Goal: Task Accomplishment & Management: Manage account settings

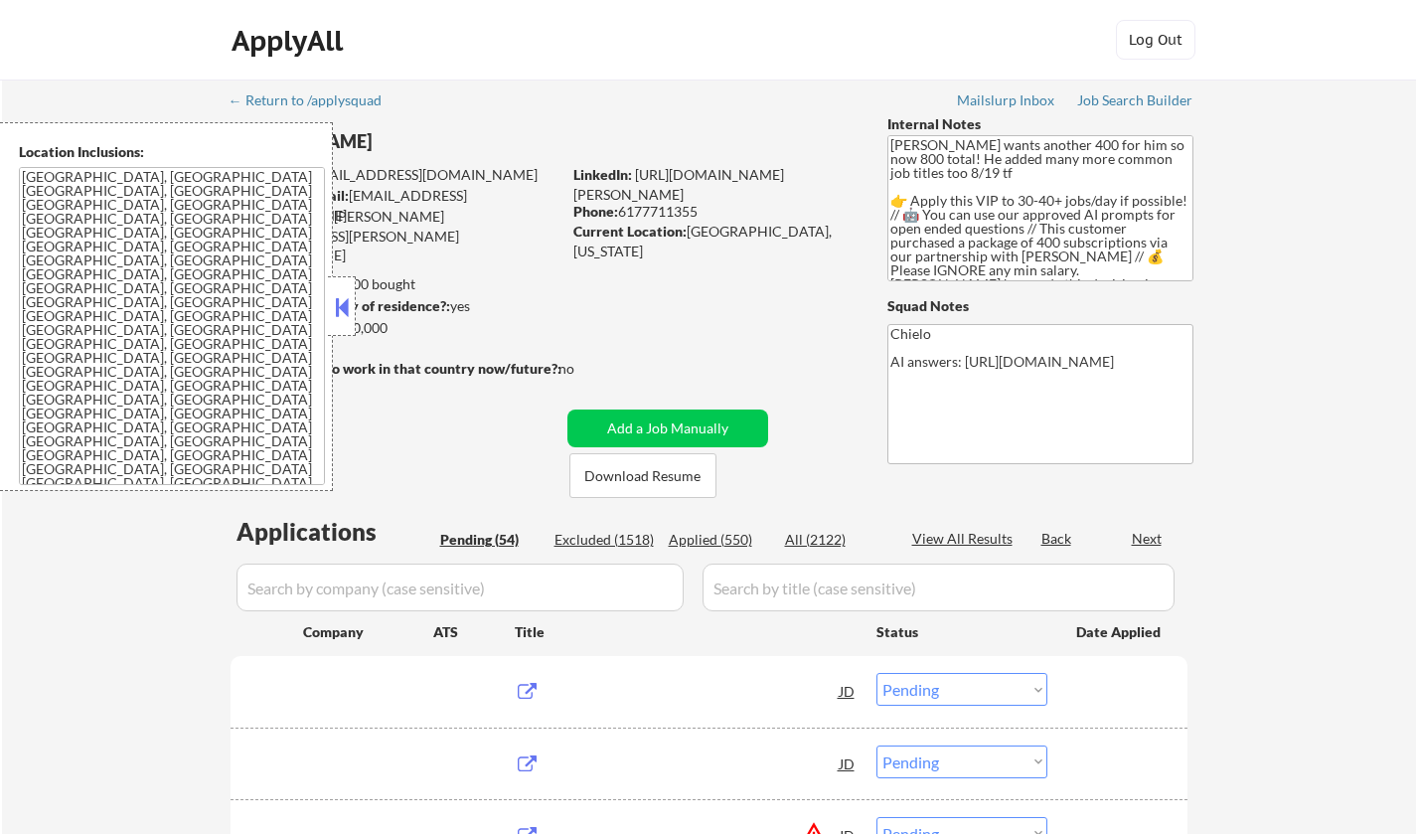
select select ""pending""
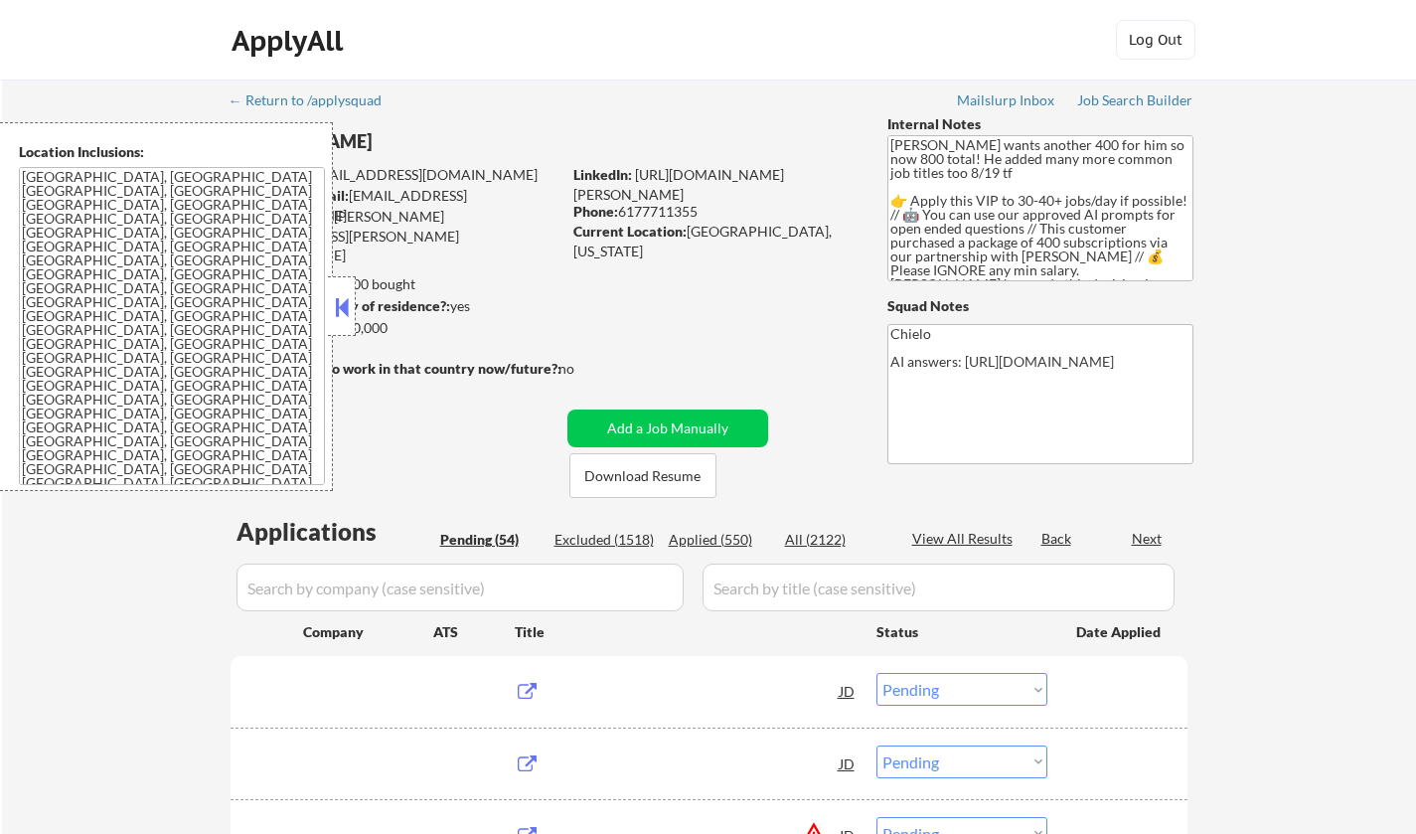
select select ""pending""
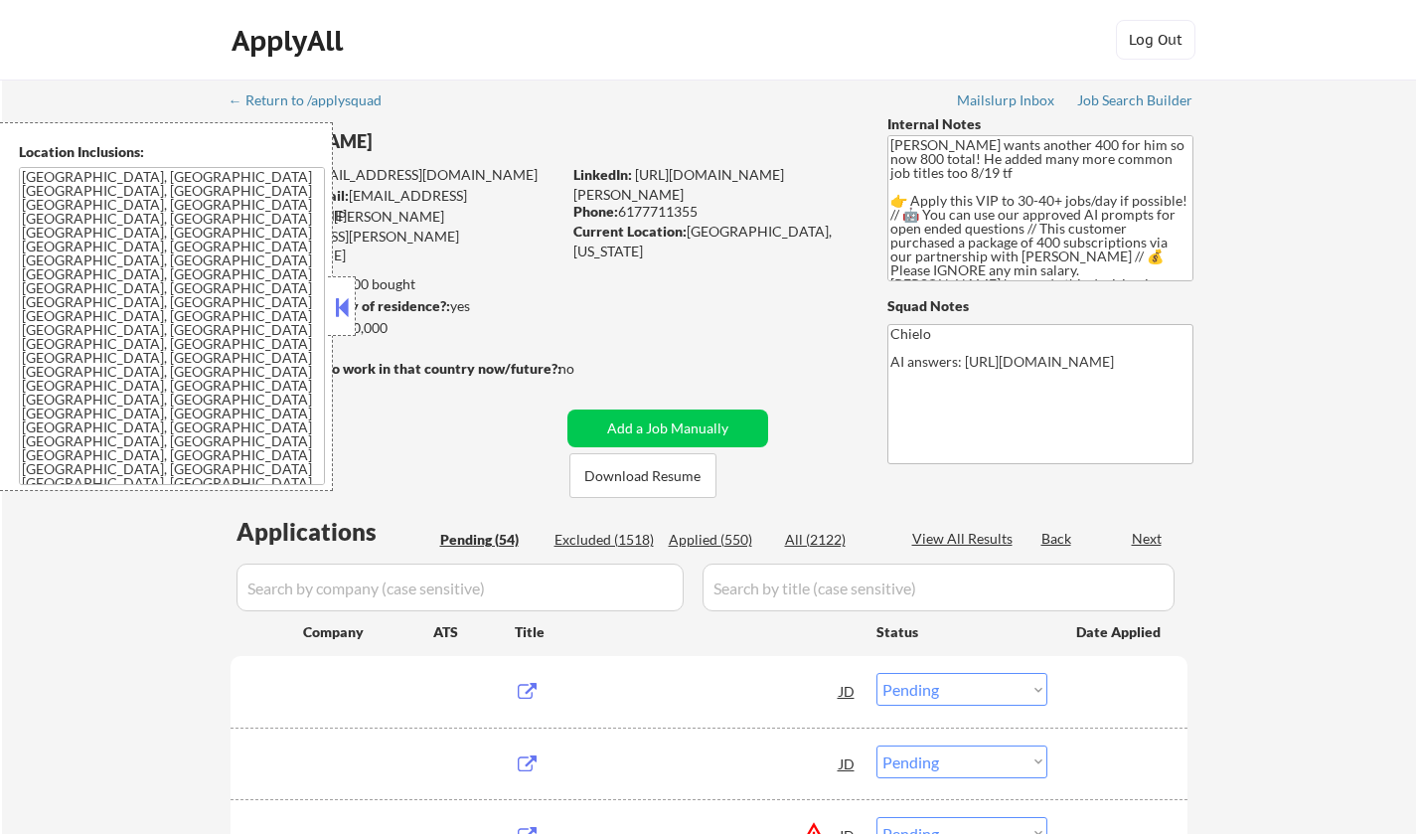
select select ""pending""
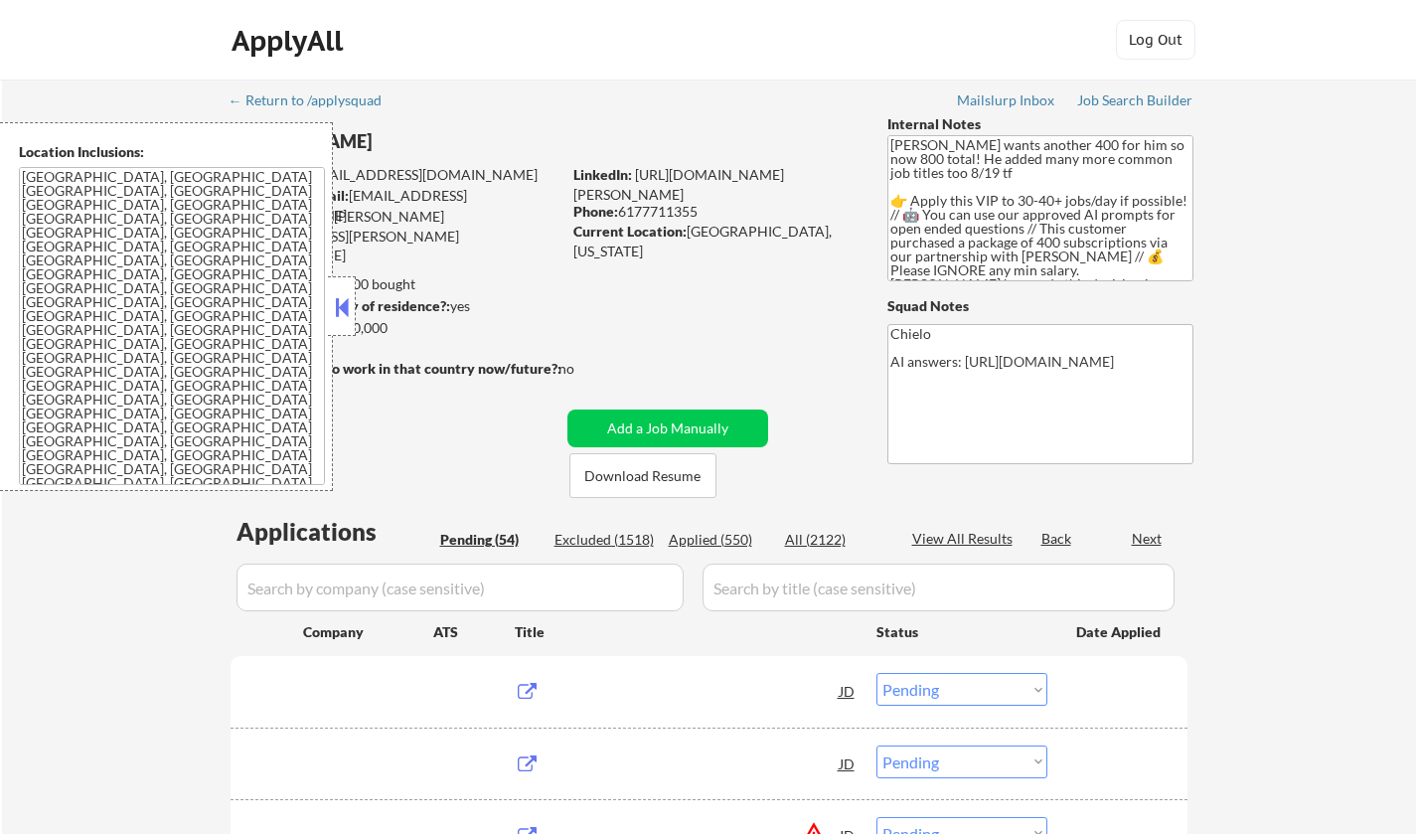
select select ""pending""
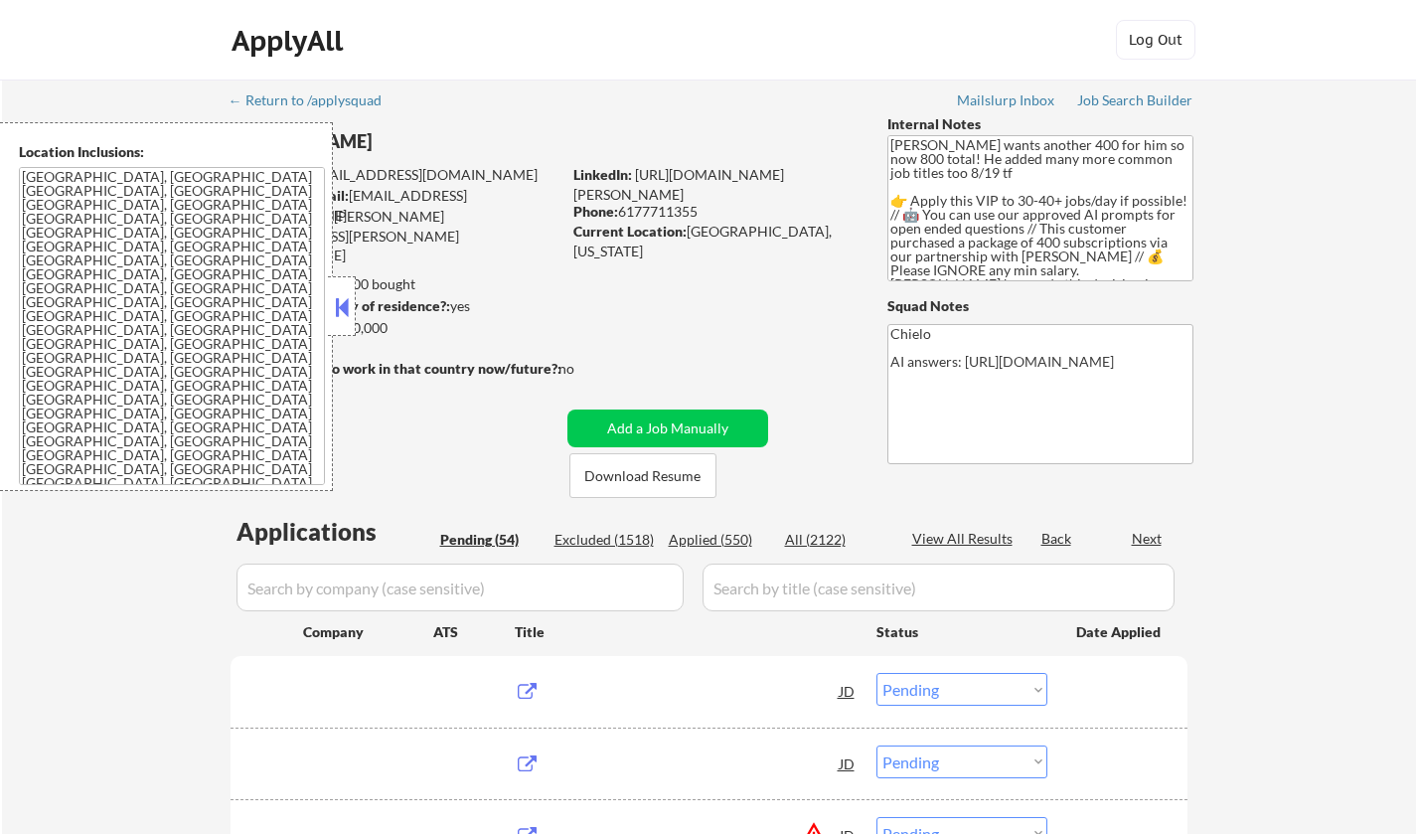
select select ""pending""
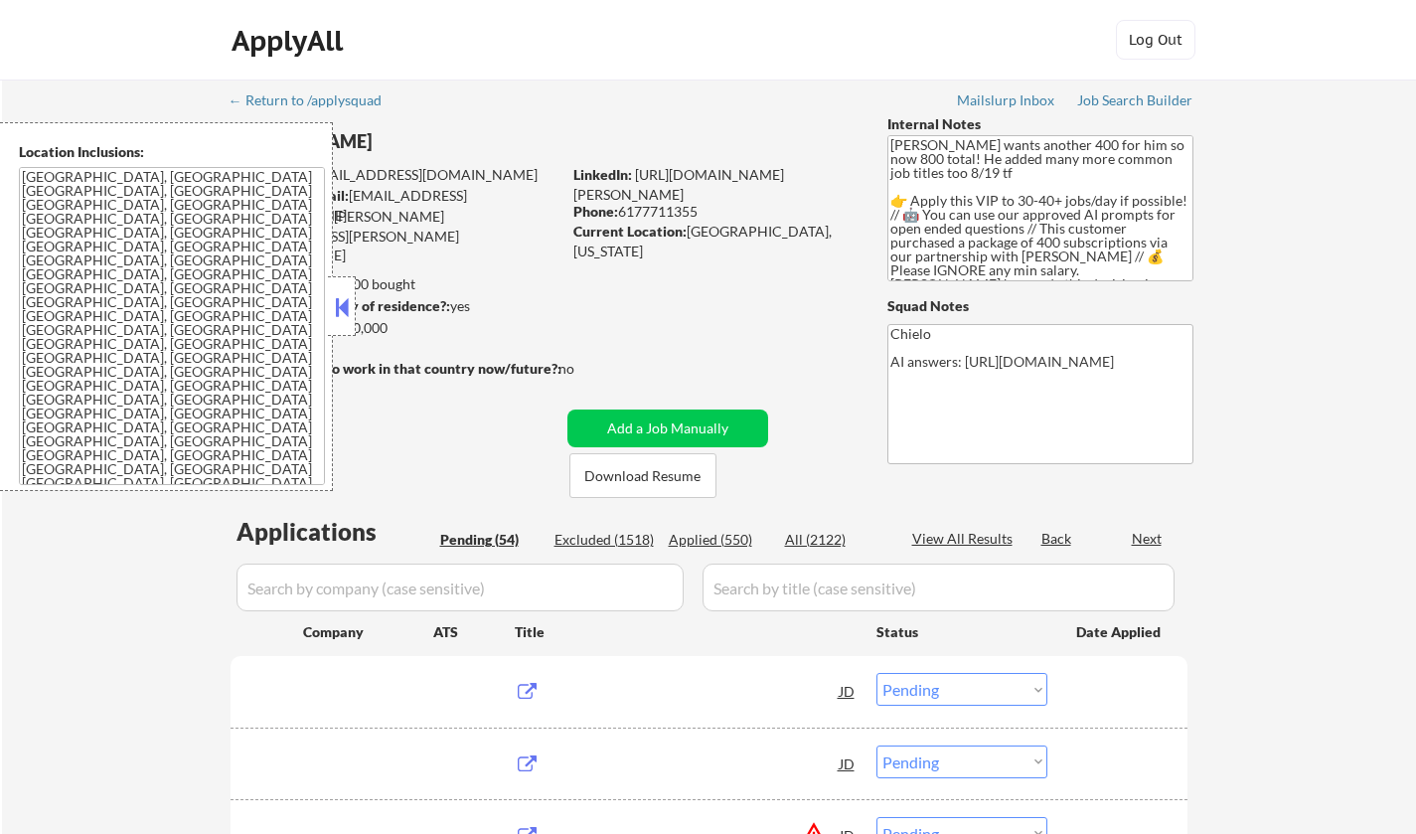
select select ""pending""
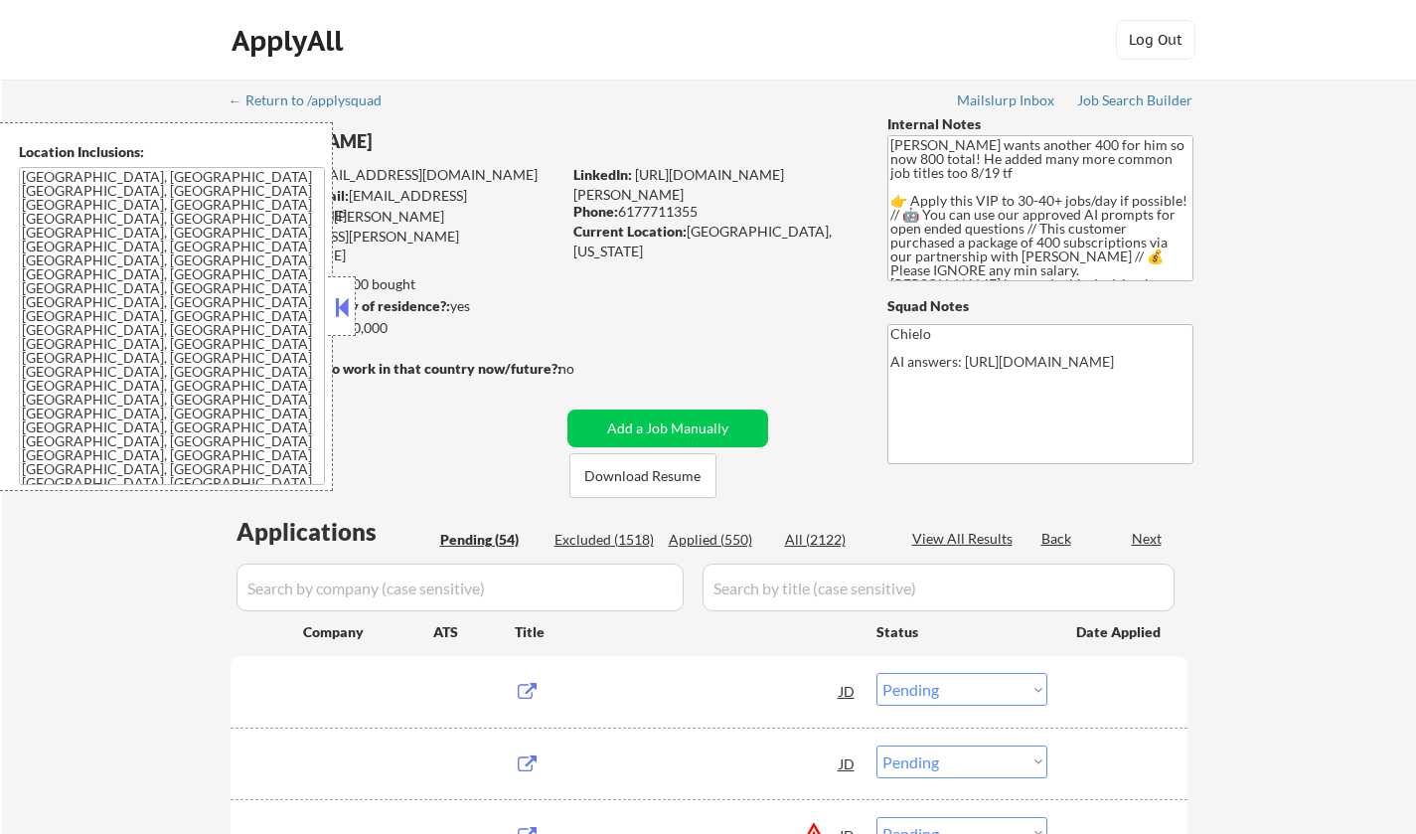
select select ""pending""
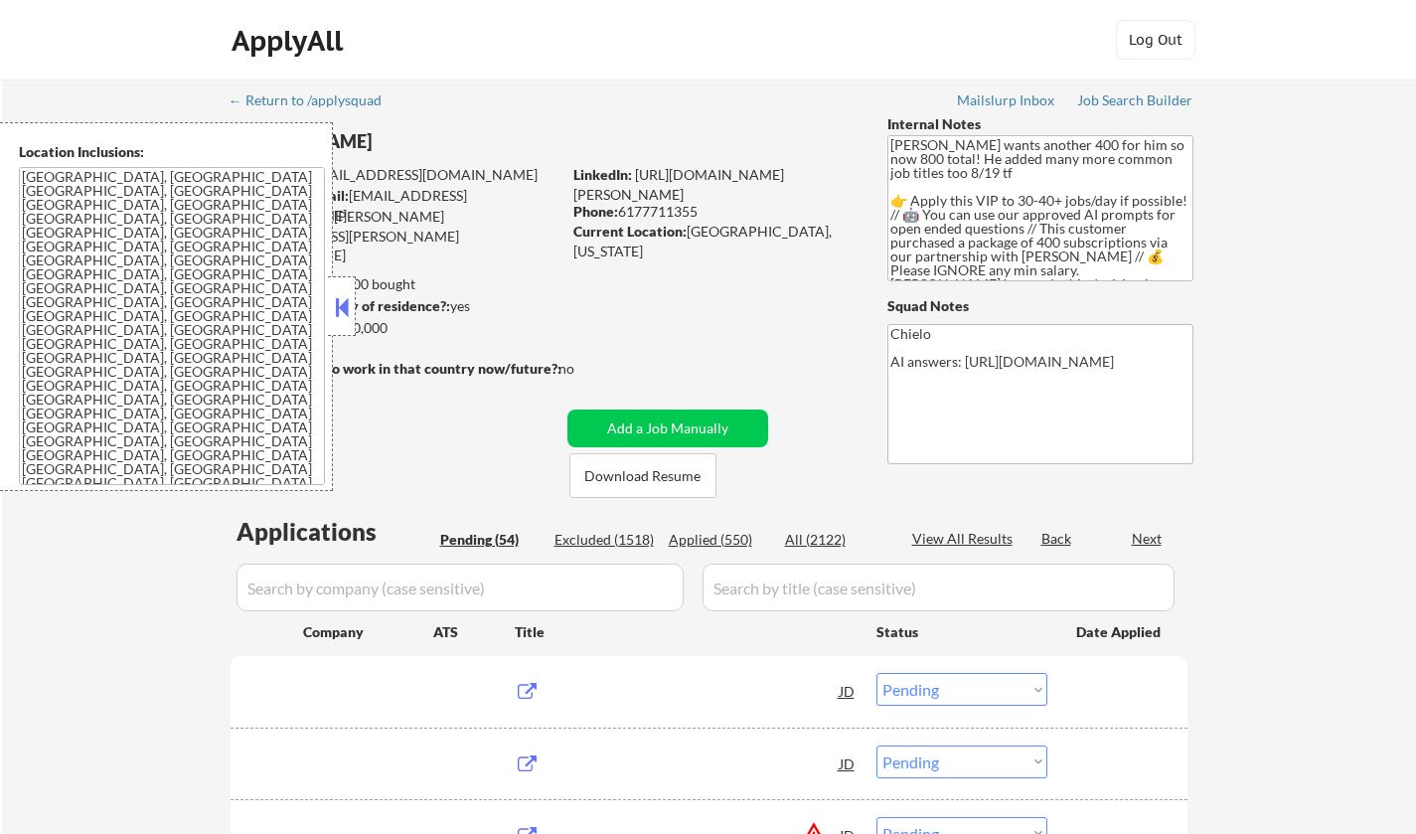
select select ""pending""
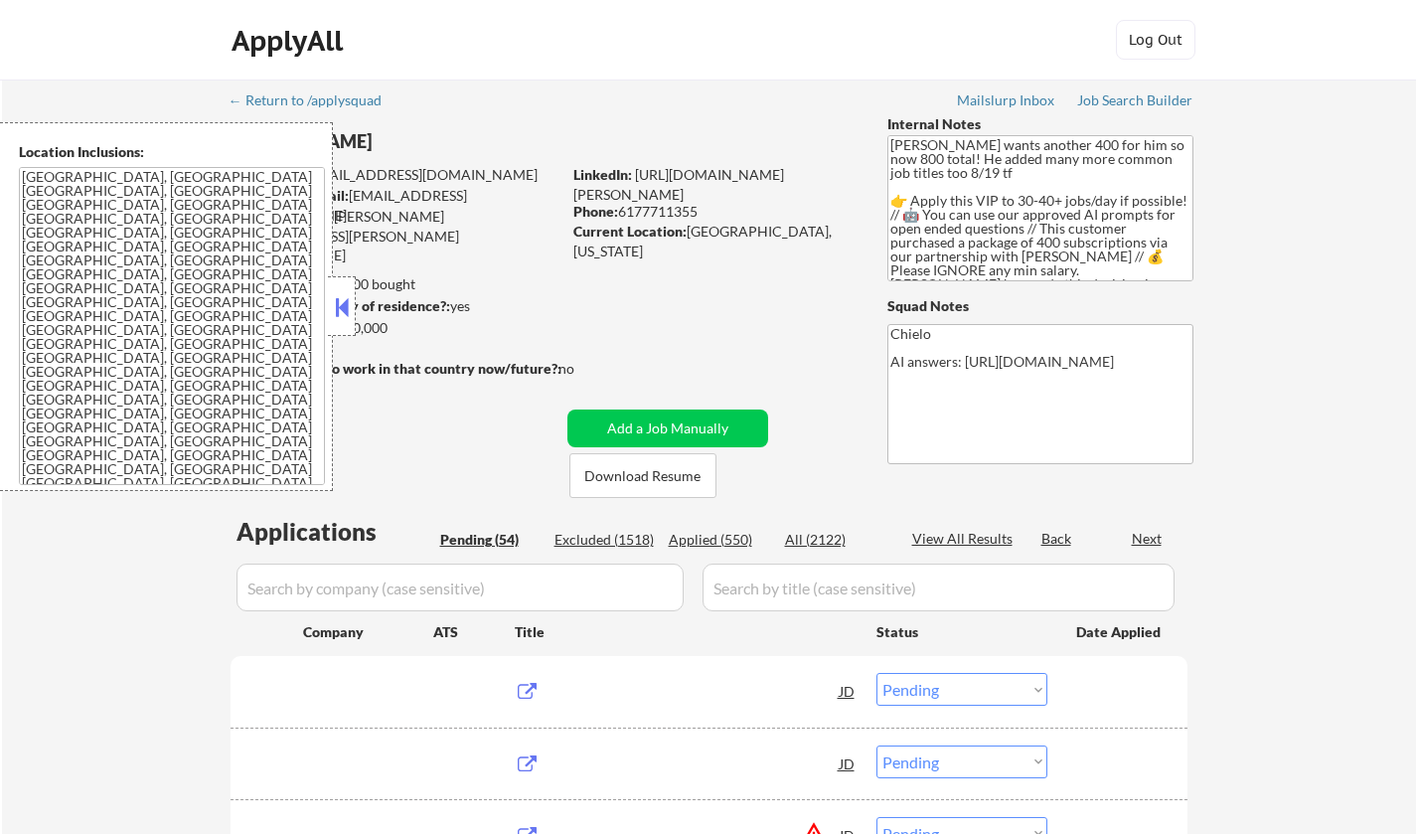
select select ""pending""
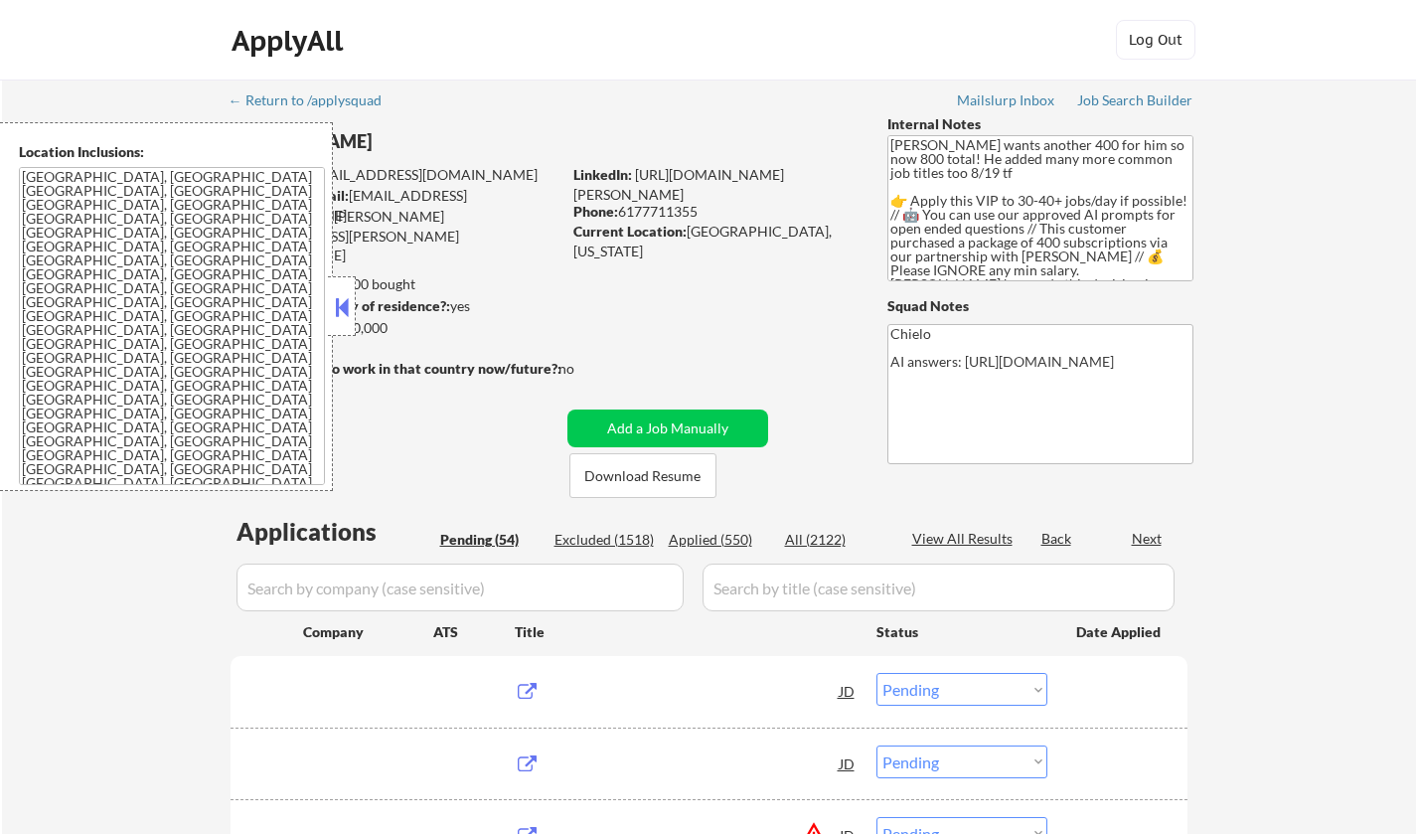
select select ""pending""
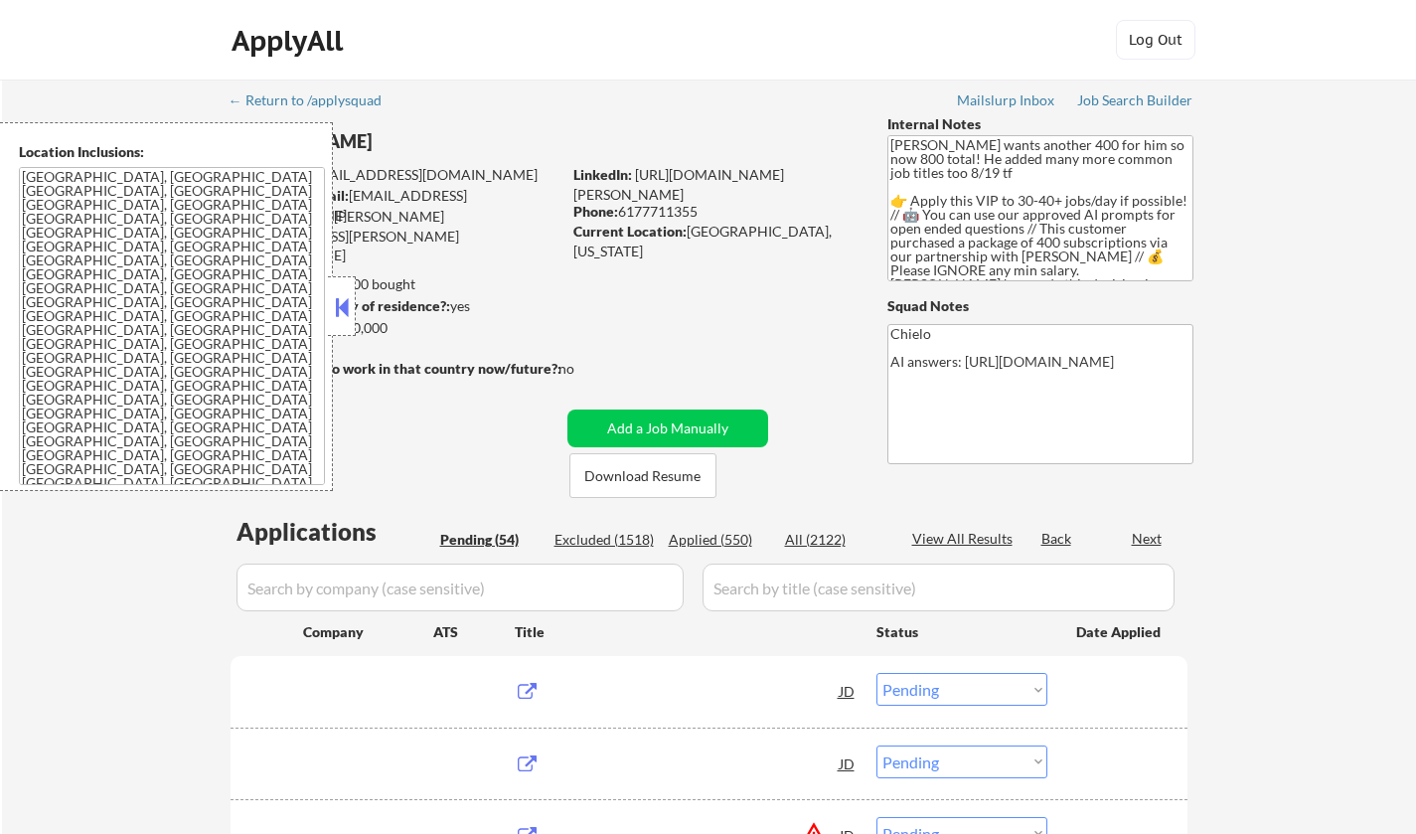
select select ""pending""
click at [343, 308] on button at bounding box center [342, 307] width 22 height 30
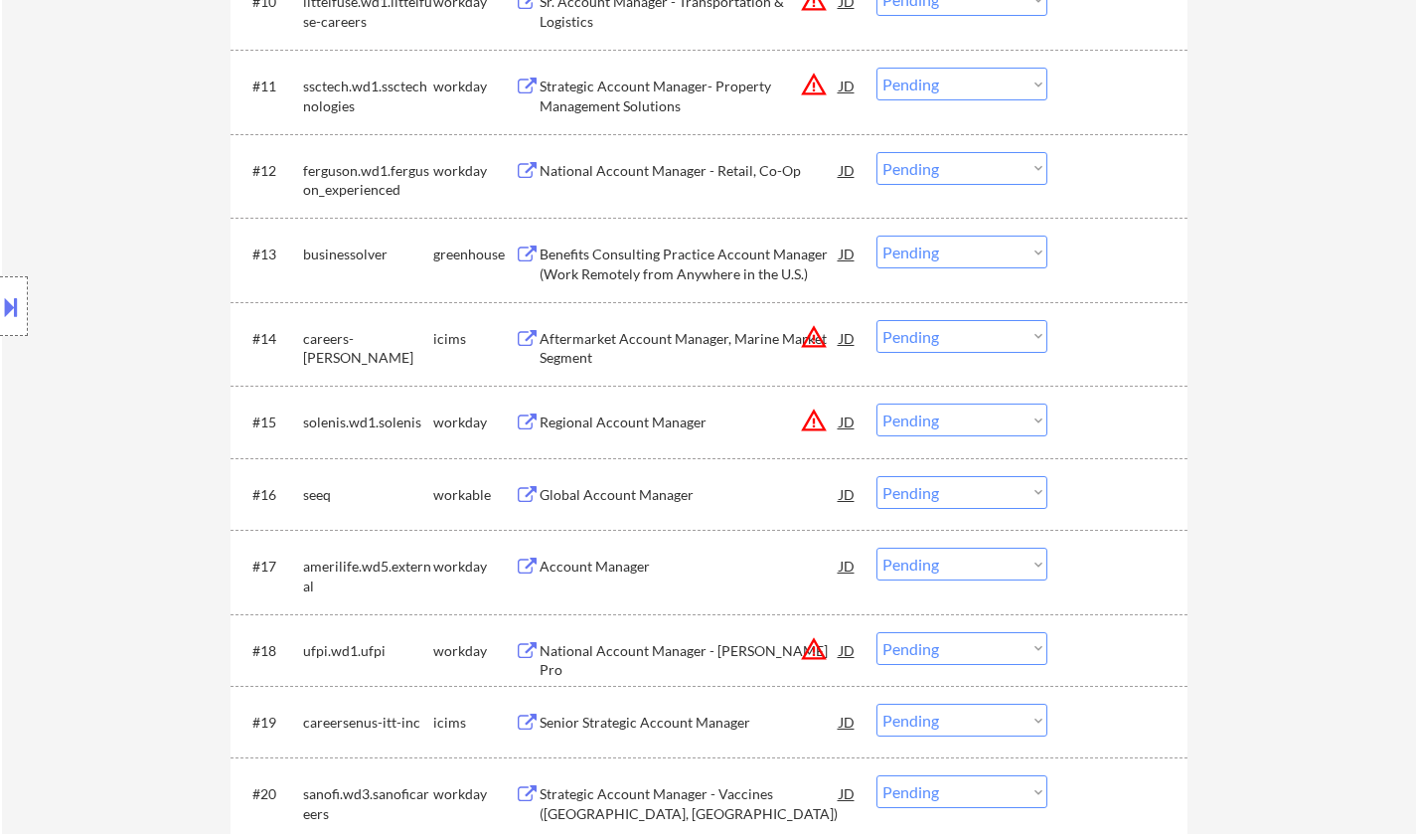
scroll to position [1590, 0]
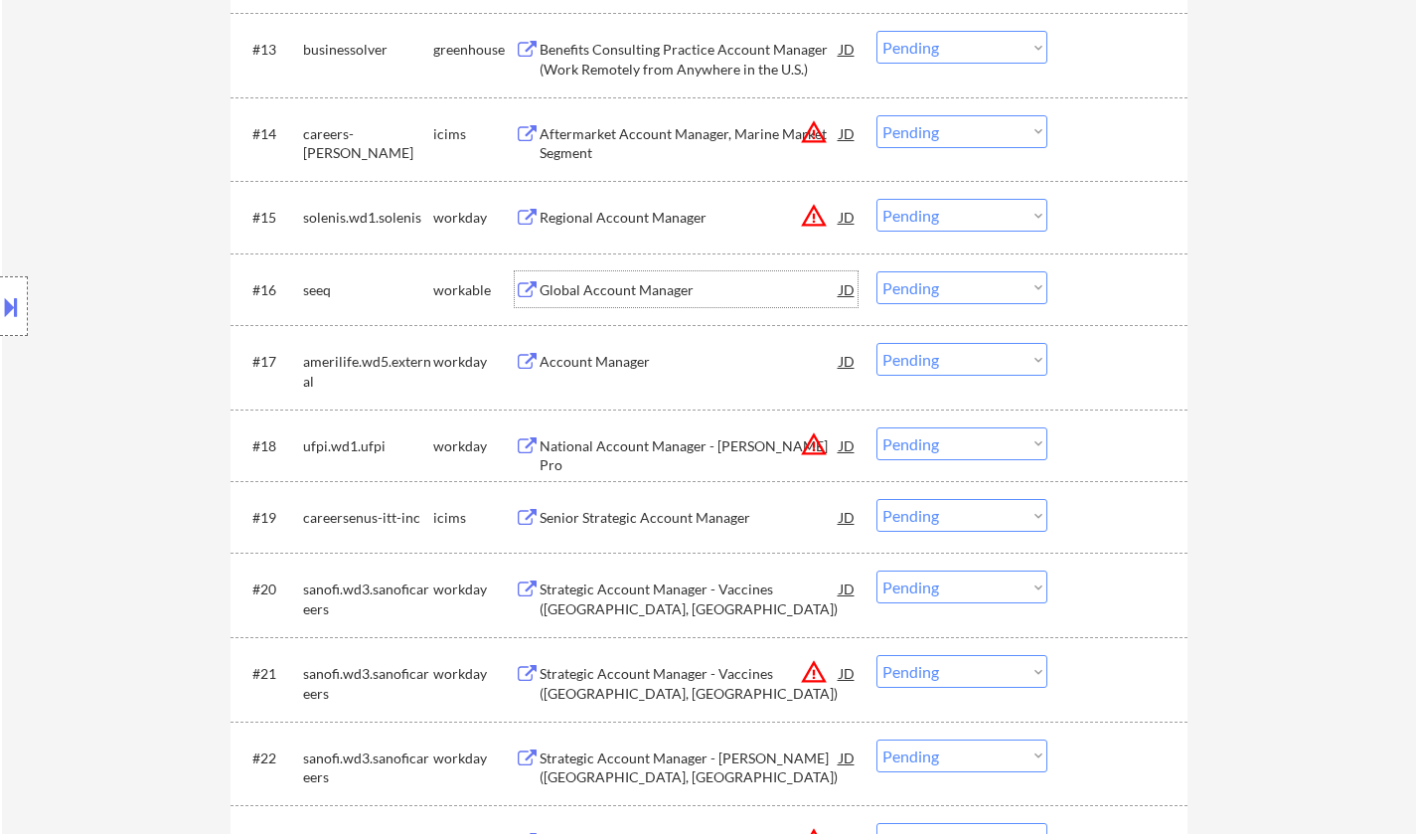
click at [617, 289] on div "Global Account Manager" at bounding box center [690, 290] width 300 height 20
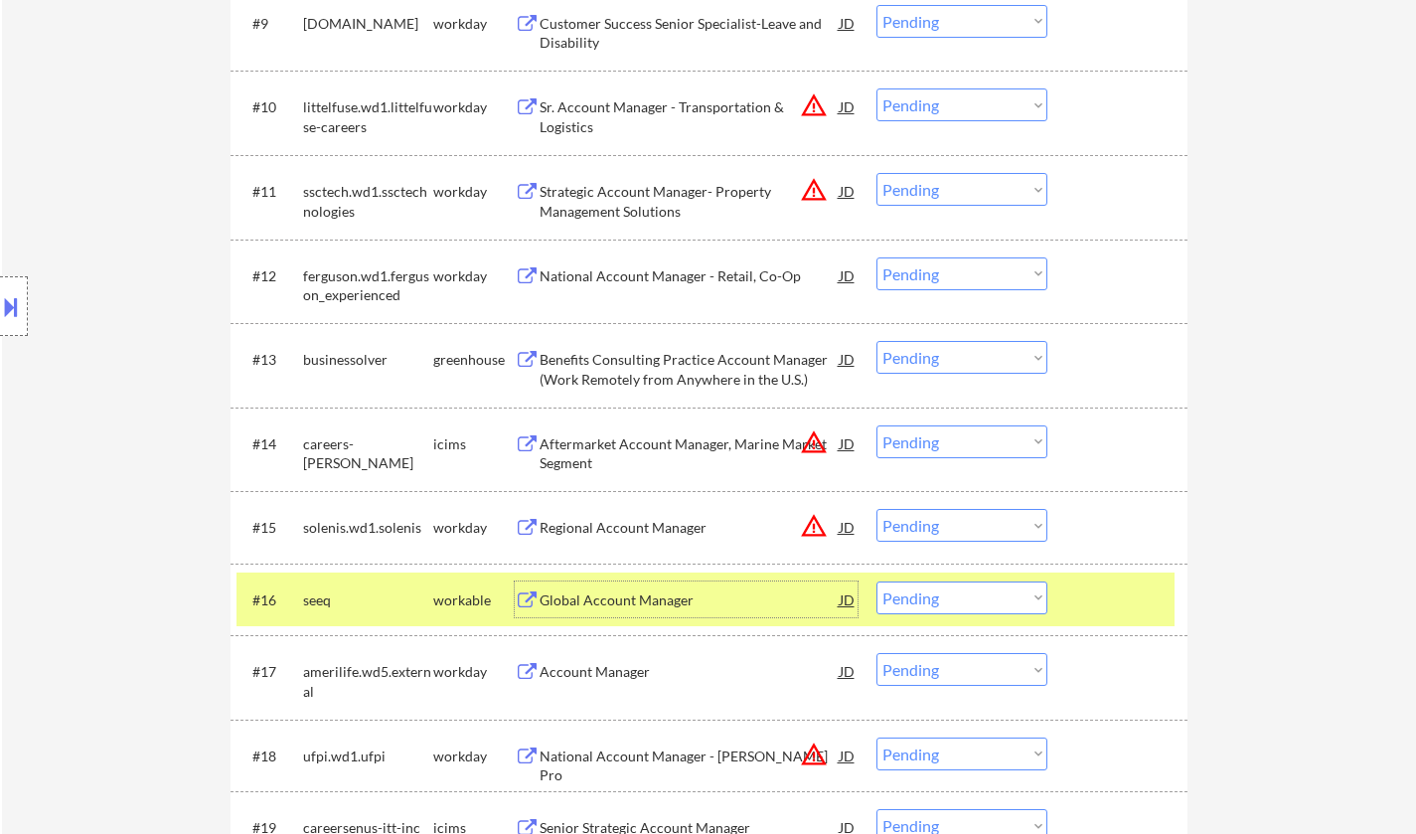
scroll to position [1491, 0]
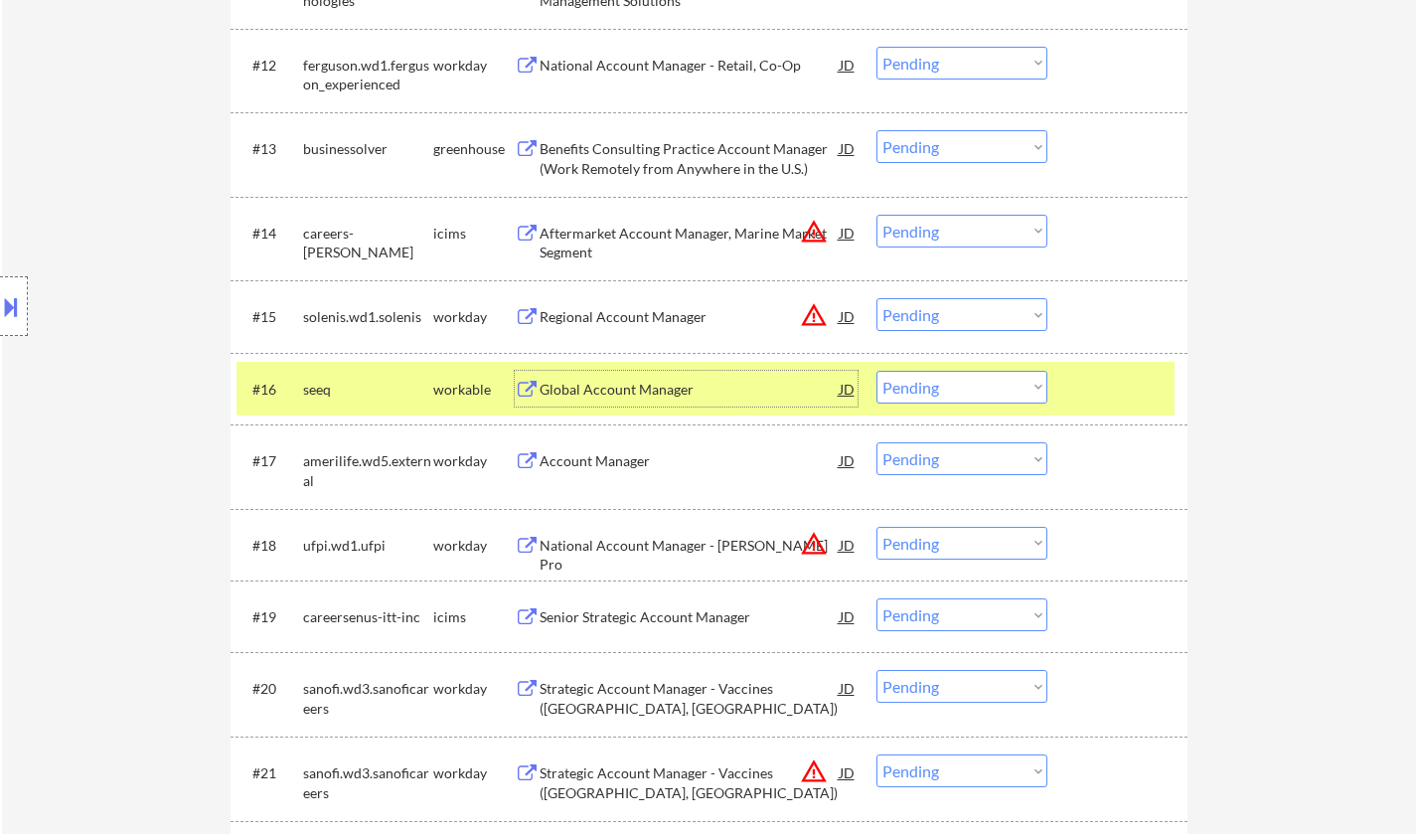
drag, startPoint x: 981, startPoint y: 389, endPoint x: 995, endPoint y: 397, distance: 16.0
click at [981, 389] on select "Choose an option... Pending Applied Excluded (Questions) Excluded (Expired) Exc…" at bounding box center [962, 387] width 171 height 33
click at [877, 371] on select "Choose an option... Pending Applied Excluded (Questions) Excluded (Expired) Exc…" at bounding box center [962, 387] width 171 height 33
select select ""pending""
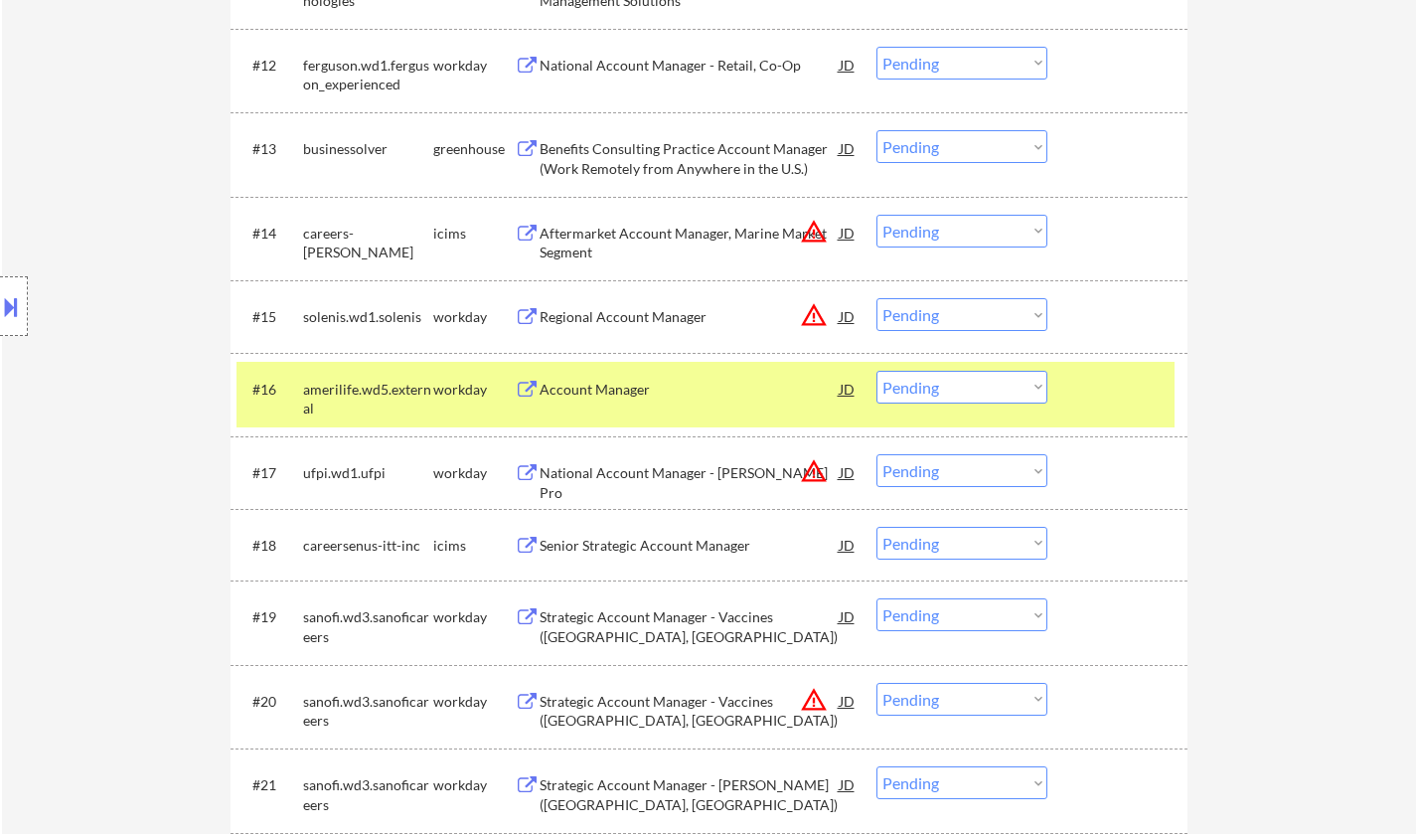
click at [0, 254] on div "Location Inclusions: [GEOGRAPHIC_DATA], [GEOGRAPHIC_DATA] [GEOGRAPHIC_DATA], [G…" at bounding box center [178, 306] width 356 height 369
click at [19, 320] on button at bounding box center [11, 306] width 22 height 33
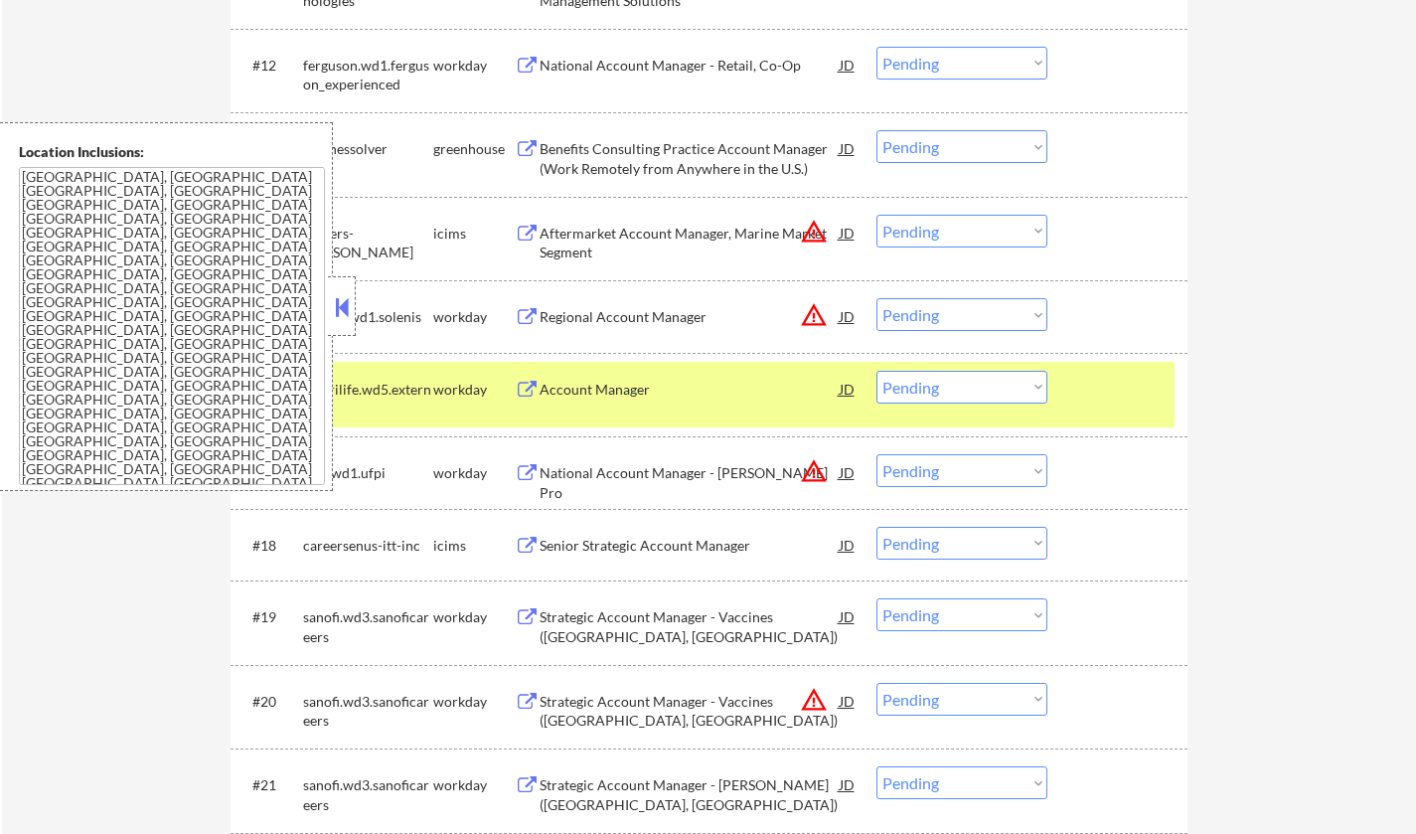
click at [838, 308] on div "JD" at bounding box center [848, 316] width 20 height 36
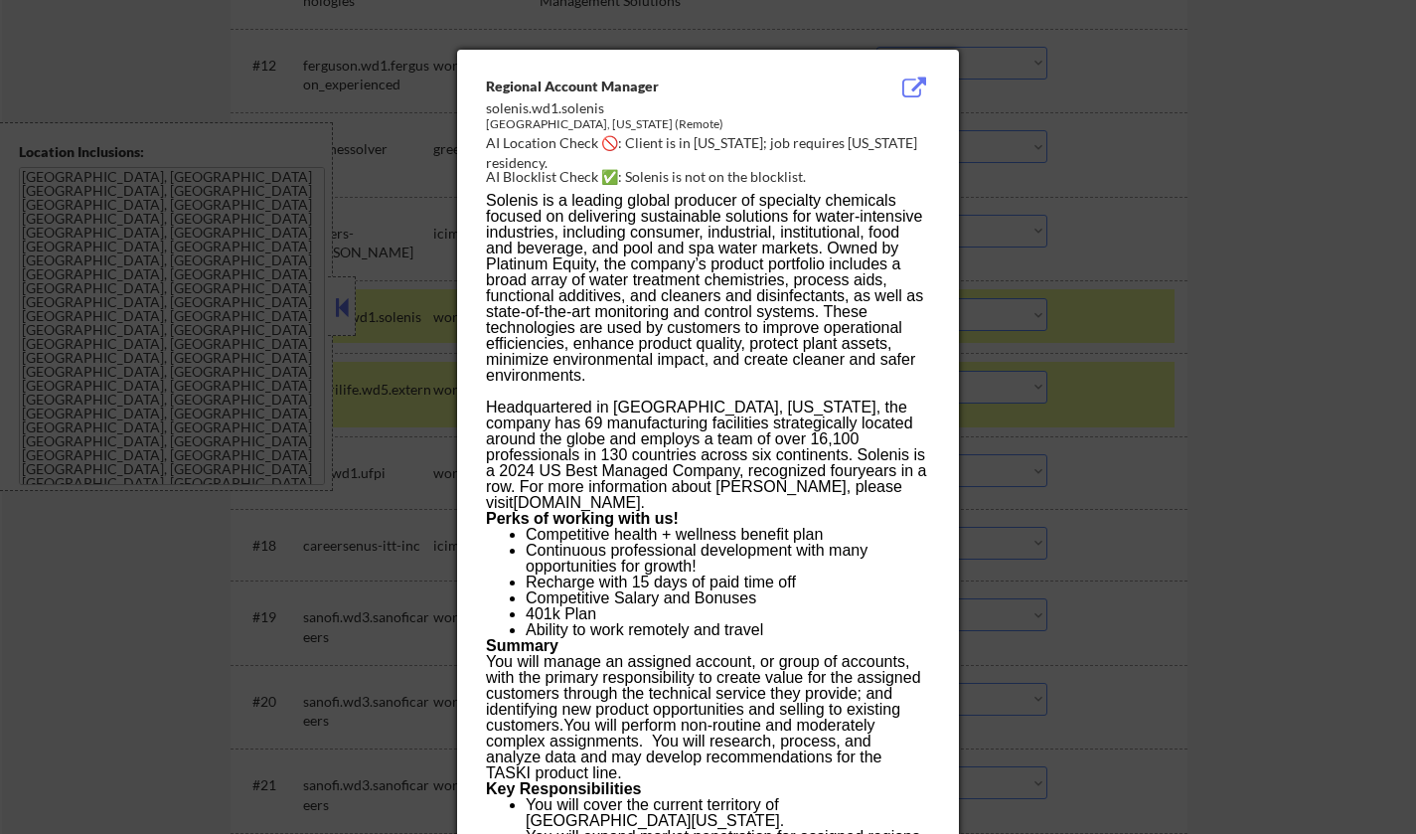
click at [1048, 361] on div at bounding box center [708, 417] width 1416 height 834
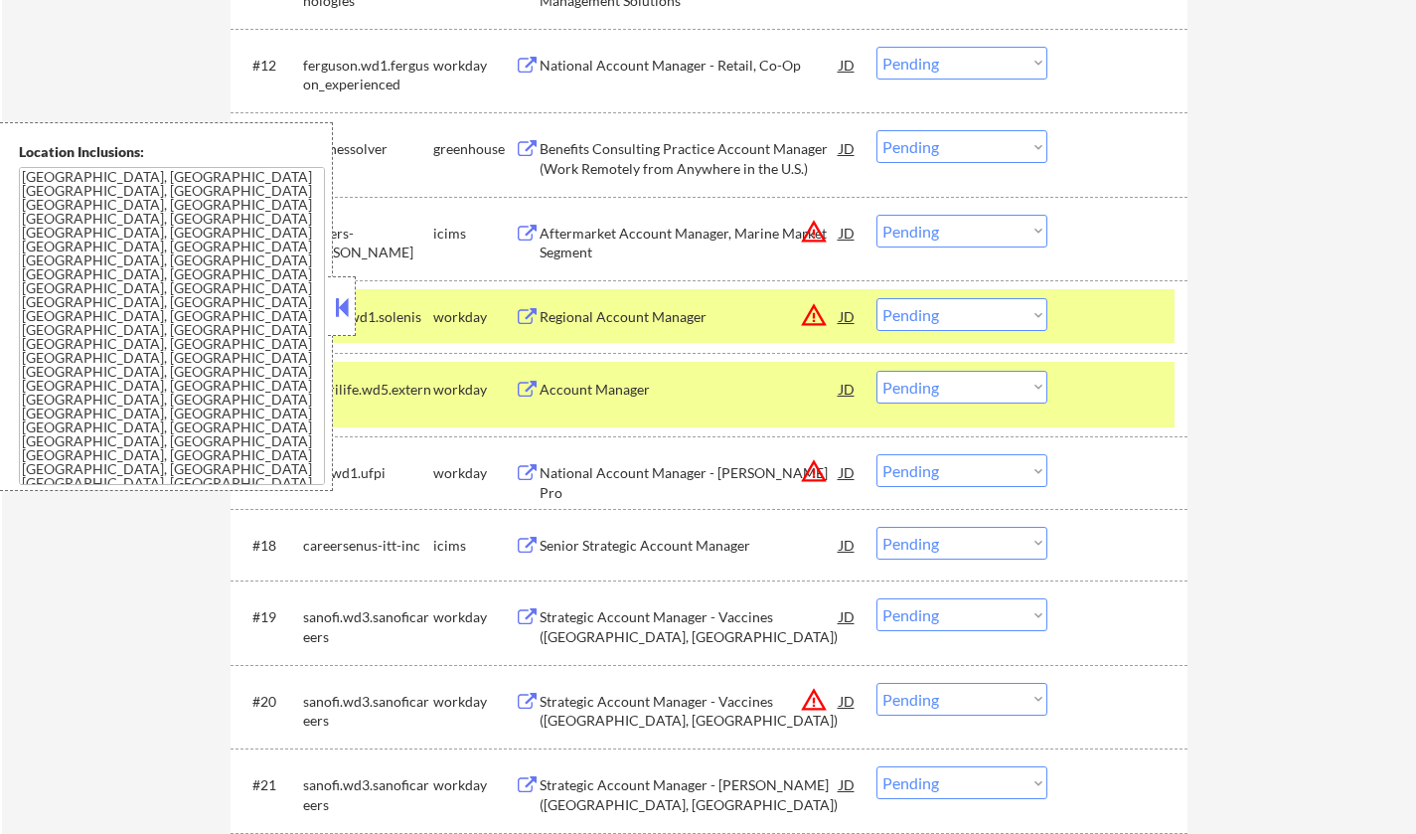
click at [347, 309] on button at bounding box center [342, 307] width 22 height 30
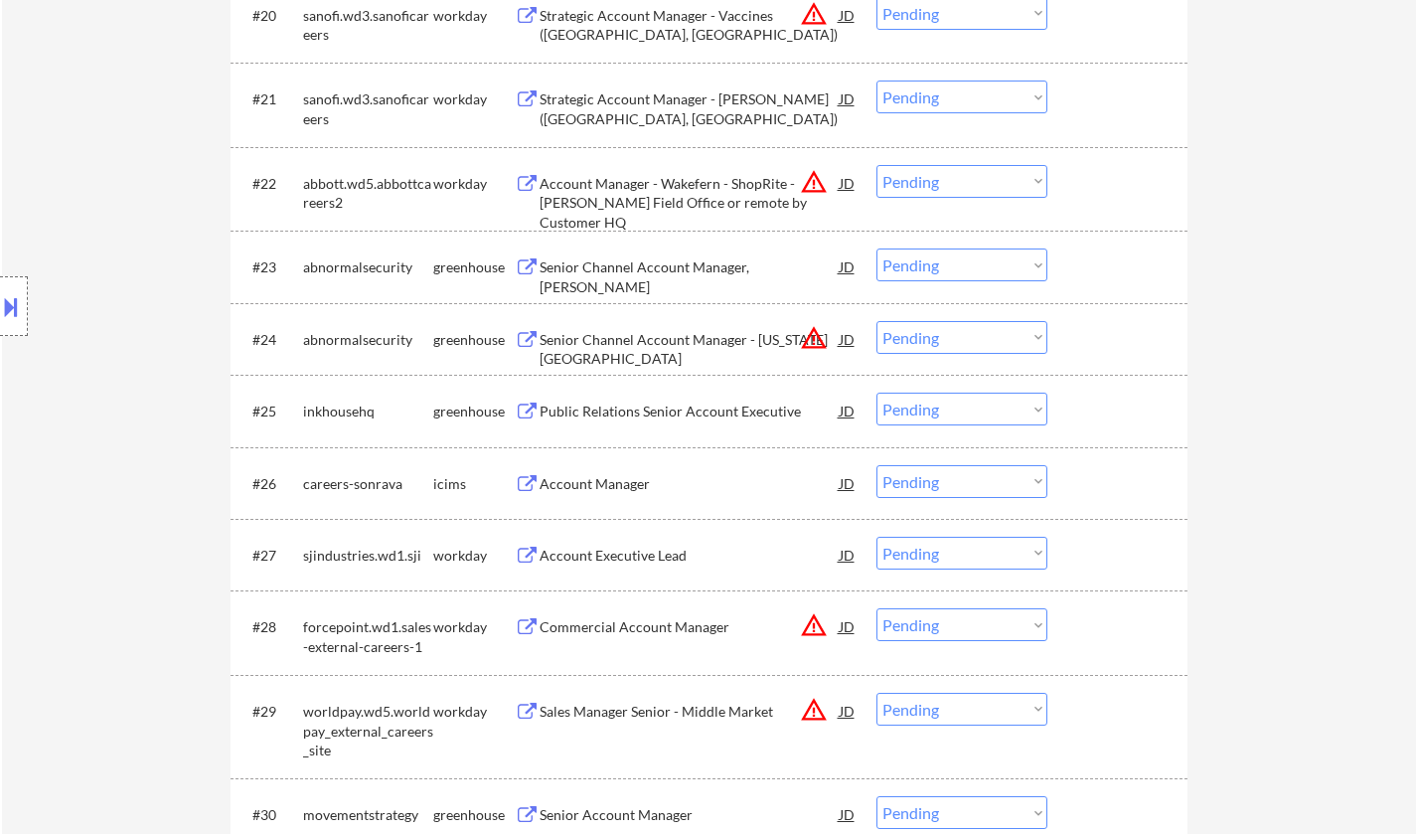
scroll to position [2186, 0]
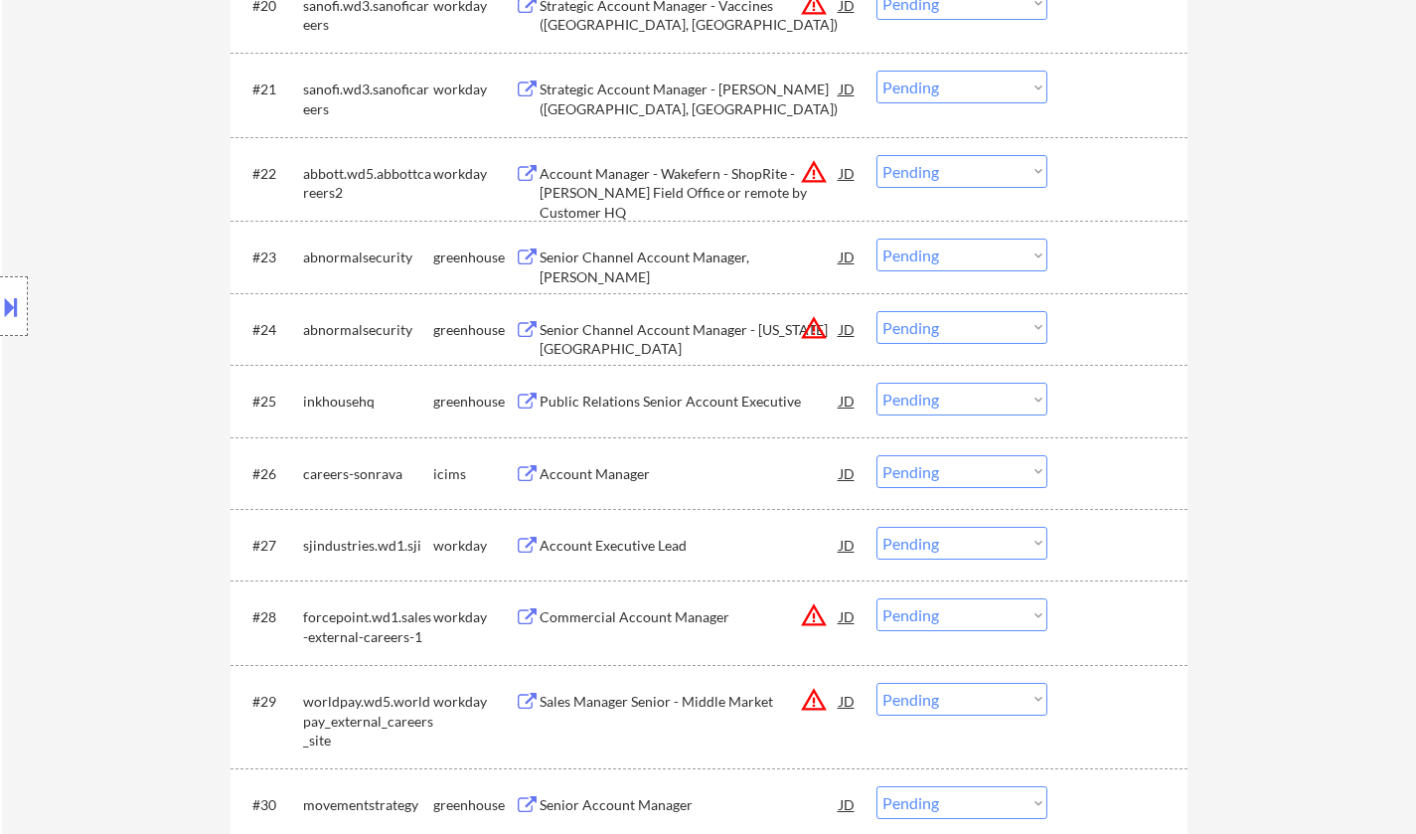
drag, startPoint x: 1017, startPoint y: 321, endPoint x: 1016, endPoint y: 338, distance: 16.9
click at [1016, 322] on select "Choose an option... Pending Applied Excluded (Questions) Excluded (Expired) Exc…" at bounding box center [962, 327] width 171 height 33
click at [877, 311] on select "Choose an option... Pending Applied Excluded (Questions) Excluded (Expired) Exc…" at bounding box center [962, 327] width 171 height 33
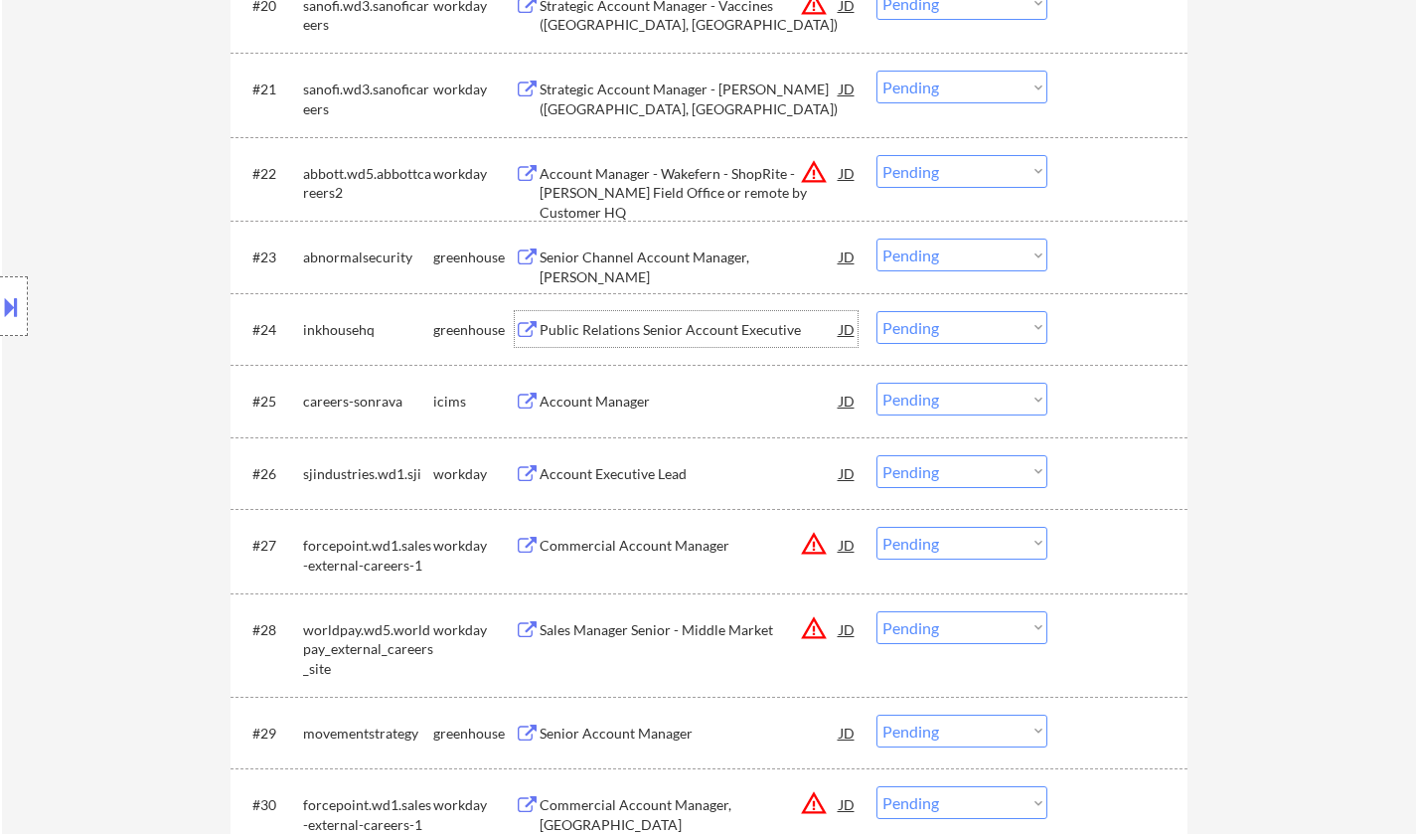
click at [637, 332] on div "Public Relations Senior Account Executive" at bounding box center [690, 330] width 300 height 20
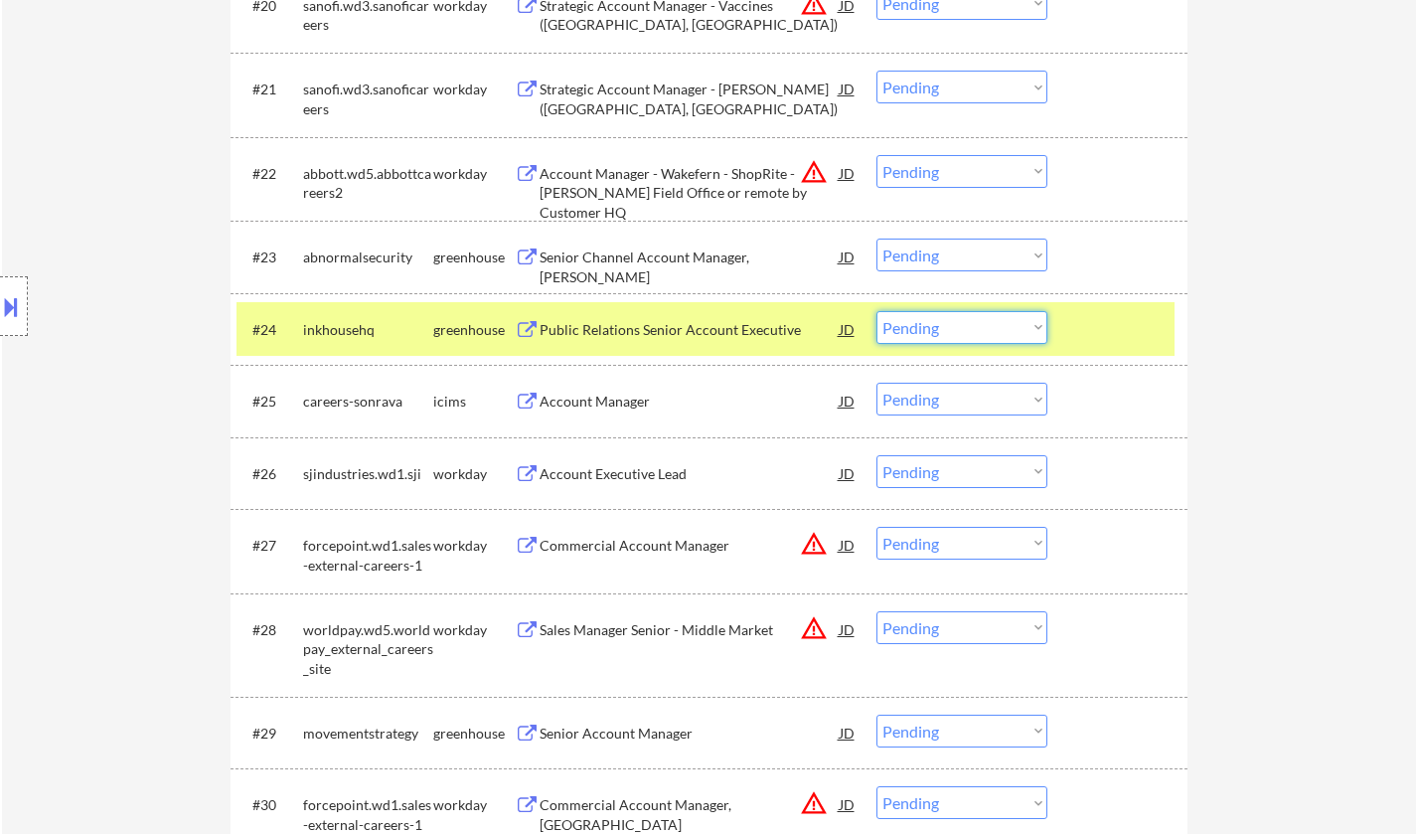
click at [929, 319] on select "Choose an option... Pending Applied Excluded (Questions) Excluded (Expired) Exc…" at bounding box center [962, 327] width 171 height 33
click at [1336, 394] on div "← Return to /applysquad Mailslurp Inbox Job Search Builder [PERSON_NAME] User E…" at bounding box center [709, 351] width 1414 height 4917
click at [1016, 336] on select "Choose an option... Pending Applied Excluded (Questions) Excluded (Expired) Exc…" at bounding box center [962, 327] width 171 height 33
click at [877, 311] on select "Choose an option... Pending Applied Excluded (Questions) Excluded (Expired) Exc…" at bounding box center [962, 327] width 171 height 33
select select ""pending""
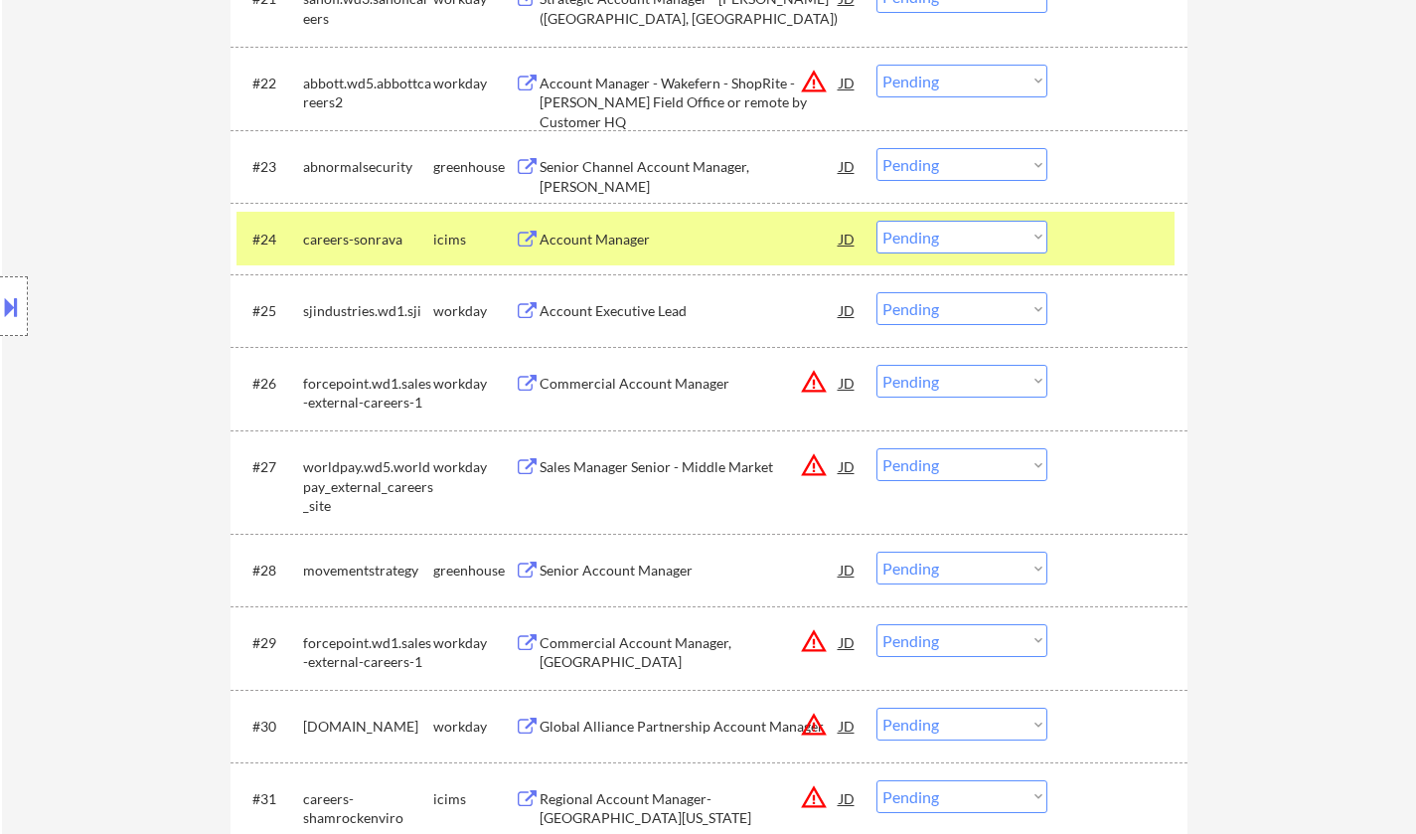
scroll to position [2385, 0]
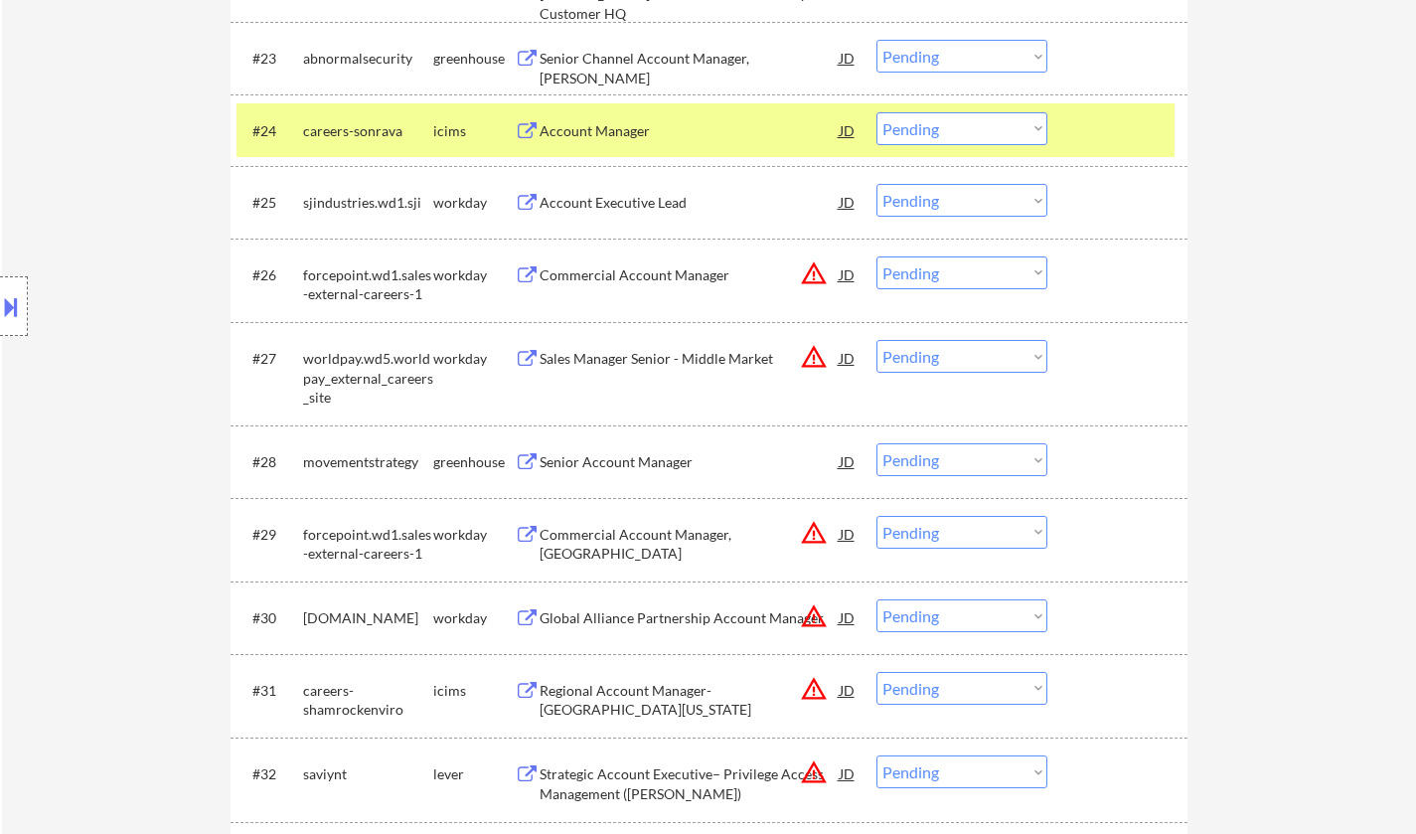
click at [621, 464] on div "Senior Account Manager" at bounding box center [690, 462] width 300 height 20
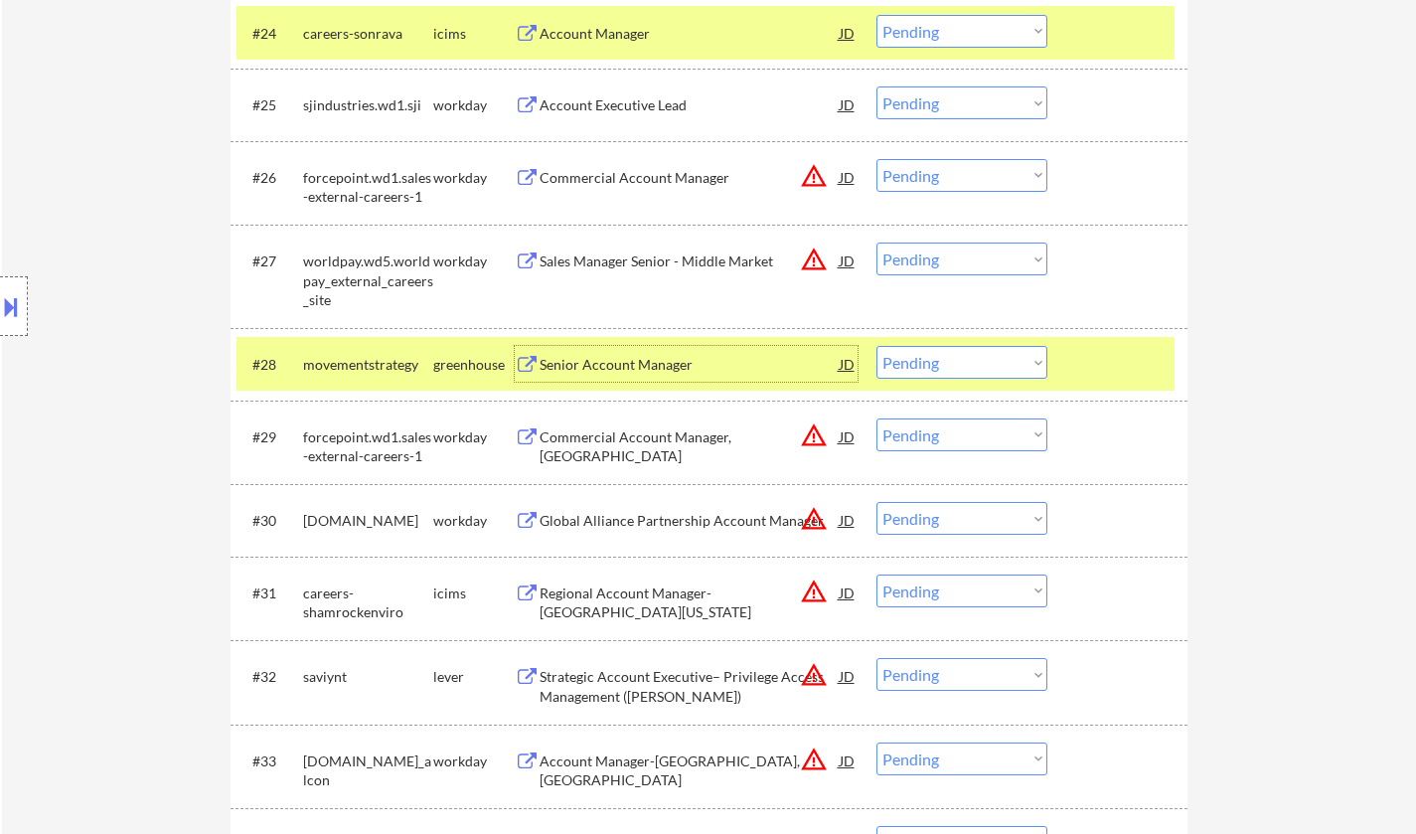
scroll to position [2484, 0]
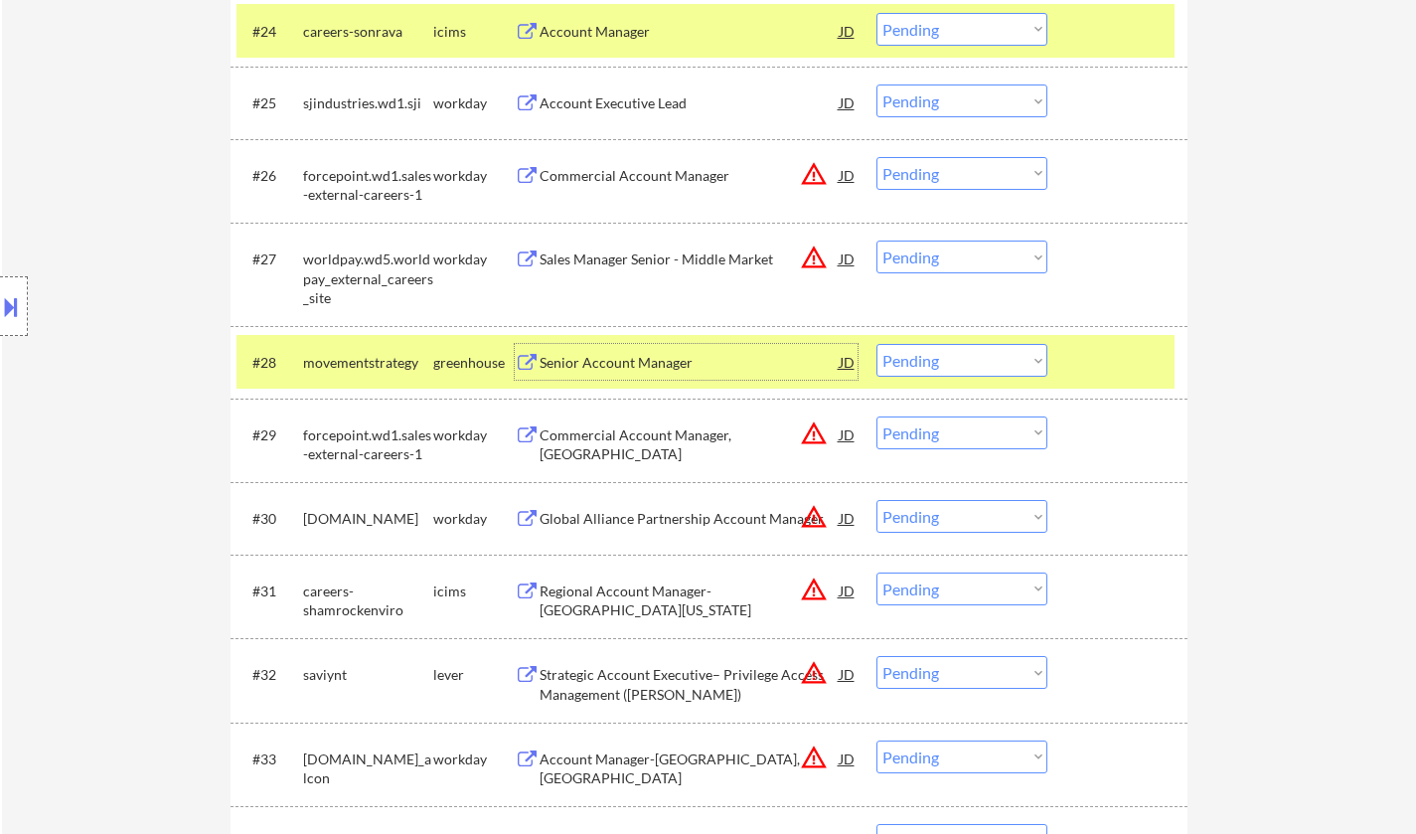
drag, startPoint x: 923, startPoint y: 355, endPoint x: 932, endPoint y: 371, distance: 18.2
click at [923, 355] on select "Choose an option... Pending Applied Excluded (Questions) Excluded (Expired) Exc…" at bounding box center [962, 360] width 171 height 33
click at [877, 344] on select "Choose an option... Pending Applied Excluded (Questions) Excluded (Expired) Exc…" at bounding box center [962, 360] width 171 height 33
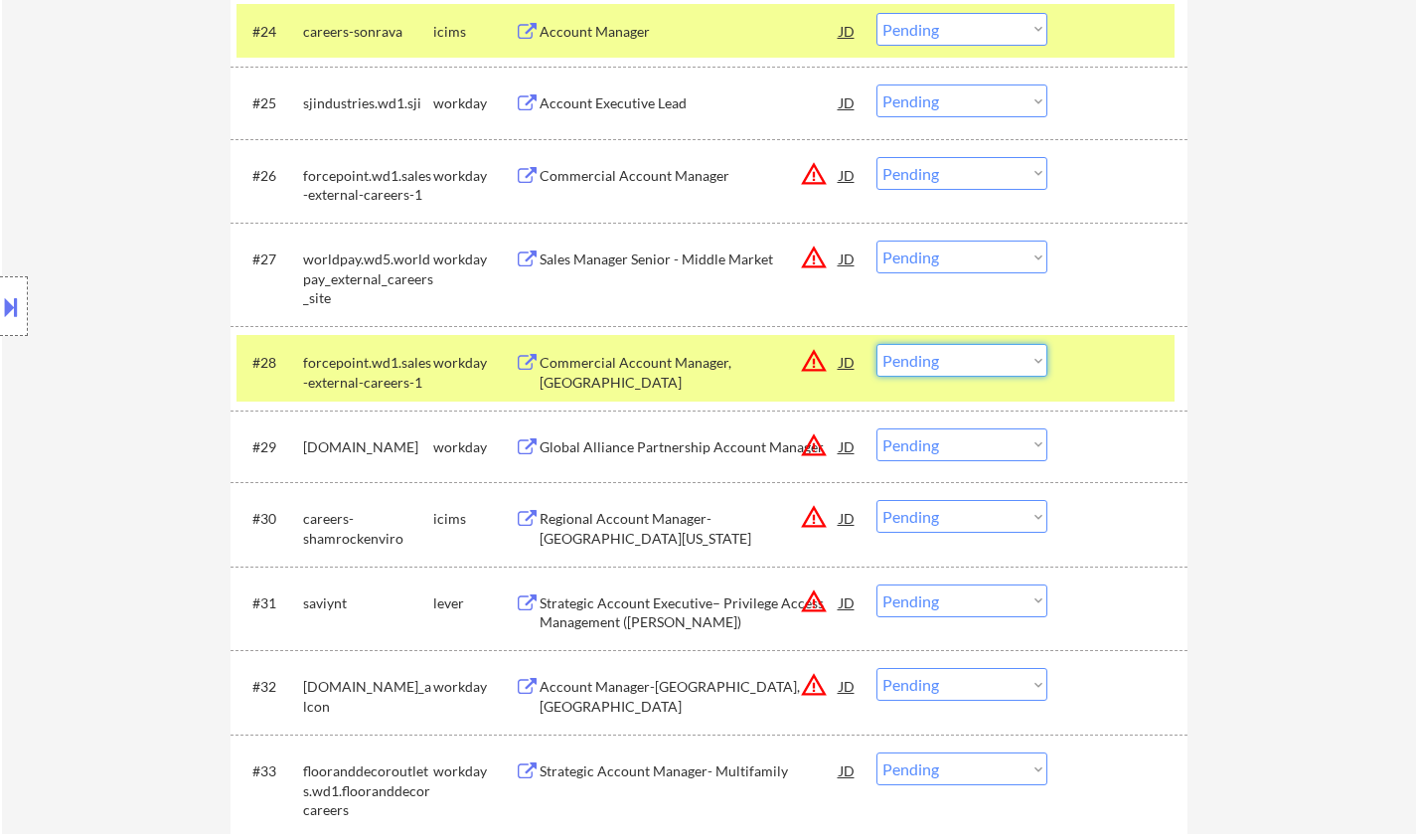
drag, startPoint x: 1022, startPoint y: 361, endPoint x: 1023, endPoint y: 373, distance: 12.0
click at [1023, 361] on select "Choose an option... Pending Applied Excluded (Questions) Excluded (Expired) Exc…" at bounding box center [962, 360] width 171 height 33
click at [877, 344] on select "Choose an option... Pending Applied Excluded (Questions) Excluded (Expired) Exc…" at bounding box center [962, 360] width 171 height 33
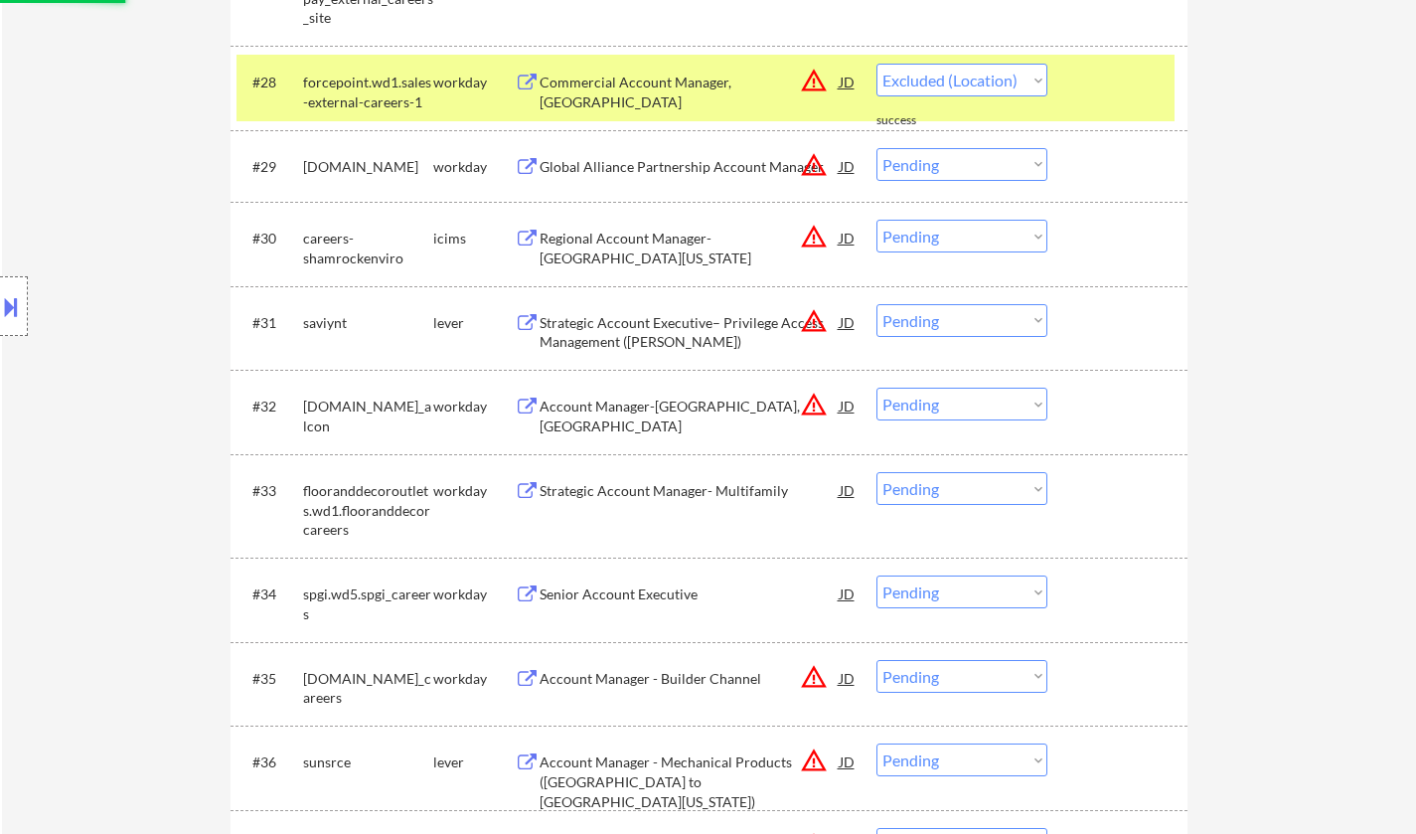
scroll to position [2783, 0]
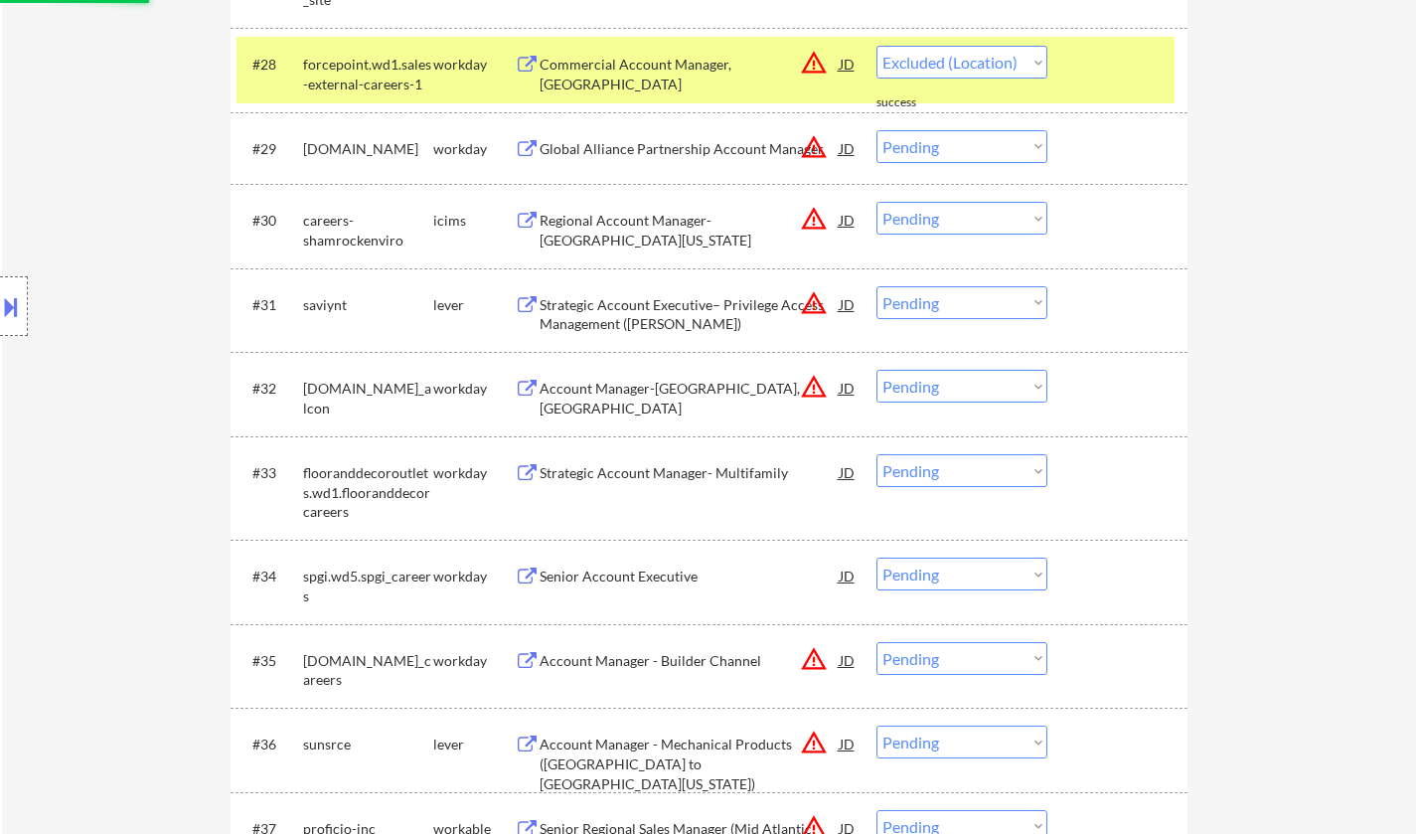
select select ""pending""
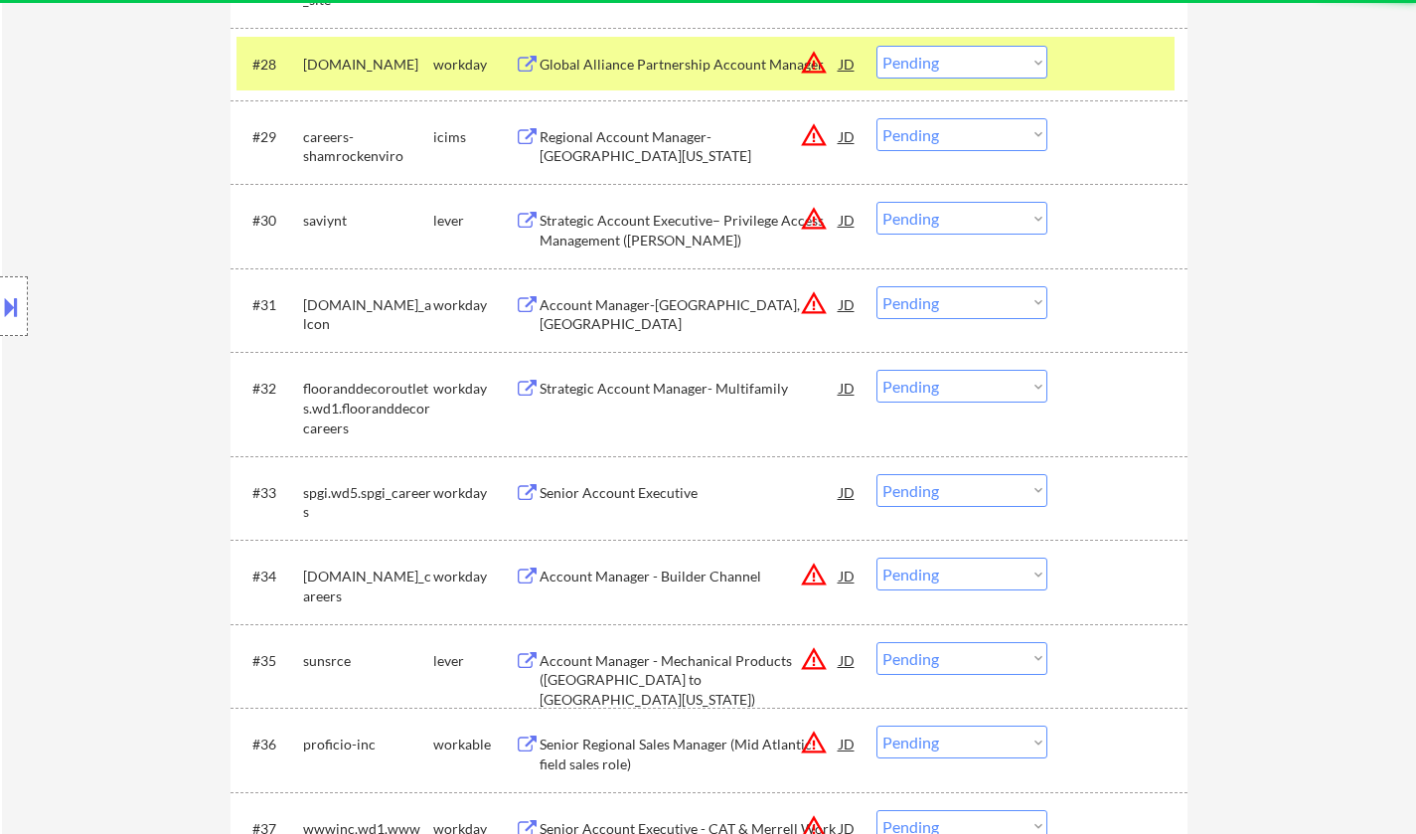
click at [971, 312] on select "Choose an option... Pending Applied Excluded (Questions) Excluded (Expired) Exc…" at bounding box center [962, 302] width 171 height 33
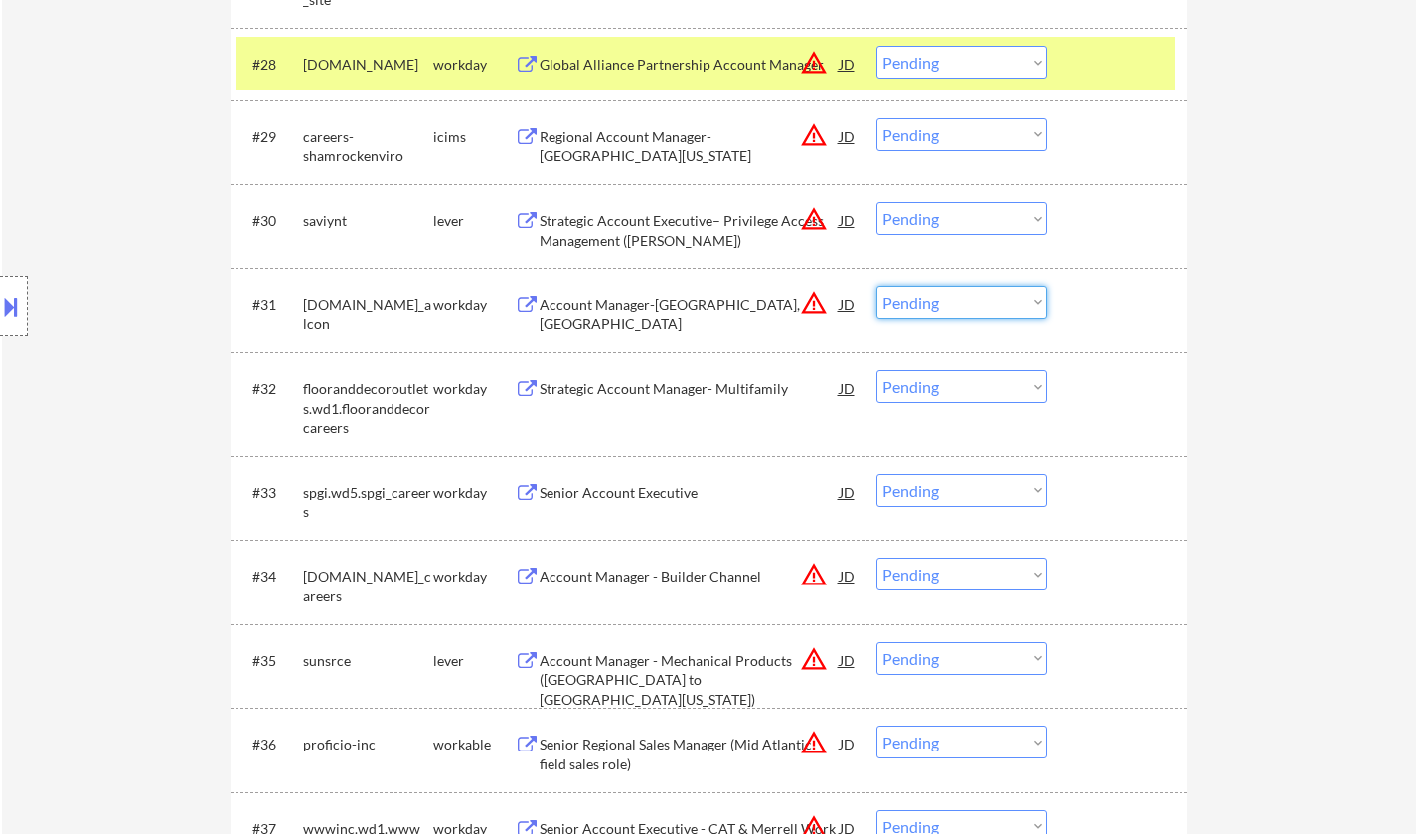
select select ""excluded__location_""
click at [877, 286] on select "Choose an option... Pending Applied Excluded (Questions) Excluded (Expired) Exc…" at bounding box center [962, 302] width 171 height 33
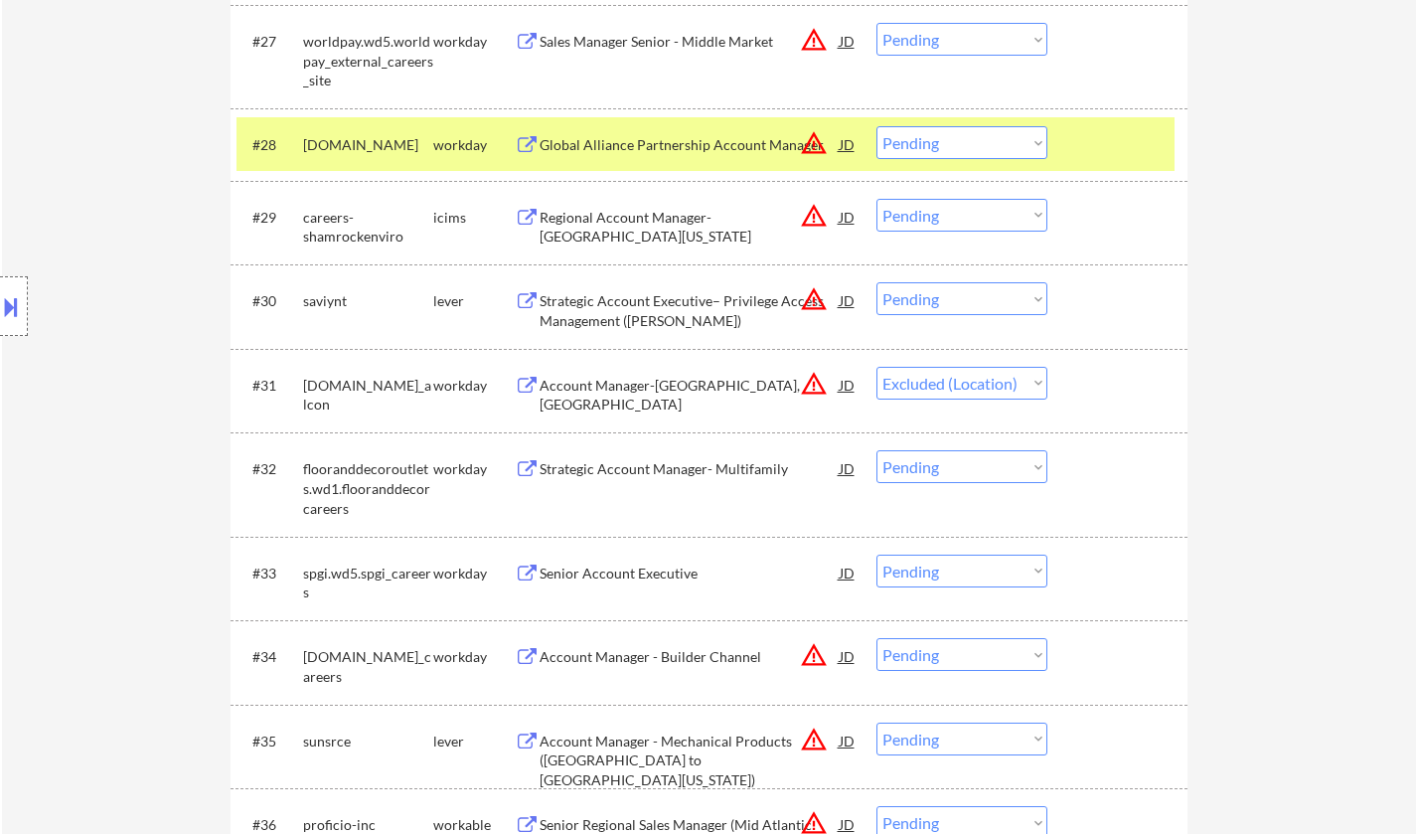
scroll to position [2584, 0]
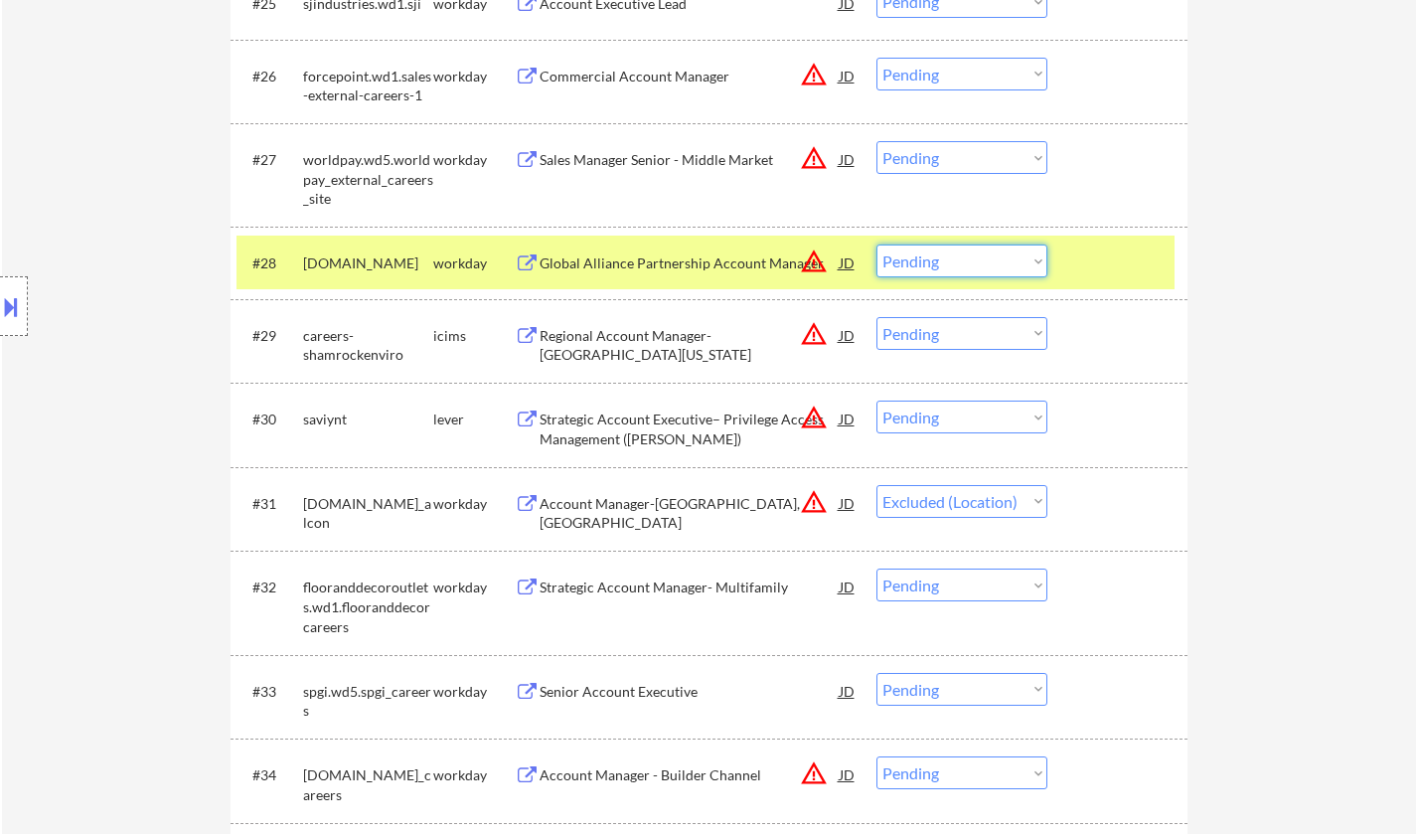
click at [962, 251] on select "Choose an option... Pending Applied Excluded (Questions) Excluded (Expired) Exc…" at bounding box center [962, 260] width 171 height 33
select select ""excluded__location_""
click at [877, 244] on select "Choose an option... Pending Applied Excluded (Questions) Excluded (Expired) Exc…" at bounding box center [962, 260] width 171 height 33
click at [952, 163] on select "Choose an option... Pending Applied Excluded (Questions) Excluded (Expired) Exc…" at bounding box center [962, 157] width 171 height 33
select select ""pending""
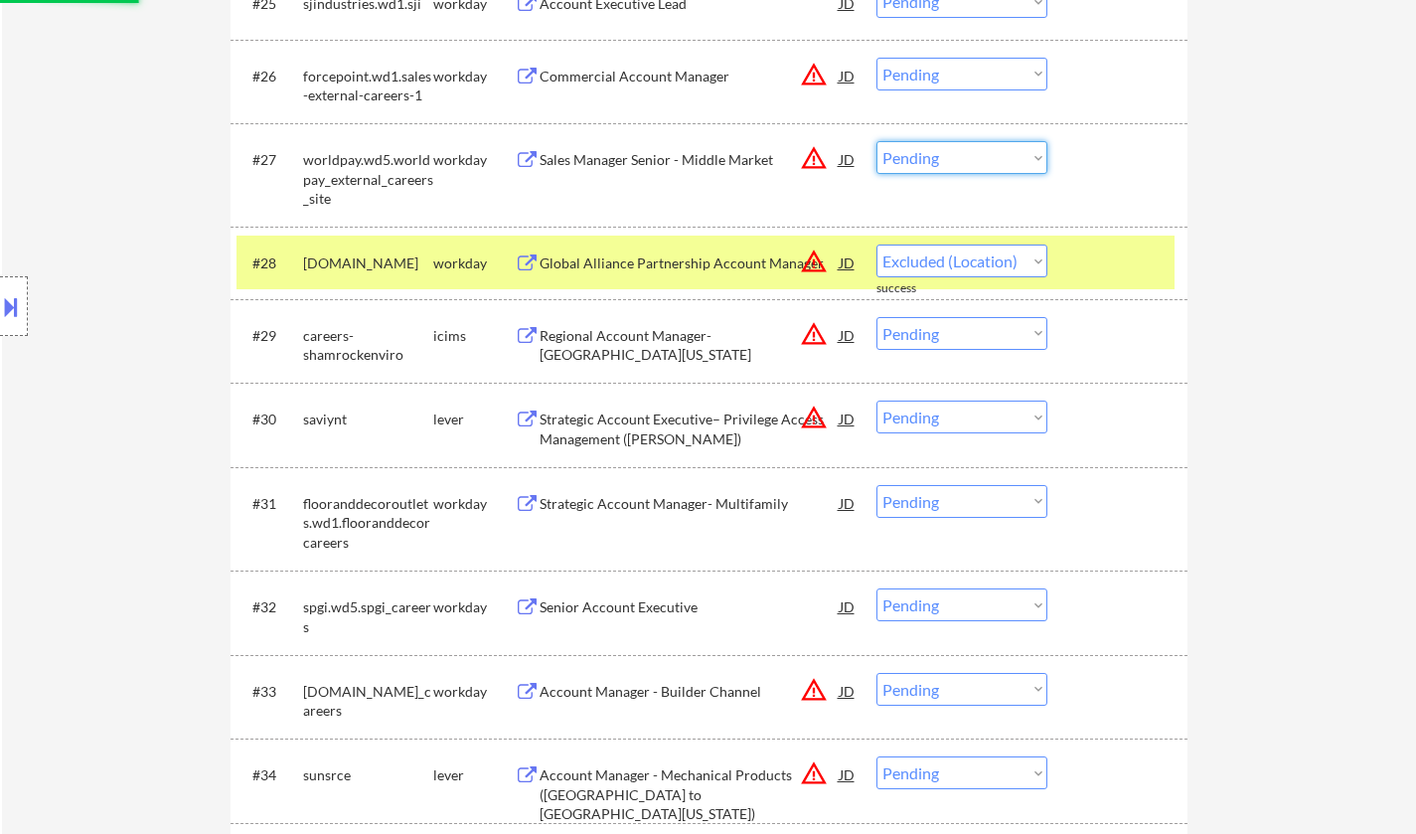
select select ""excluded__location_""
click at [877, 141] on select "Choose an option... Pending Applied Excluded (Questions) Excluded (Expired) Exc…" at bounding box center [962, 157] width 171 height 33
click at [922, 62] on select "Choose an option... Pending Applied Excluded (Questions) Excluded (Expired) Exc…" at bounding box center [962, 74] width 171 height 33
select select ""pending""
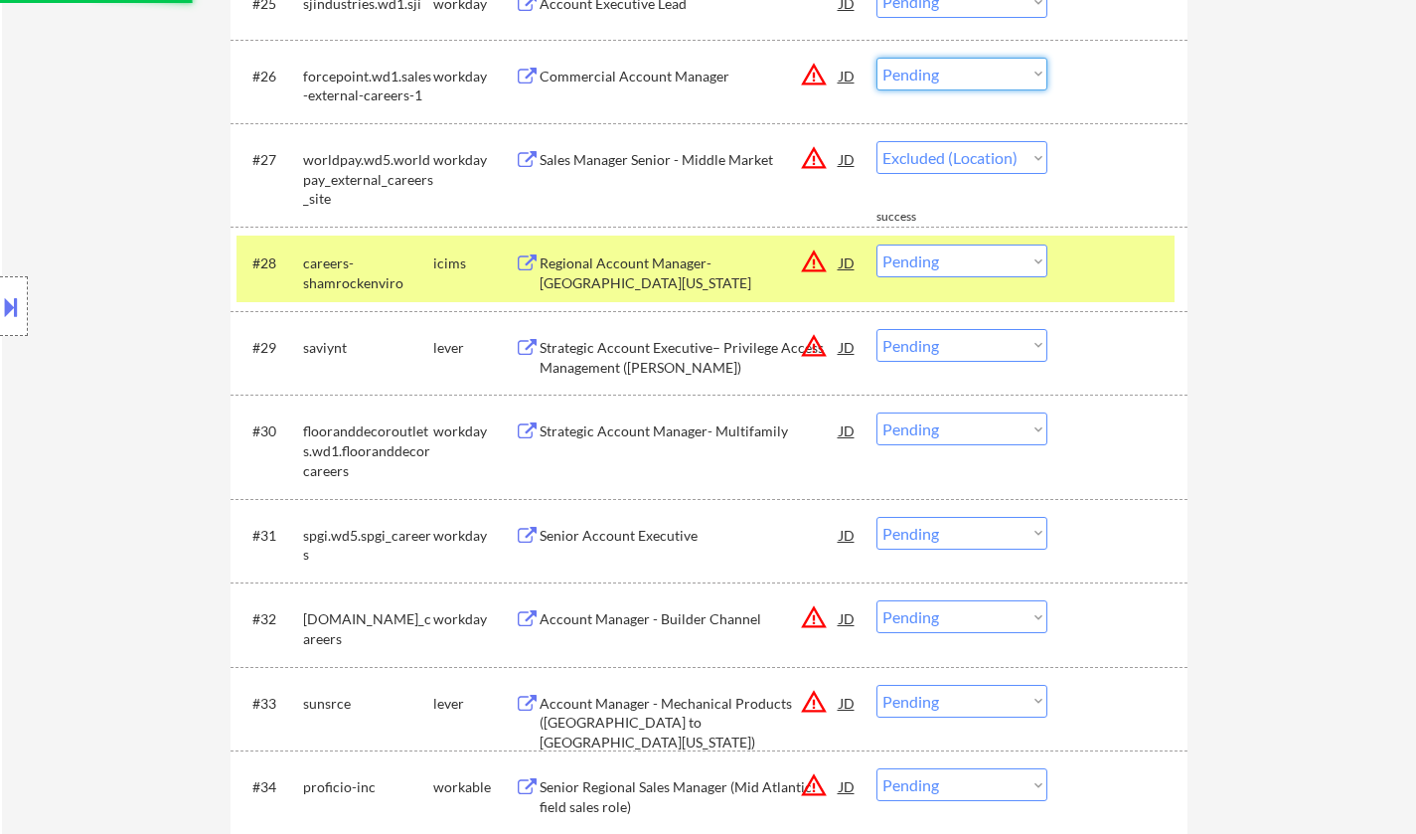
select select ""pending""
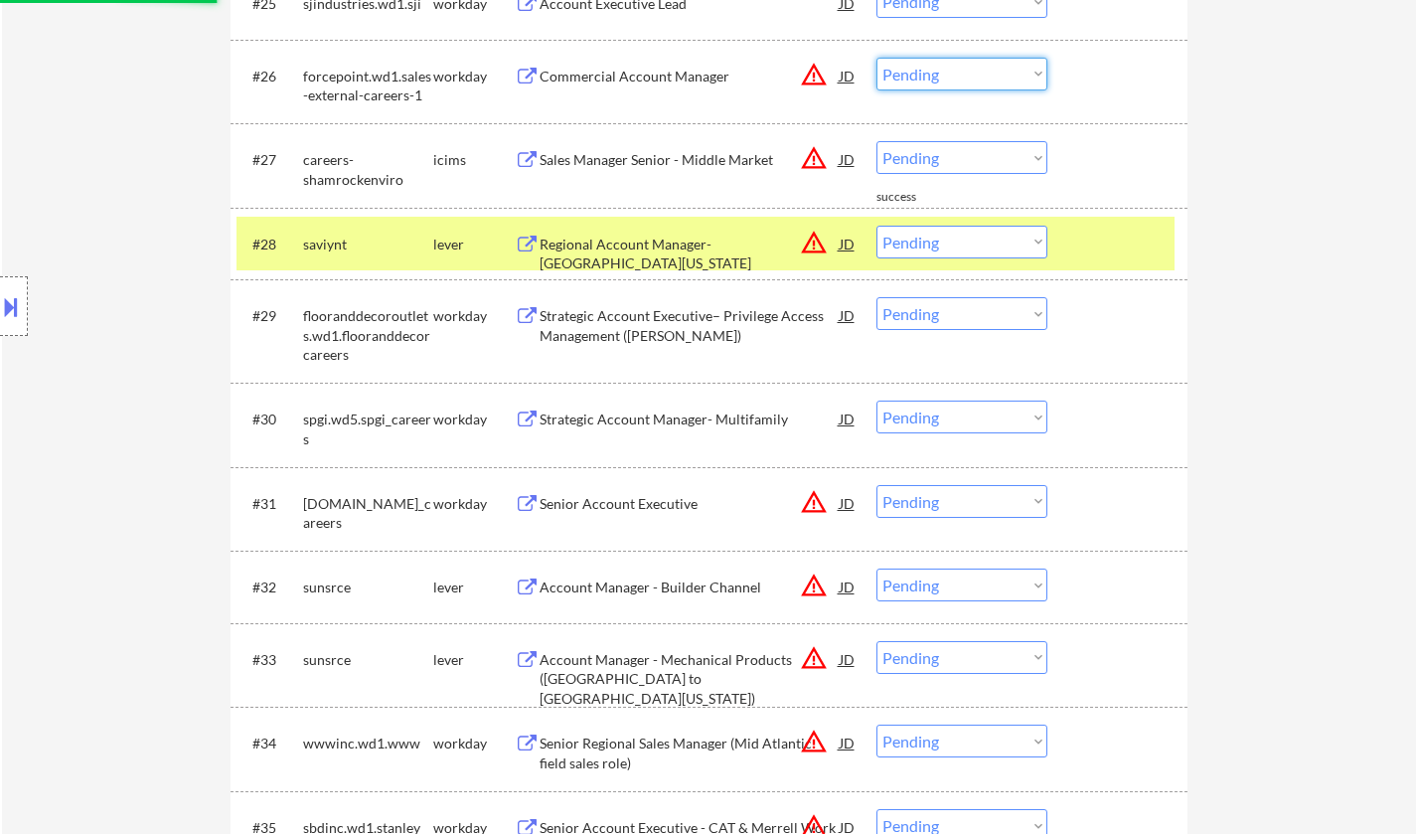
select select ""excluded__location_""
click at [877, 58] on select "Choose an option... Pending Applied Excluded (Questions) Excluded (Expired) Exc…" at bounding box center [962, 74] width 171 height 33
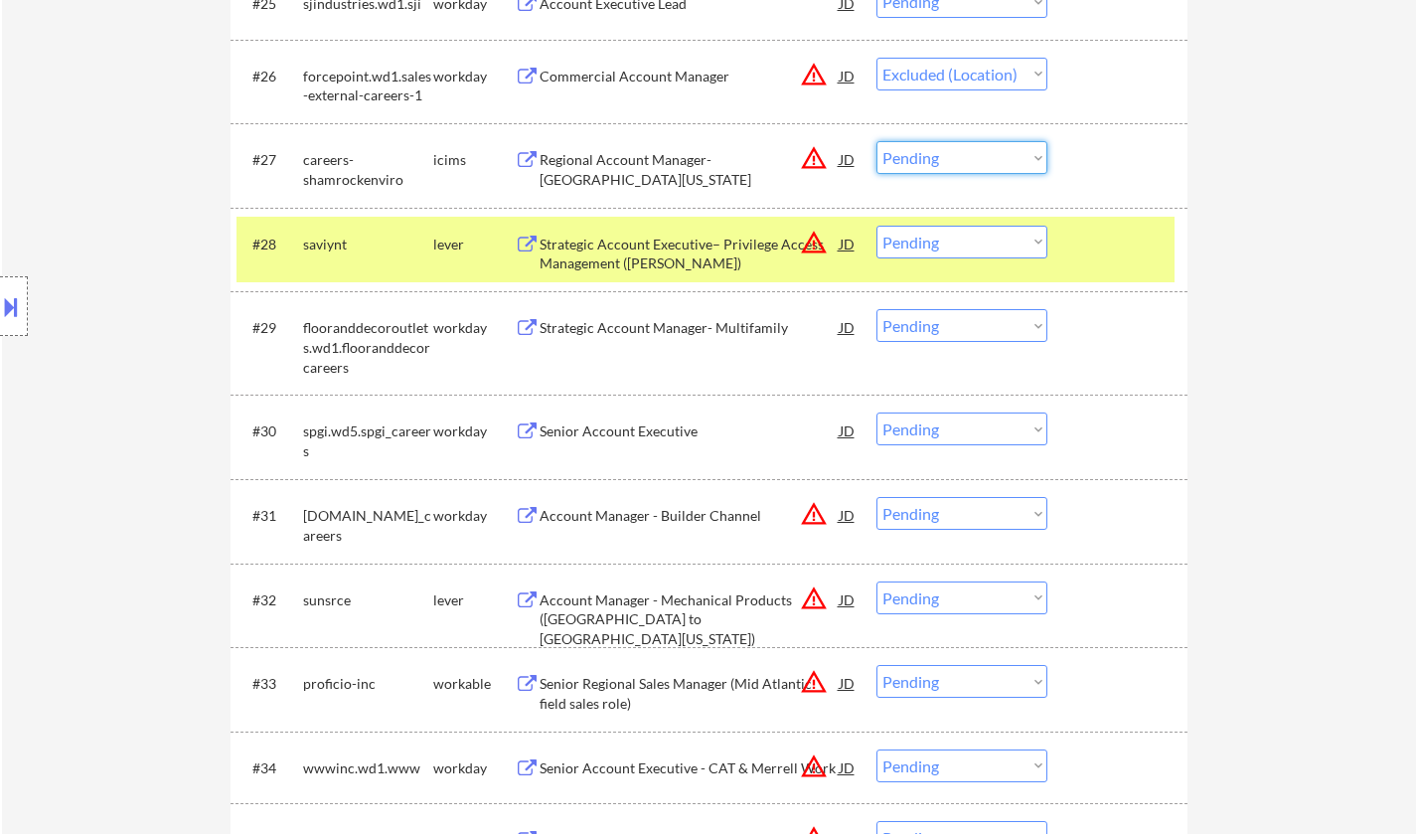
click at [976, 166] on select "Choose an option... Pending Applied Excluded (Questions) Excluded (Expired) Exc…" at bounding box center [962, 157] width 171 height 33
select select ""excluded__location_""
click at [877, 141] on select "Choose an option... Pending Applied Excluded (Questions) Excluded (Expired) Exc…" at bounding box center [962, 157] width 171 height 33
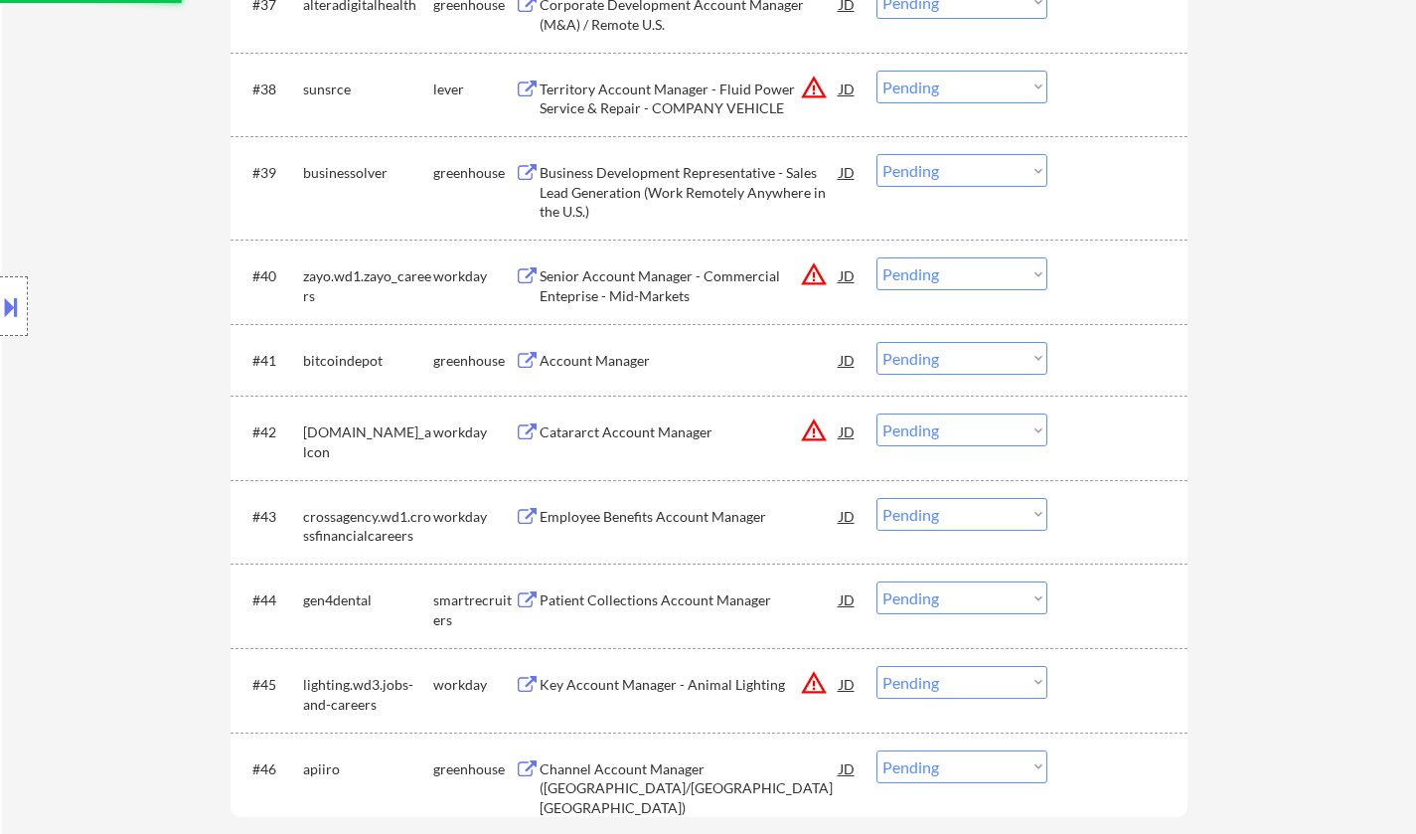
scroll to position [3677, 0]
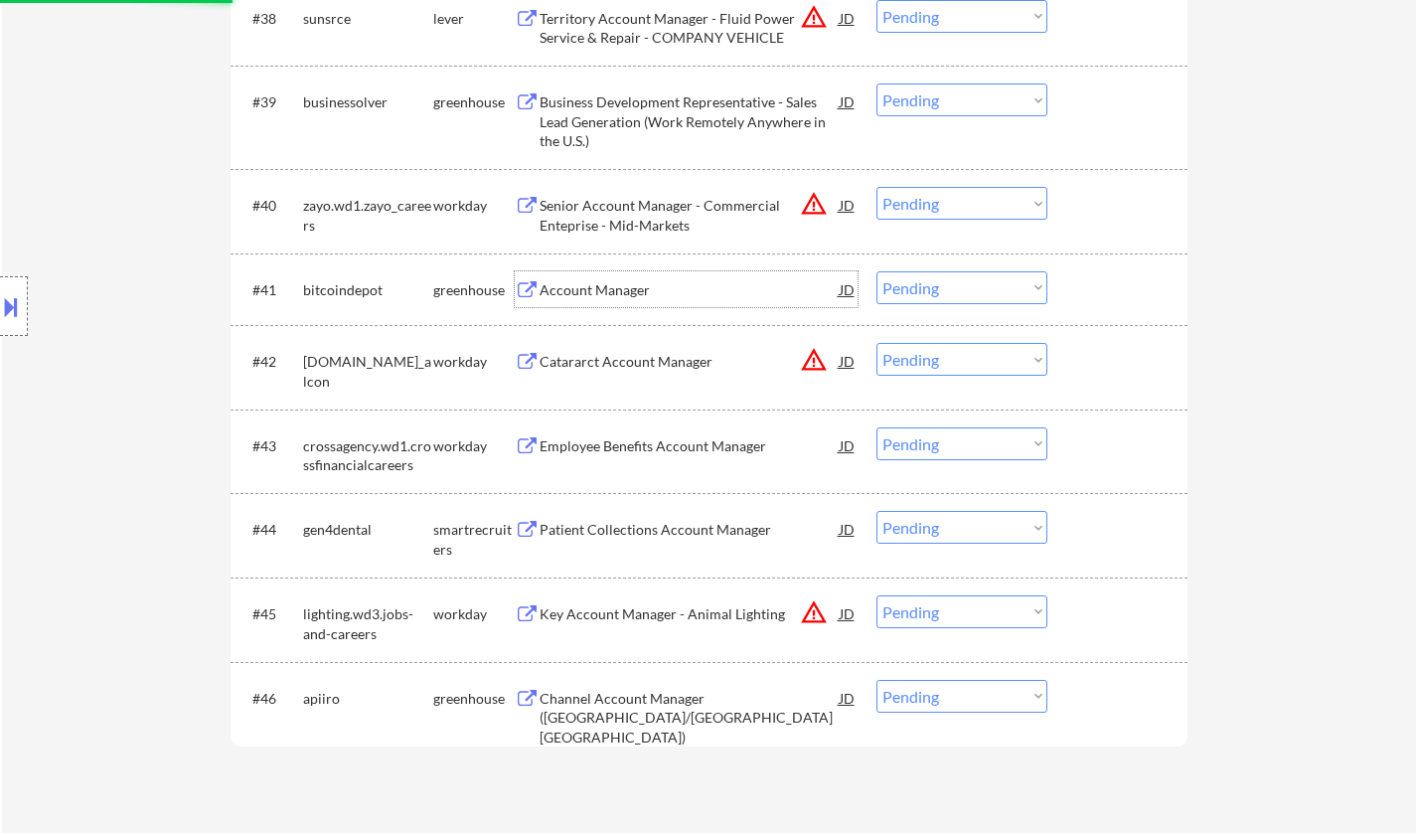
click at [582, 290] on div "Account Manager" at bounding box center [690, 290] width 300 height 20
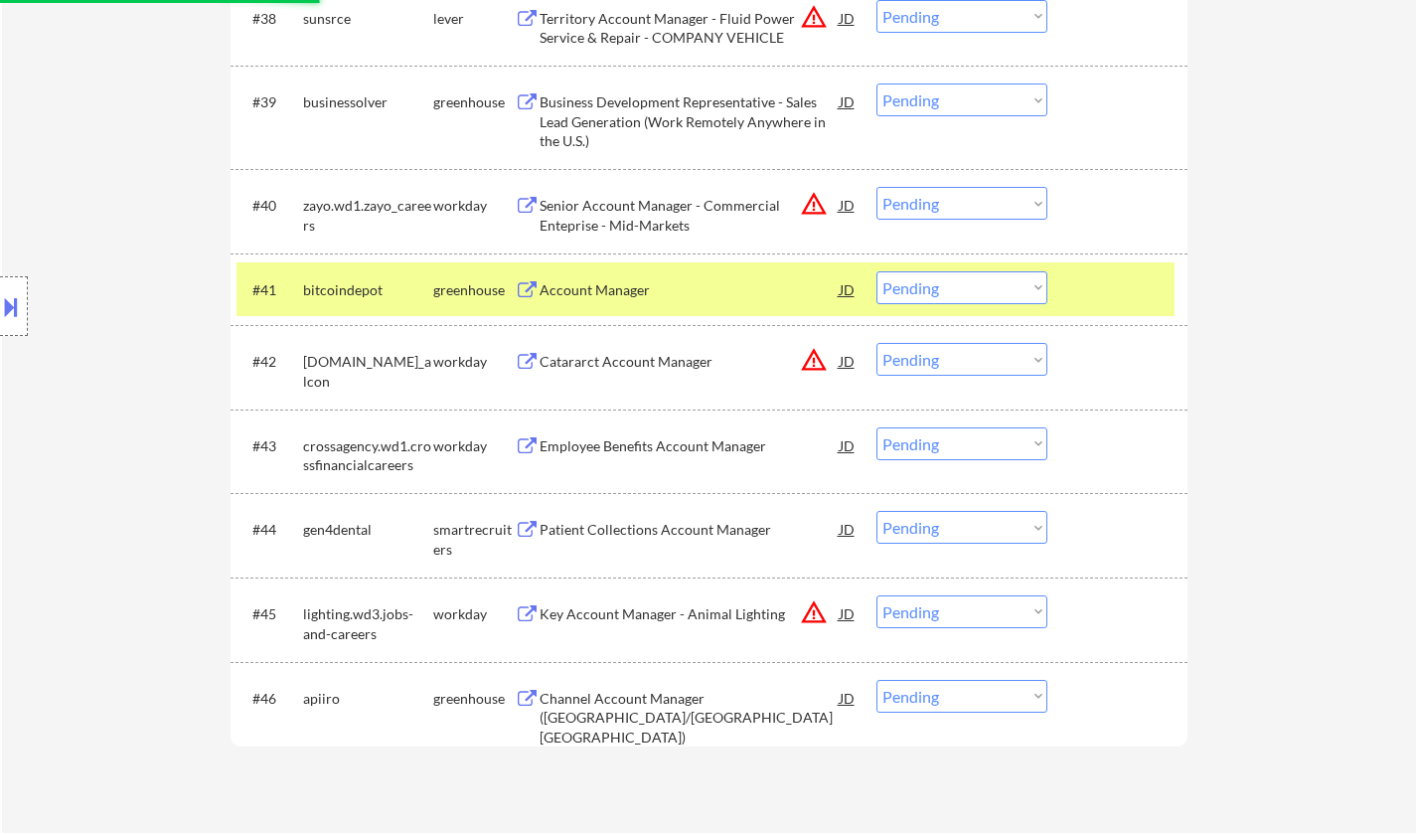
select select ""pending""
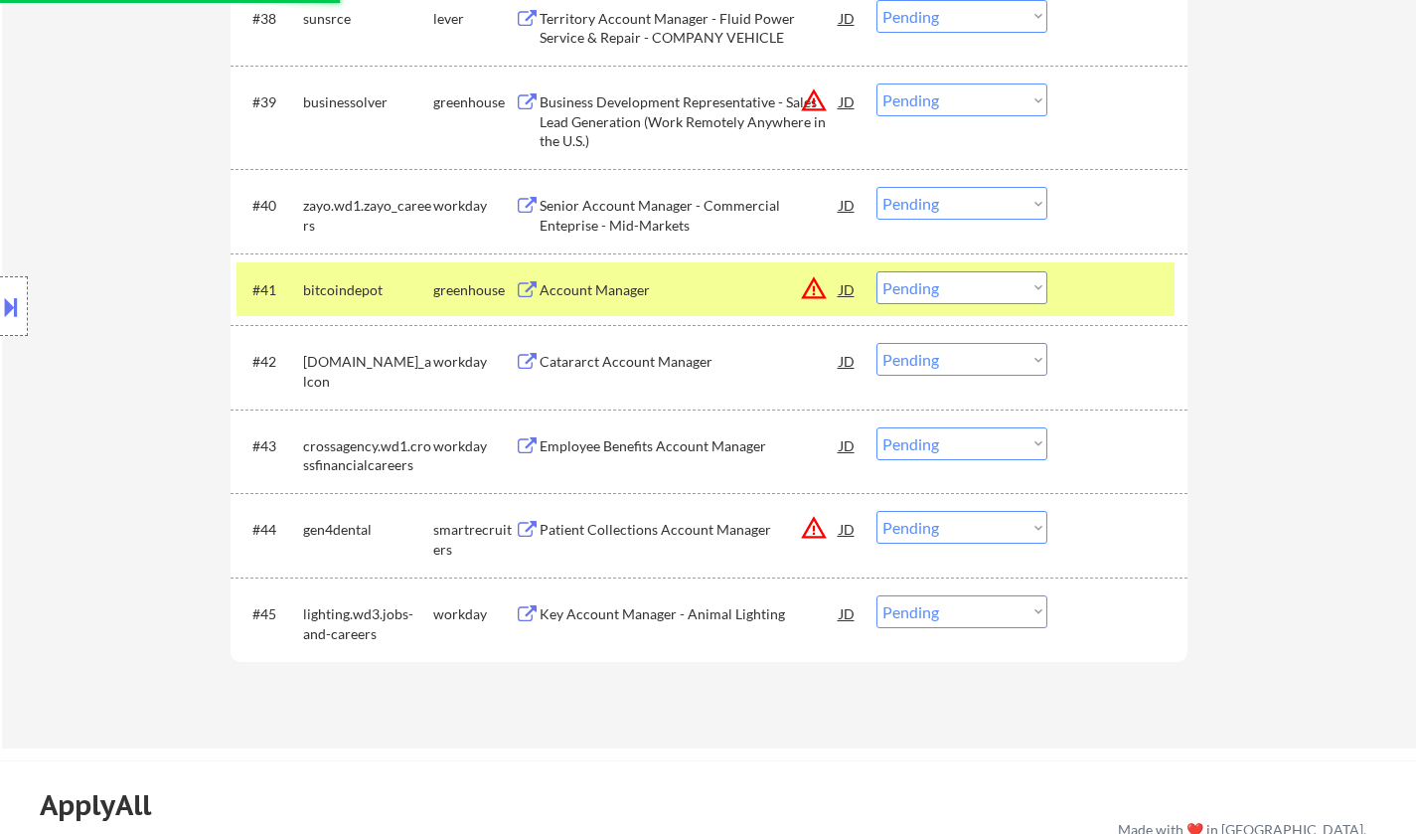
select select ""pending""
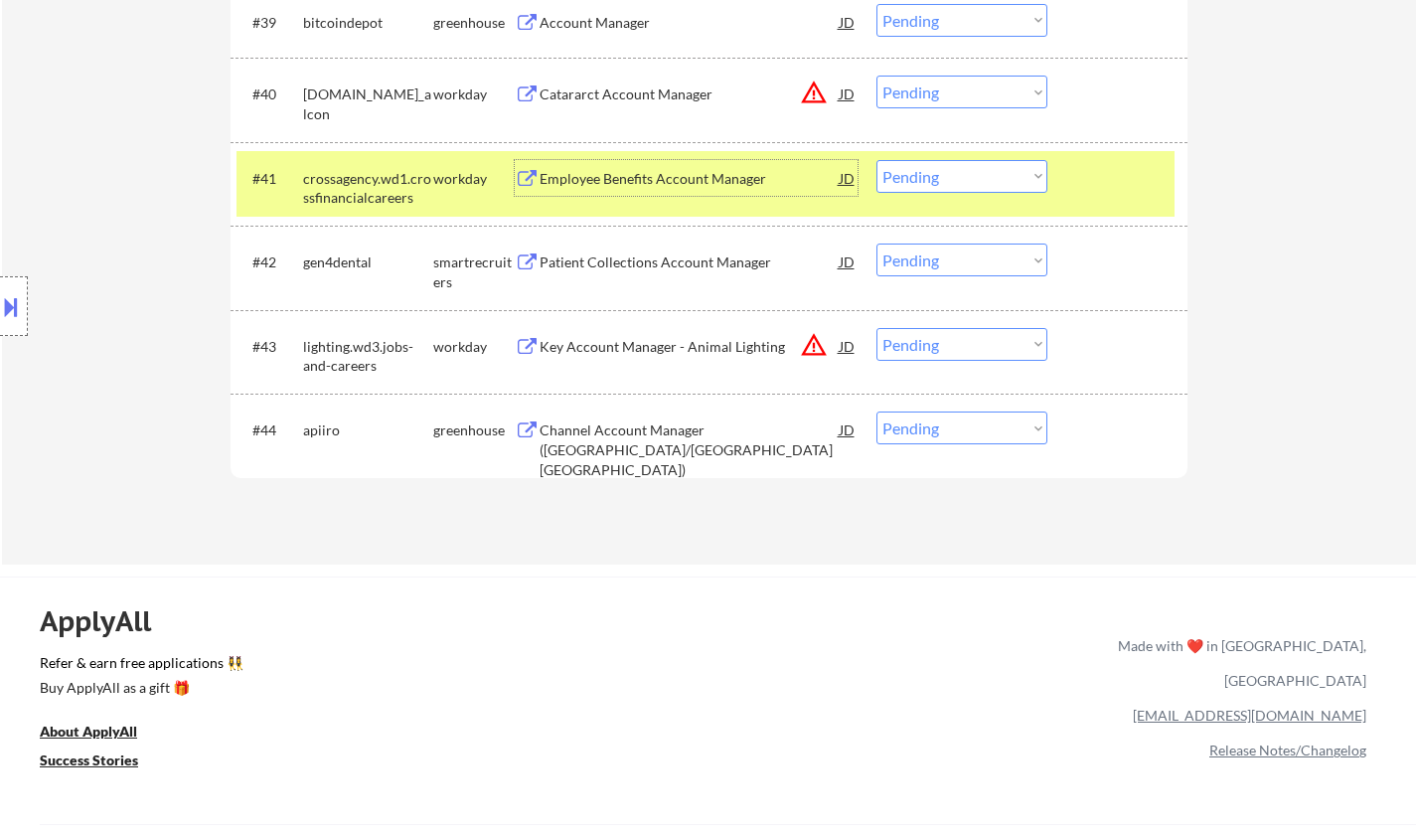
scroll to position [3379, 0]
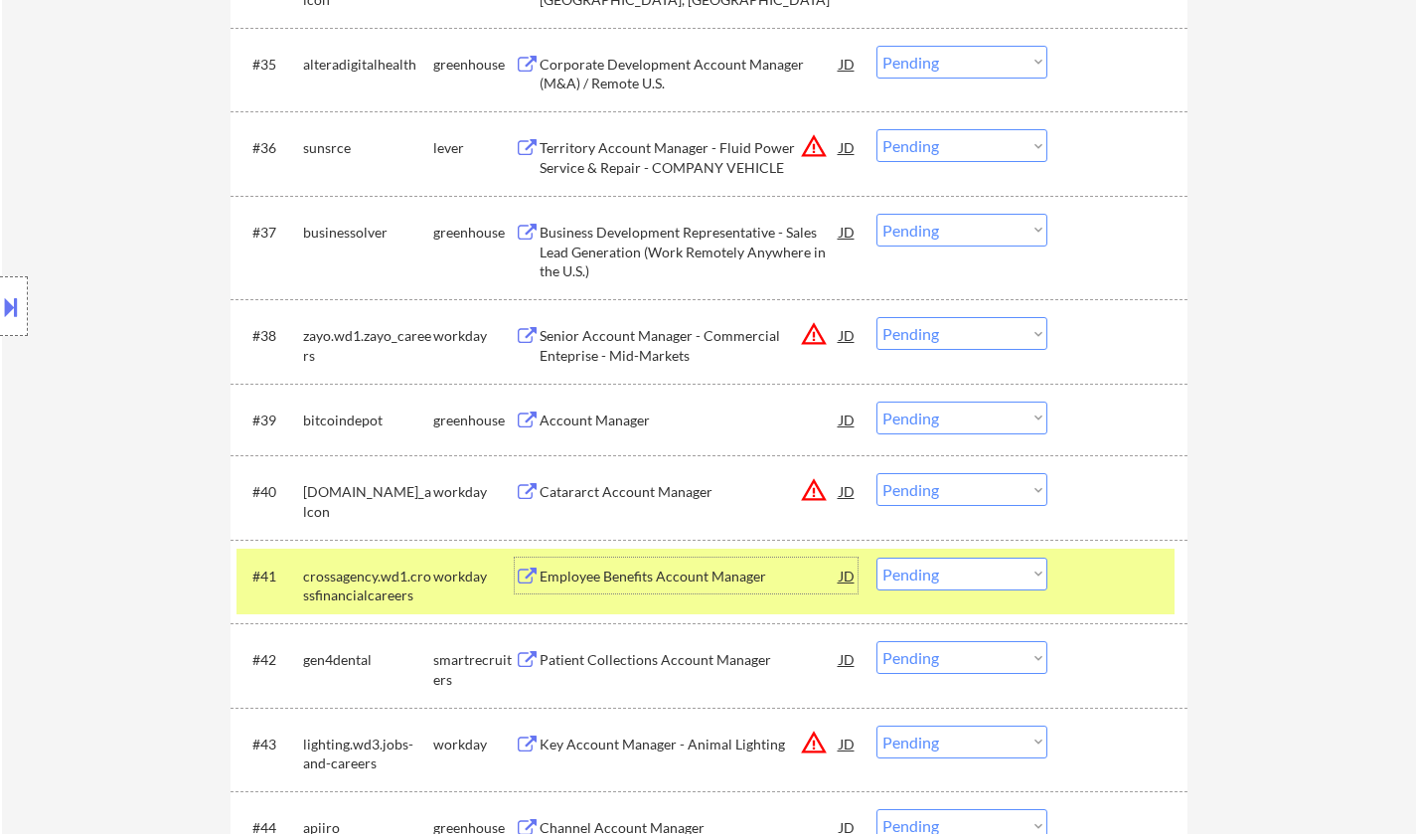
click at [633, 419] on div "Account Manager" at bounding box center [690, 420] width 300 height 20
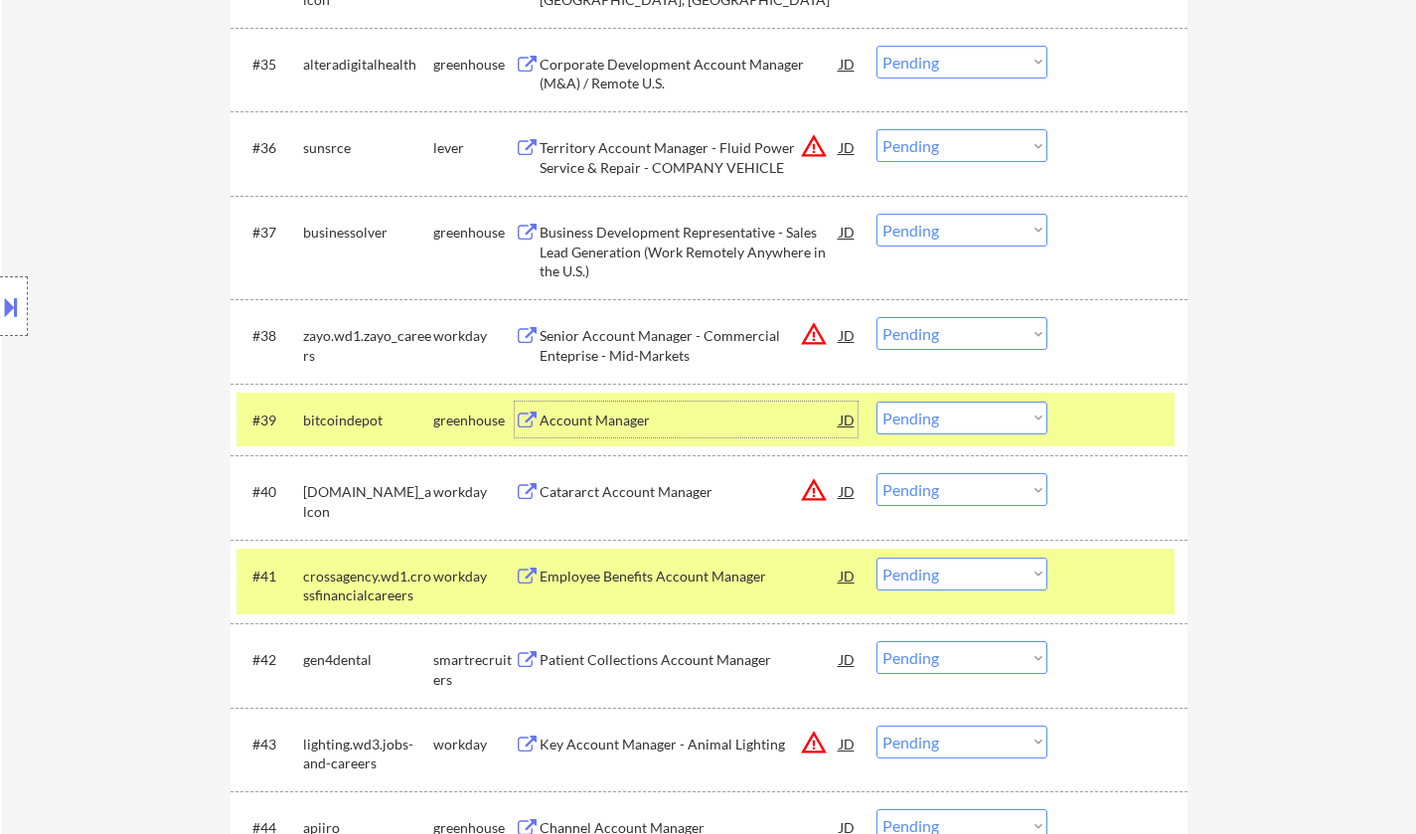
click at [997, 421] on select "Choose an option... Pending Applied Excluded (Questions) Excluded (Expired) Exc…" at bounding box center [962, 417] width 171 height 33
click at [877, 401] on select "Choose an option... Pending Applied Excluded (Questions) Excluded (Expired) Exc…" at bounding box center [962, 417] width 171 height 33
select select ""pending""
click at [943, 158] on select "Choose an option... Pending Applied Excluded (Questions) Excluded (Expired) Exc…" at bounding box center [962, 145] width 171 height 33
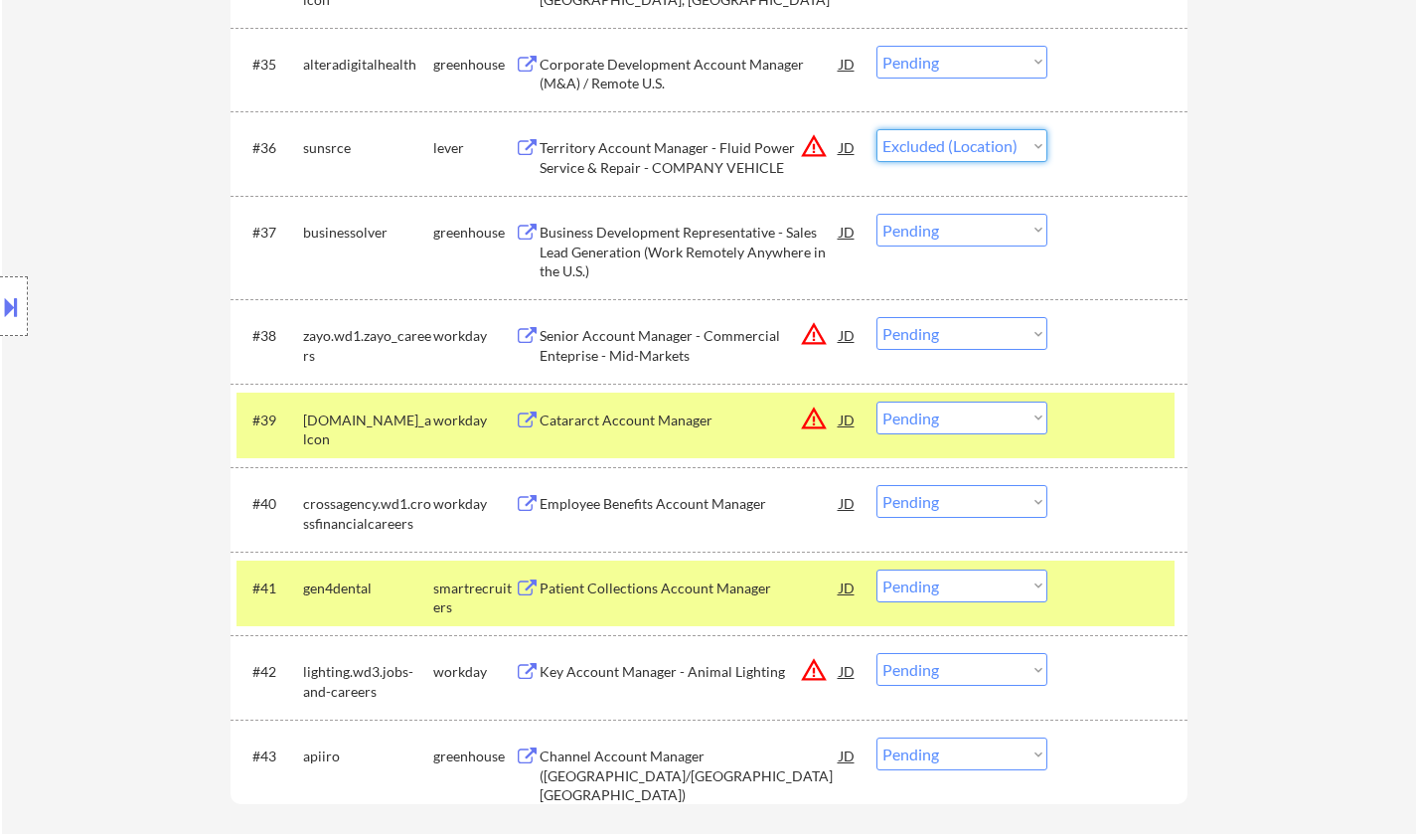
click at [877, 129] on select "Choose an option... Pending Applied Excluded (Questions) Excluded (Expired) Exc…" at bounding box center [962, 145] width 171 height 33
select select ""pending""
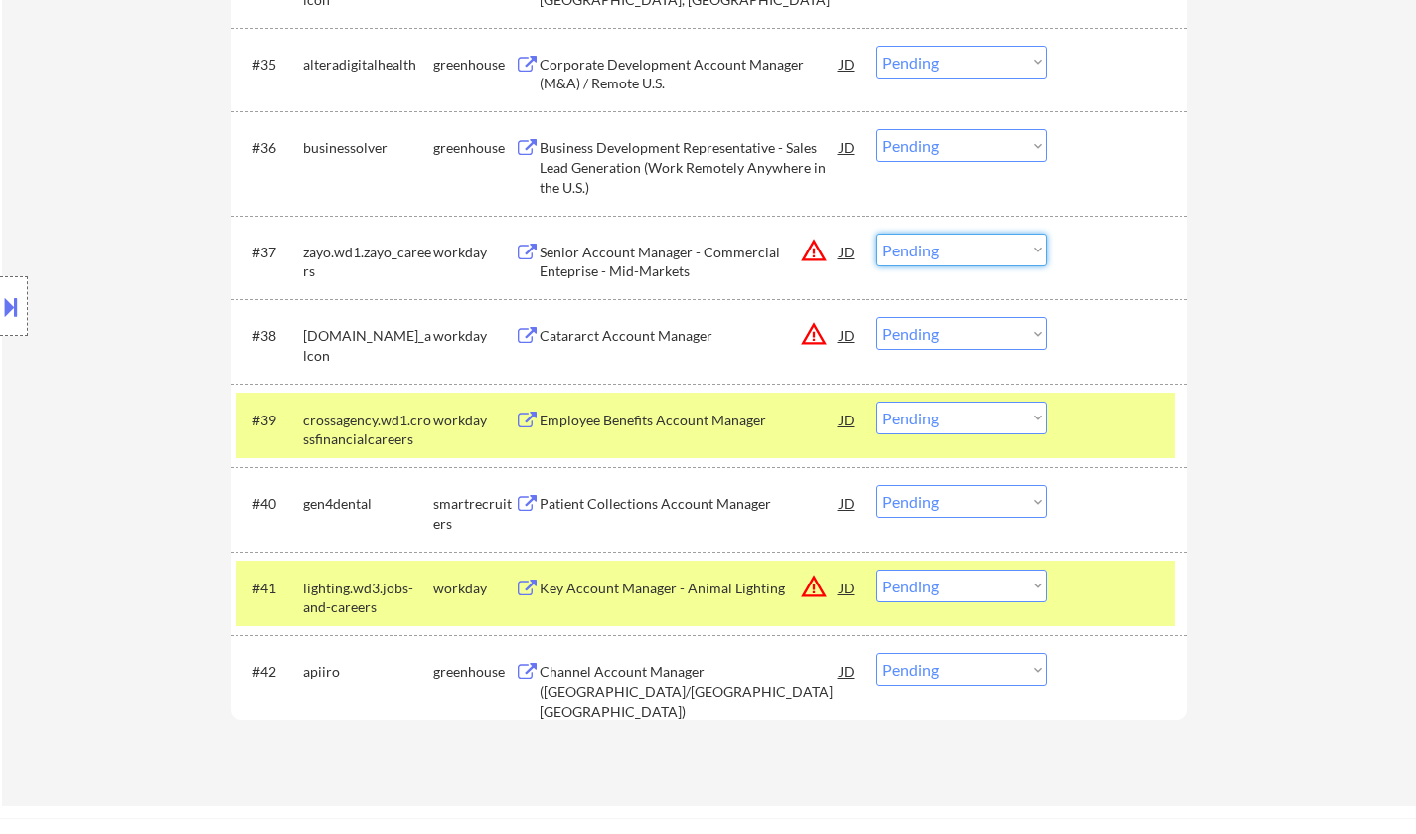
drag, startPoint x: 1001, startPoint y: 248, endPoint x: 1011, endPoint y: 262, distance: 17.1
click at [1001, 248] on select "Choose an option... Pending Applied Excluded (Questions) Excluded (Expired) Exc…" at bounding box center [962, 250] width 171 height 33
click at [877, 234] on select "Choose an option... Pending Applied Excluded (Questions) Excluded (Expired) Exc…" at bounding box center [962, 250] width 171 height 33
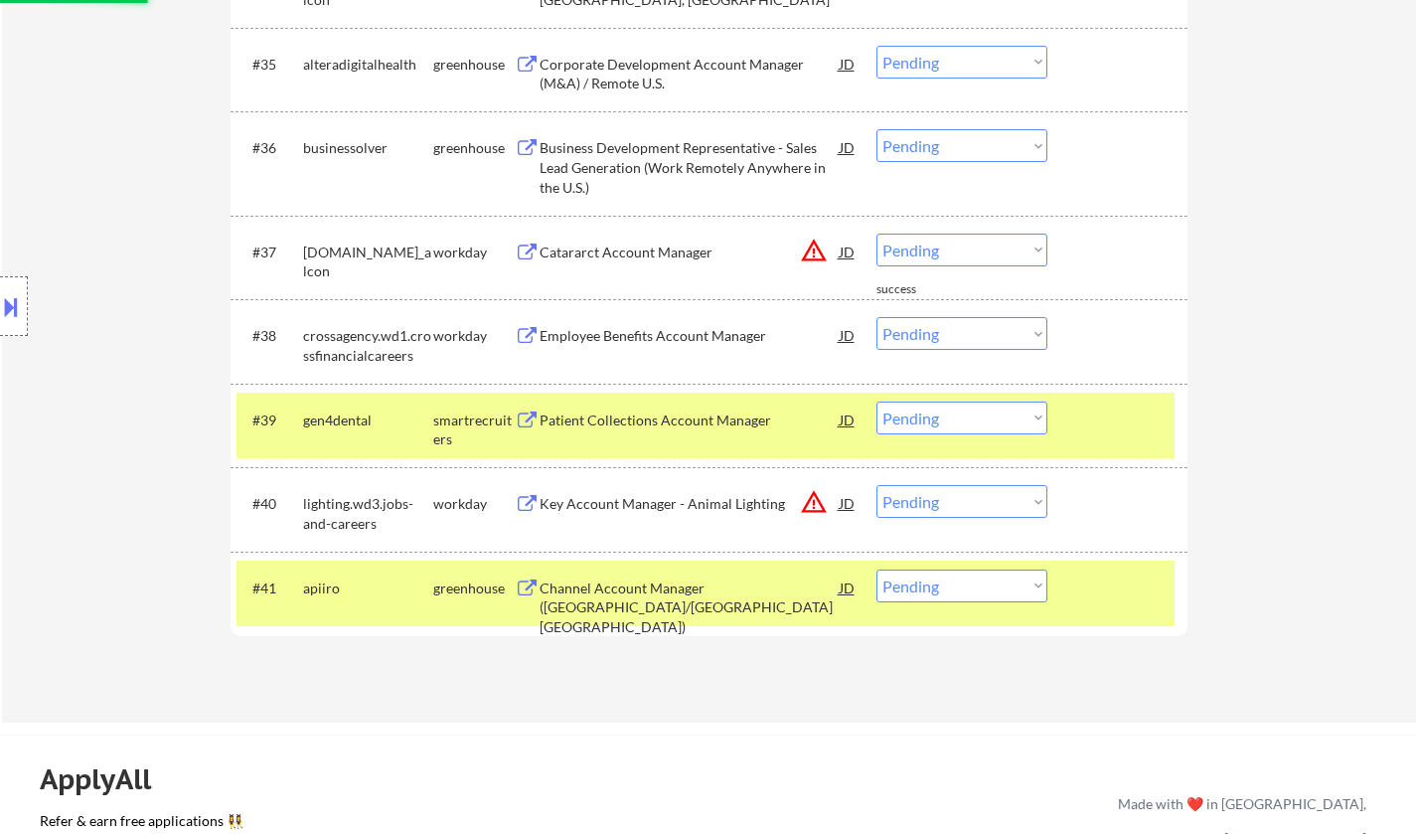
click at [842, 249] on div "JD" at bounding box center [848, 252] width 20 height 36
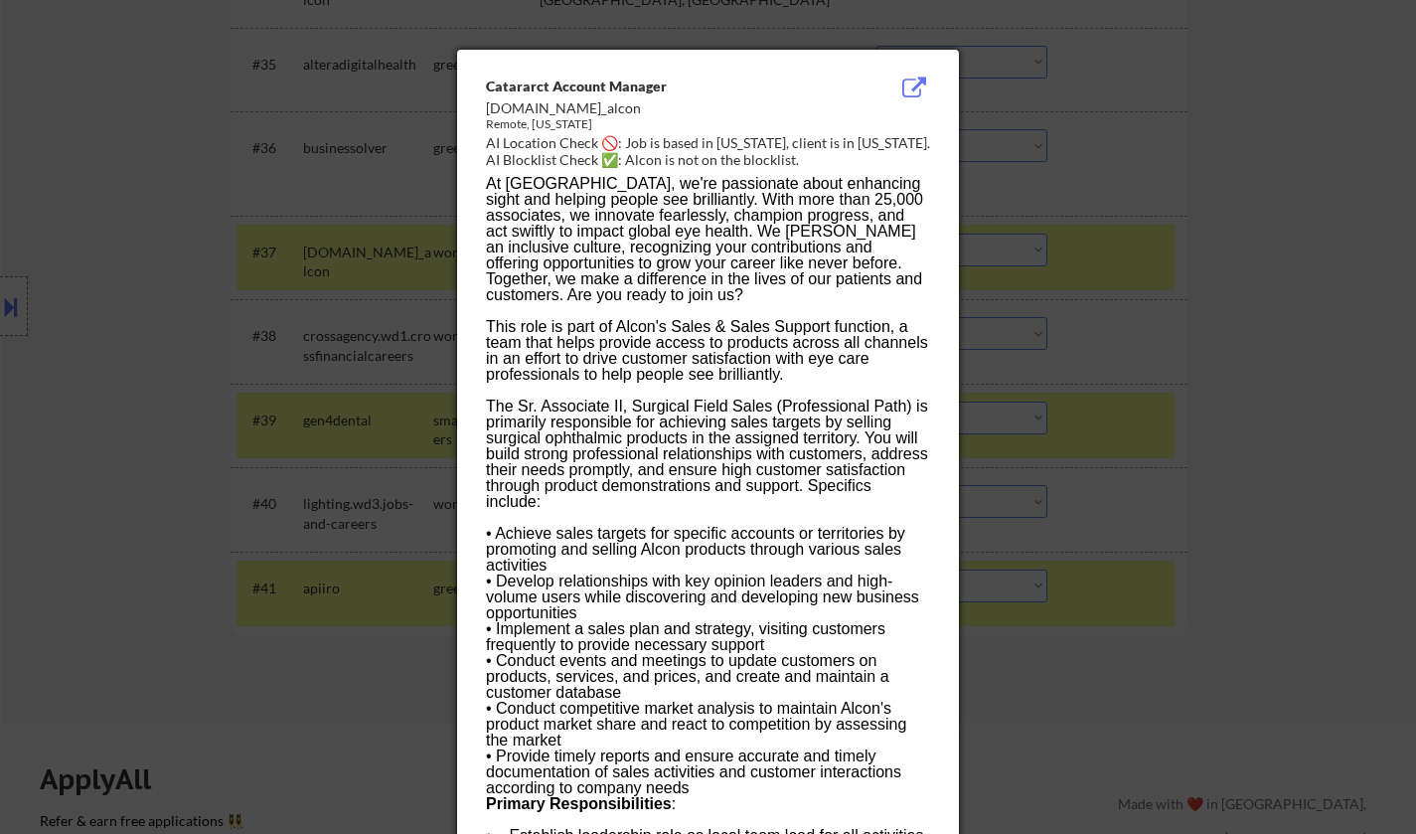
click at [1192, 356] on div at bounding box center [708, 417] width 1416 height 834
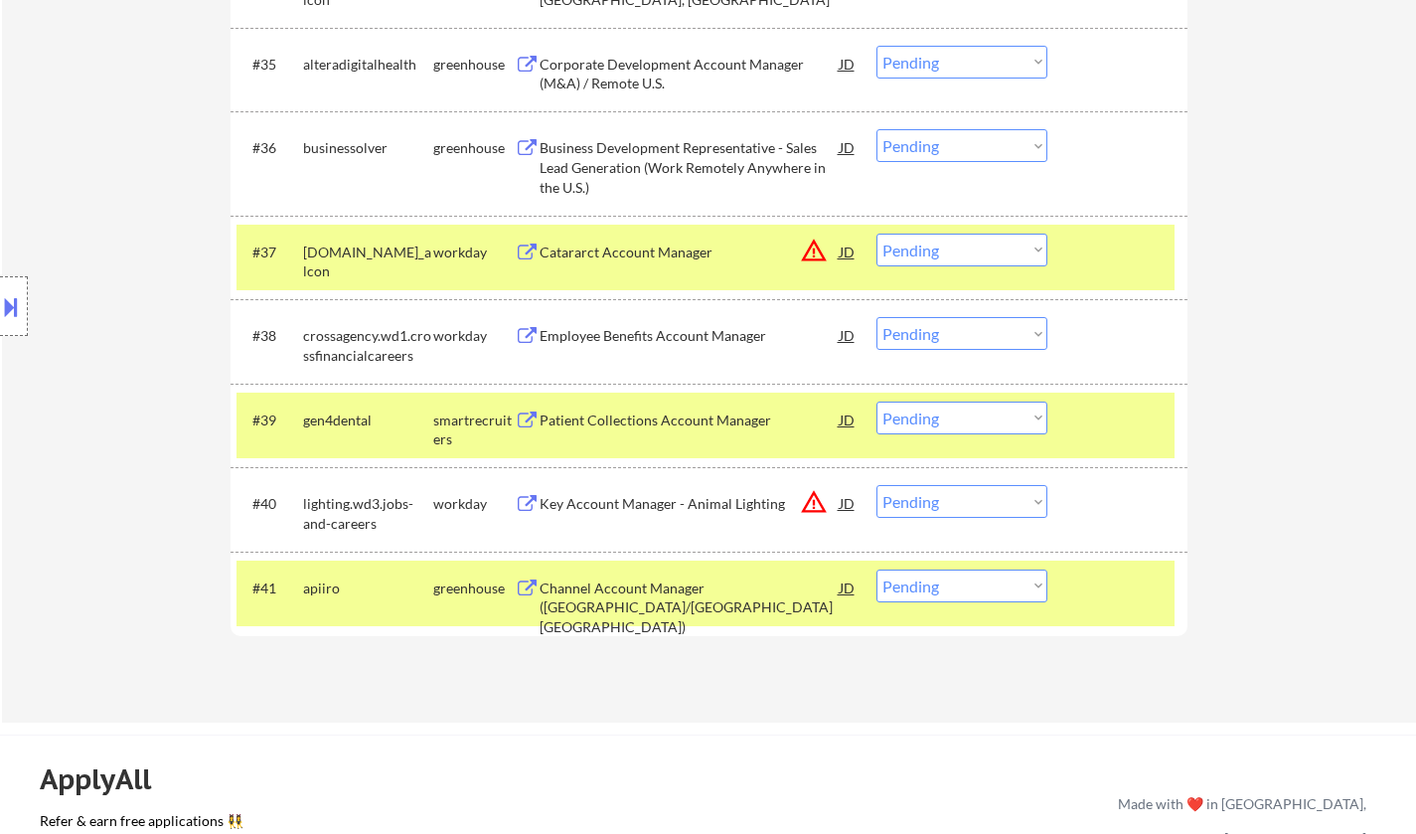
click at [981, 256] on select "Choose an option... Pending Applied Excluded (Questions) Excluded (Expired) Exc…" at bounding box center [962, 250] width 171 height 33
click at [877, 234] on select "Choose an option... Pending Applied Excluded (Questions) Excluded (Expired) Exc…" at bounding box center [962, 250] width 171 height 33
select select ""pending""
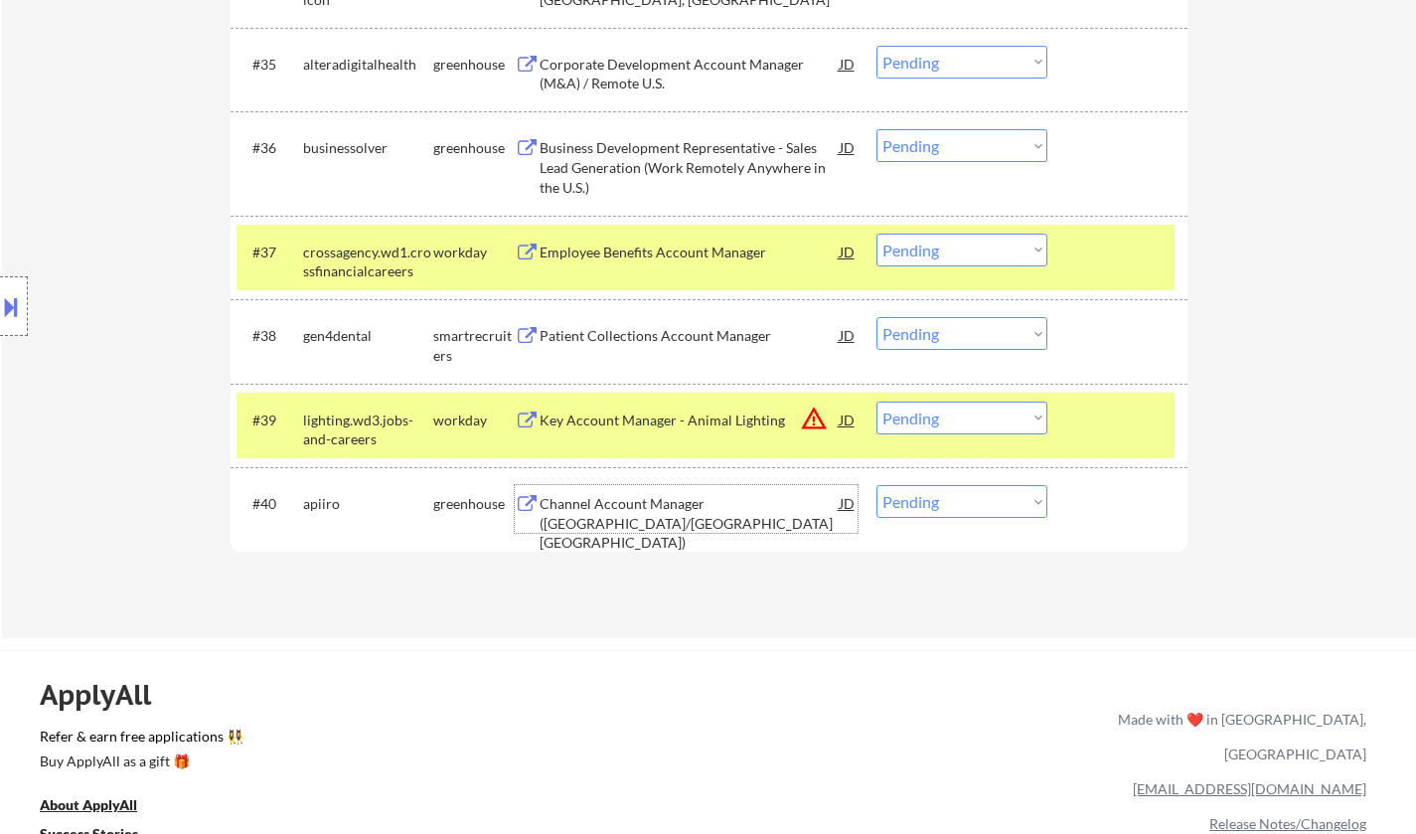
click at [679, 496] on div "Channel Account Manager ([GEOGRAPHIC_DATA]/[GEOGRAPHIC_DATA] [GEOGRAPHIC_DATA])" at bounding box center [690, 523] width 300 height 59
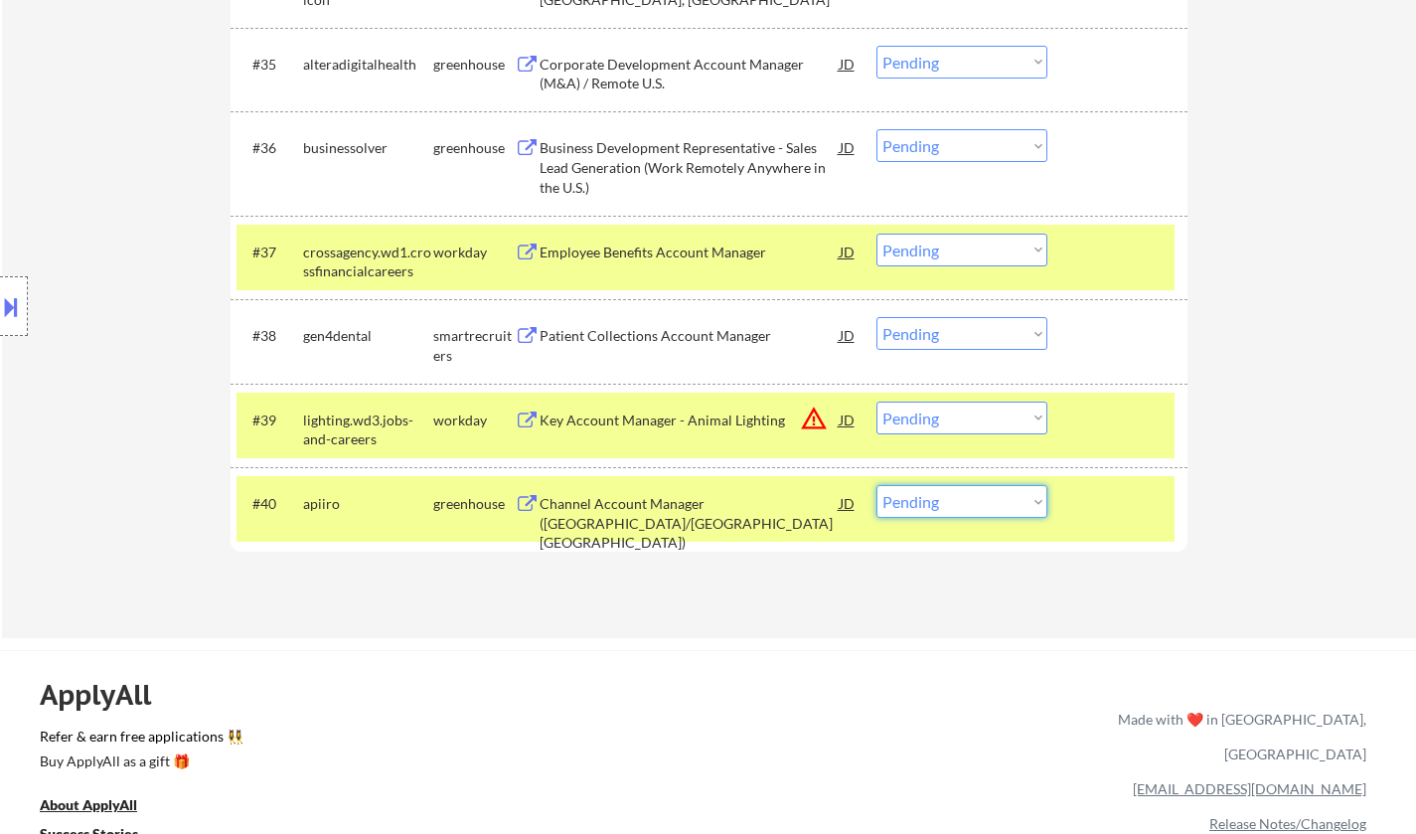
drag, startPoint x: 963, startPoint y: 506, endPoint x: 971, endPoint y: 515, distance: 12.0
click at [963, 507] on select "Choose an option... Pending Applied Excluded (Questions) Excluded (Expired) Exc…" at bounding box center [962, 501] width 171 height 33
select select ""excluded__bad_match_""
click at [877, 485] on select "Choose an option... Pending Applied Excluded (Questions) Excluded (Expired) Exc…" at bounding box center [962, 501] width 171 height 33
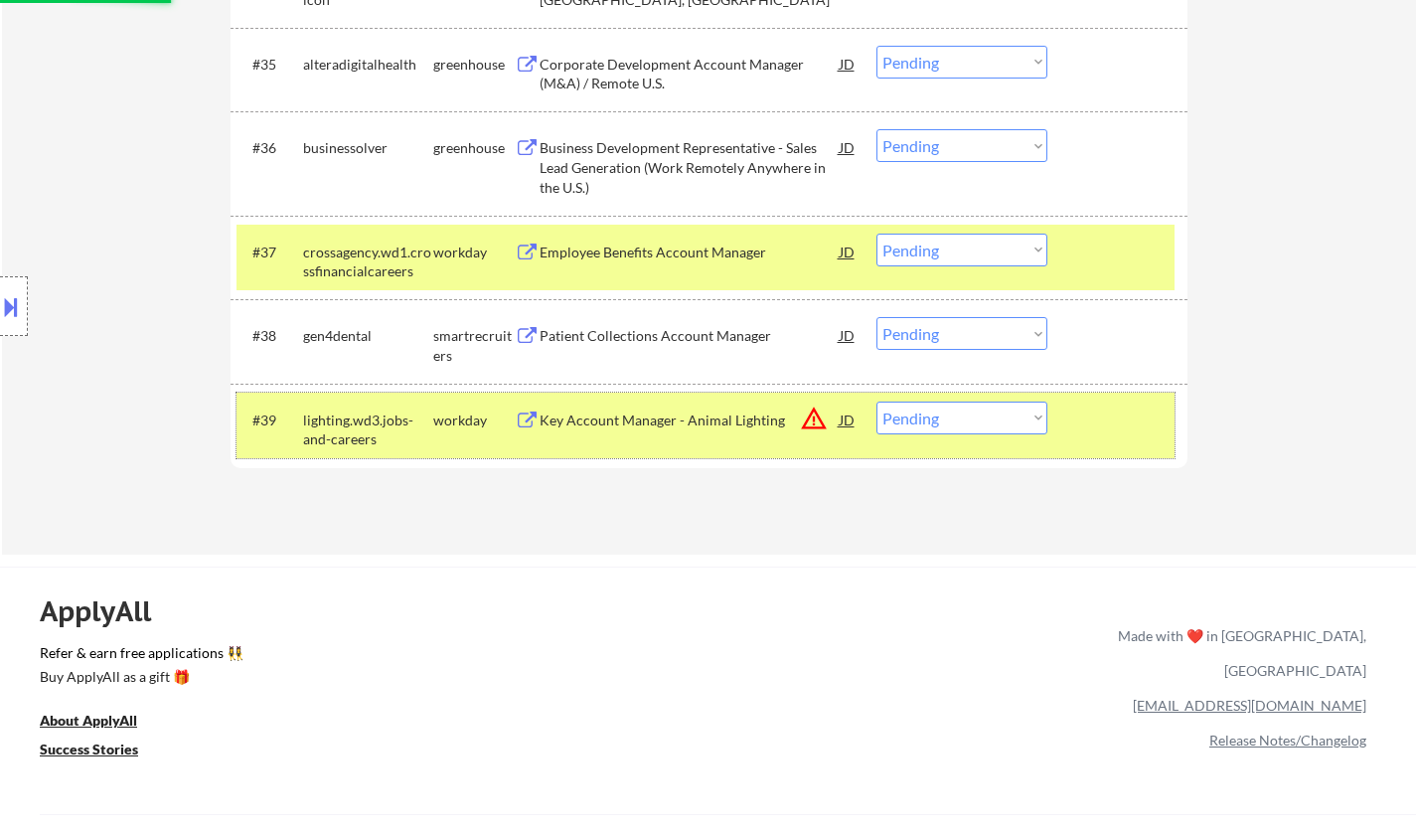
click at [861, 421] on div "#39 lighting.wd3.jobs-and-careers workday Key Account Manager - Animal Lighting…" at bounding box center [706, 426] width 938 height 66
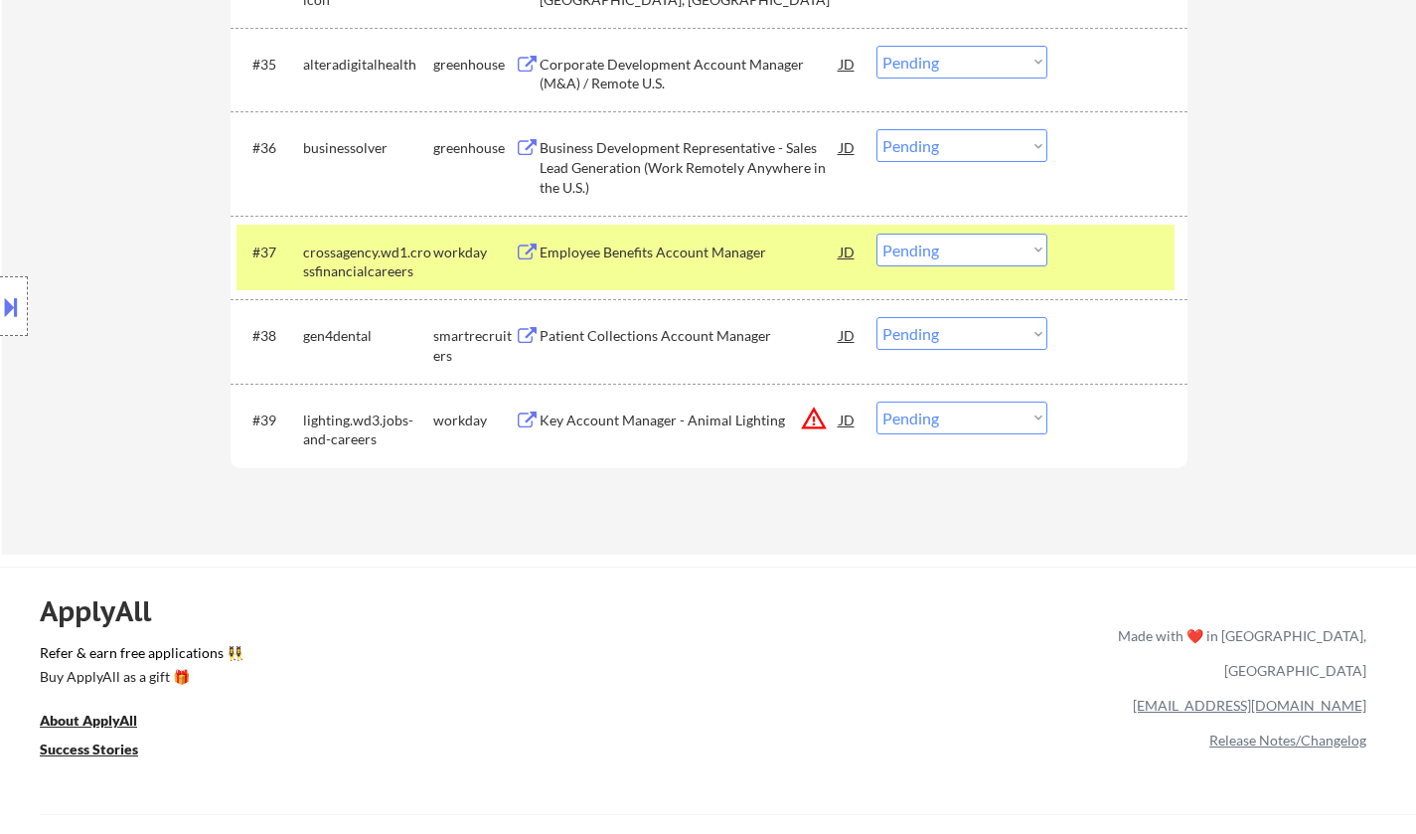
click at [847, 417] on div "JD" at bounding box center [848, 419] width 20 height 36
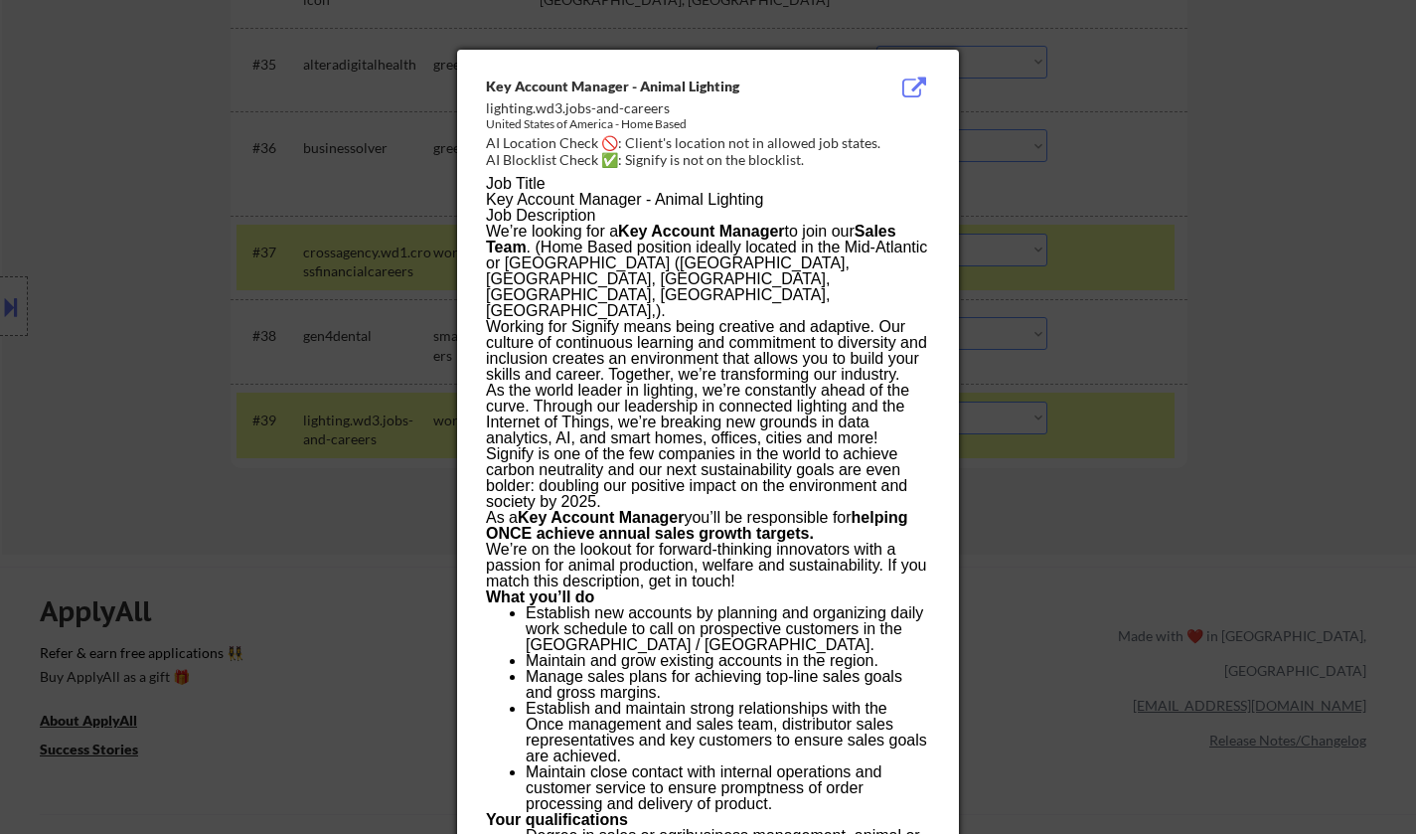
click at [1203, 424] on div at bounding box center [708, 417] width 1416 height 834
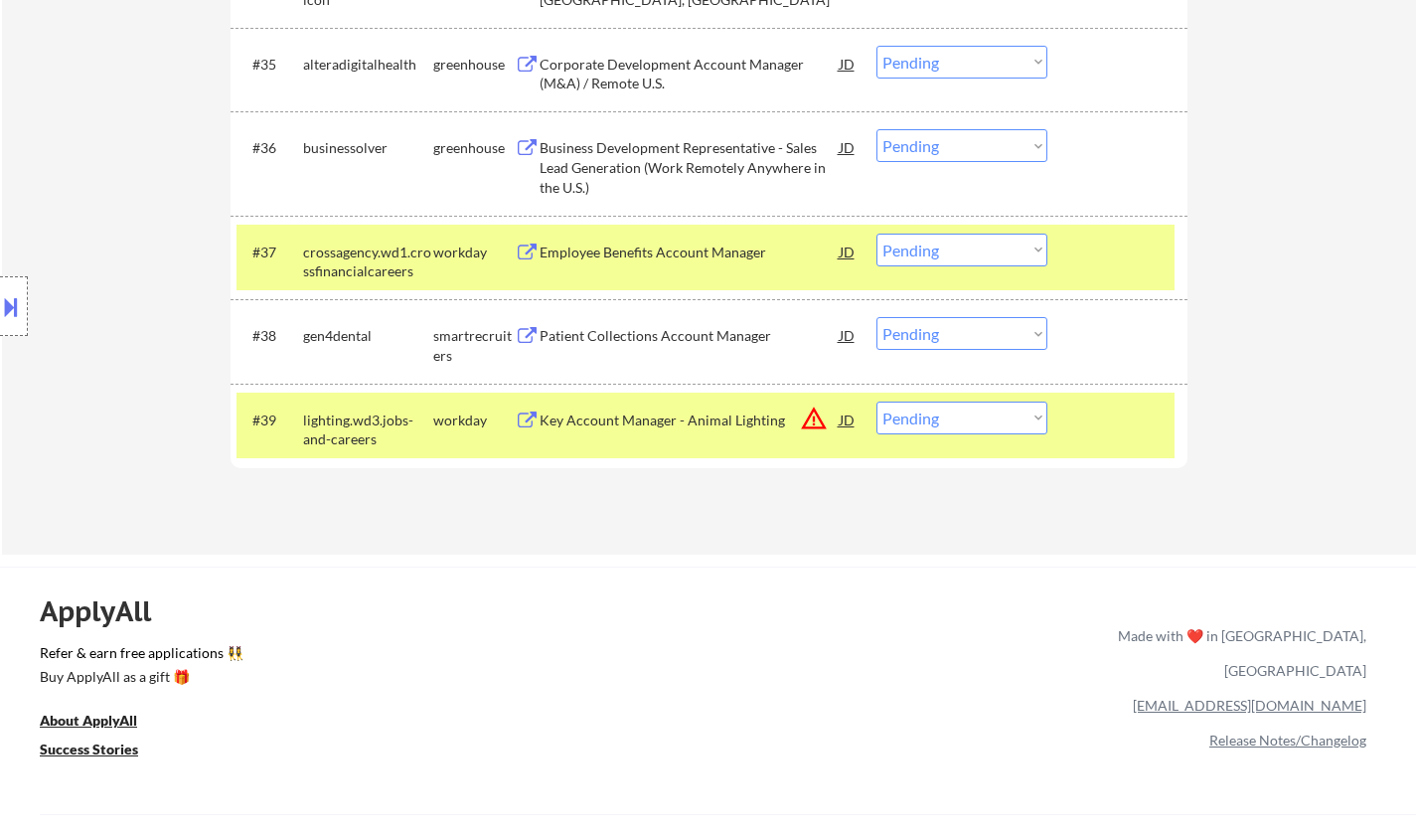
click at [978, 427] on select "Choose an option... Pending Applied Excluded (Questions) Excluded (Expired) Exc…" at bounding box center [962, 417] width 171 height 33
select select ""excluded__location_""
click at [877, 401] on select "Choose an option... Pending Applied Excluded (Questions) Excluded (Expired) Exc…" at bounding box center [962, 417] width 171 height 33
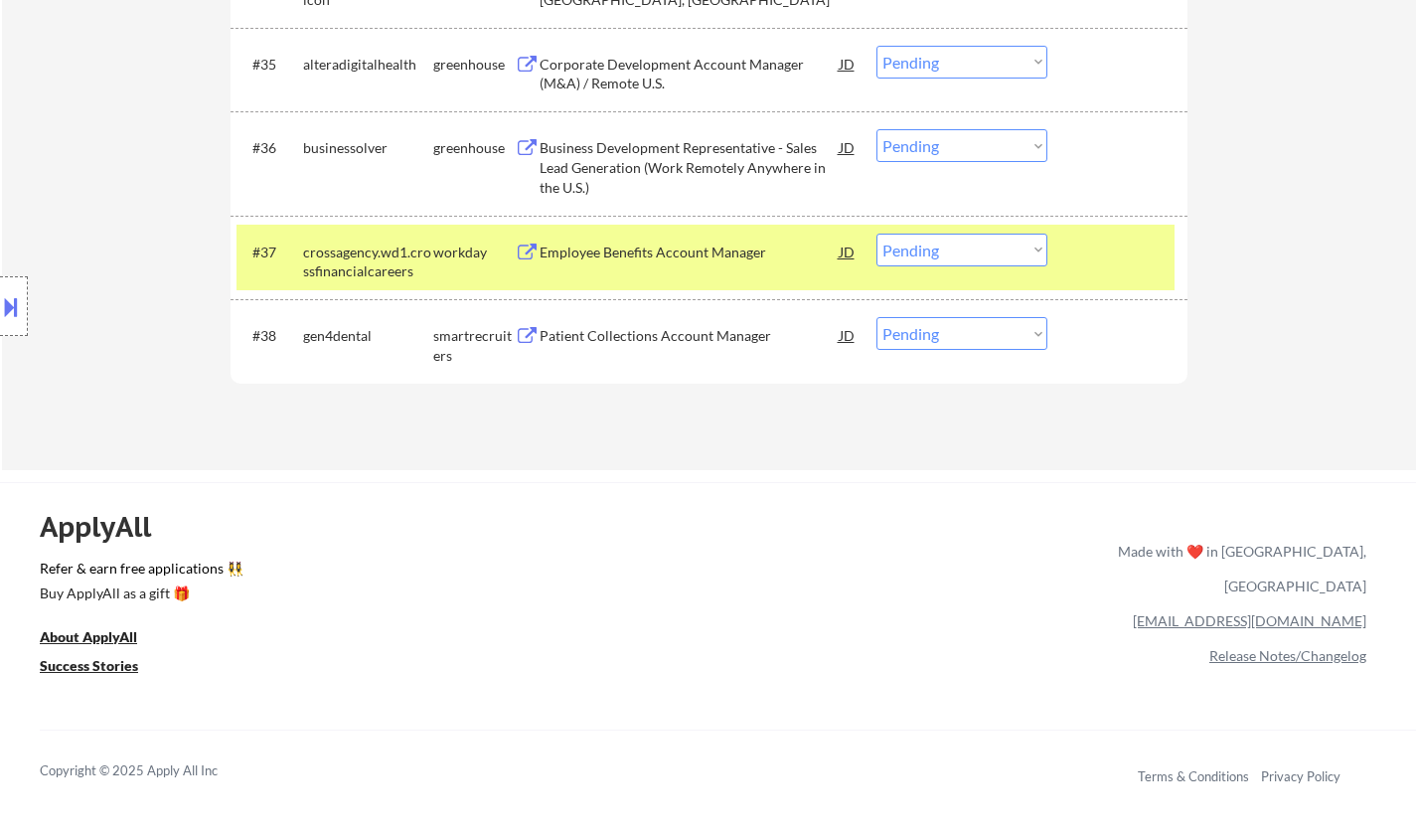
click at [658, 339] on div "Patient Collections Account Manager" at bounding box center [690, 336] width 300 height 20
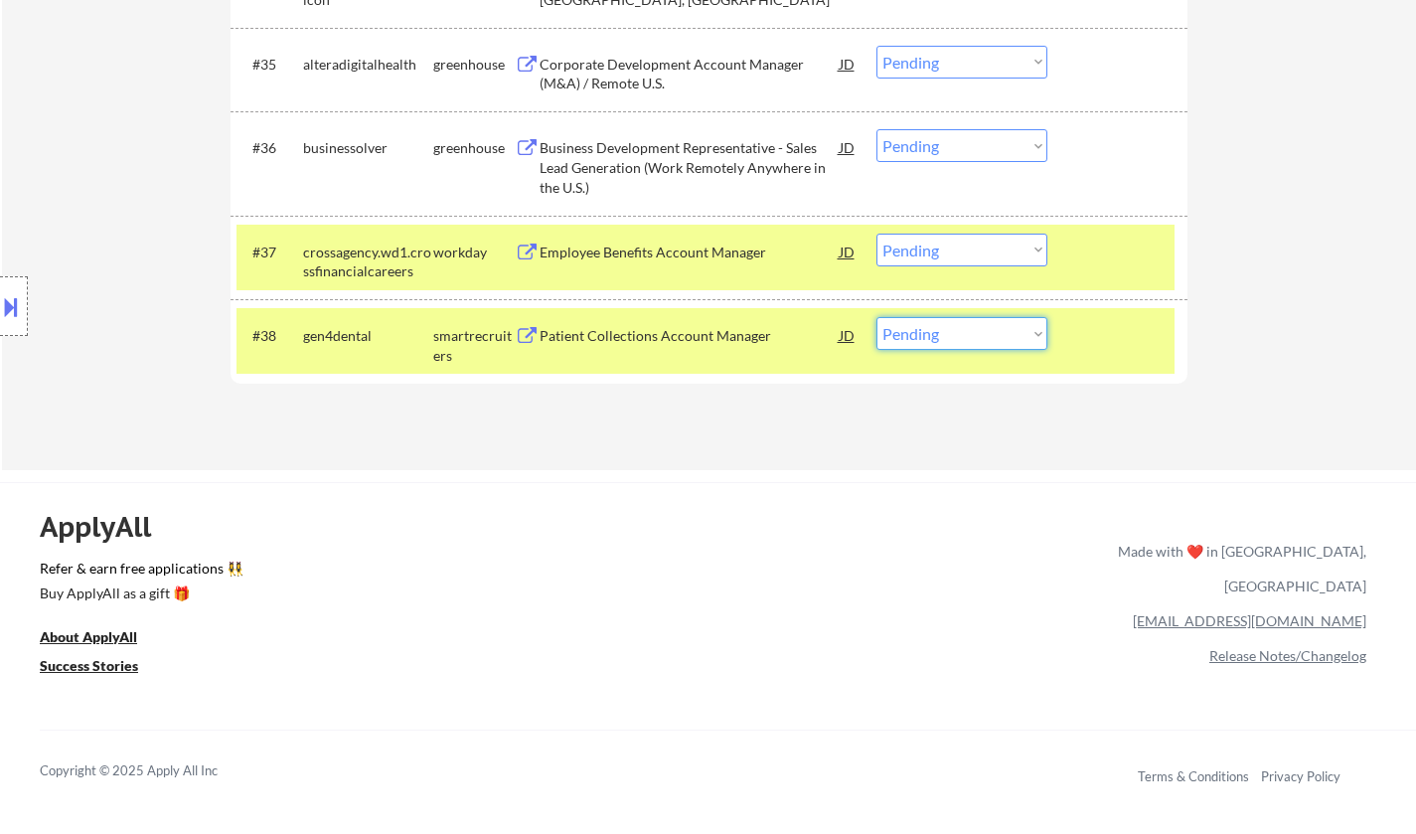
click at [964, 325] on select "Choose an option... Pending Applied Excluded (Questions) Excluded (Expired) Exc…" at bounding box center [962, 333] width 171 height 33
select select ""applied""
click at [877, 317] on select "Choose an option... Pending Applied Excluded (Questions) Excluded (Expired) Exc…" at bounding box center [962, 333] width 171 height 33
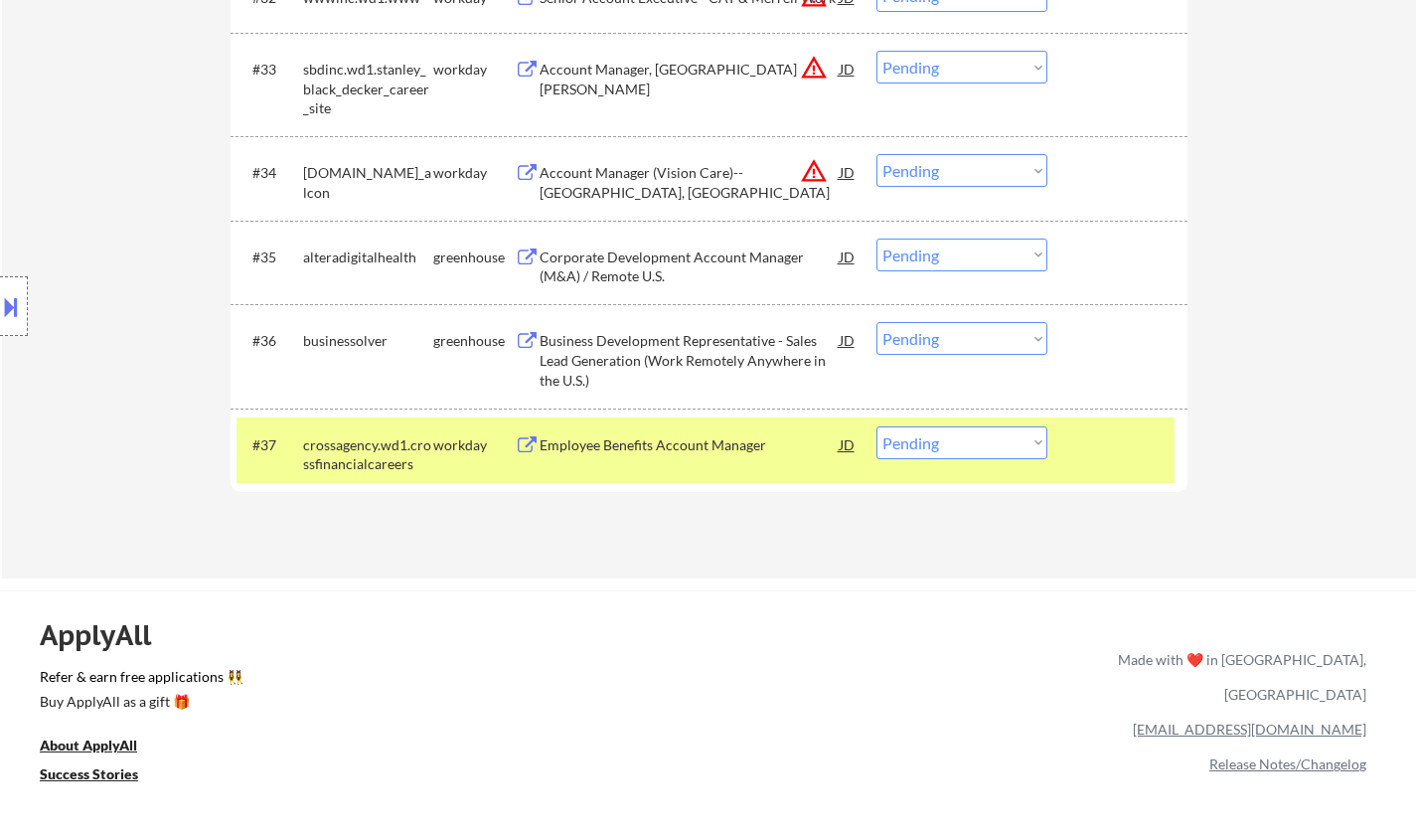
scroll to position [3180, 0]
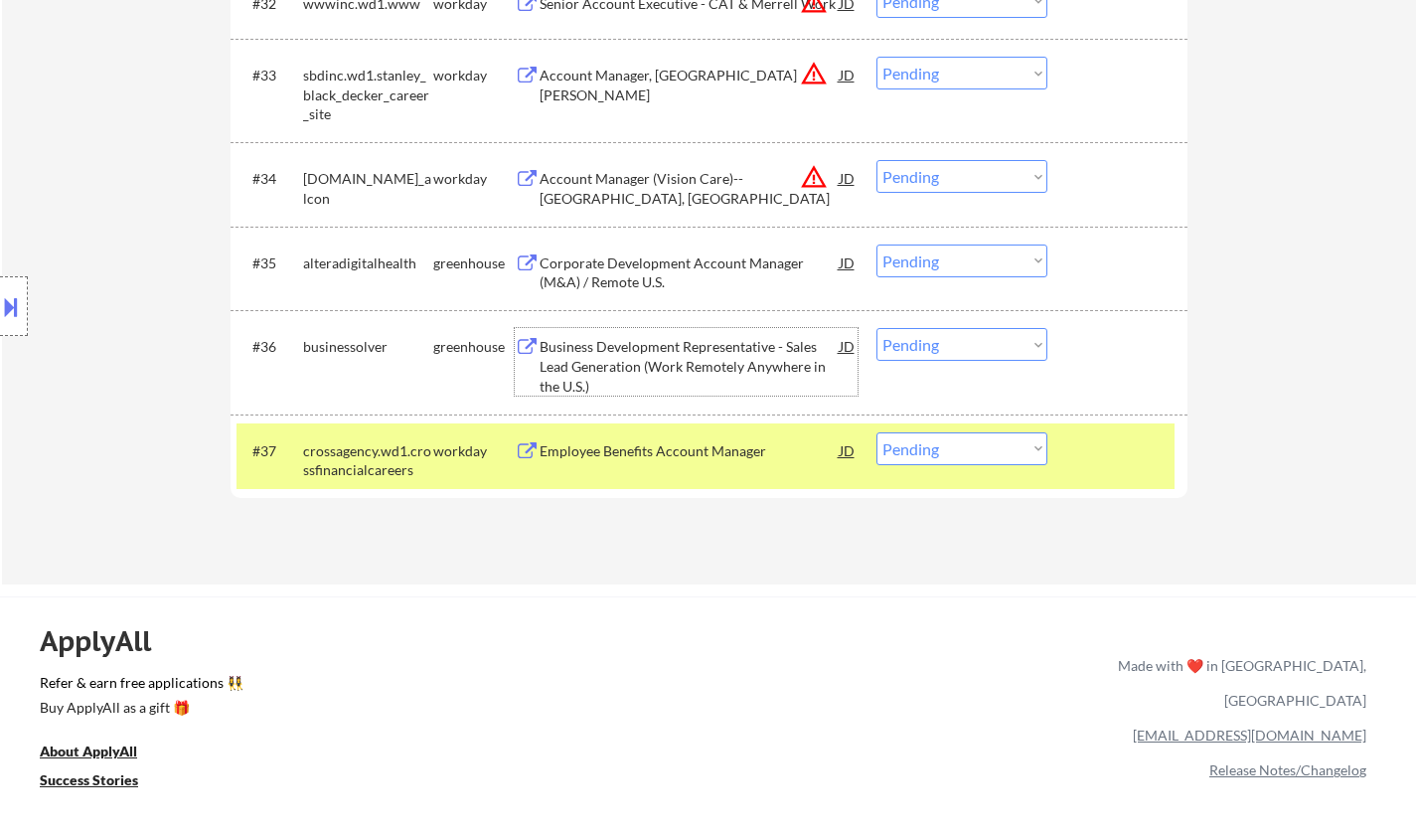
click at [735, 349] on div "Business Development Representative - Sales Lead Generation (Work Remotely Anyw…" at bounding box center [690, 366] width 300 height 59
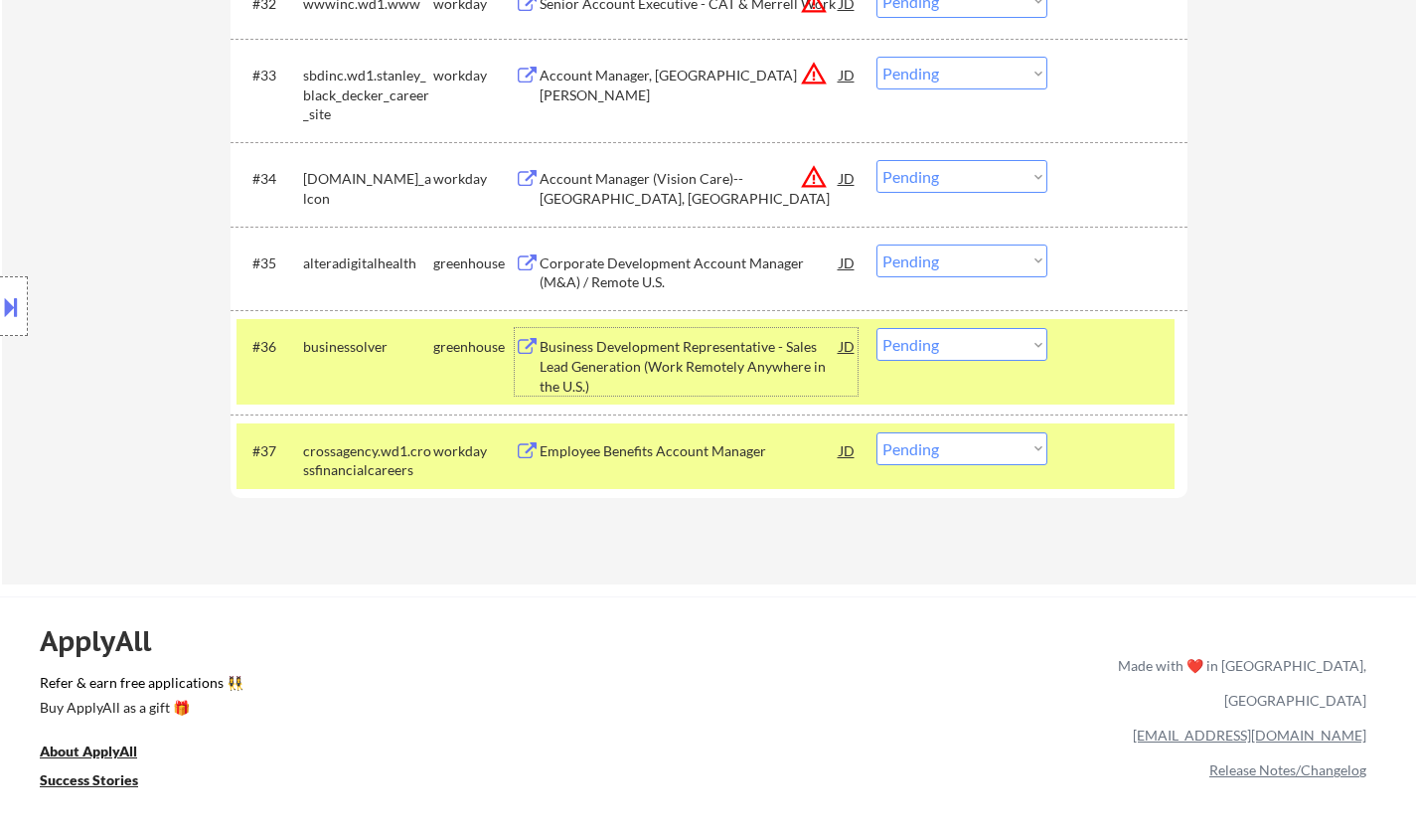
click at [932, 327] on div "#36 businessolver greenhouse Business Development Representative - Sales Lead G…" at bounding box center [706, 361] width 938 height 85
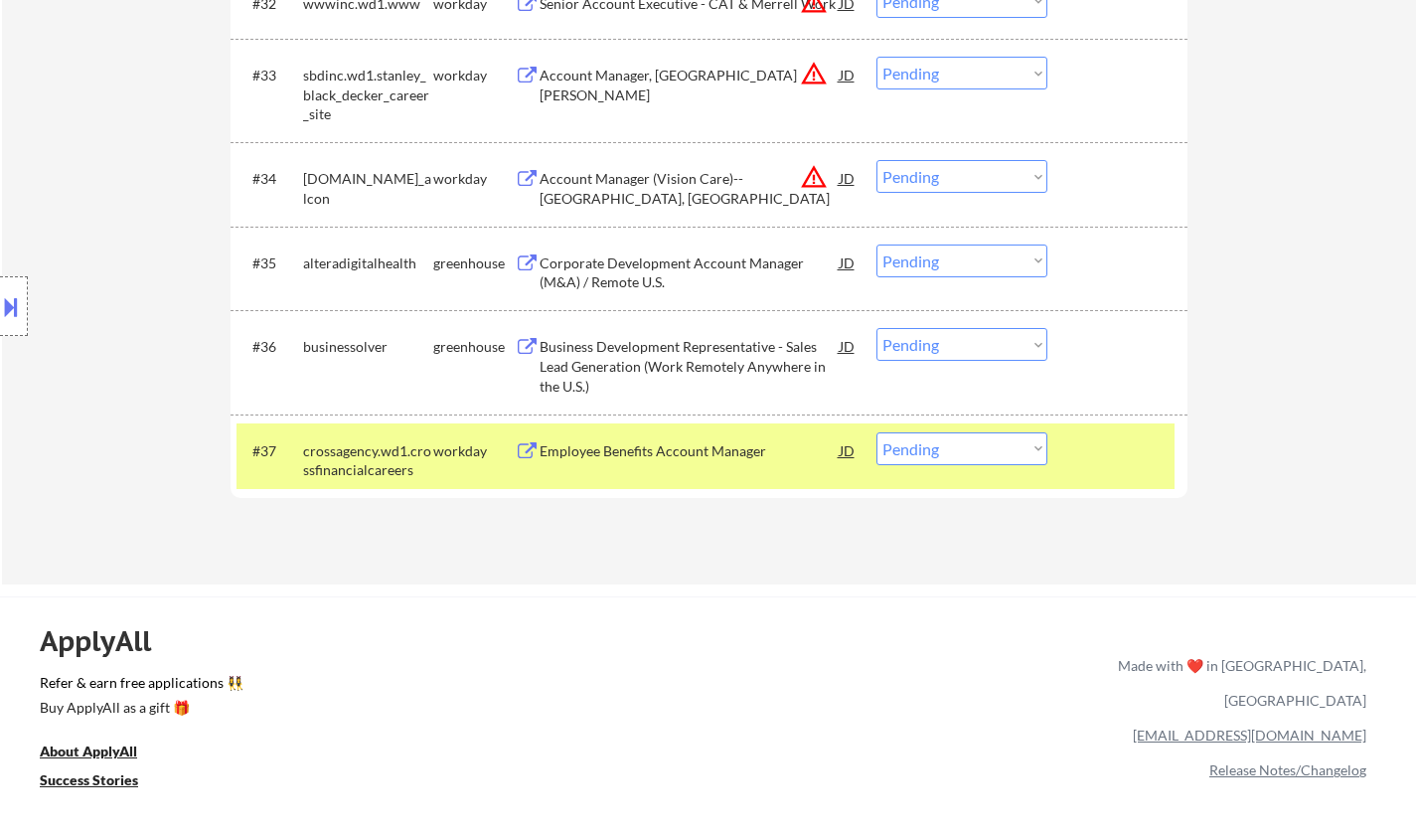
click at [987, 355] on select "Choose an option... Pending Applied Excluded (Questions) Excluded (Expired) Exc…" at bounding box center [962, 344] width 171 height 33
click at [877, 328] on select "Choose an option... Pending Applied Excluded (Questions) Excluded (Expired) Exc…" at bounding box center [962, 344] width 171 height 33
select select ""pending""
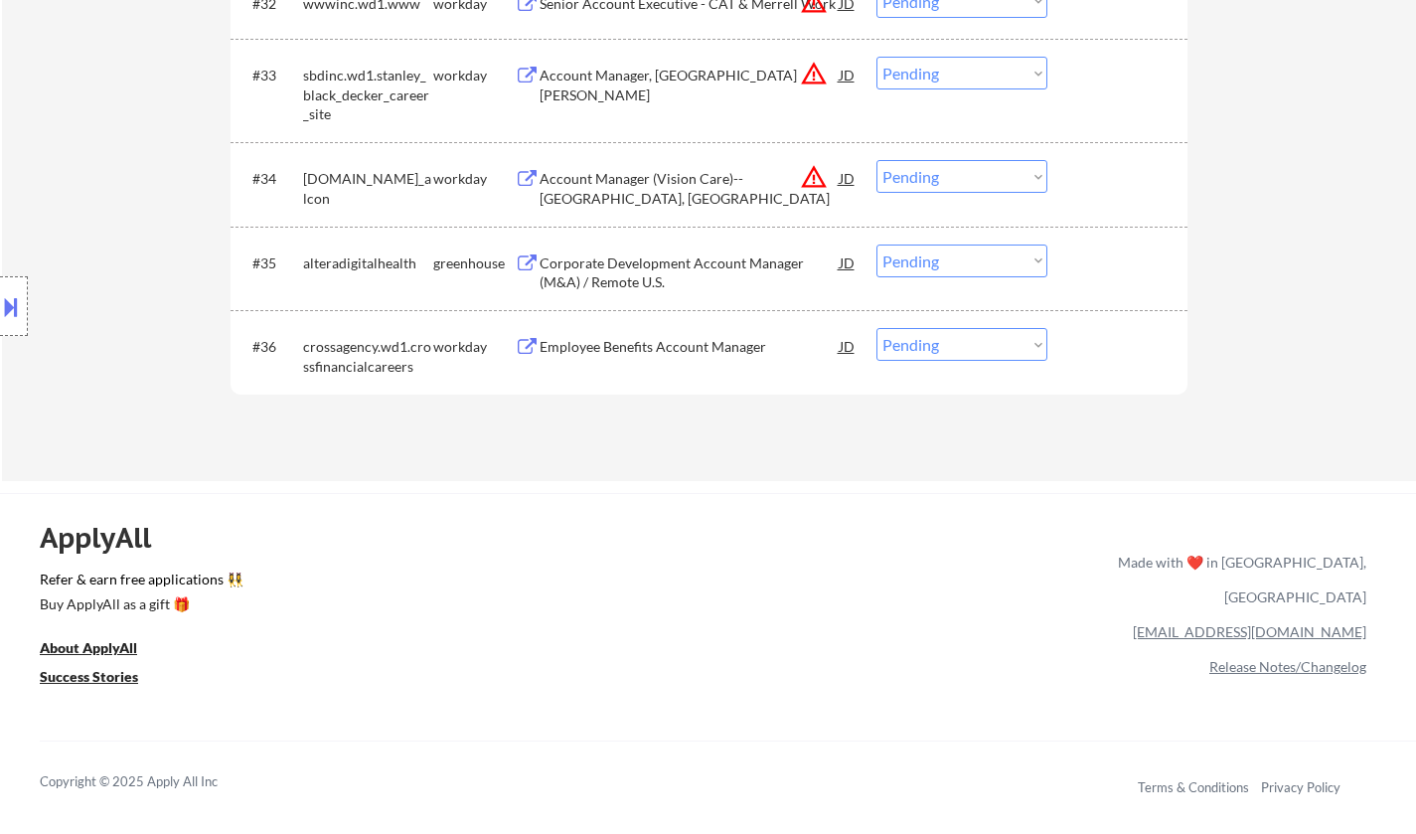
scroll to position [3081, 0]
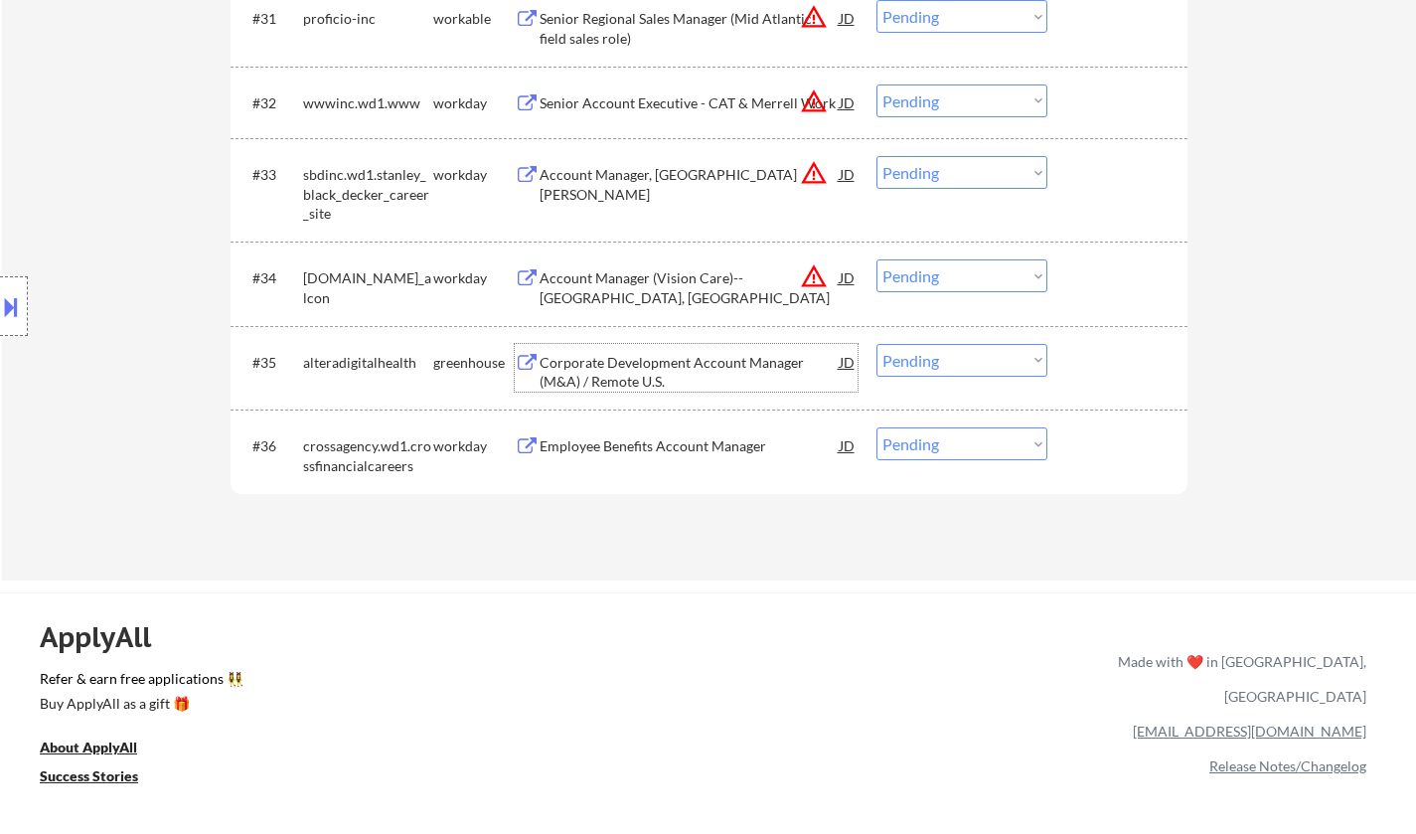
click at [621, 356] on div "Corporate Development Account Manager (M&A) / Remote U.S." at bounding box center [690, 372] width 300 height 39
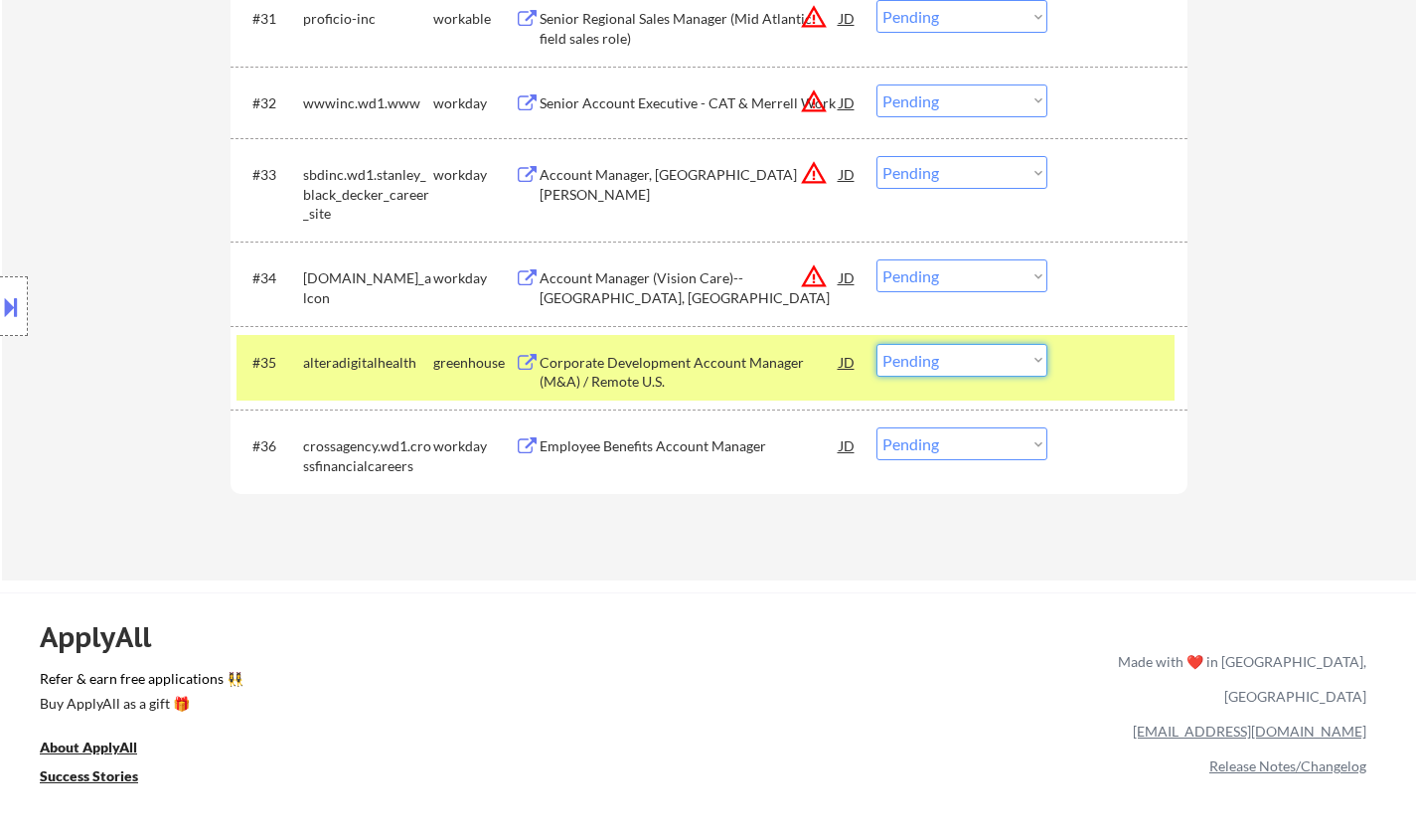
drag, startPoint x: 919, startPoint y: 356, endPoint x: 947, endPoint y: 376, distance: 34.2
click at [919, 357] on select "Choose an option... Pending Applied Excluded (Questions) Excluded (Expired) Exc…" at bounding box center [962, 360] width 171 height 33
select select ""excluded__bad_match_""
click at [877, 344] on select "Choose an option... Pending Applied Excluded (Questions) Excluded (Expired) Exc…" at bounding box center [962, 360] width 171 height 33
click at [977, 280] on select "Choose an option... Pending Applied Excluded (Questions) Excluded (Expired) Exc…" at bounding box center [962, 275] width 171 height 33
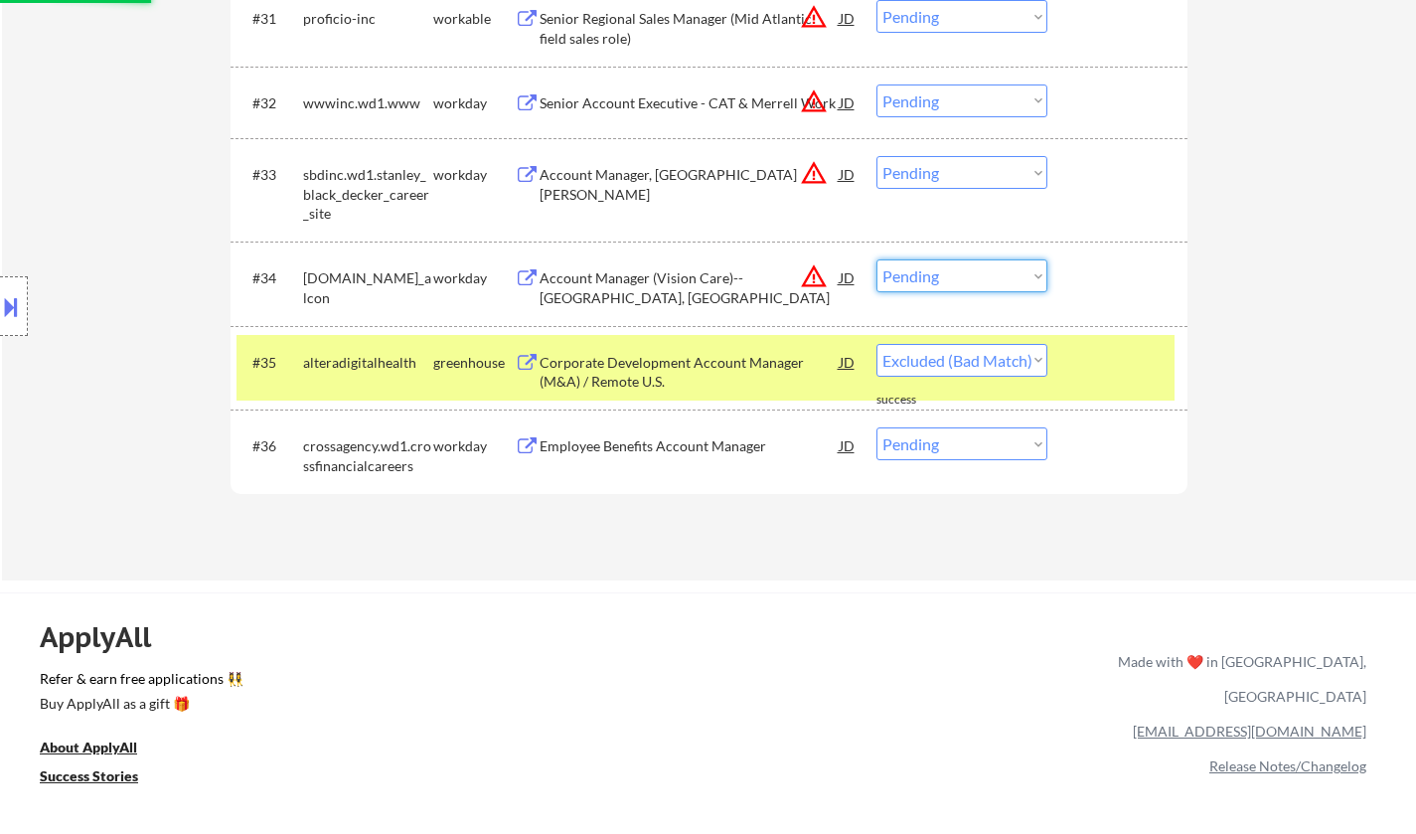
select select ""excluded__location_""
click at [877, 259] on select "Choose an option... Pending Applied Excluded (Questions) Excluded (Expired) Exc…" at bounding box center [962, 275] width 171 height 33
select select ""pending""
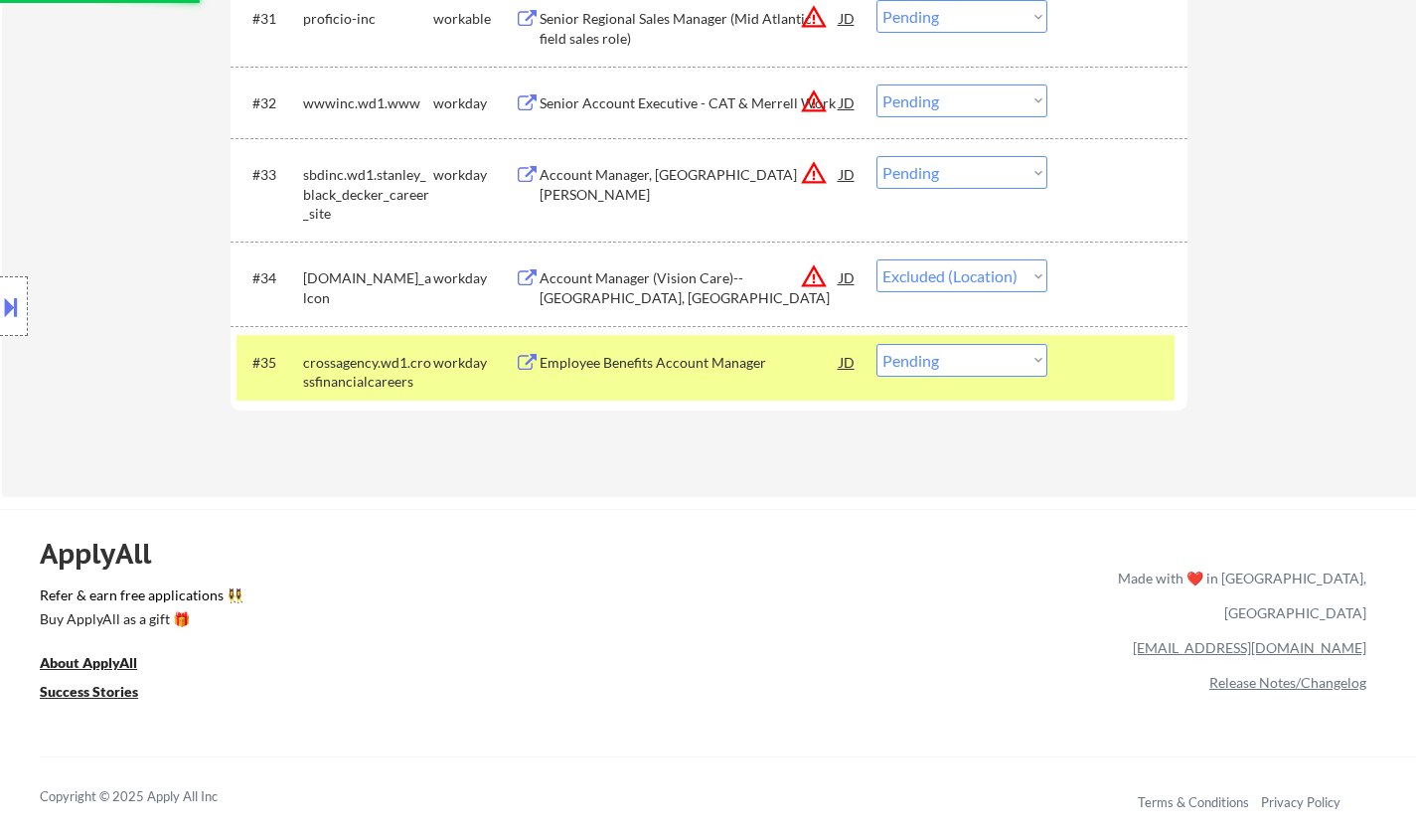
click at [1005, 169] on select "Choose an option... Pending Applied Excluded (Questions) Excluded (Expired) Exc…" at bounding box center [962, 172] width 171 height 33
select select ""excluded__location_""
click at [877, 156] on select "Choose an option... Pending Applied Excluded (Questions) Excluded (Expired) Exc…" at bounding box center [962, 172] width 171 height 33
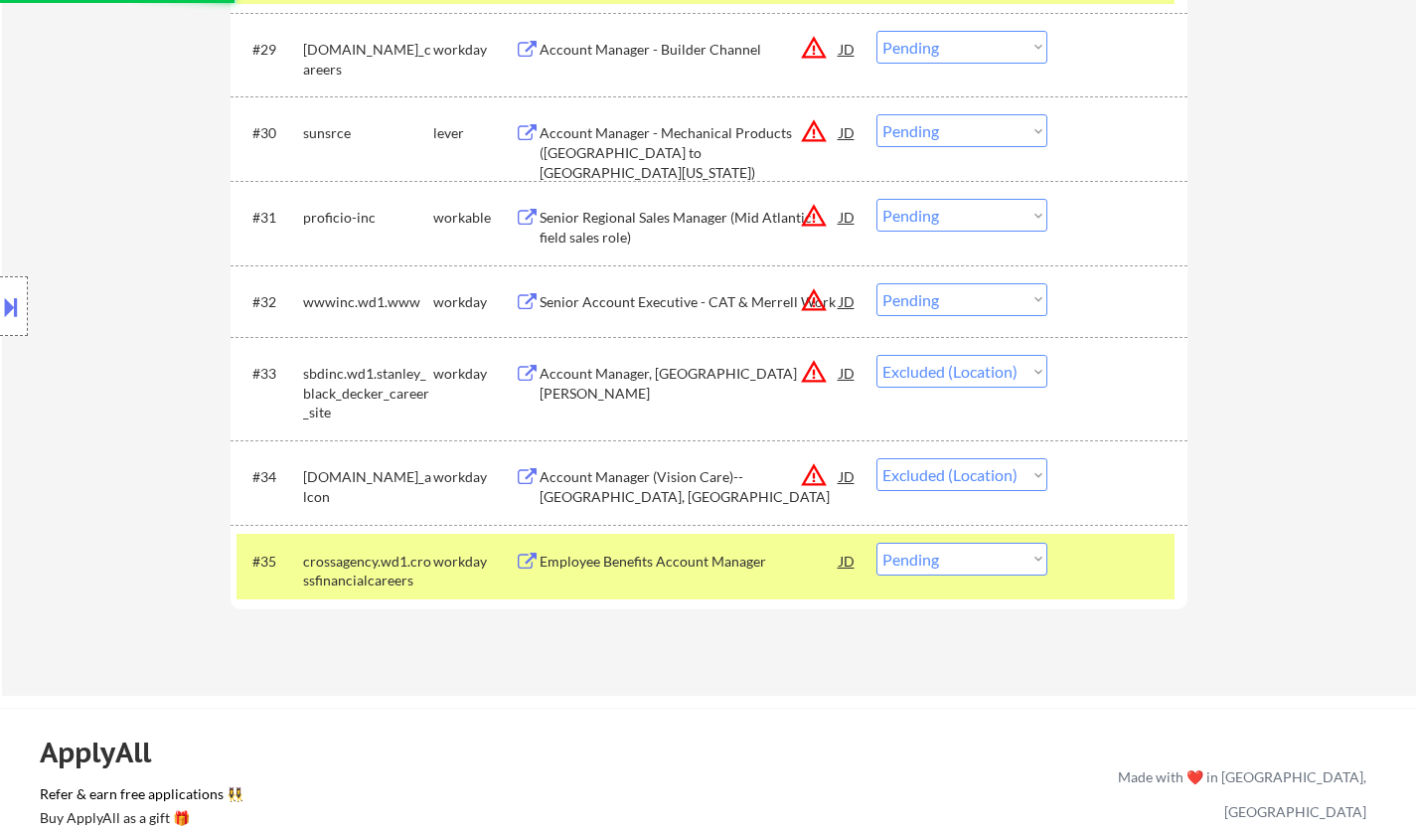
select select ""pending""
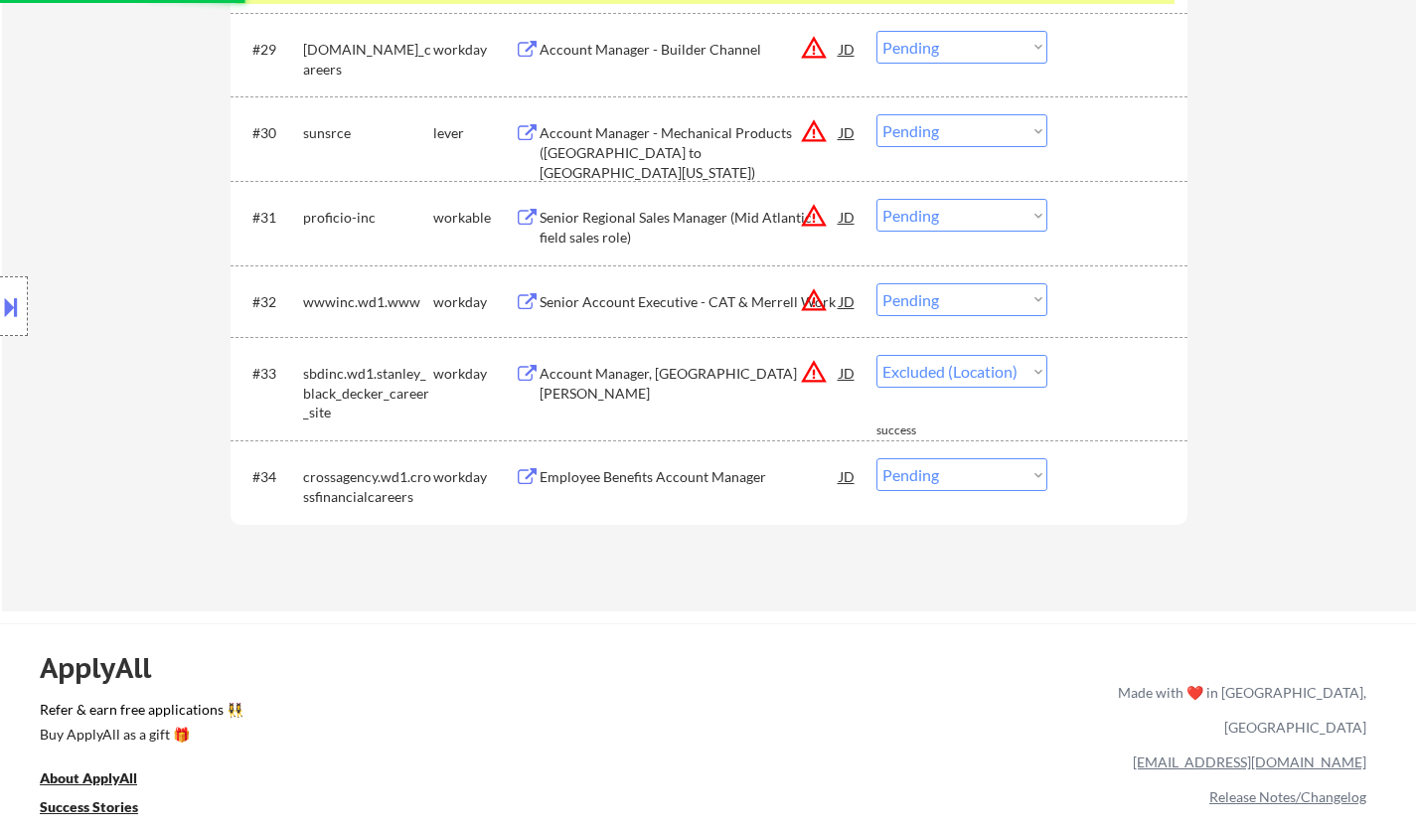
click at [981, 300] on select "Choose an option... Pending Applied Excluded (Questions) Excluded (Expired) Exc…" at bounding box center [962, 299] width 171 height 33
select select ""pending""
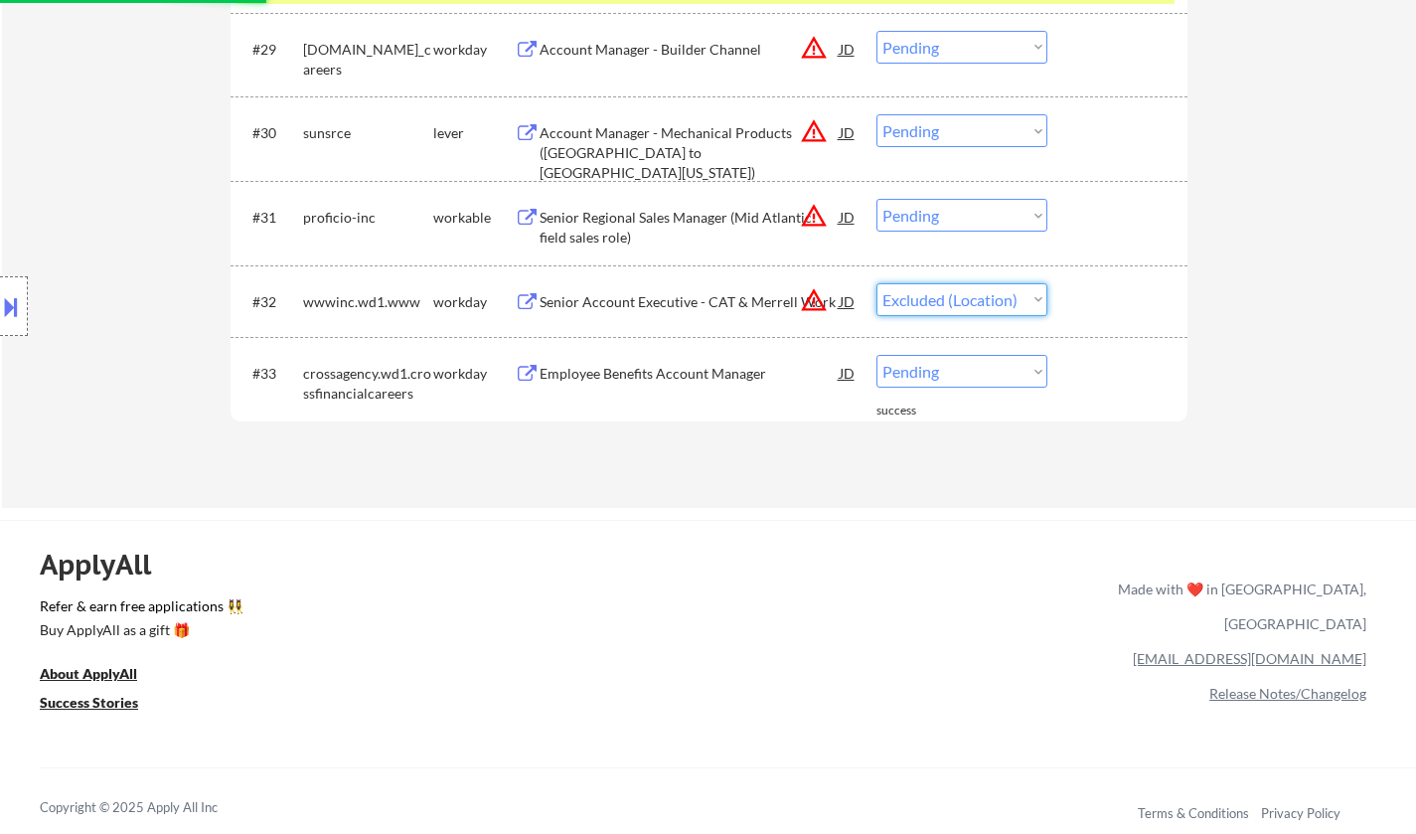
click at [877, 283] on select "Choose an option... Pending Applied Excluded (Questions) Excluded (Expired) Exc…" at bounding box center [962, 299] width 171 height 33
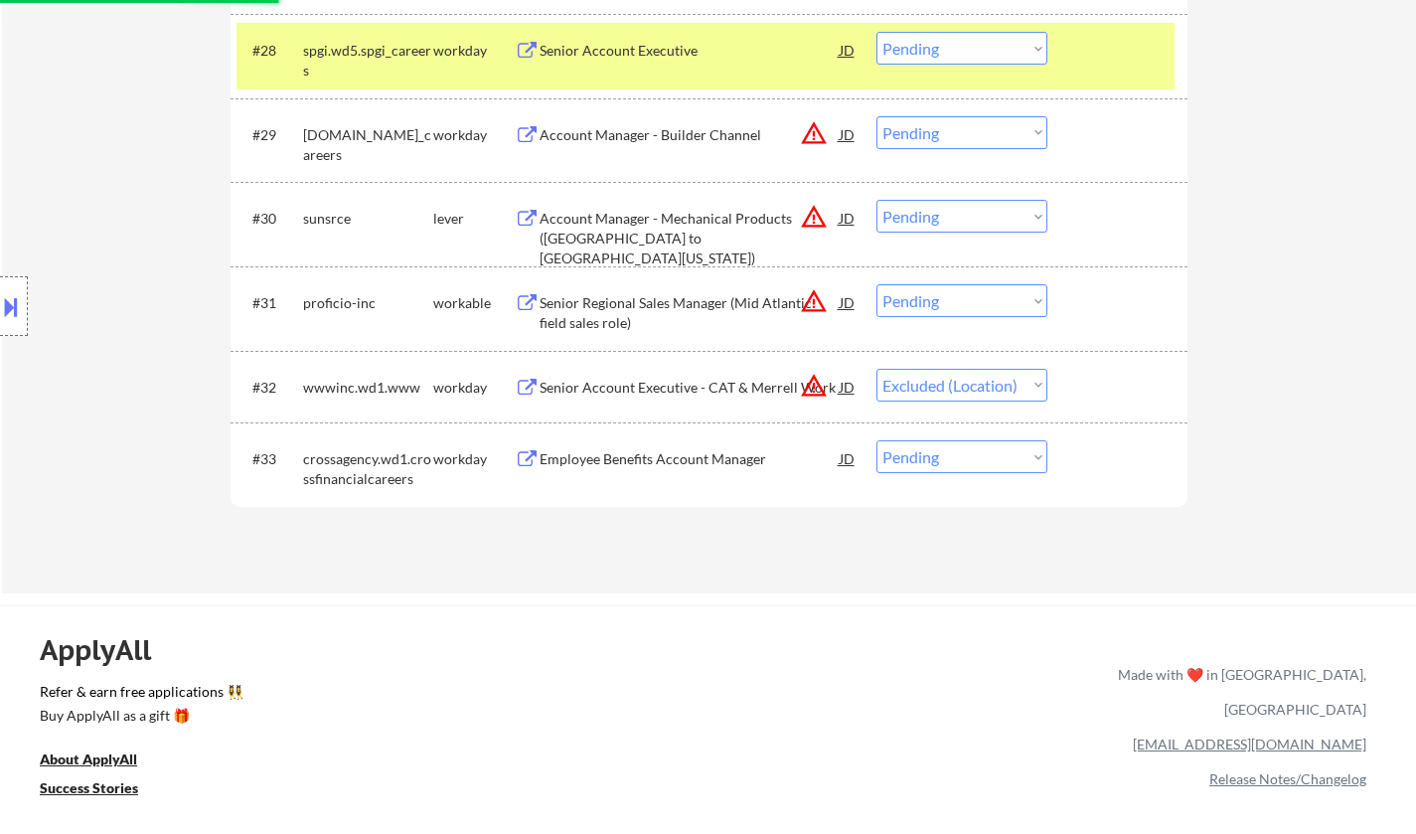
scroll to position [2584, 0]
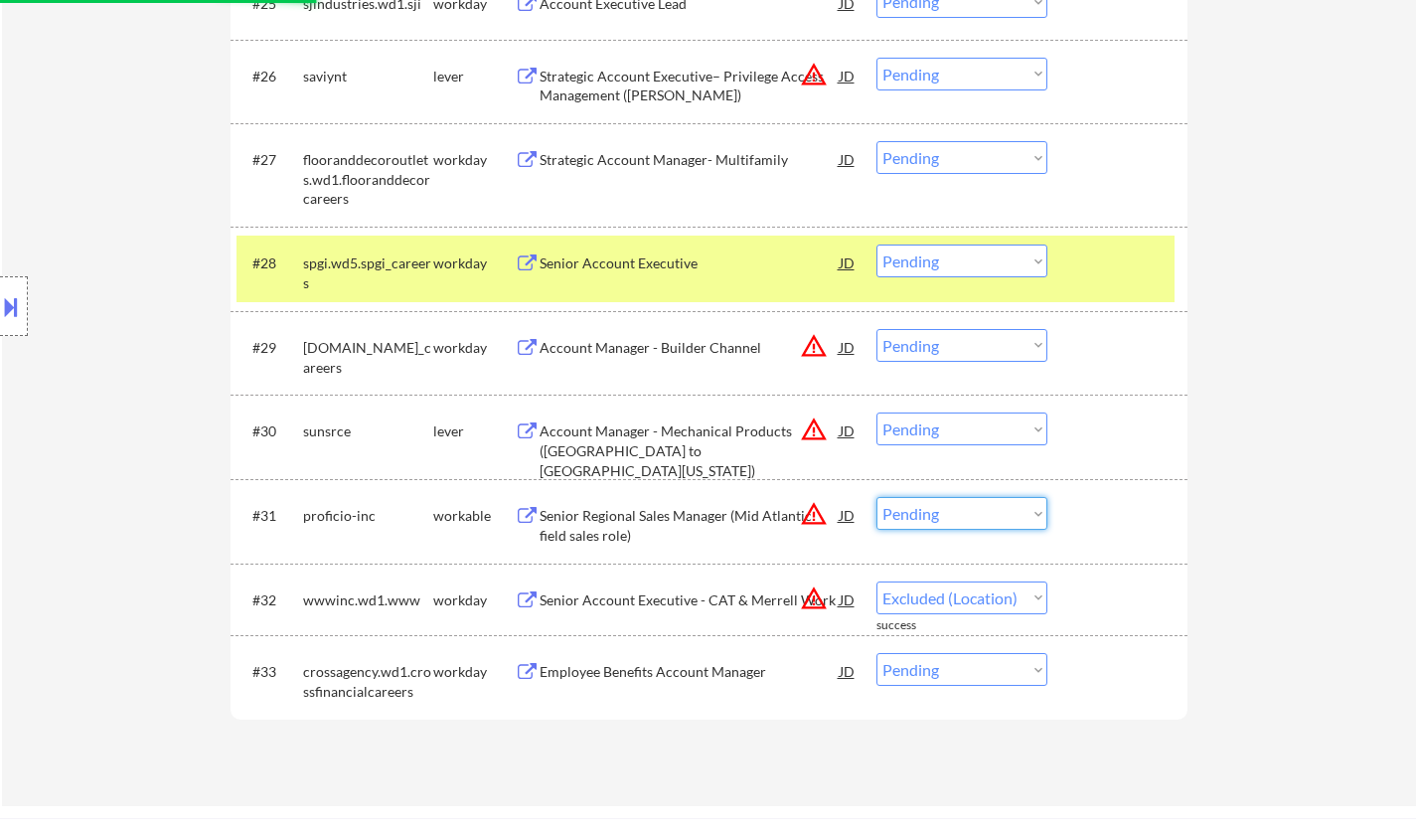
click at [958, 510] on select "Choose an option... Pending Applied Excluded (Questions) Excluded (Expired) Exc…" at bounding box center [962, 513] width 171 height 33
select select ""pending""
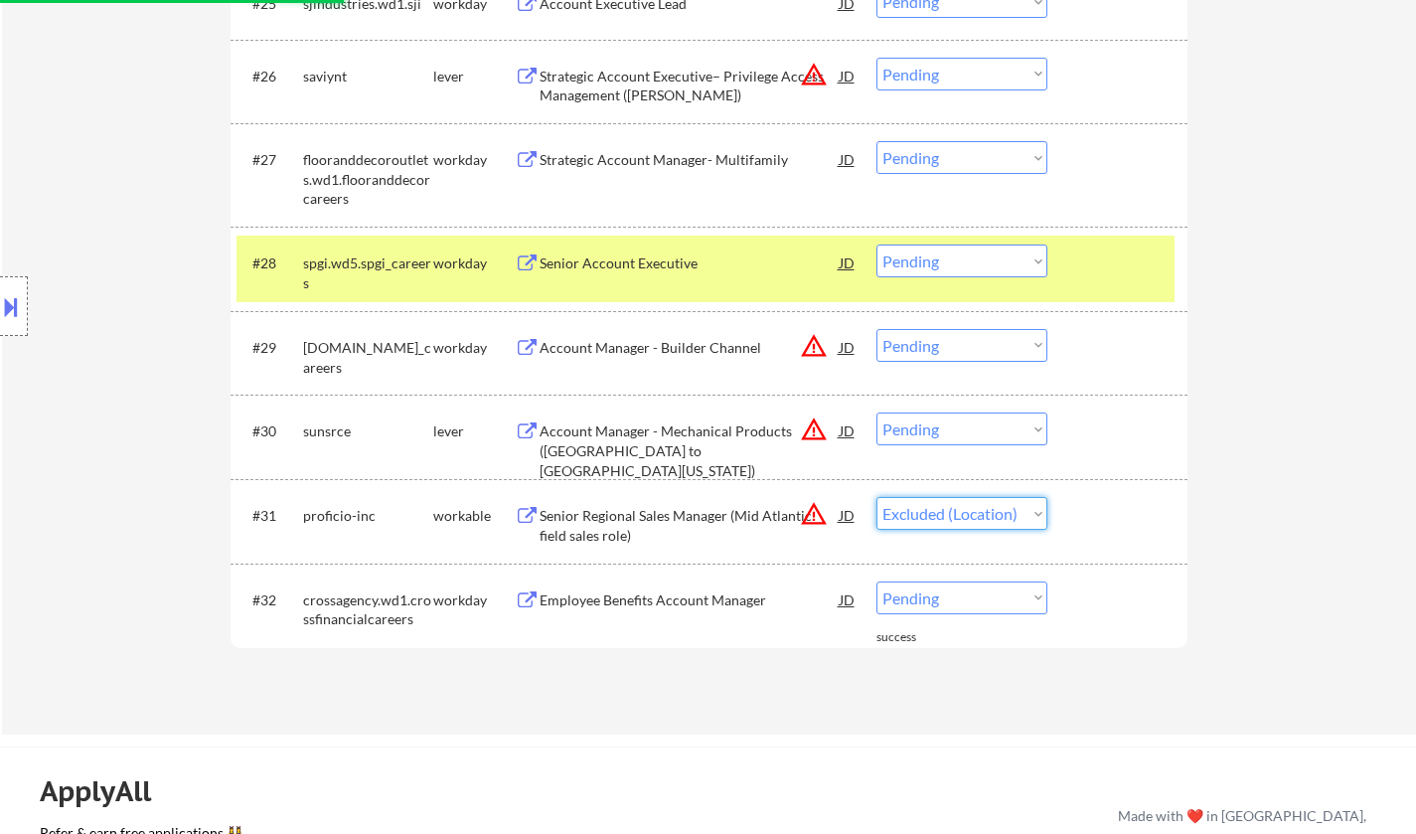
click at [877, 497] on select "Choose an option... Pending Applied Excluded (Questions) Excluded (Expired) Exc…" at bounding box center [962, 513] width 171 height 33
click at [971, 427] on select "Choose an option... Pending Applied Excluded (Questions) Excluded (Expired) Exc…" at bounding box center [962, 428] width 171 height 33
select select ""pending""
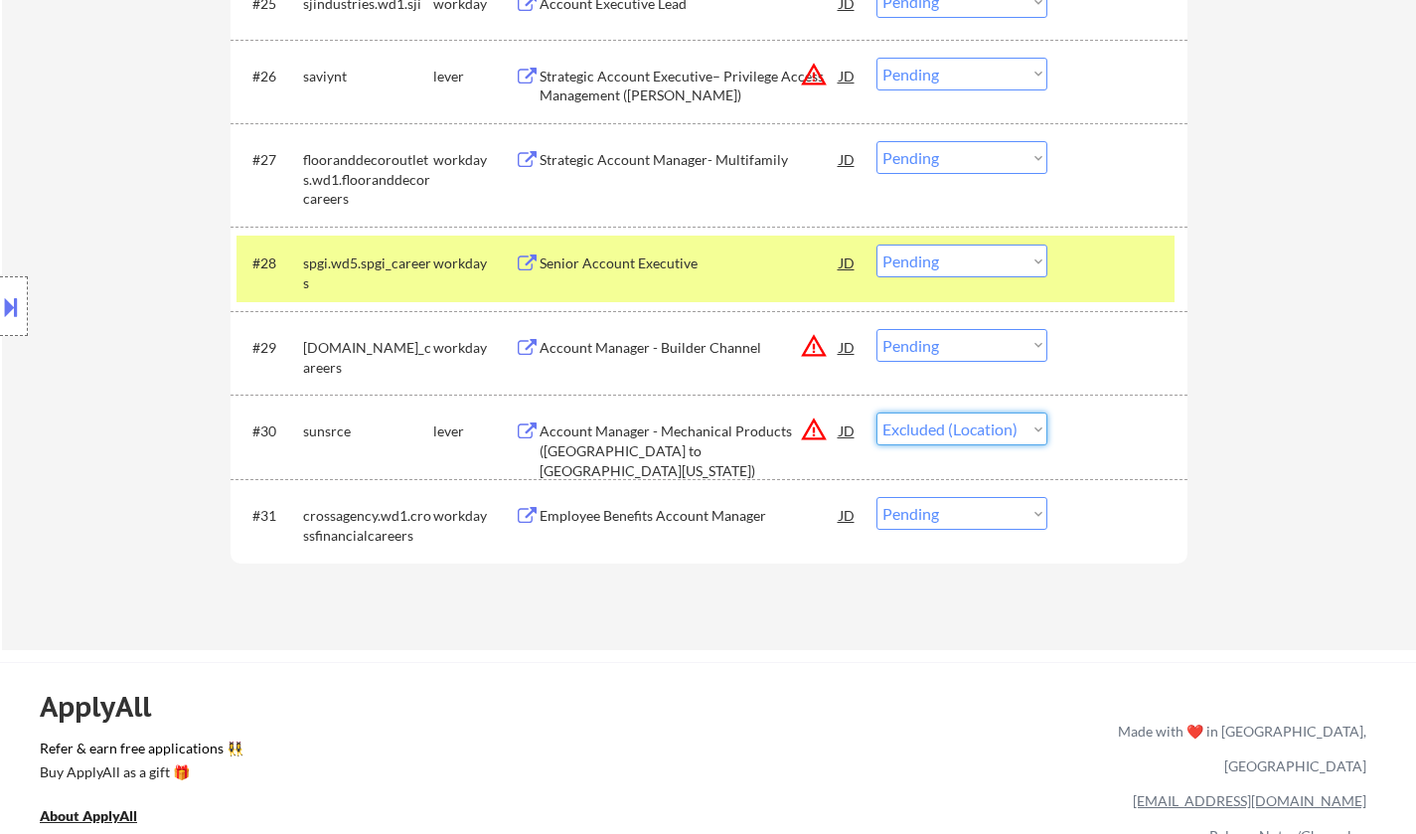
click at [877, 412] on select "Choose an option... Pending Applied Excluded (Questions) Excluded (Expired) Exc…" at bounding box center [962, 428] width 171 height 33
select select ""pending""
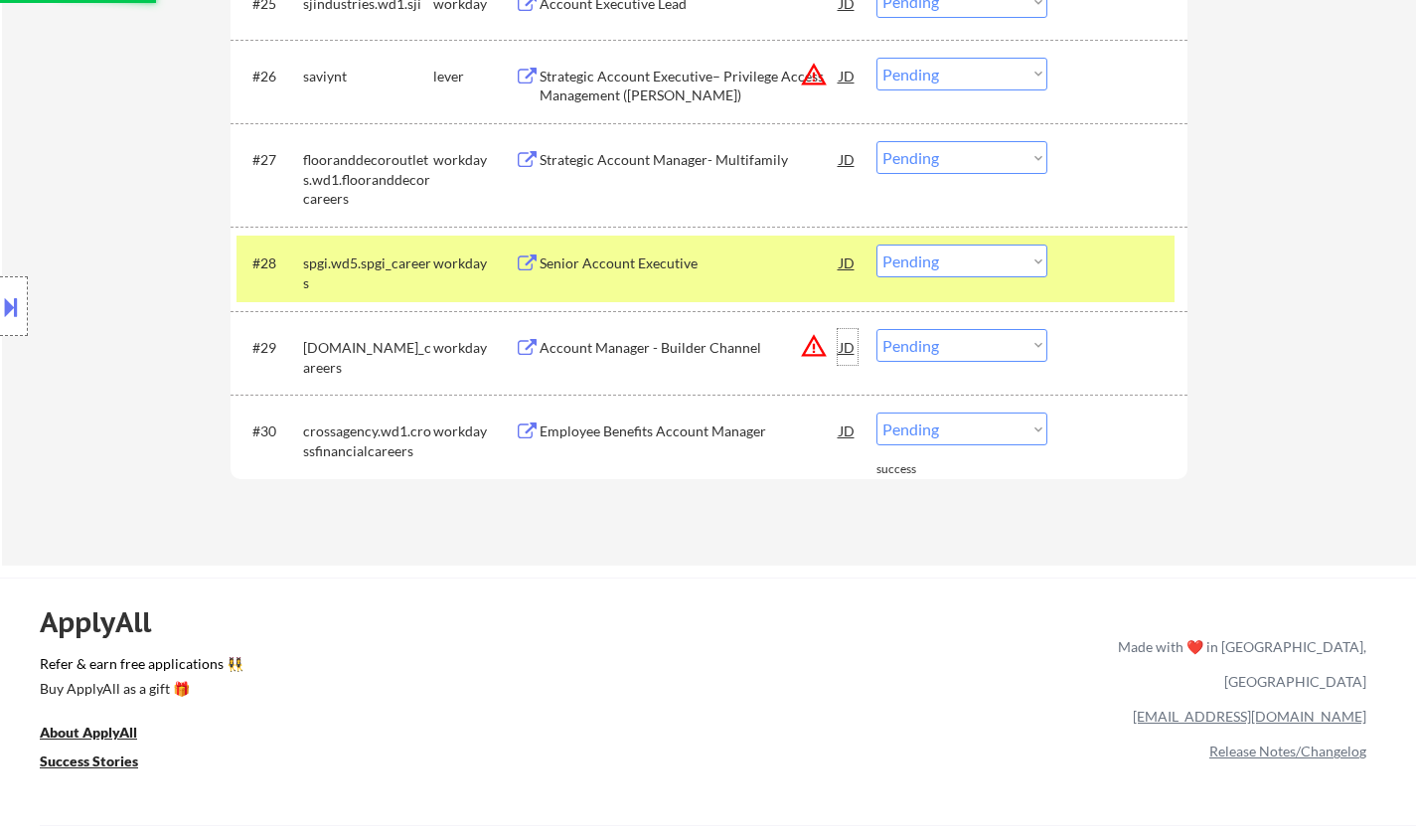
click at [846, 352] on div "JD" at bounding box center [848, 347] width 20 height 36
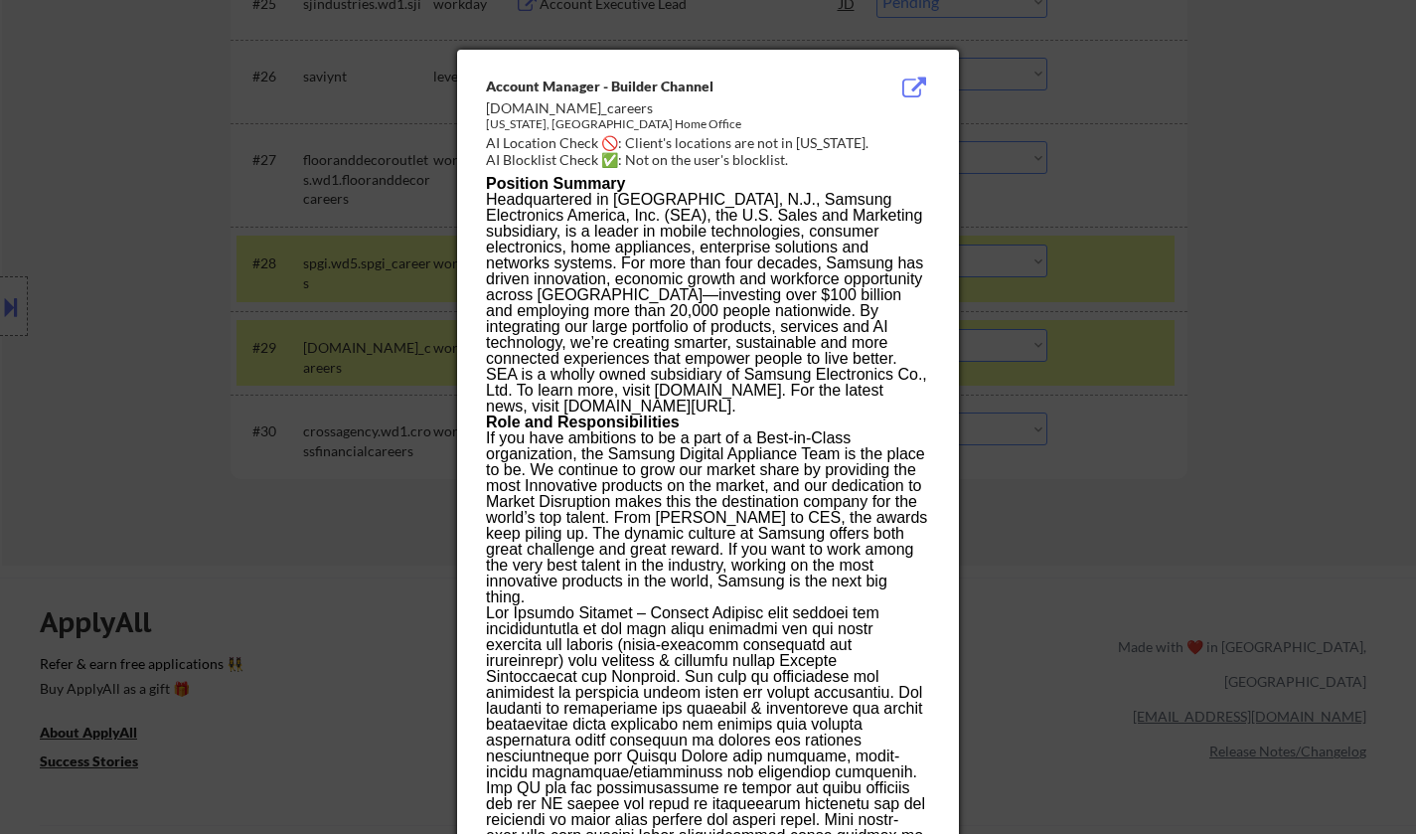
click at [1256, 412] on div at bounding box center [708, 417] width 1416 height 834
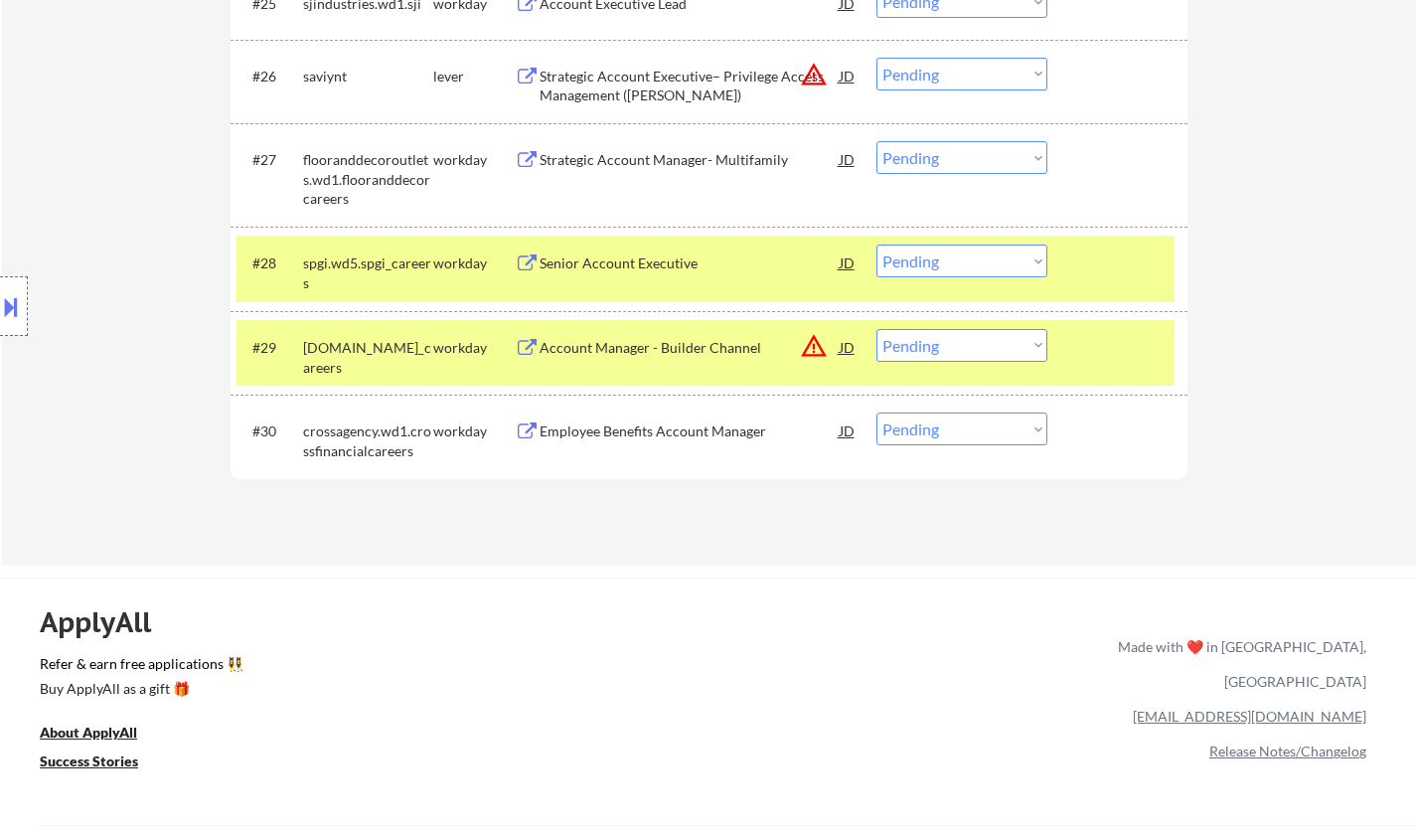
click at [969, 348] on select "Choose an option... Pending Applied Excluded (Questions) Excluded (Expired) Exc…" at bounding box center [962, 345] width 171 height 33
click at [877, 329] on select "Choose an option... Pending Applied Excluded (Questions) Excluded (Expired) Exc…" at bounding box center [962, 345] width 171 height 33
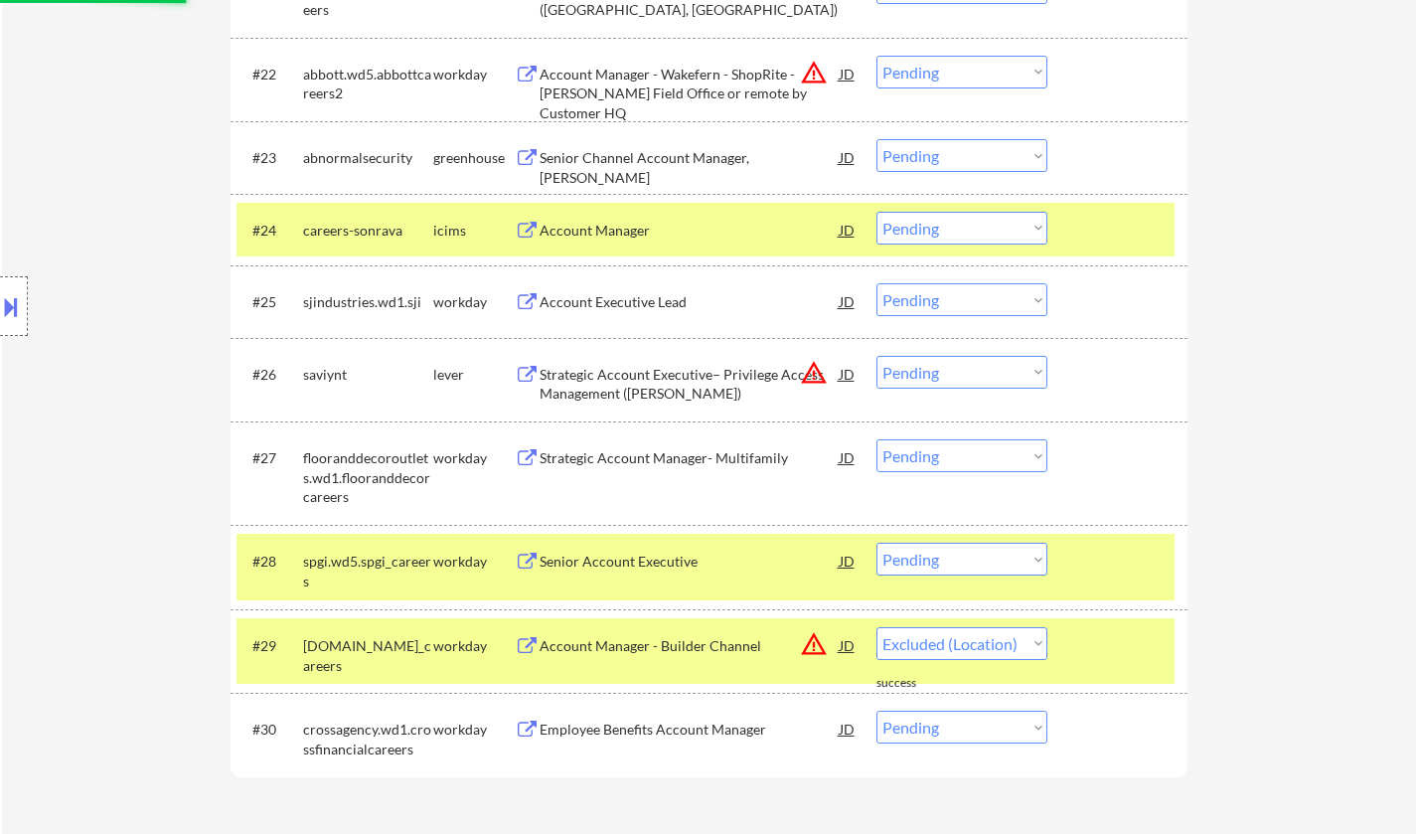
select select ""pending""
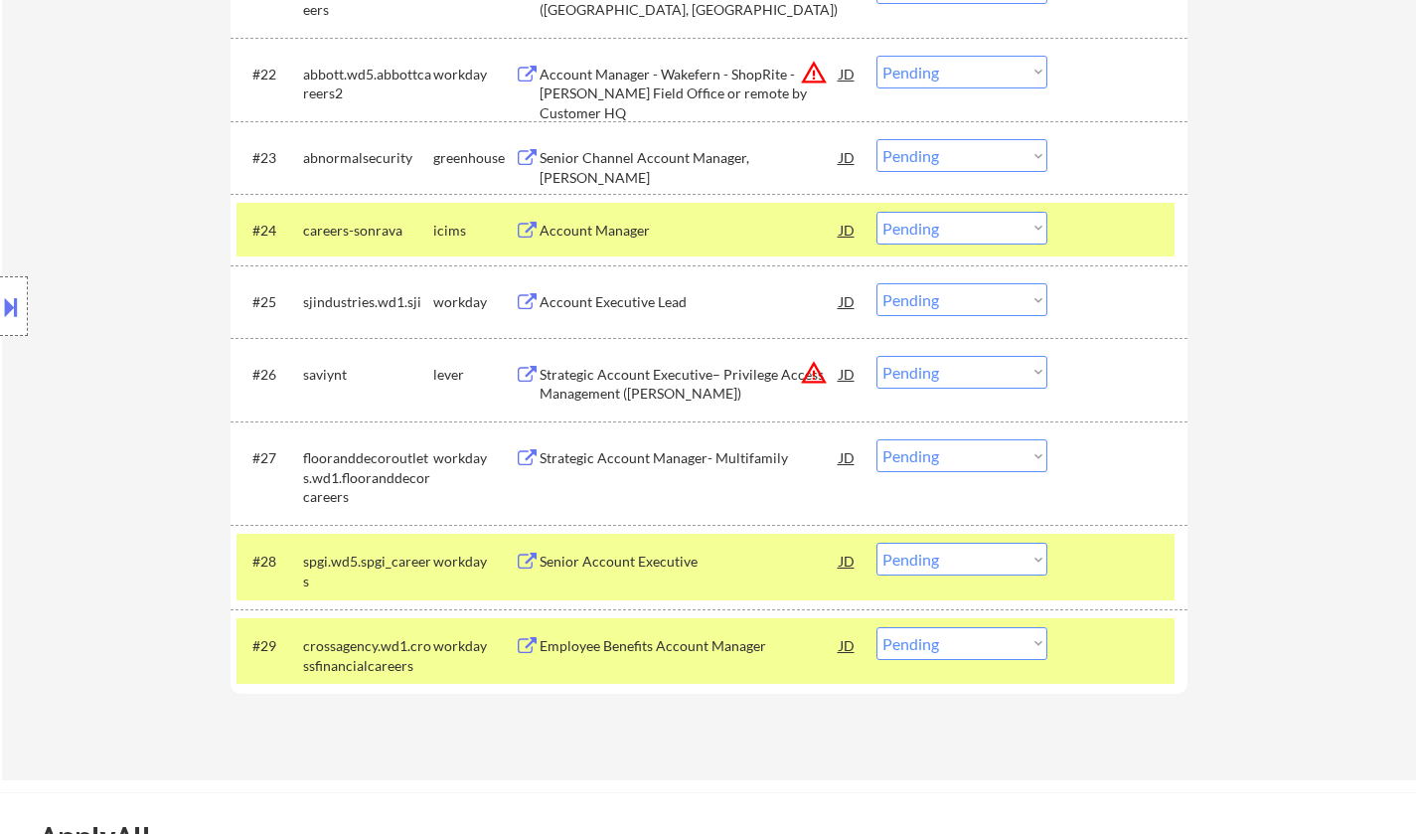
drag, startPoint x: 959, startPoint y: 367, endPoint x: 976, endPoint y: 379, distance: 20.7
click at [959, 367] on select "Choose an option... Pending Applied Excluded (Questions) Excluded (Expired) Exc…" at bounding box center [962, 372] width 171 height 33
click at [877, 356] on select "Choose an option... Pending Applied Excluded (Questions) Excluded (Expired) Exc…" at bounding box center [962, 372] width 171 height 33
select select ""pending""
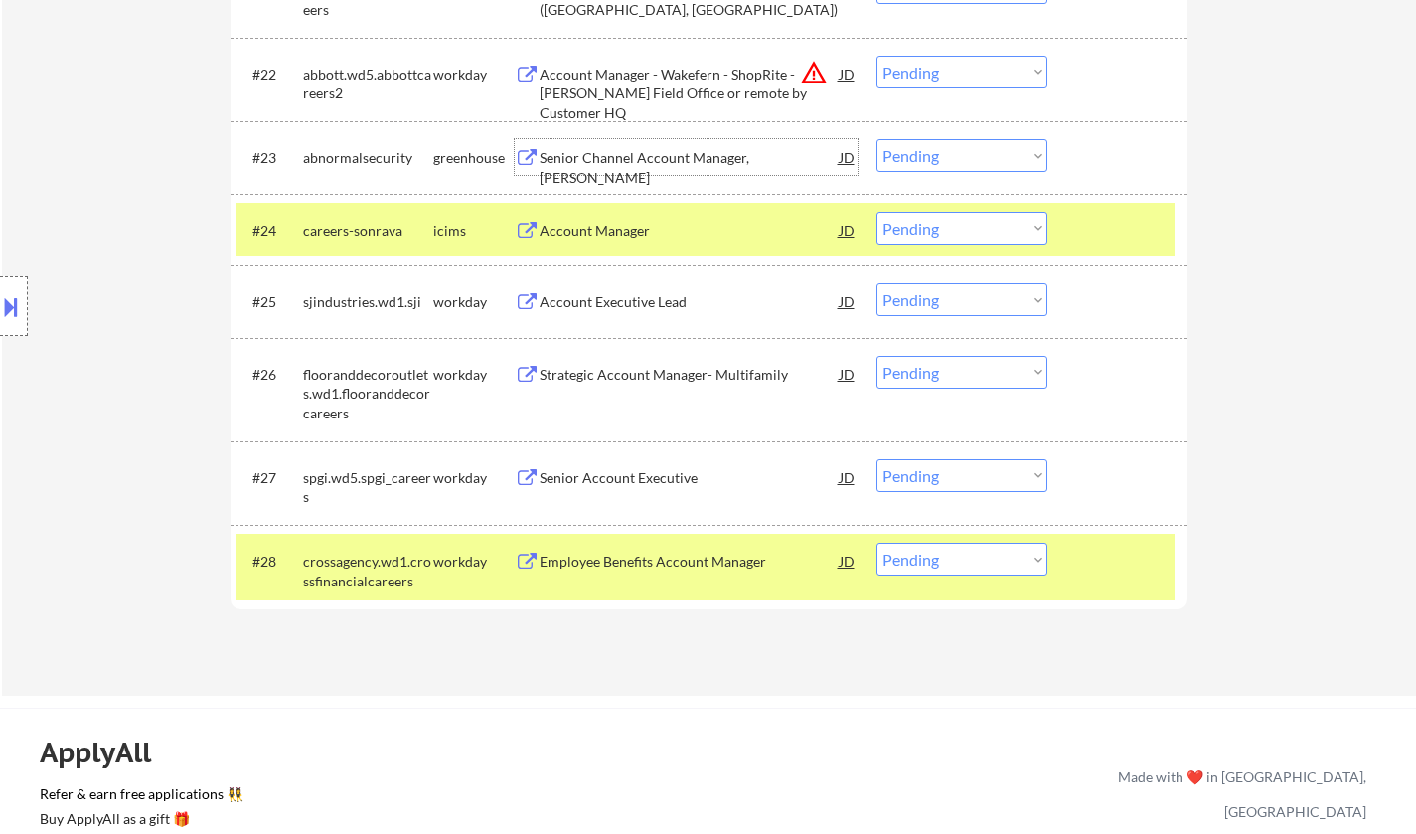
click at [678, 154] on div "Senior Channel Account Manager, [PERSON_NAME]" at bounding box center [690, 167] width 300 height 39
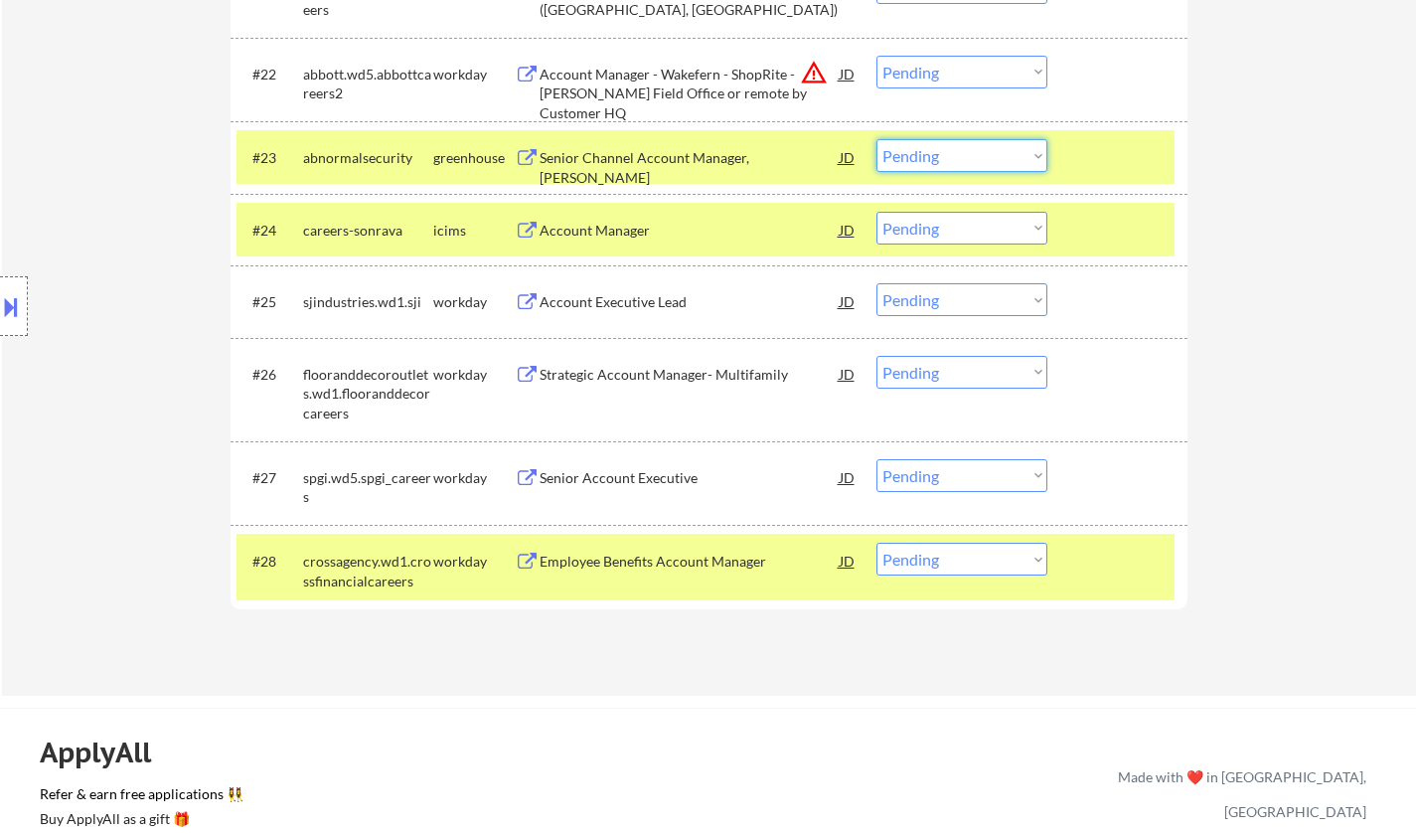
click at [980, 154] on select "Choose an option... Pending Applied Excluded (Questions) Excluded (Expired) Exc…" at bounding box center [962, 155] width 171 height 33
click at [877, 139] on select "Choose an option... Pending Applied Excluded (Questions) Excluded (Expired) Exc…" at bounding box center [962, 155] width 171 height 33
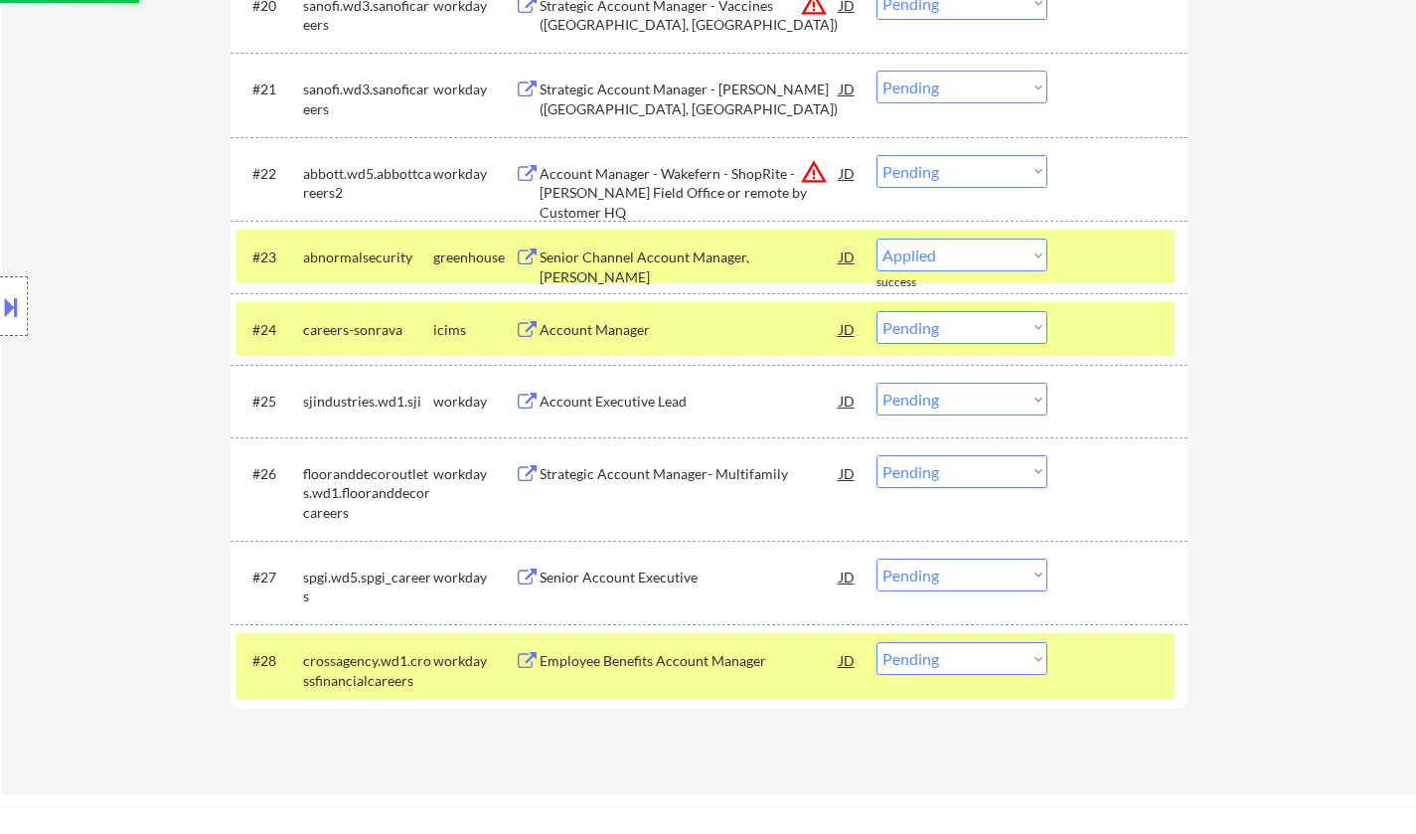
select select ""pending""
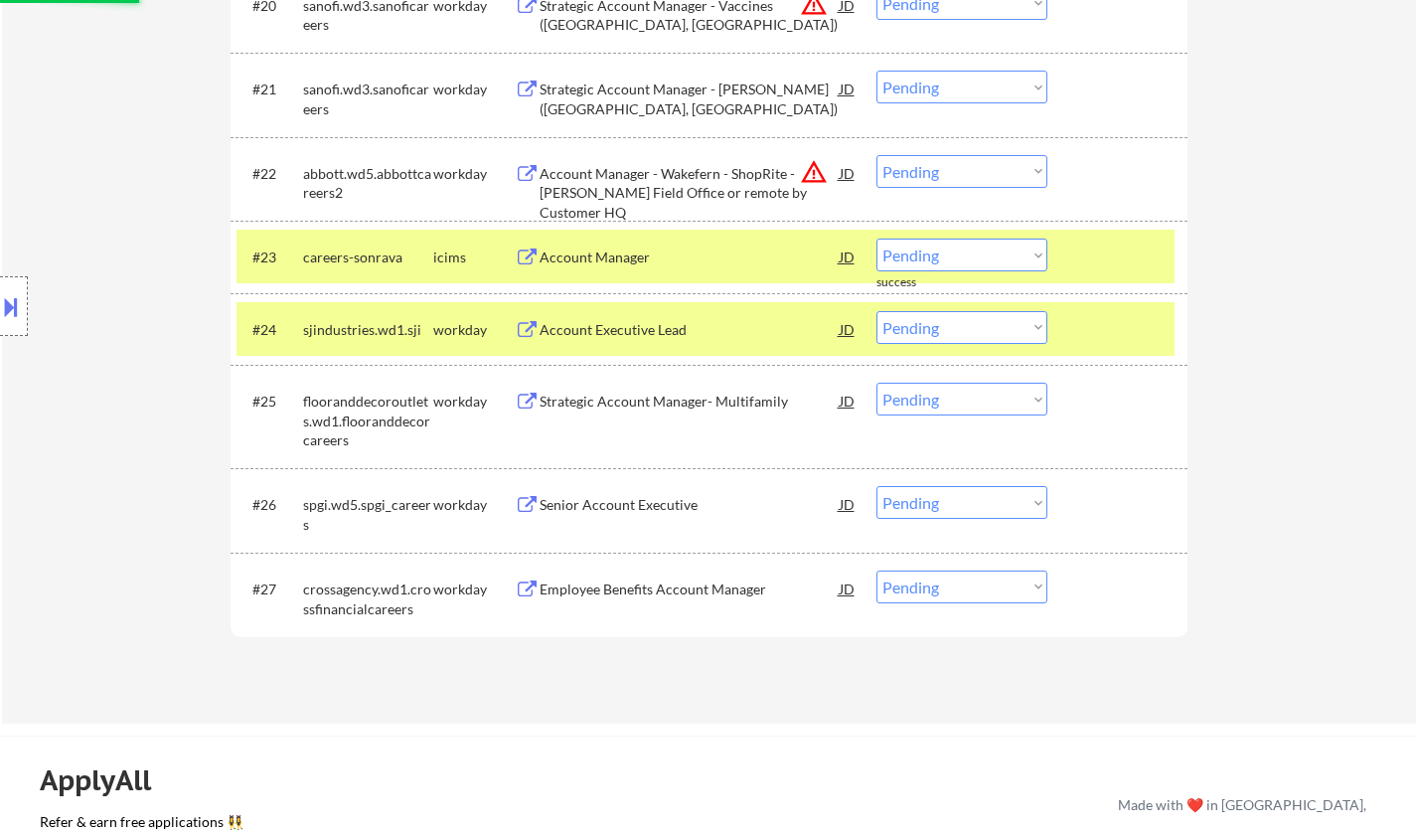
click at [961, 177] on select "Choose an option... Pending Applied Excluded (Questions) Excluded (Expired) Exc…" at bounding box center [962, 171] width 171 height 33
click at [877, 155] on select "Choose an option... Pending Applied Excluded (Questions) Excluded (Expired) Exc…" at bounding box center [962, 171] width 171 height 33
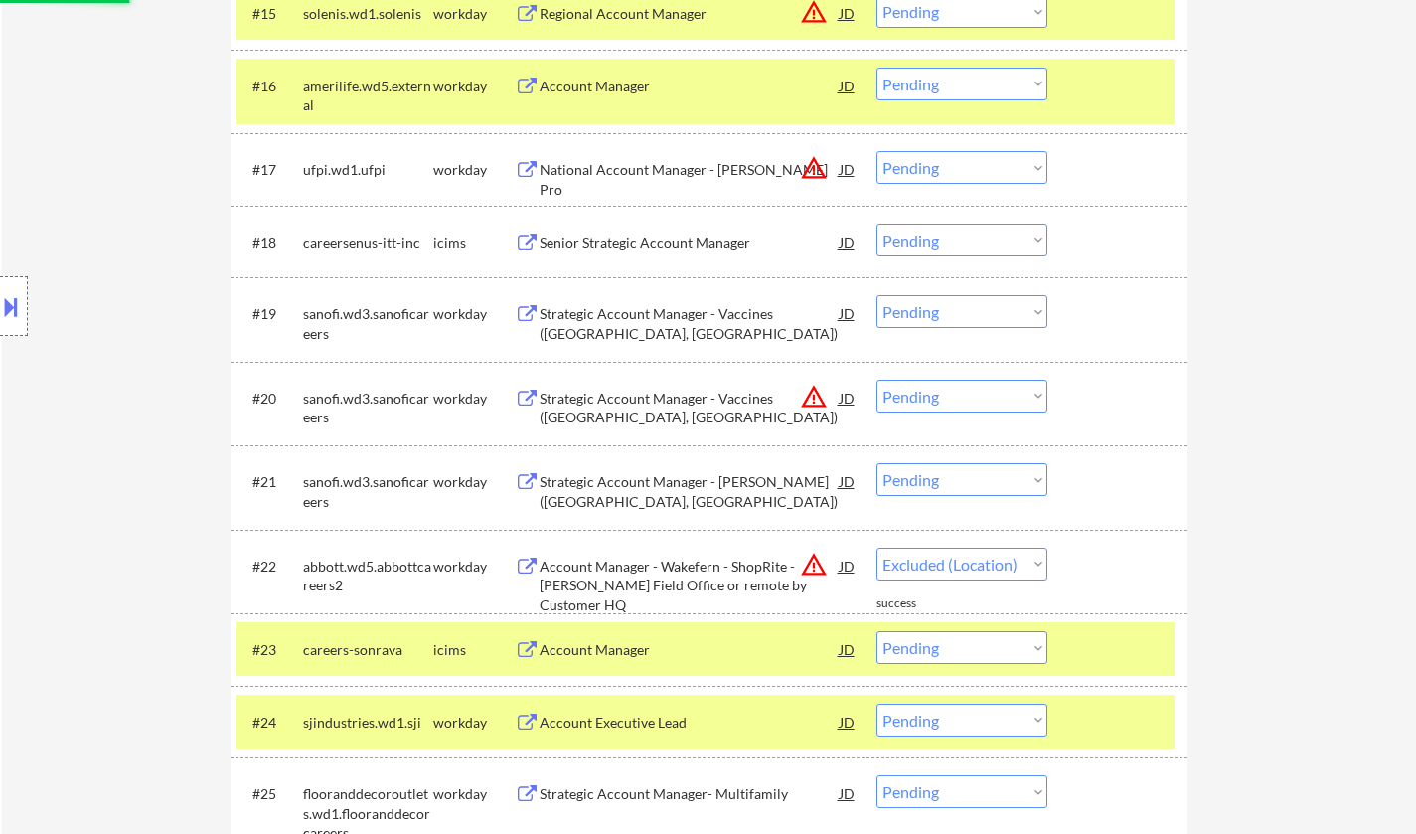
scroll to position [1789, 0]
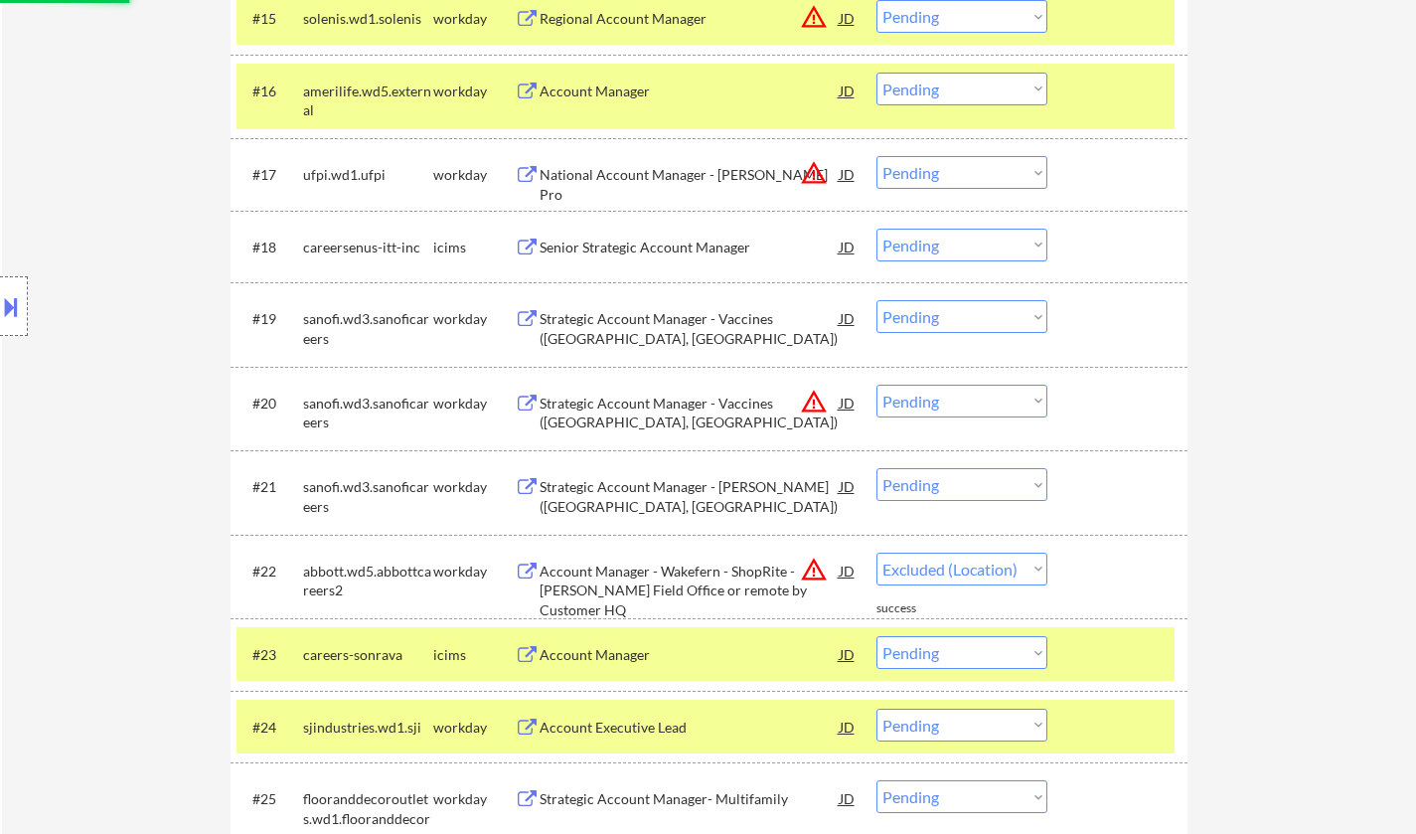
select select ""pending""
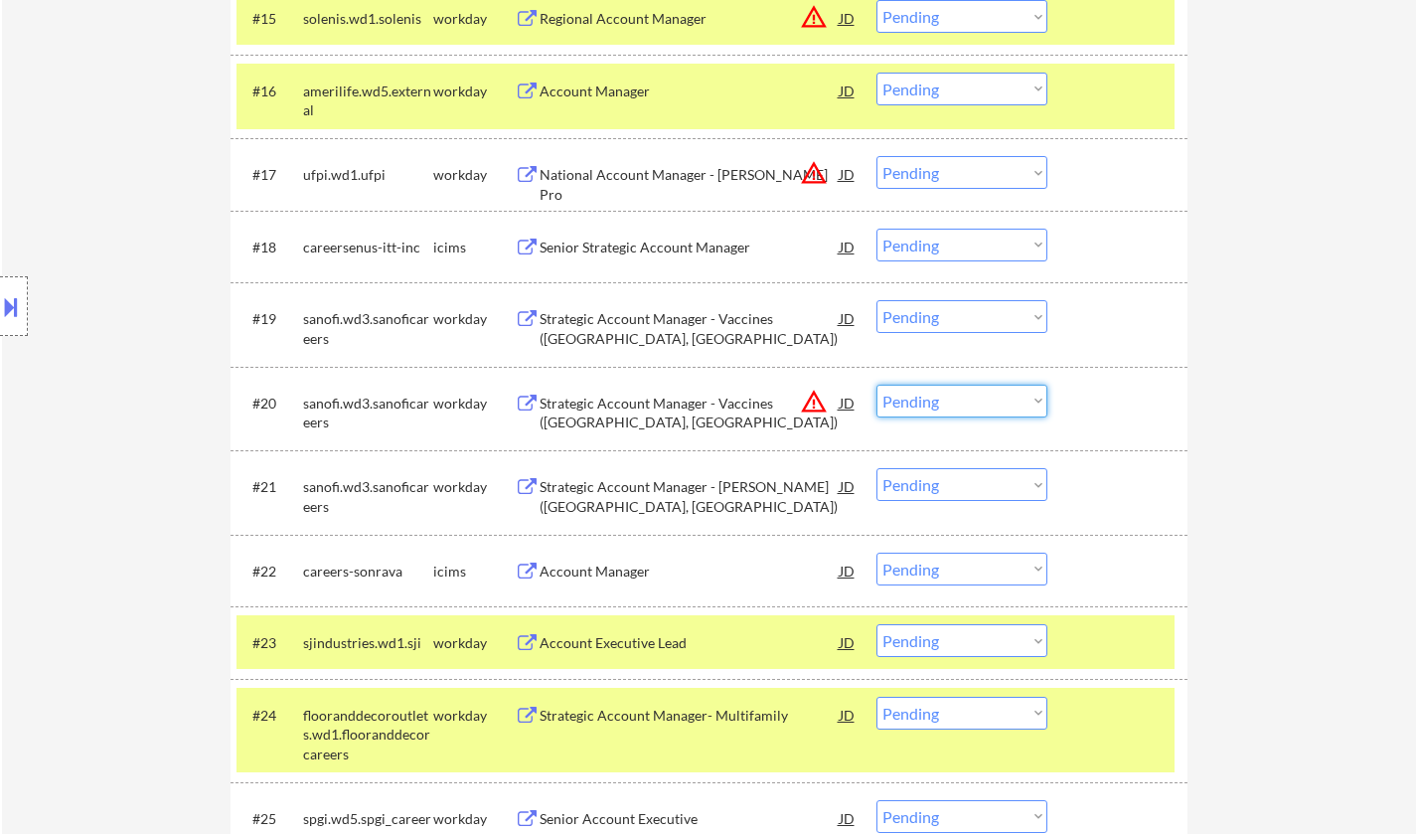
click at [990, 407] on select "Choose an option... Pending Applied Excluded (Questions) Excluded (Expired) Exc…" at bounding box center [962, 401] width 171 height 33
click at [877, 385] on select "Choose an option... Pending Applied Excluded (Questions) Excluded (Expired) Exc…" at bounding box center [962, 401] width 171 height 33
select select ""pending""
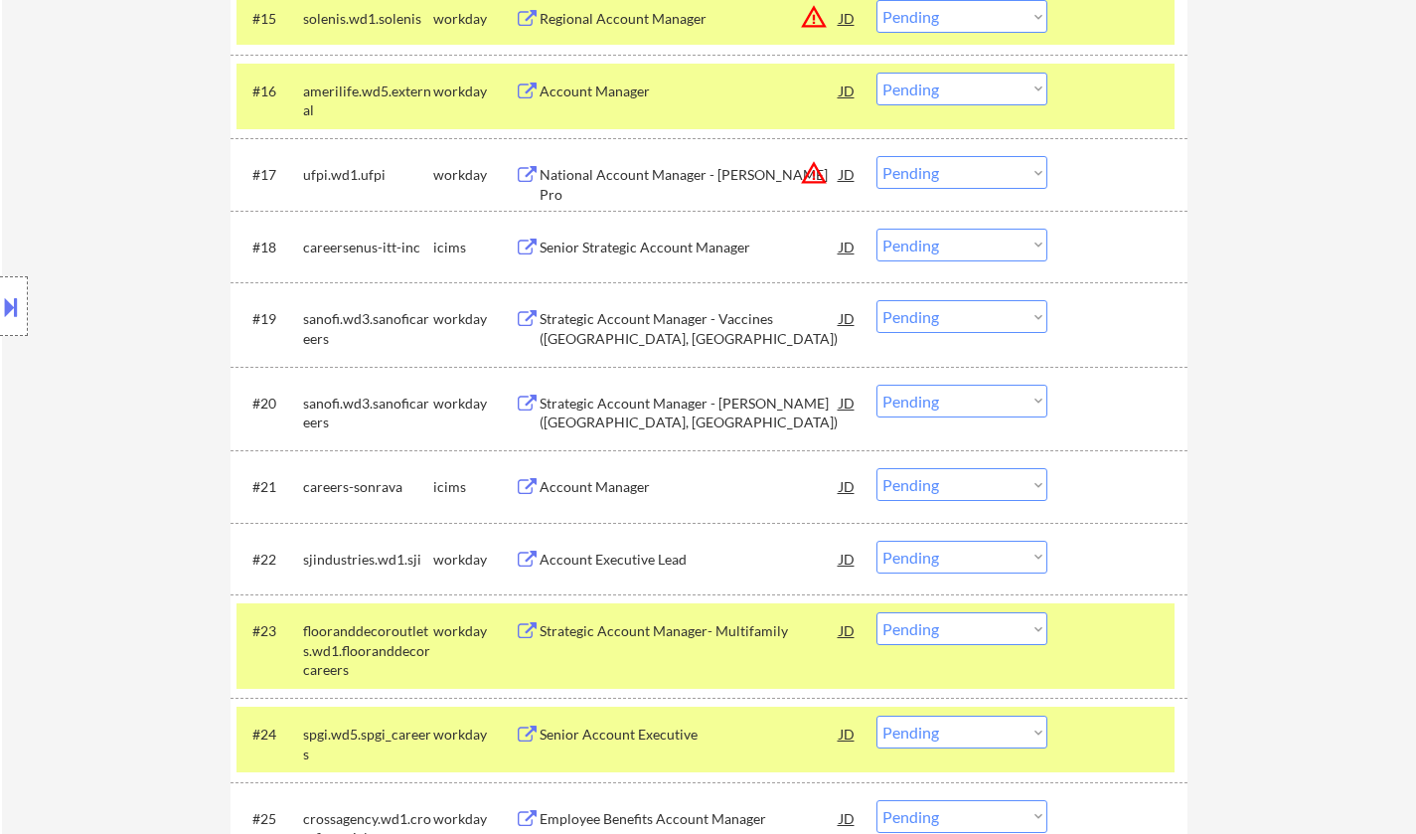
scroll to position [1988, 0]
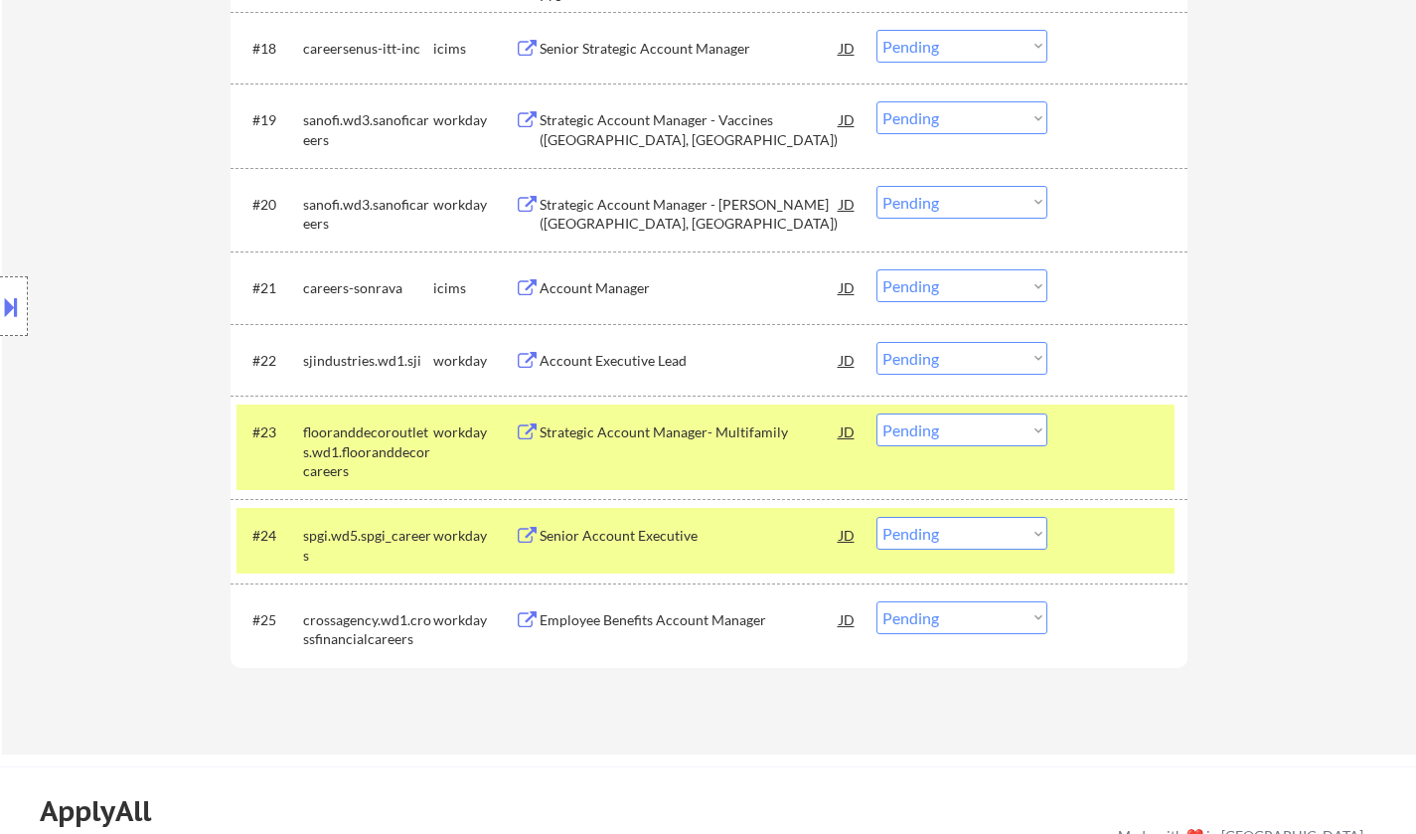
click at [627, 521] on div "Senior Account Executive" at bounding box center [690, 535] width 300 height 36
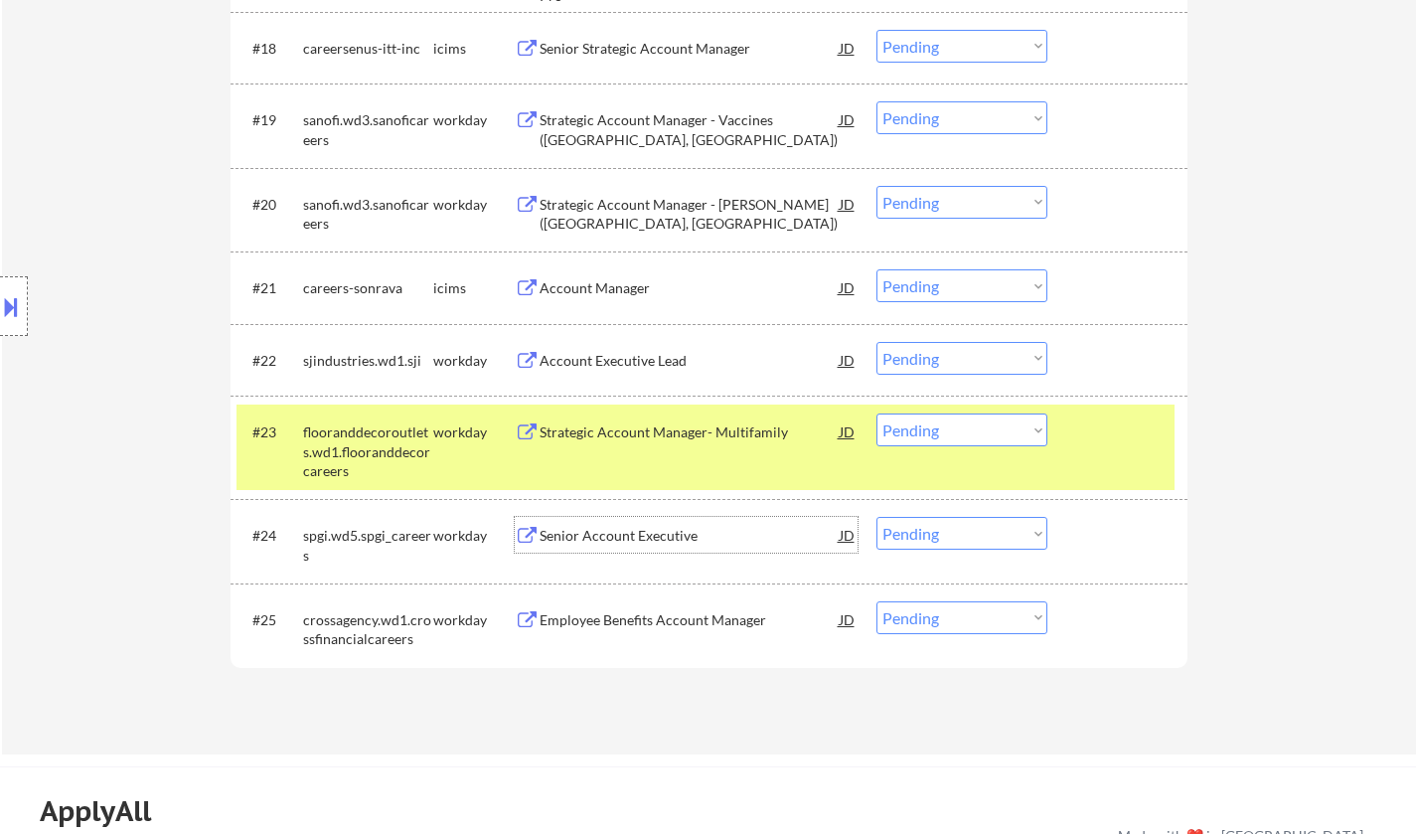
click at [4, 313] on button at bounding box center [11, 306] width 22 height 33
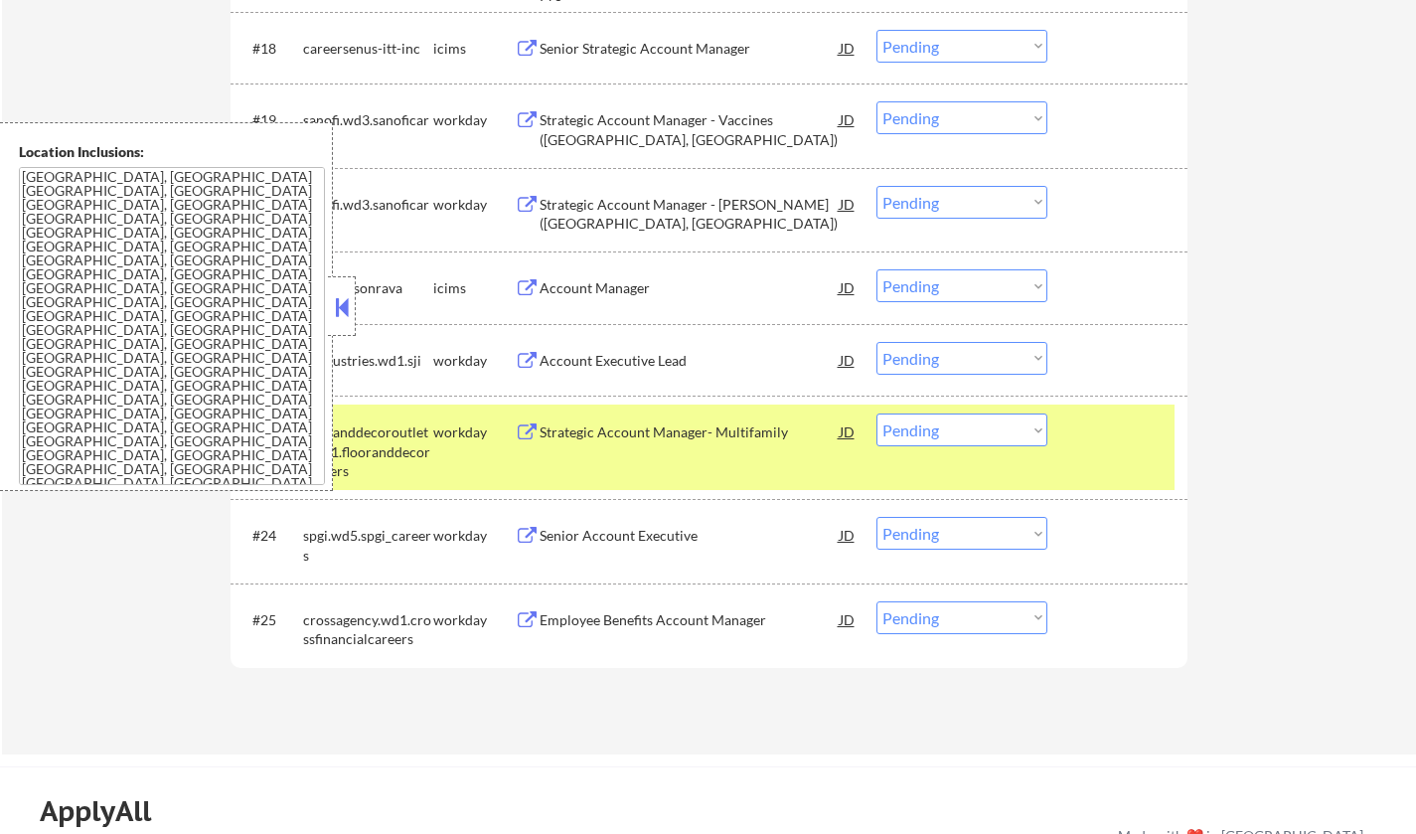
drag, startPoint x: 346, startPoint y: 310, endPoint x: 394, endPoint y: 81, distance: 233.5
click at [345, 310] on button at bounding box center [342, 307] width 22 height 30
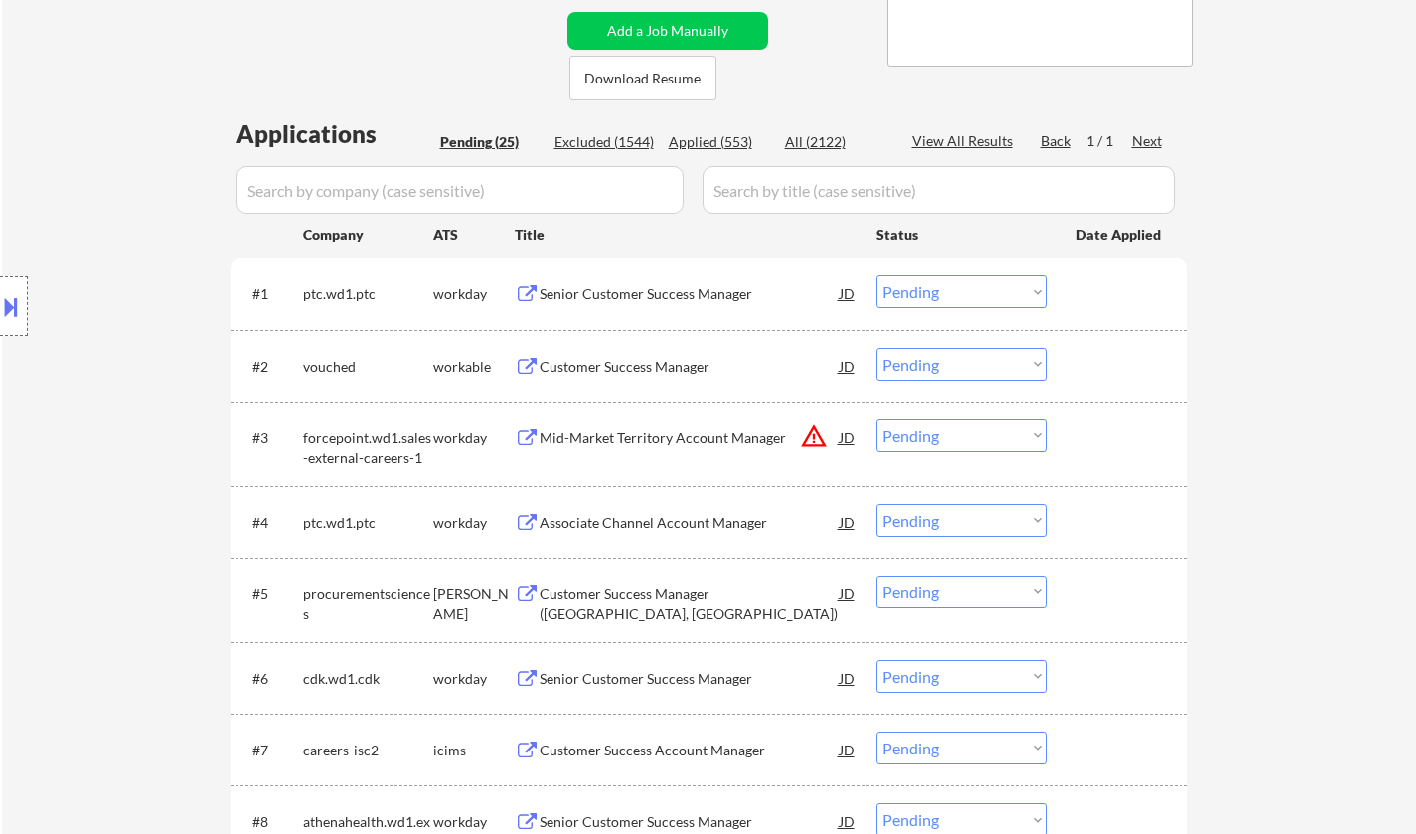
scroll to position [2106, 0]
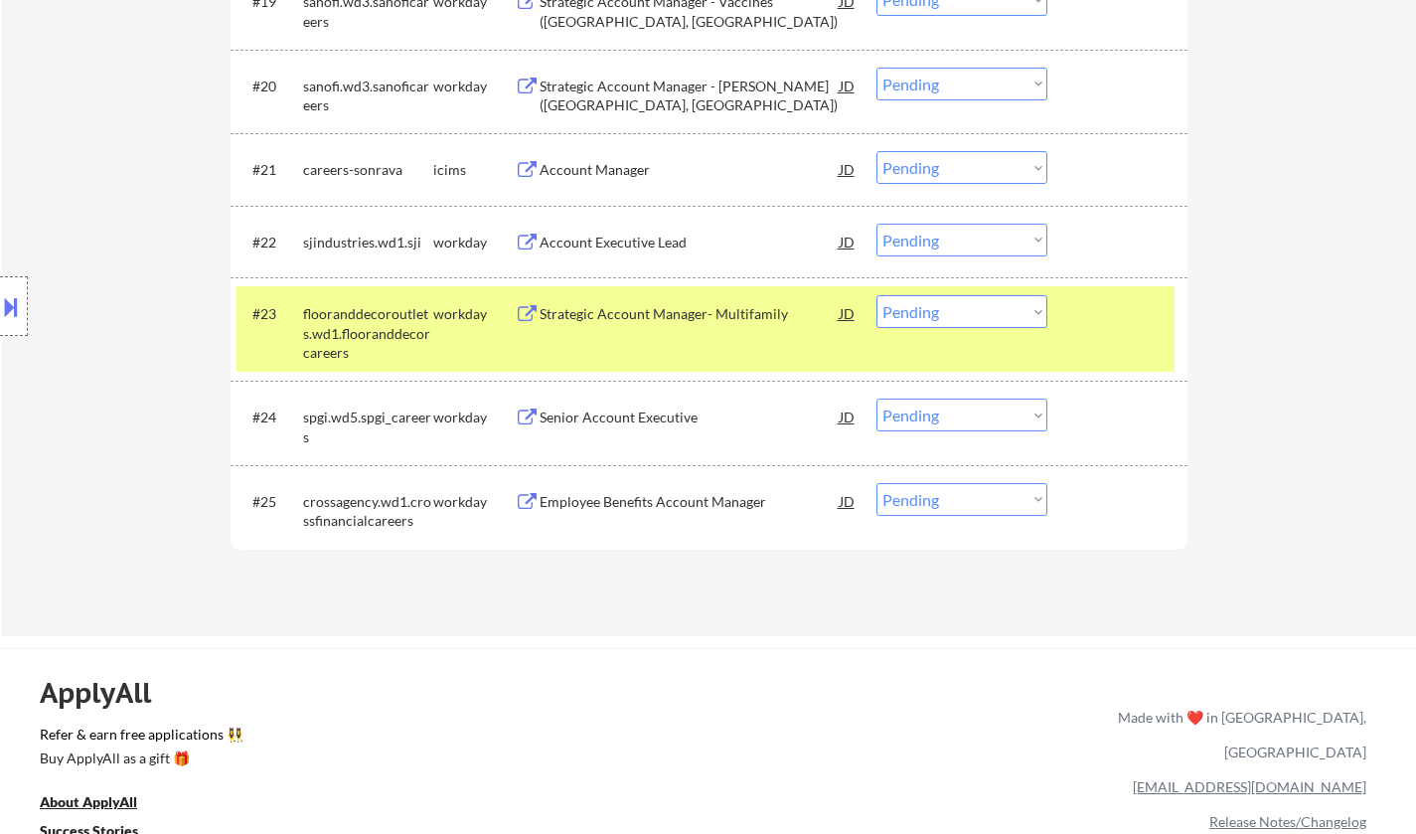
click at [650, 421] on div "Senior Account Executive" at bounding box center [690, 417] width 300 height 20
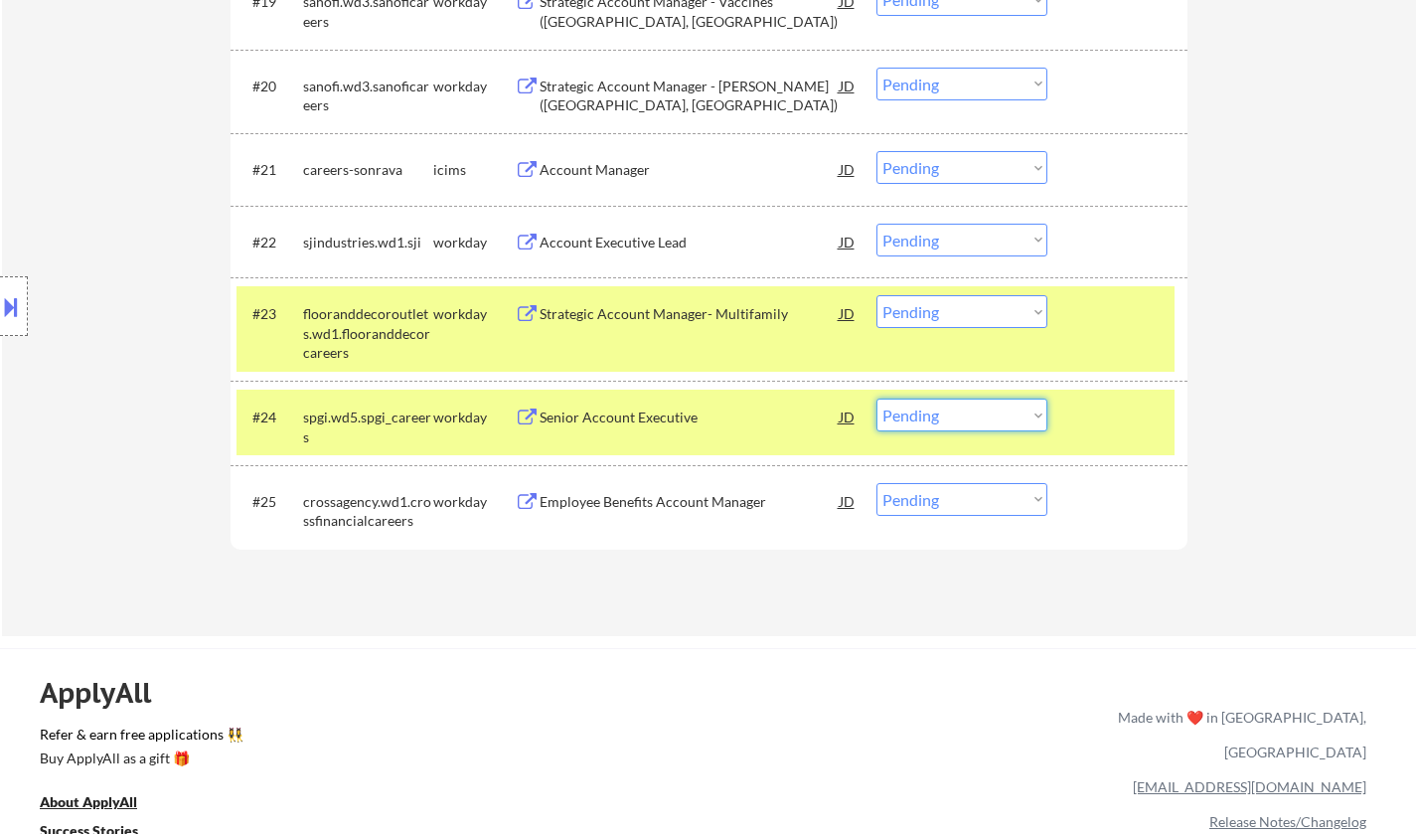
drag, startPoint x: 952, startPoint y: 407, endPoint x: 956, endPoint y: 417, distance: 10.7
click at [952, 409] on select "Choose an option... Pending Applied Excluded (Questions) Excluded (Expired) Exc…" at bounding box center [962, 415] width 171 height 33
click at [877, 399] on select "Choose an option... Pending Applied Excluded (Questions) Excluded (Expired) Exc…" at bounding box center [962, 415] width 171 height 33
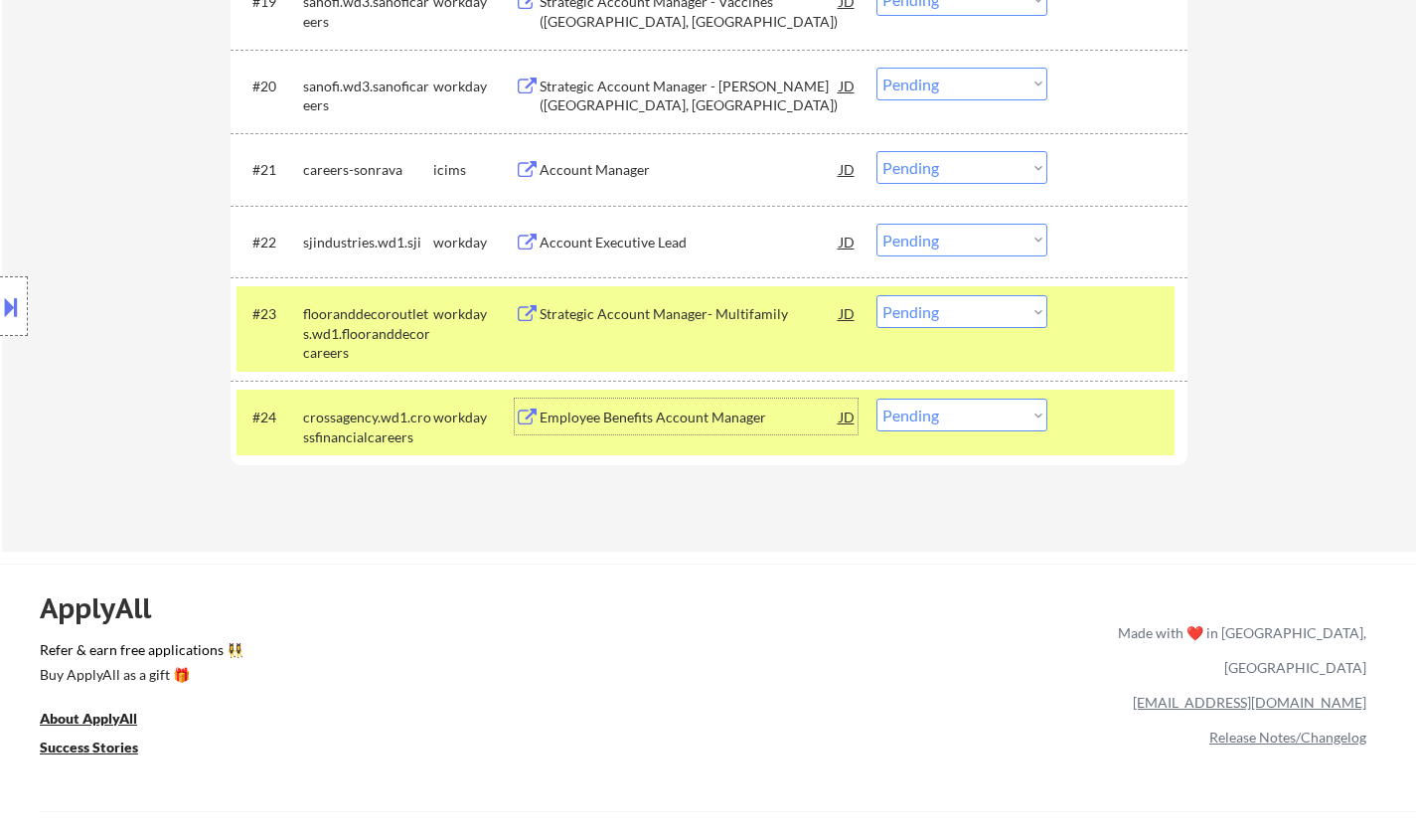
click at [722, 419] on div "Employee Benefits Account Manager" at bounding box center [690, 417] width 300 height 20
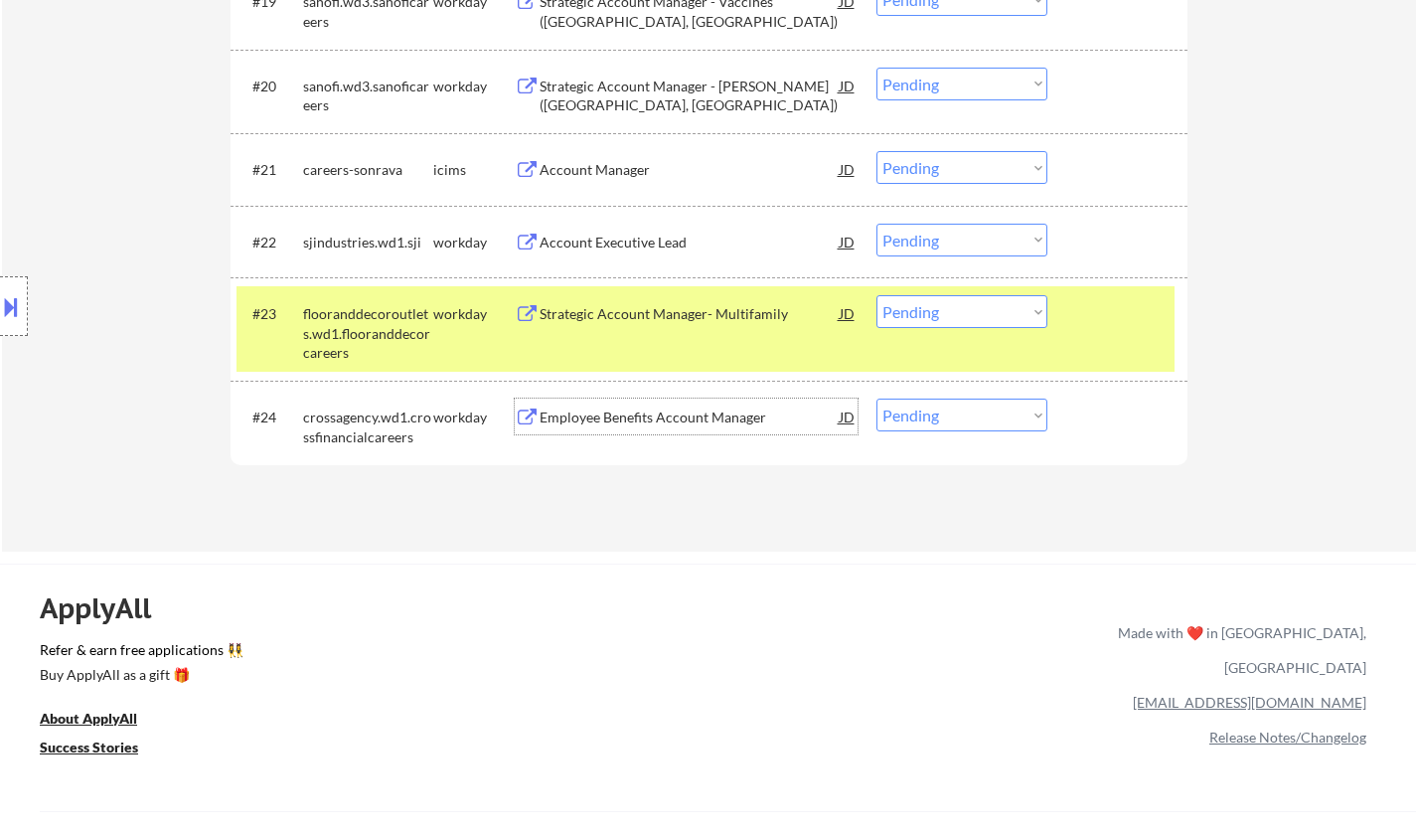
drag, startPoint x: 962, startPoint y: 404, endPoint x: 968, endPoint y: 424, distance: 20.8
click at [962, 404] on select "Choose an option... Pending Applied Excluded (Questions) Excluded (Expired) Exc…" at bounding box center [962, 415] width 171 height 33
select select ""applied""
click at [877, 399] on select "Choose an option... Pending Applied Excluded (Questions) Excluded (Expired) Exc…" at bounding box center [962, 415] width 171 height 33
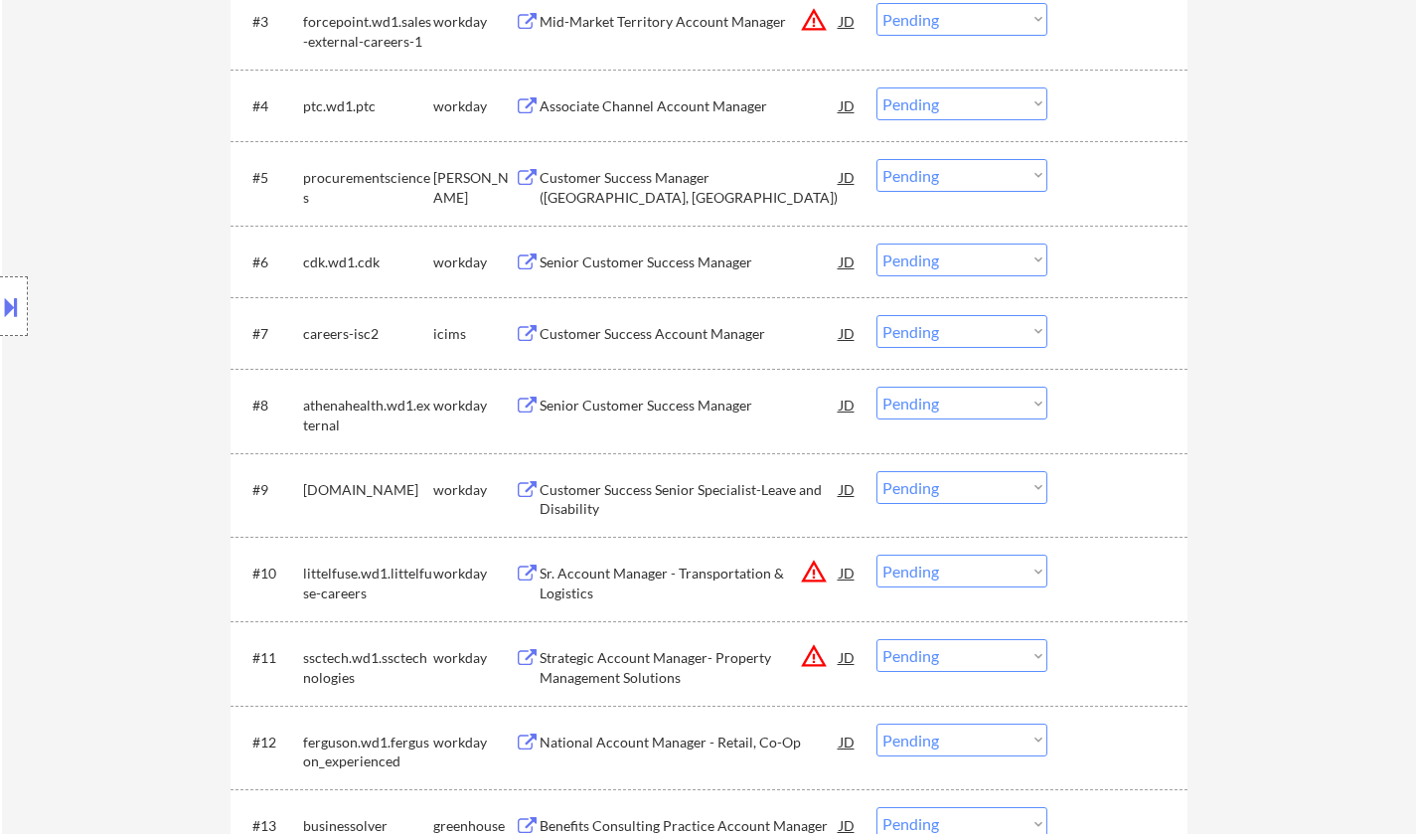
scroll to position [317, 0]
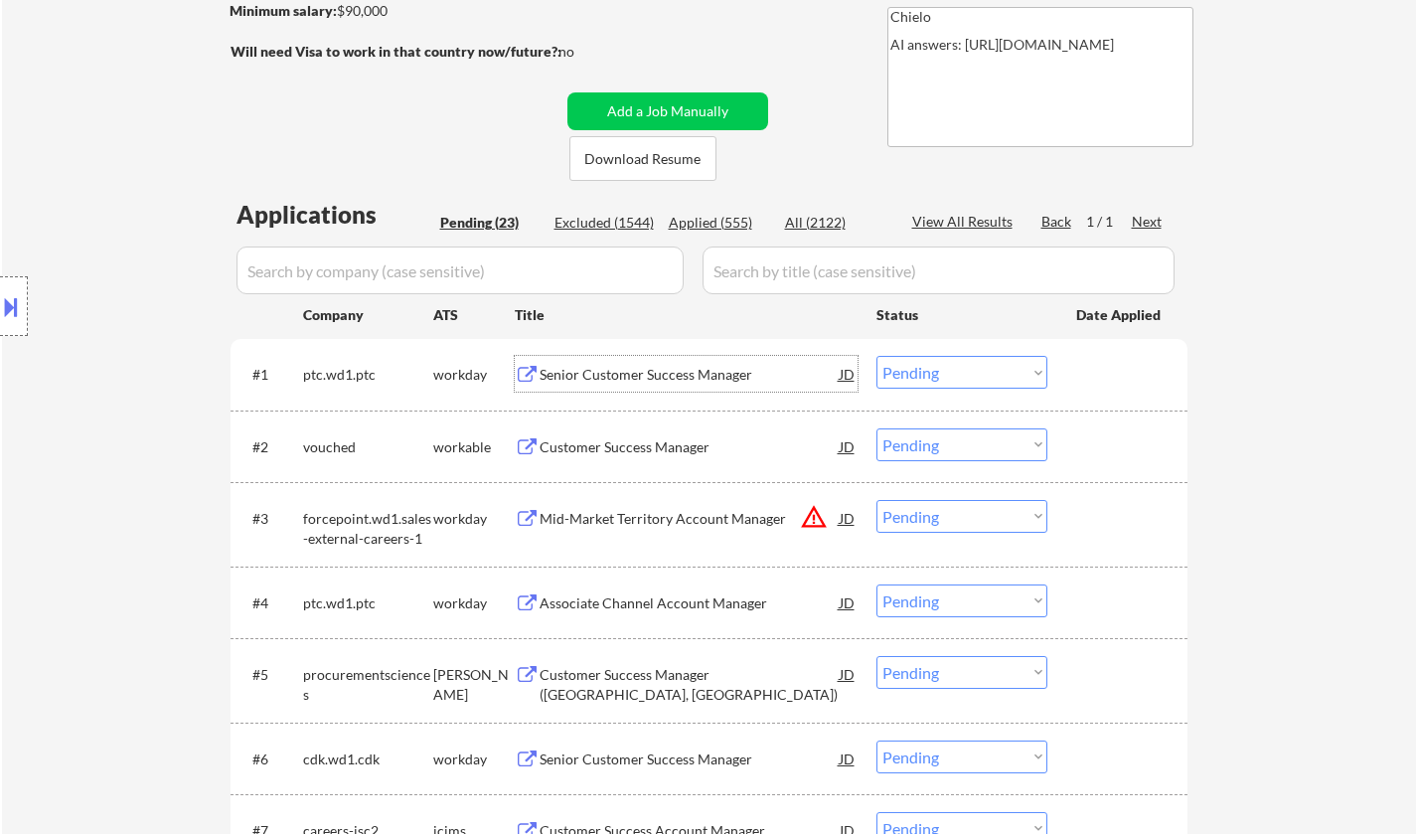
click at [673, 372] on div "Senior Customer Success Manager" at bounding box center [690, 375] width 300 height 20
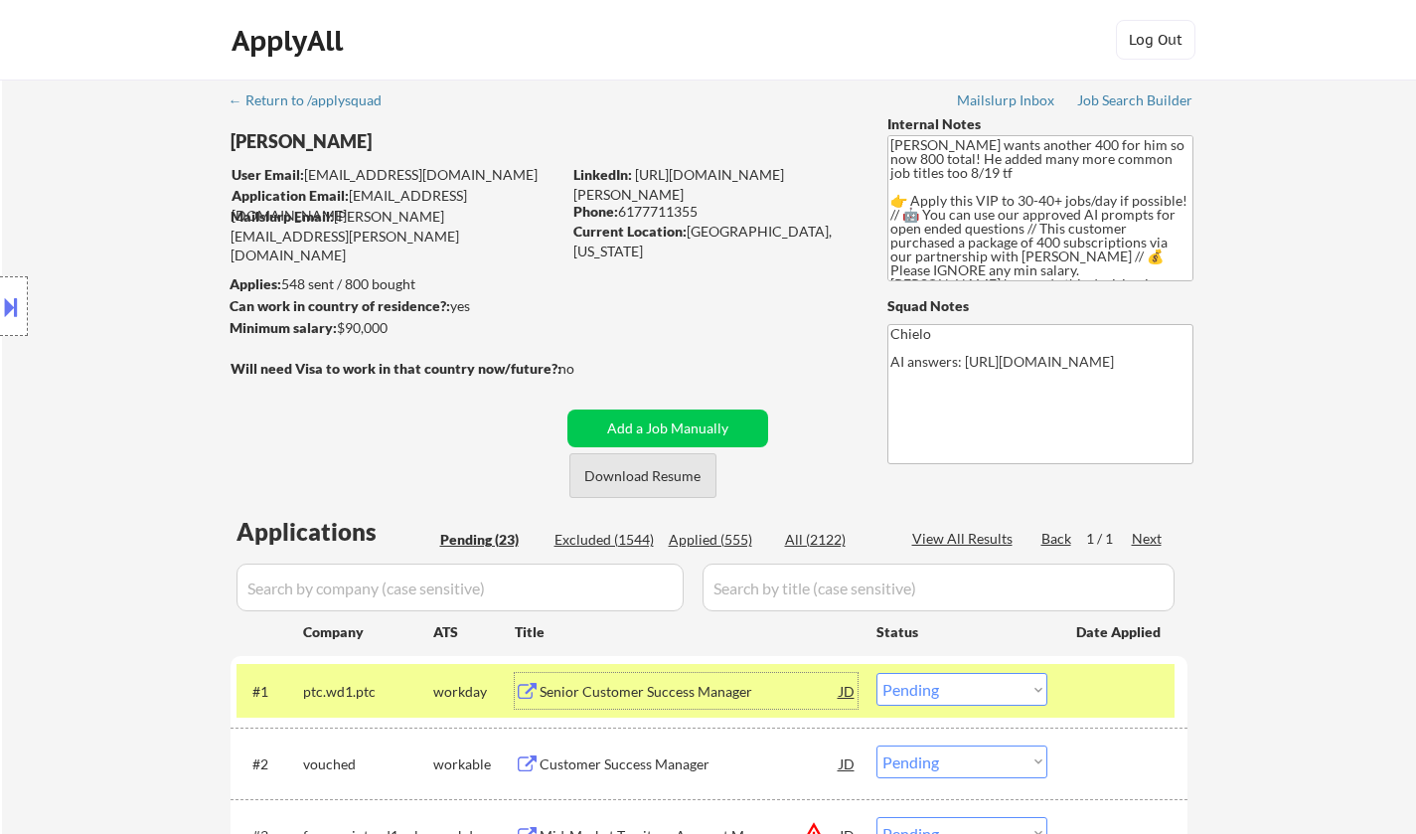
scroll to position [398, 0]
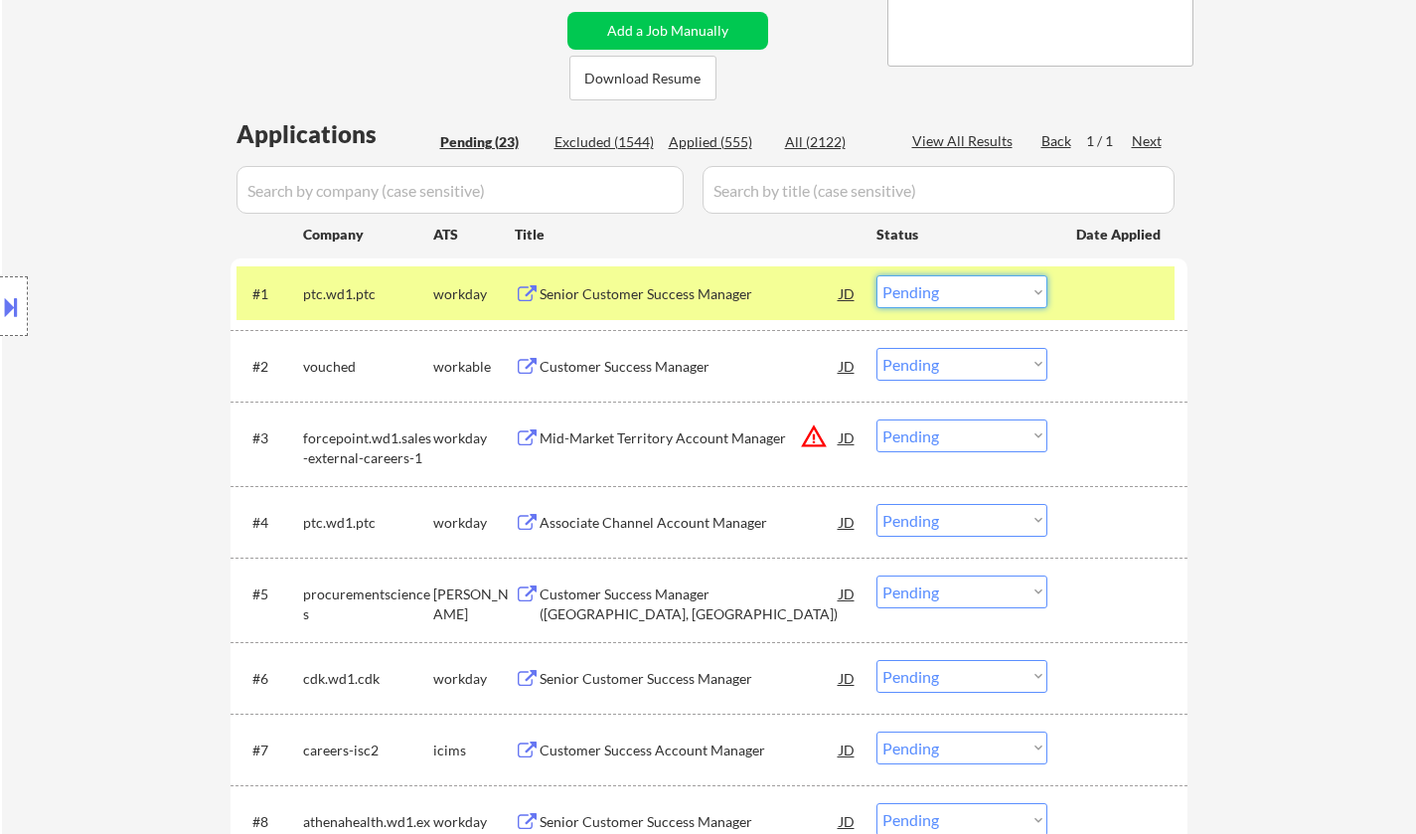
click at [993, 284] on select "Choose an option... Pending Applied Excluded (Questions) Excluded (Expired) Exc…" at bounding box center [962, 291] width 171 height 33
click at [877, 275] on select "Choose an option... Pending Applied Excluded (Questions) Excluded (Expired) Exc…" at bounding box center [962, 291] width 171 height 33
select select ""pending""
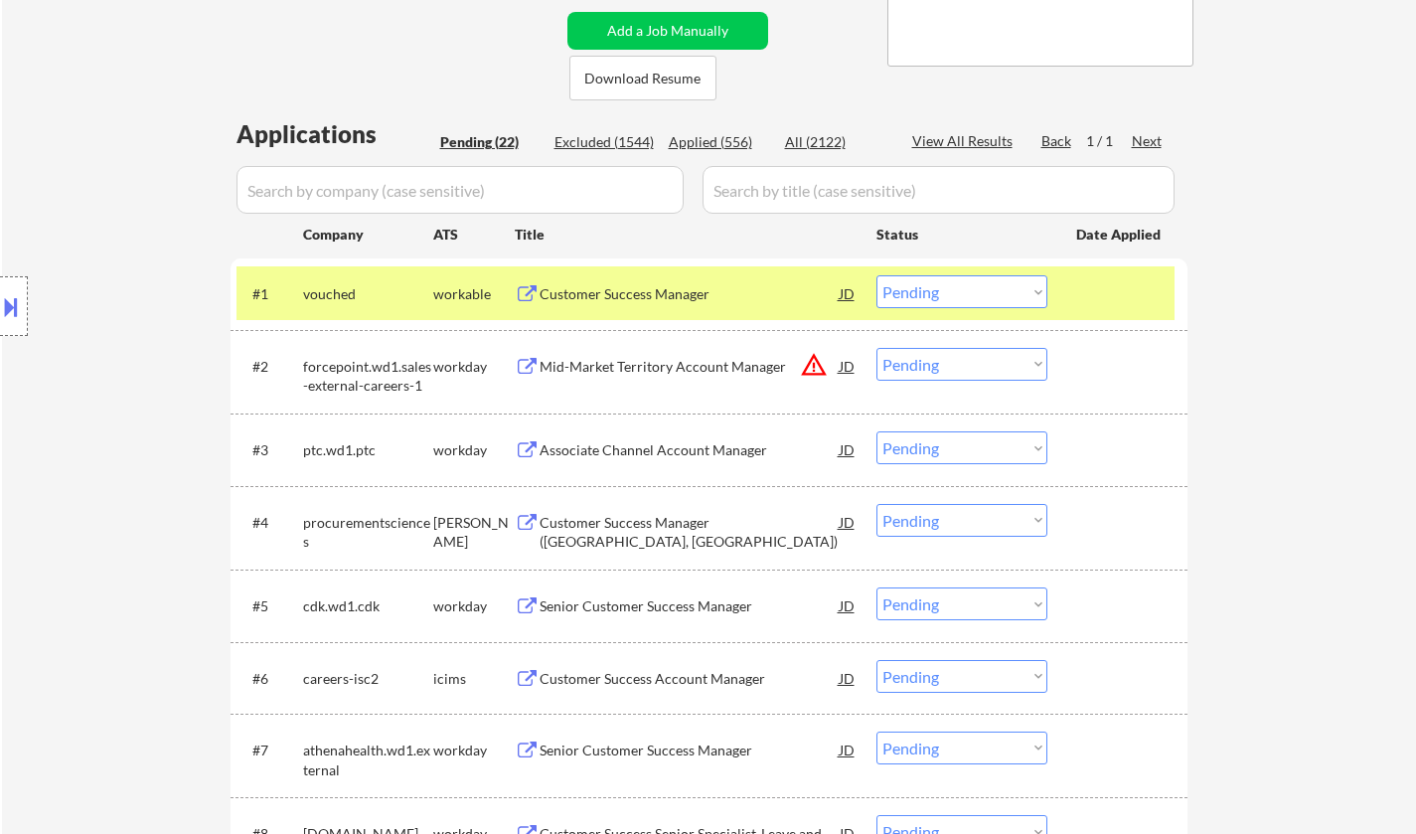
click at [628, 287] on div "Customer Success Manager" at bounding box center [690, 294] width 300 height 20
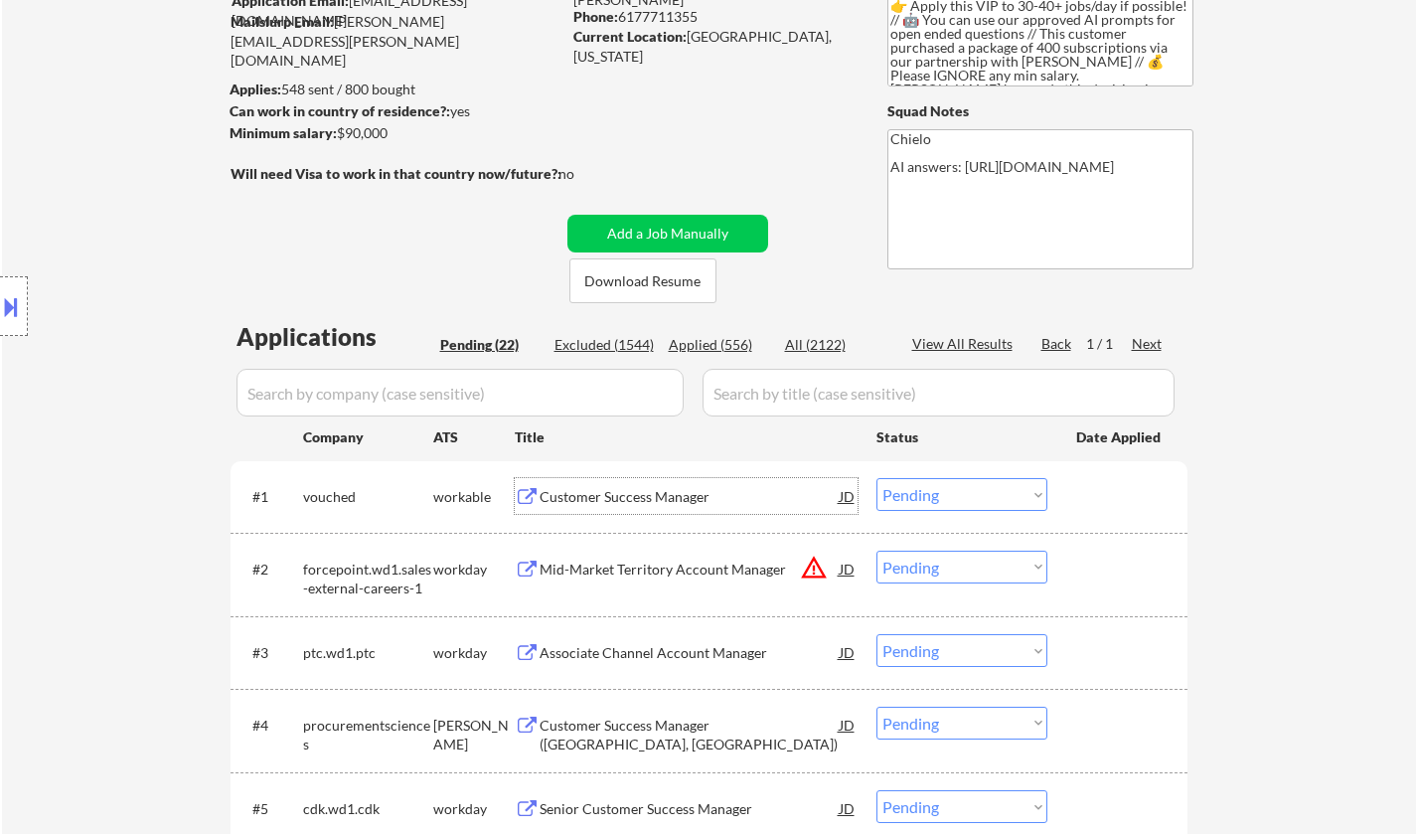
scroll to position [298, 0]
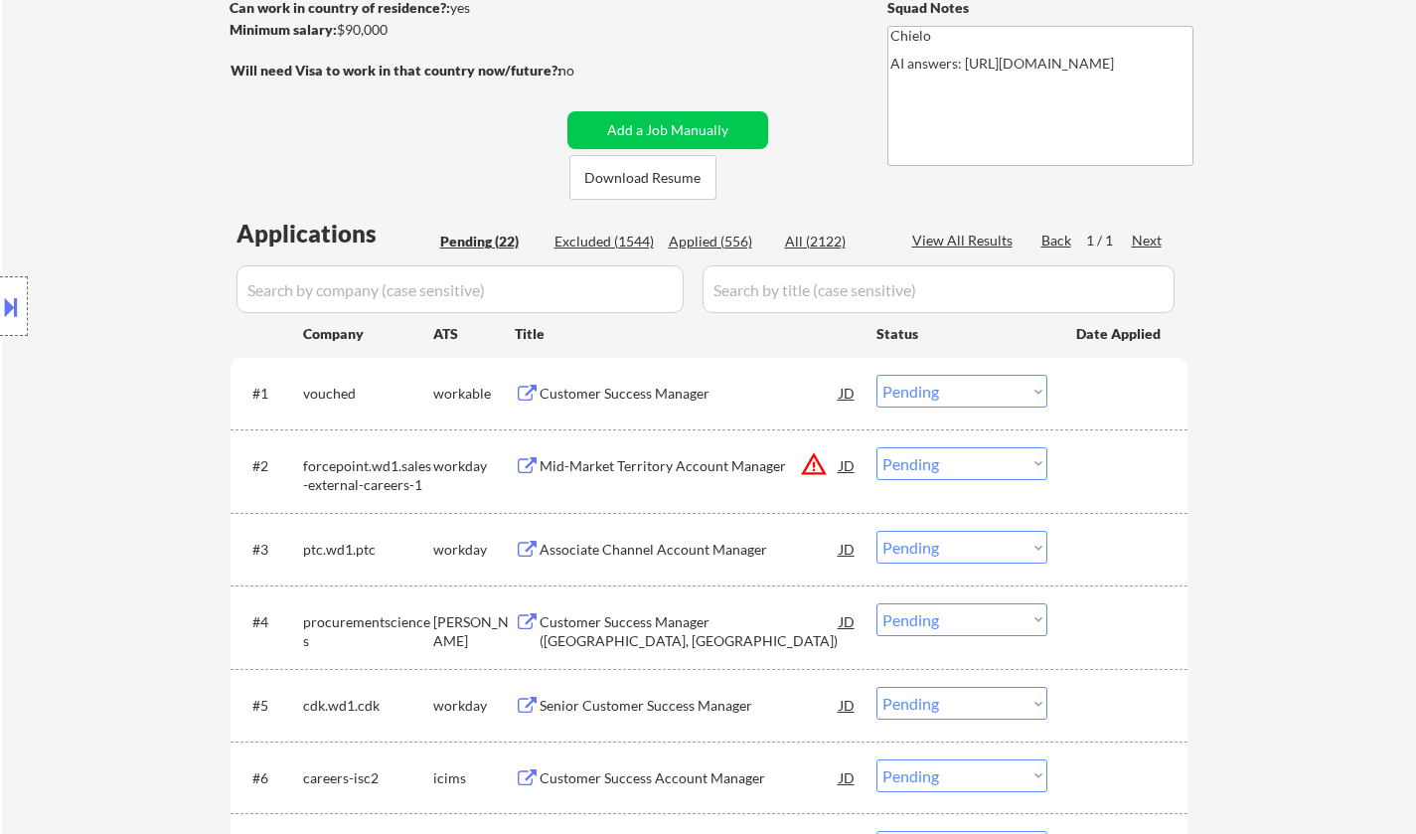
select select ""pending""
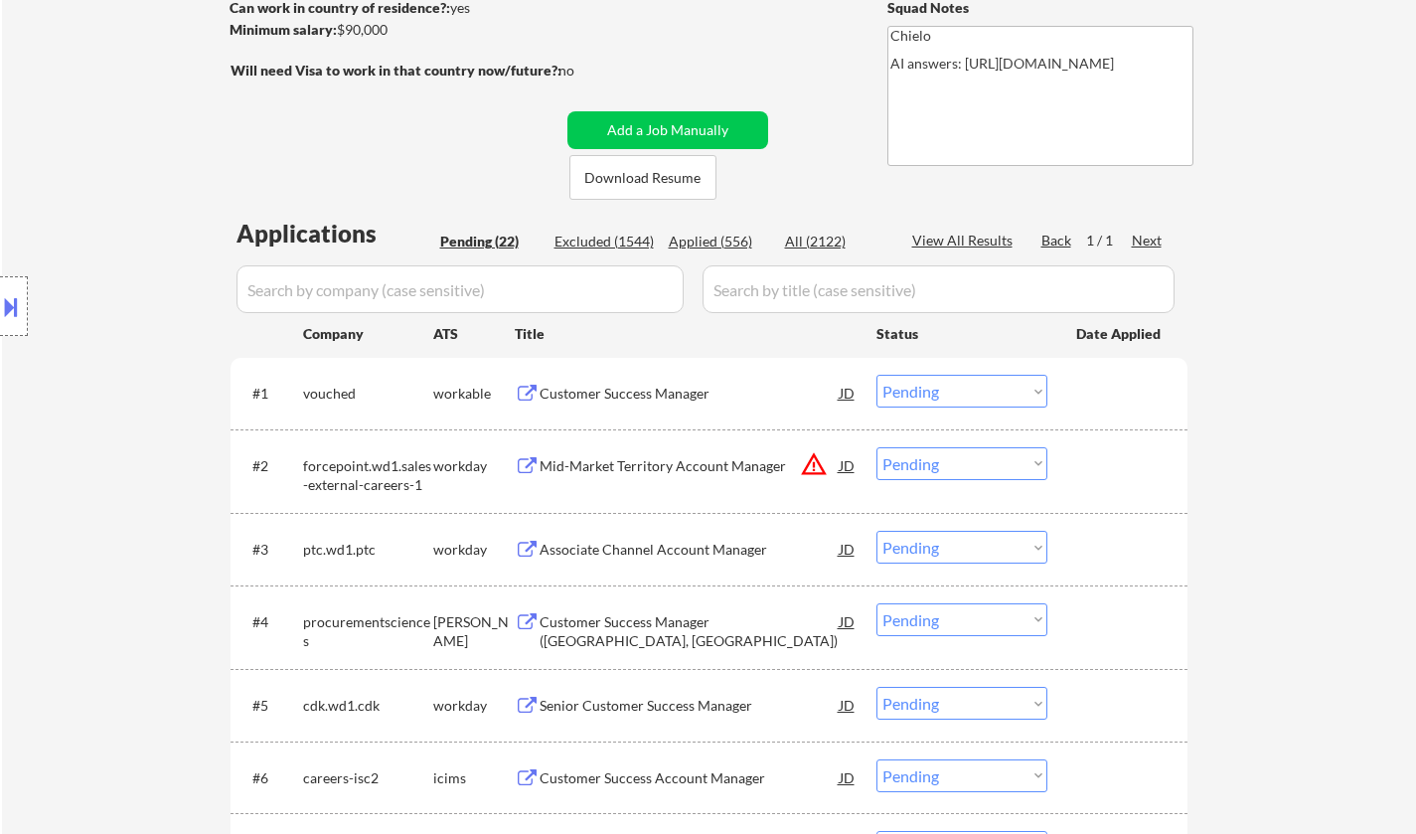
select select ""pending""
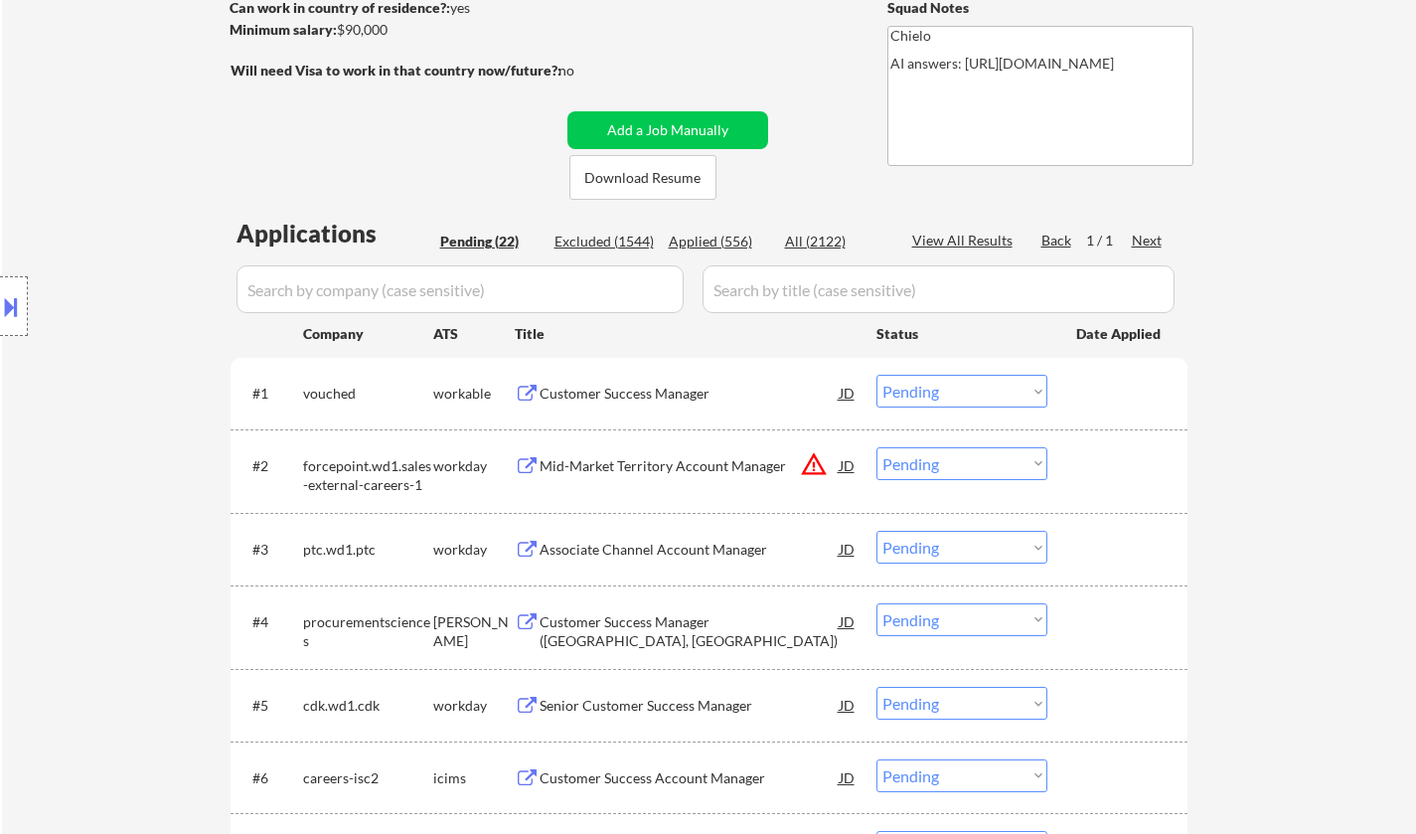
select select ""pending""
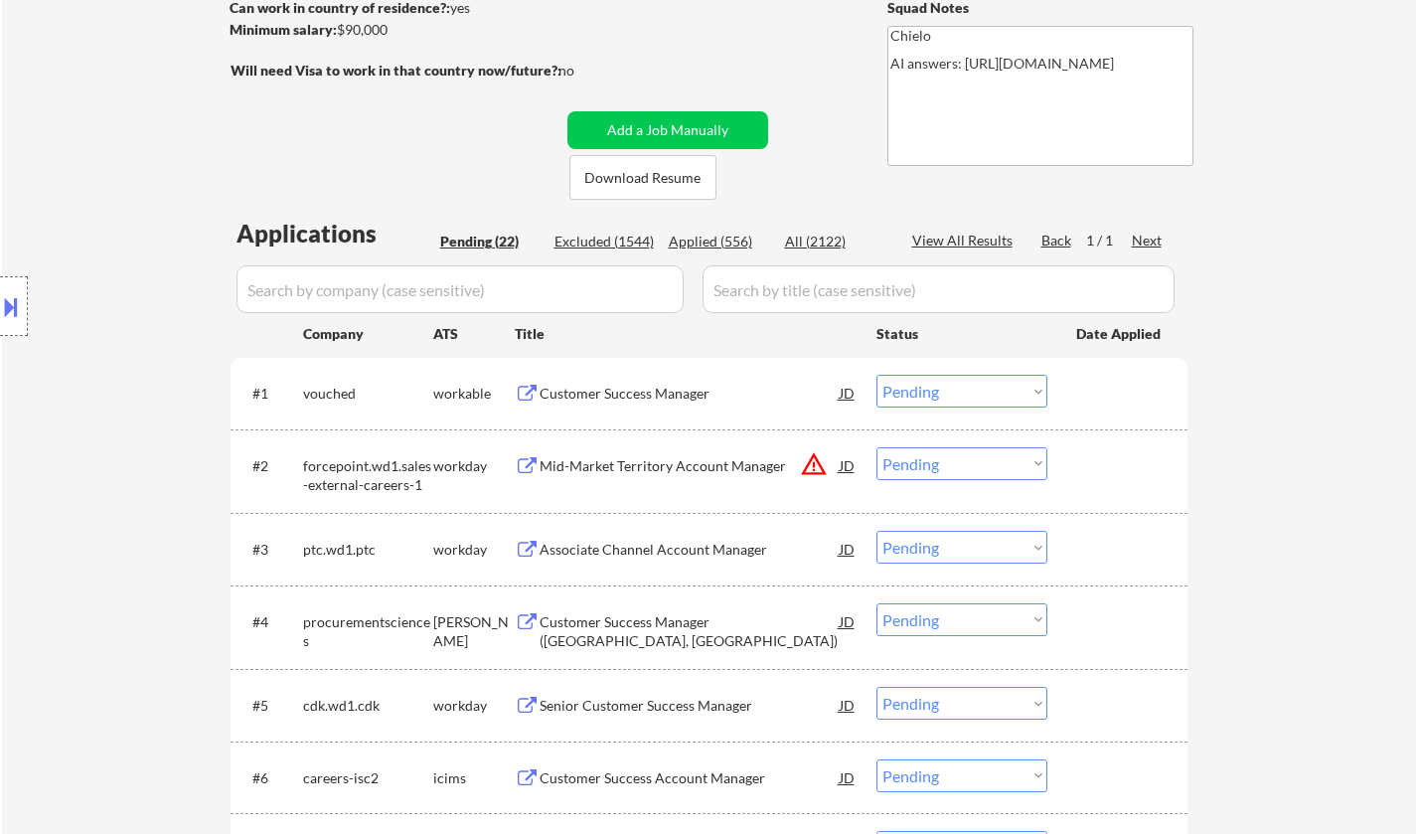
select select ""pending""
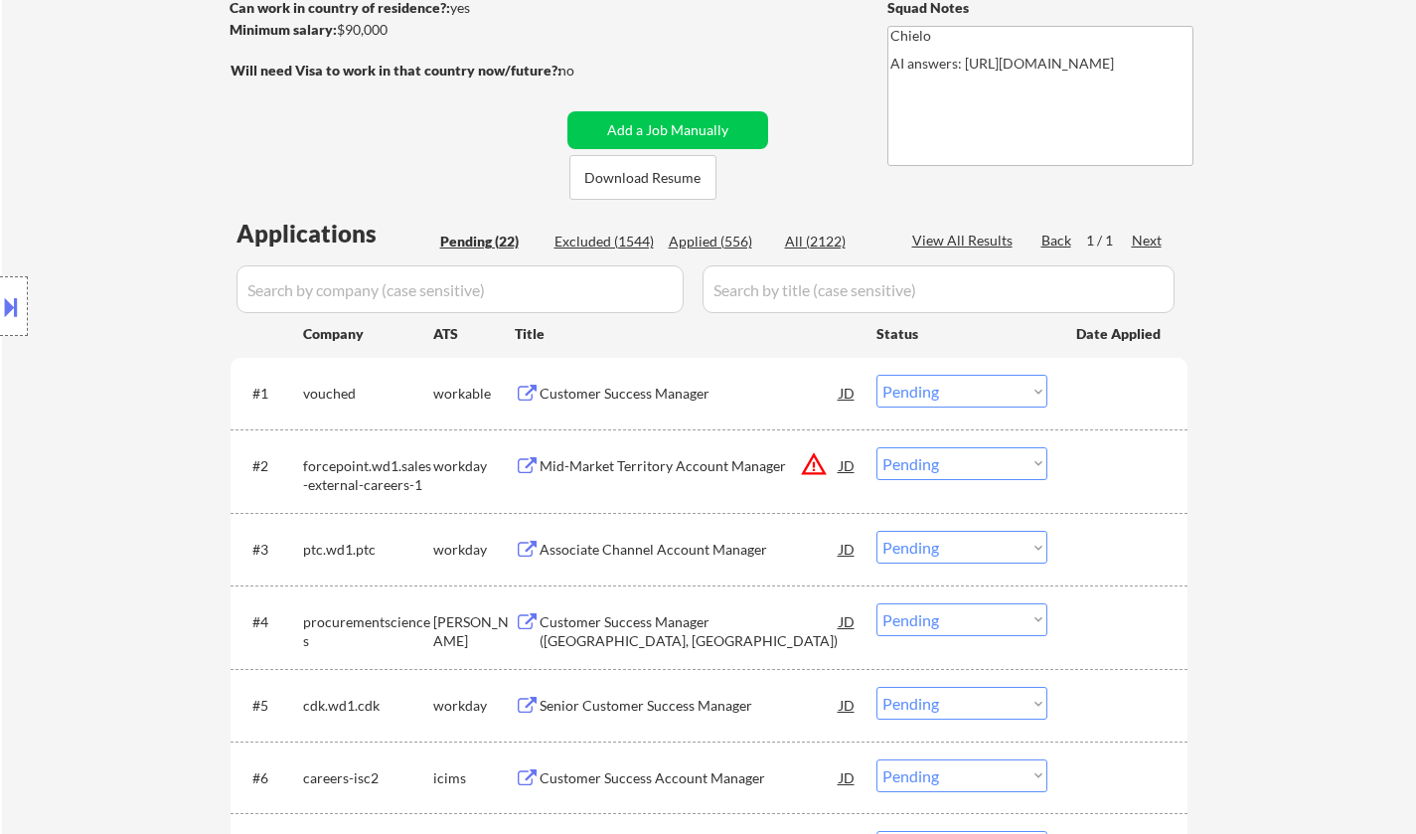
select select ""pending""
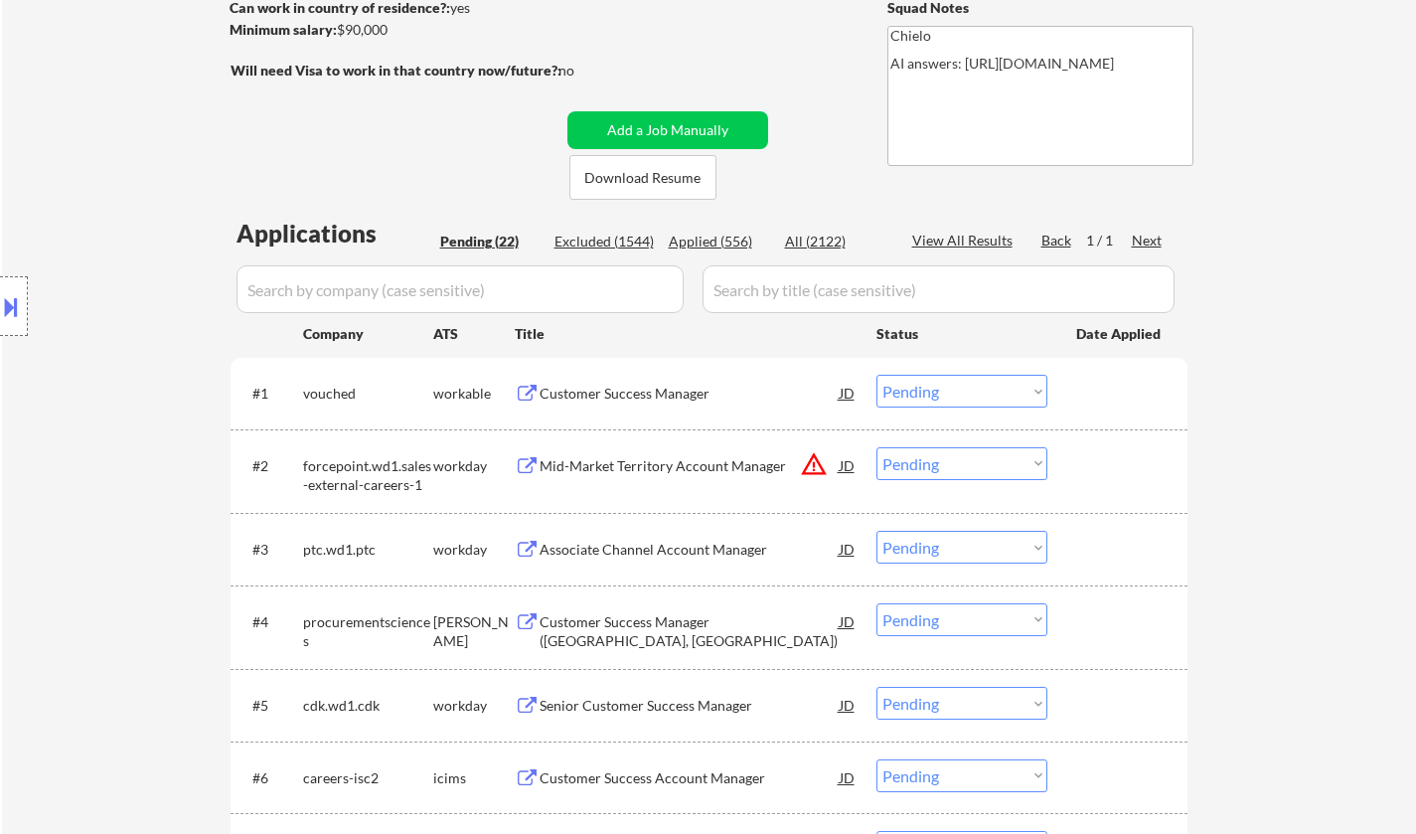
select select ""pending""
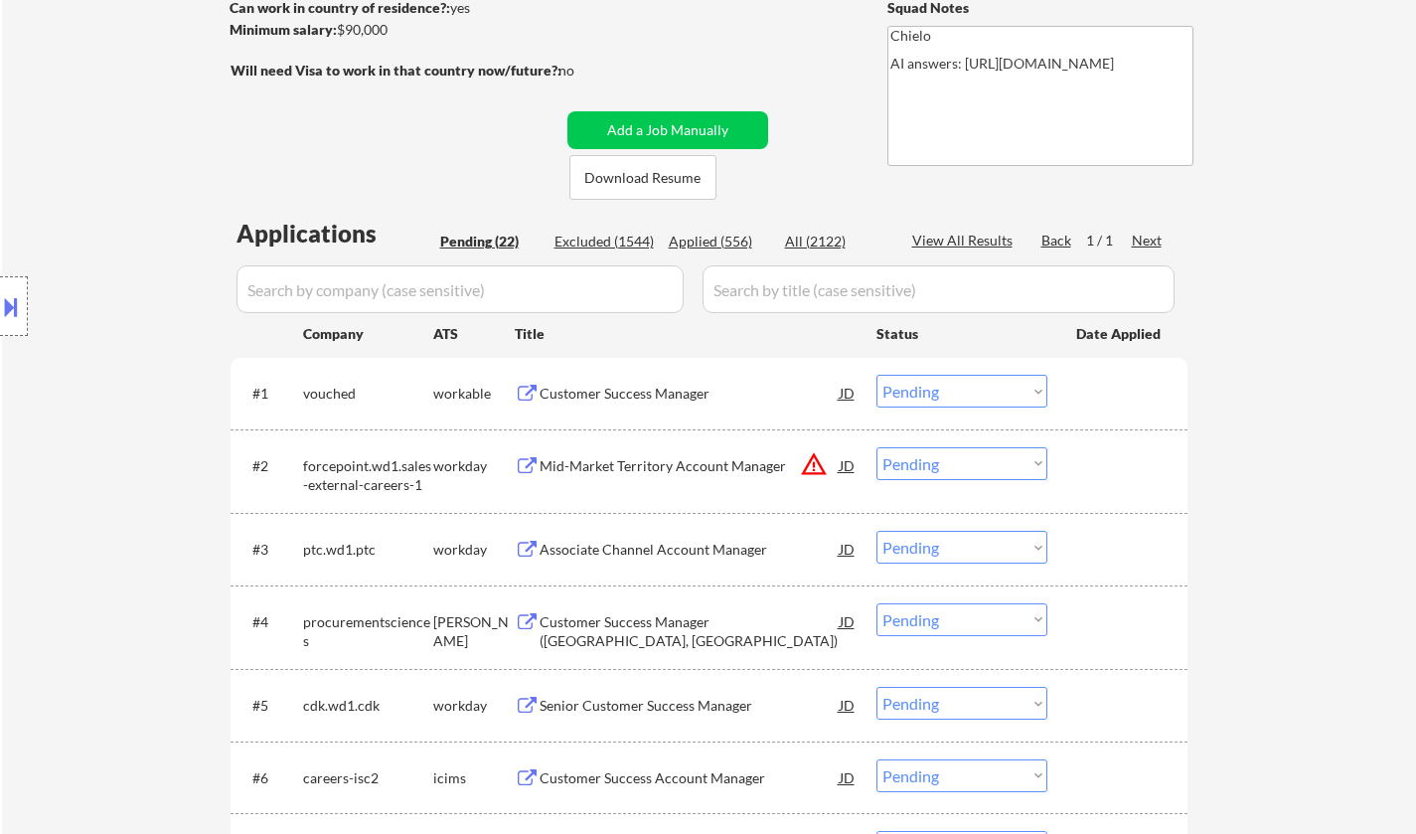
select select ""pending""
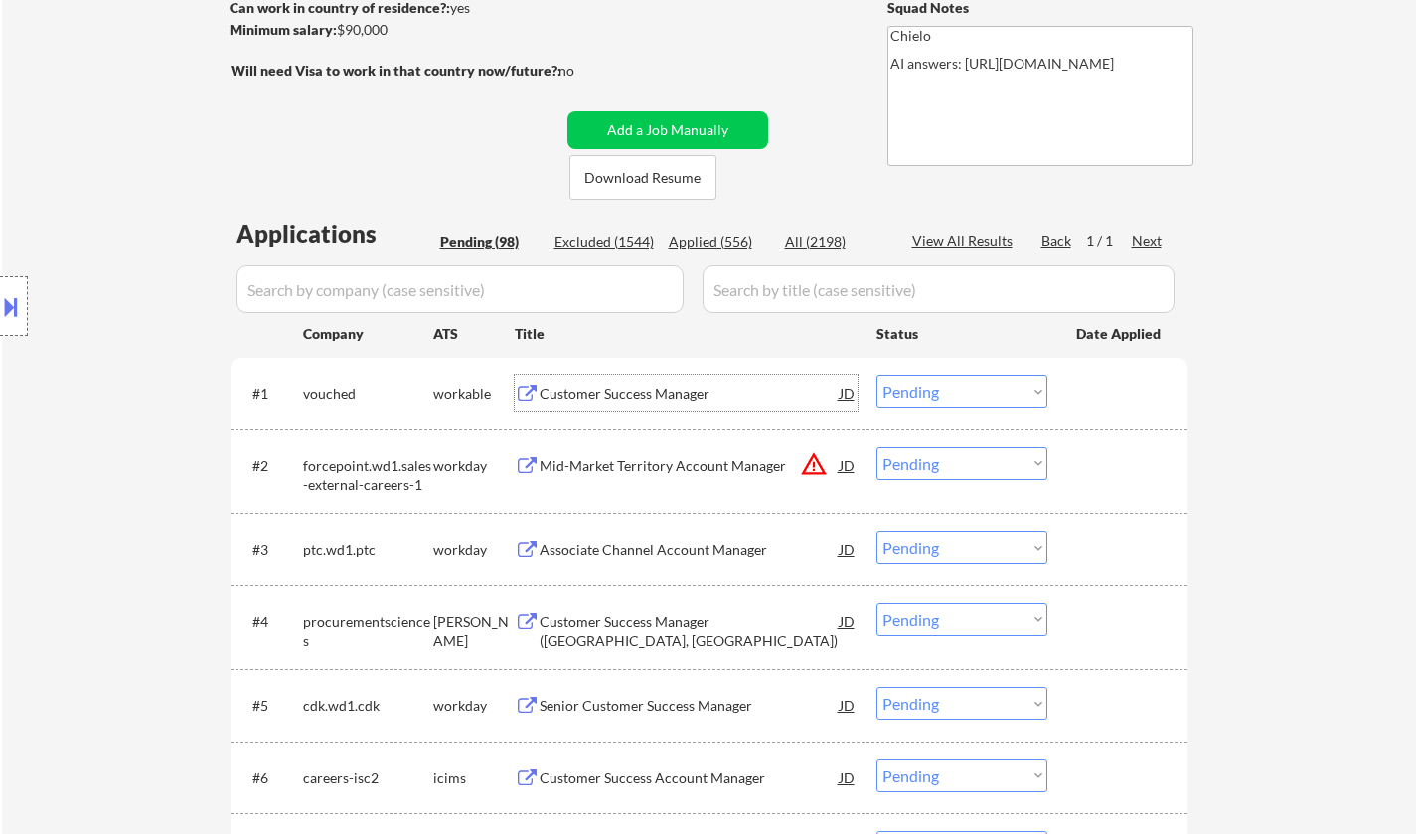
select select ""pending""
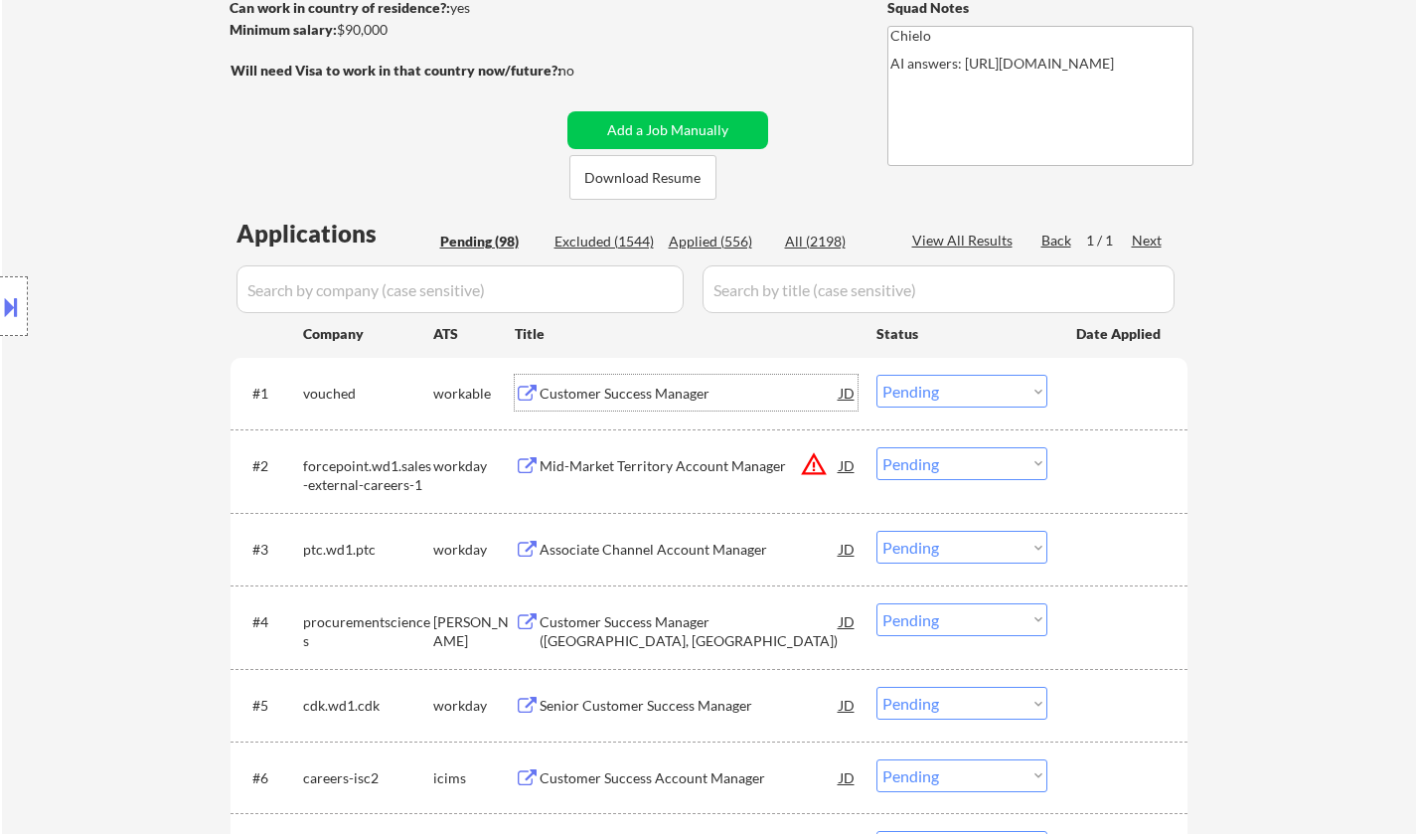
select select ""pending""
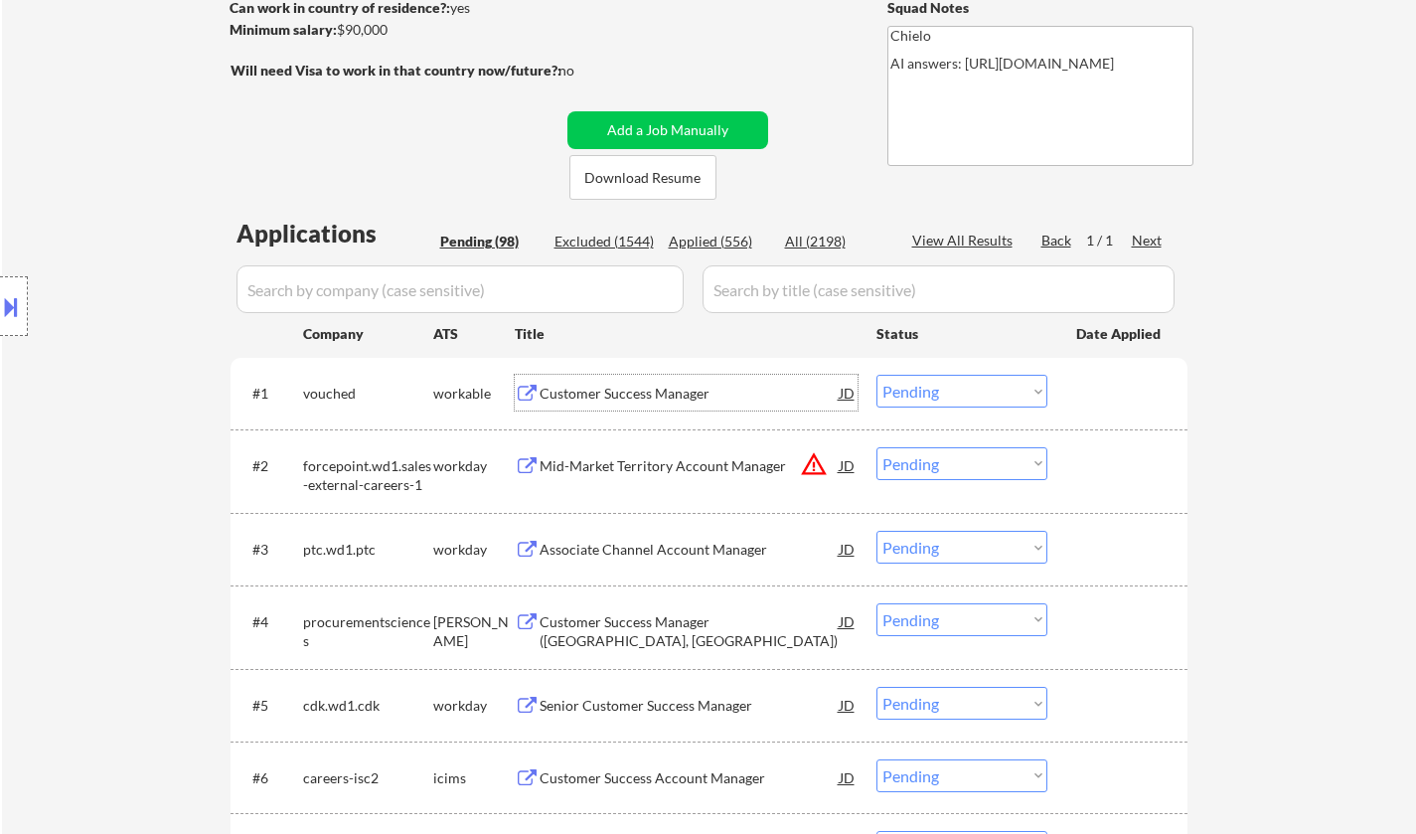
select select ""pending""
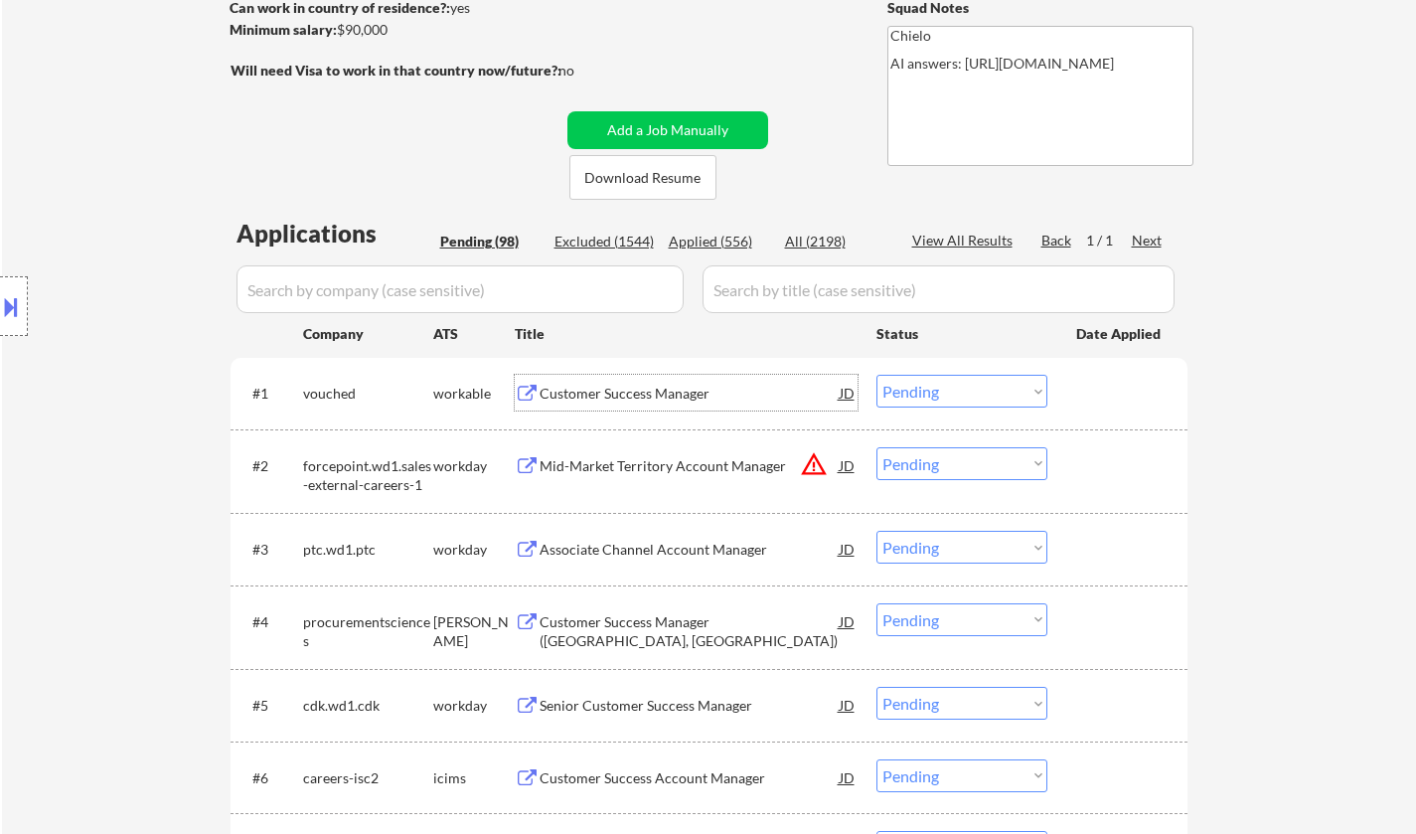
select select ""pending""
click at [711, 242] on div "Applied (556)" at bounding box center [718, 242] width 99 height 20
select select ""applied""
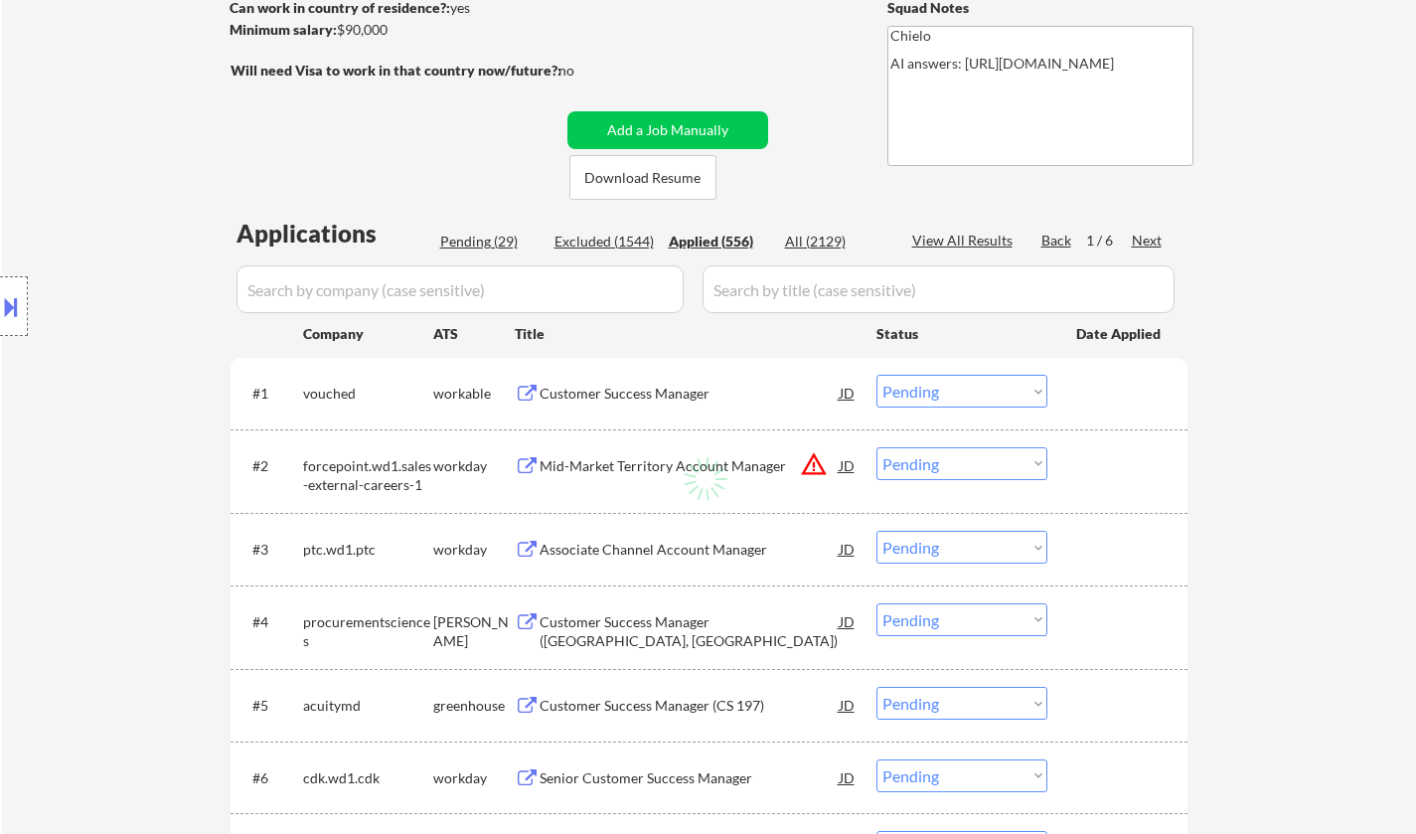
select select ""applied""
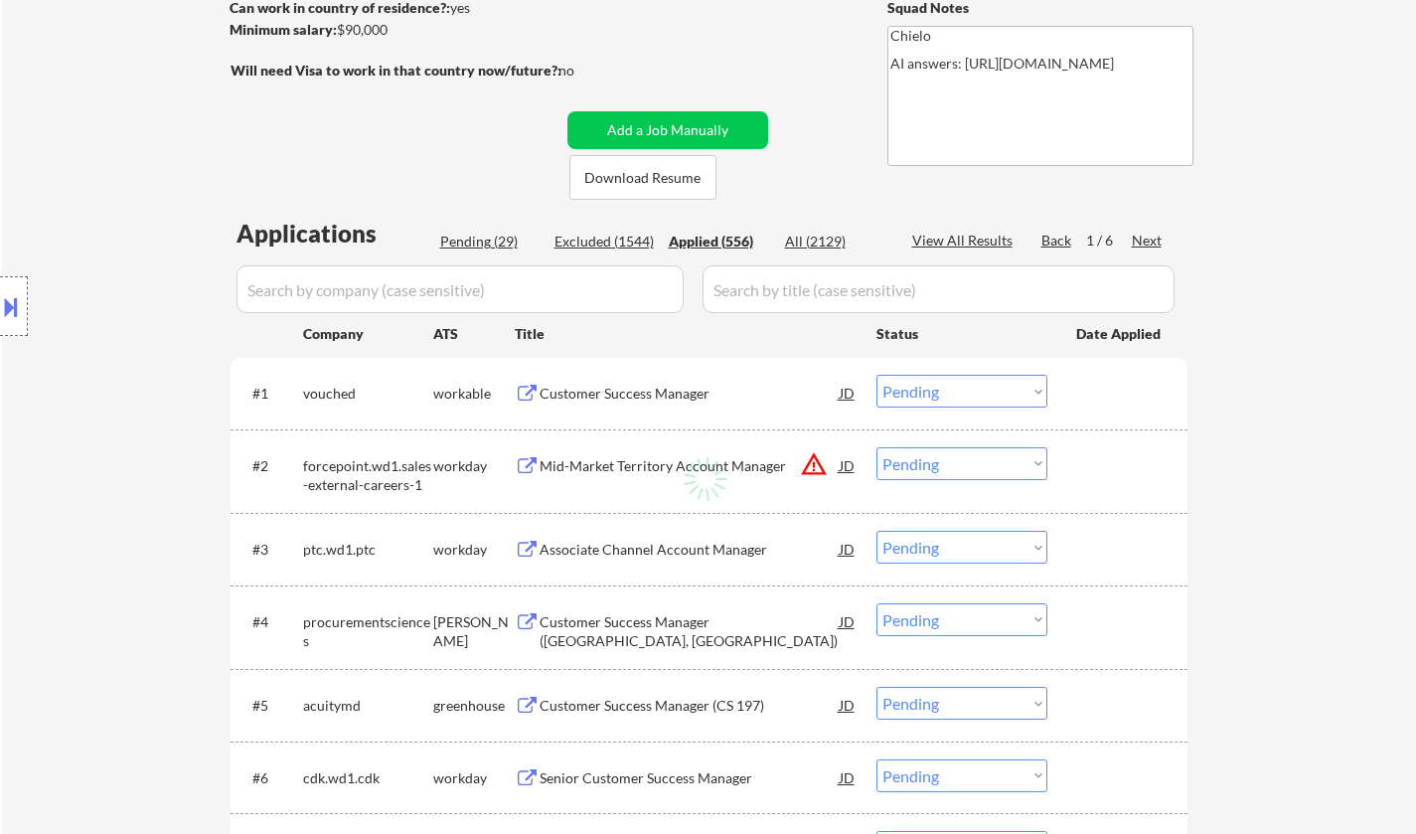
select select ""applied""
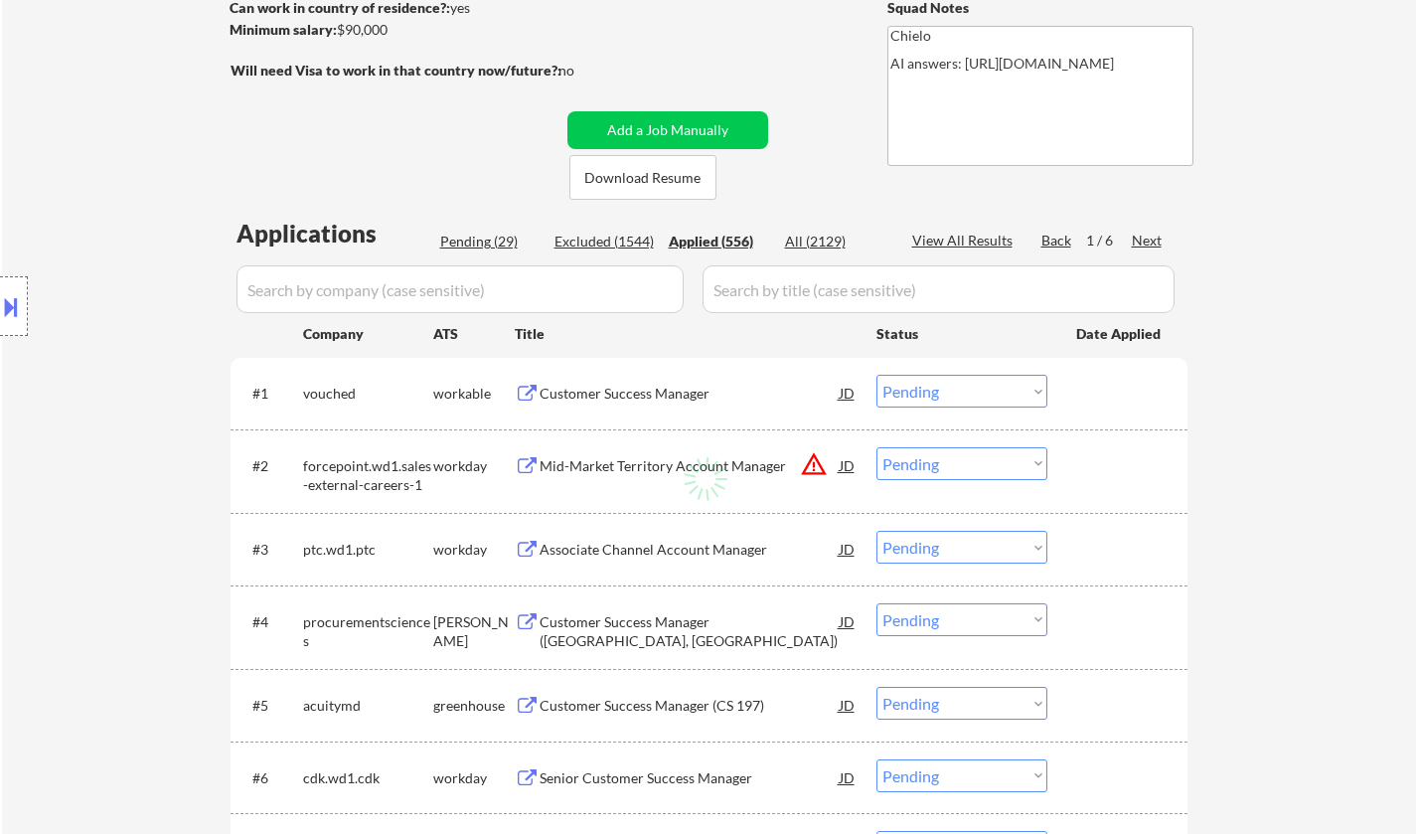
select select ""applied""
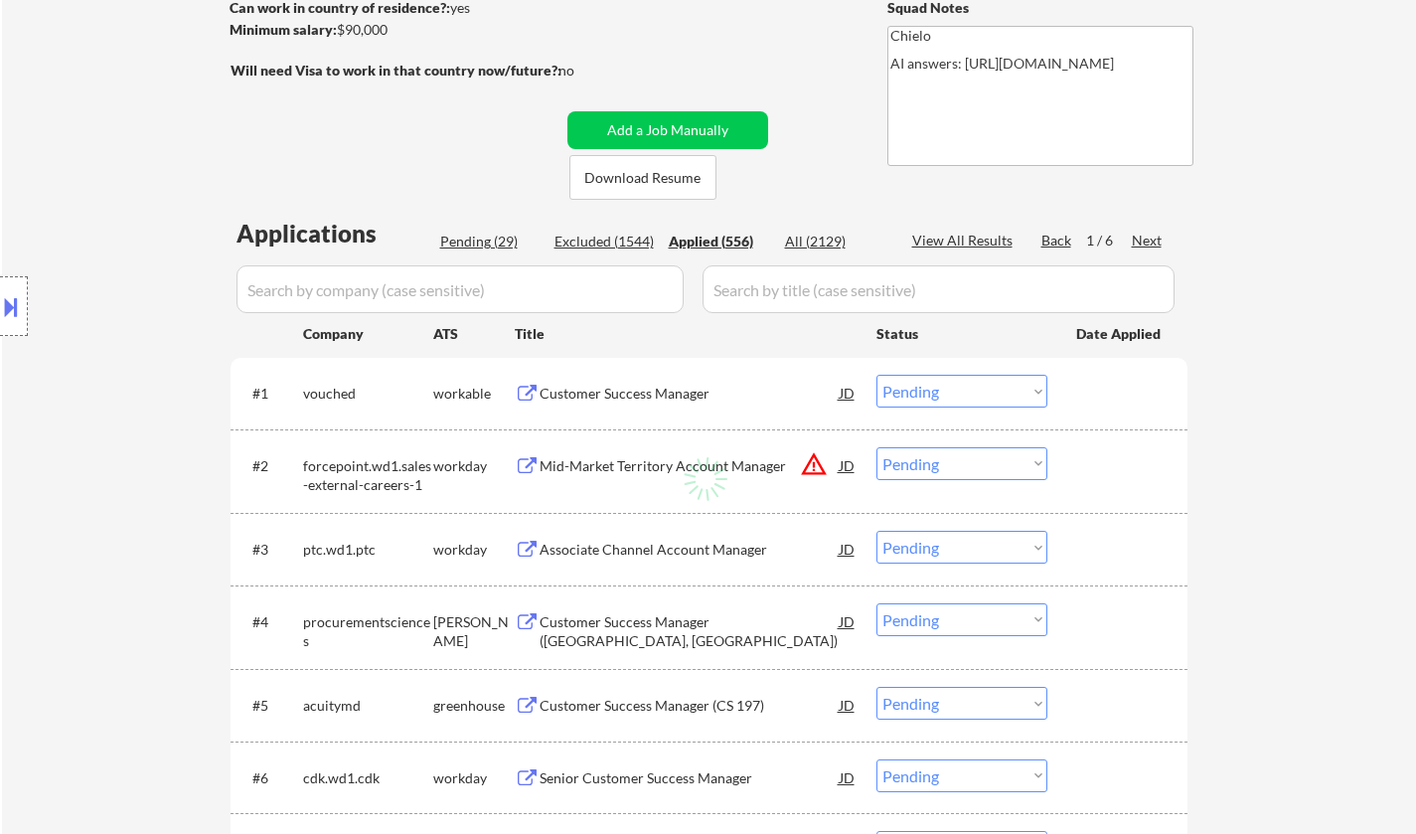
select select ""applied""
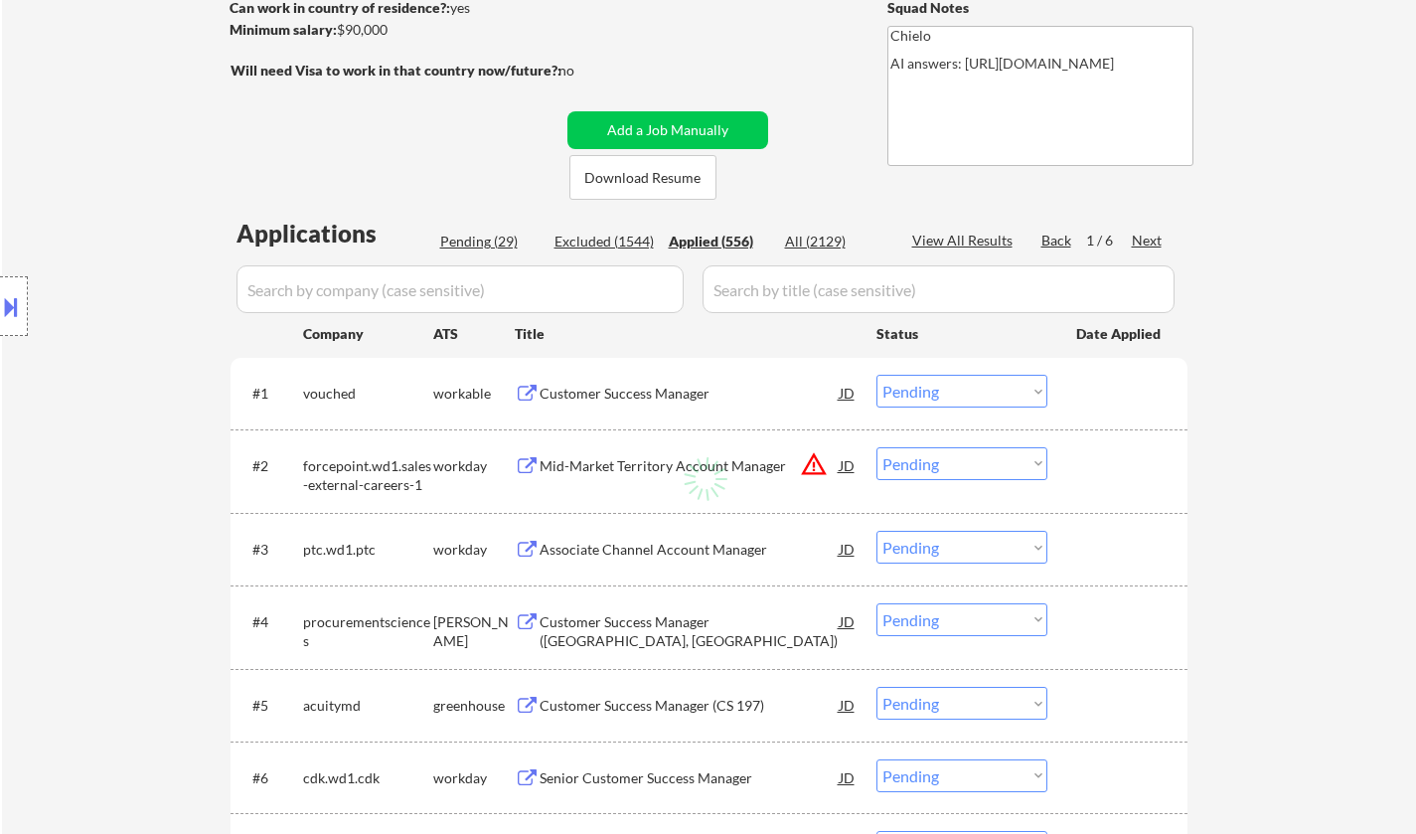
select select ""applied""
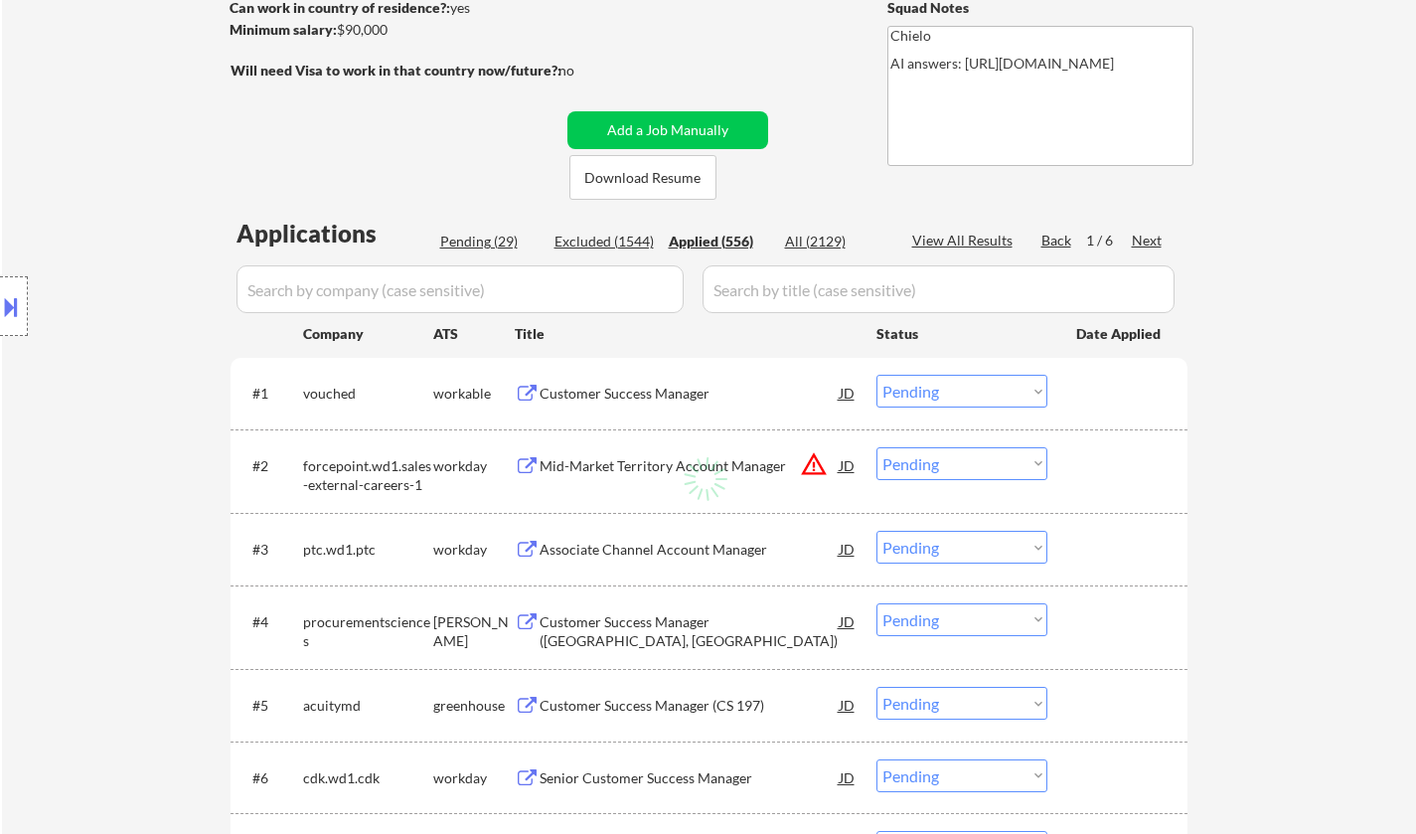
select select ""applied""
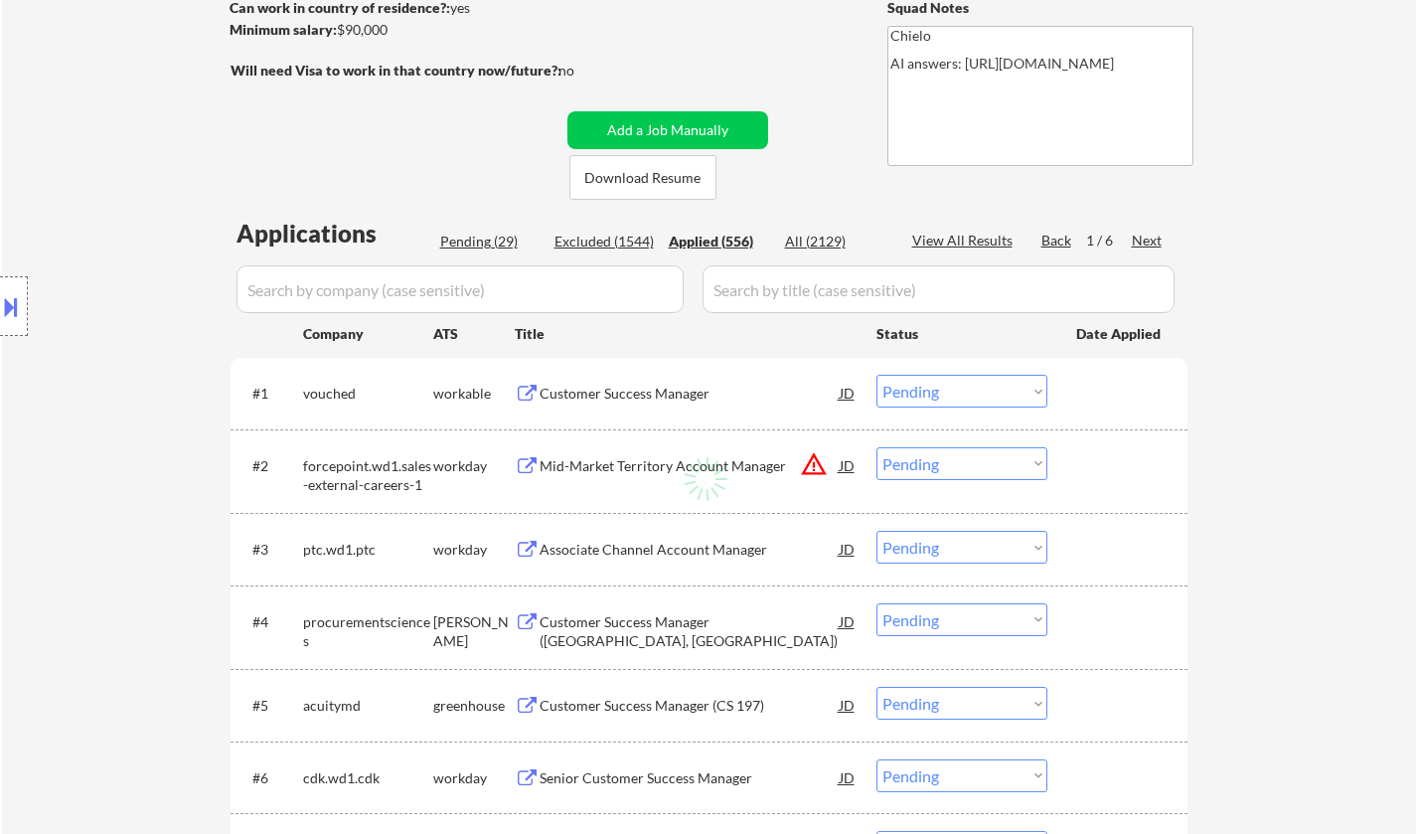
select select ""applied""
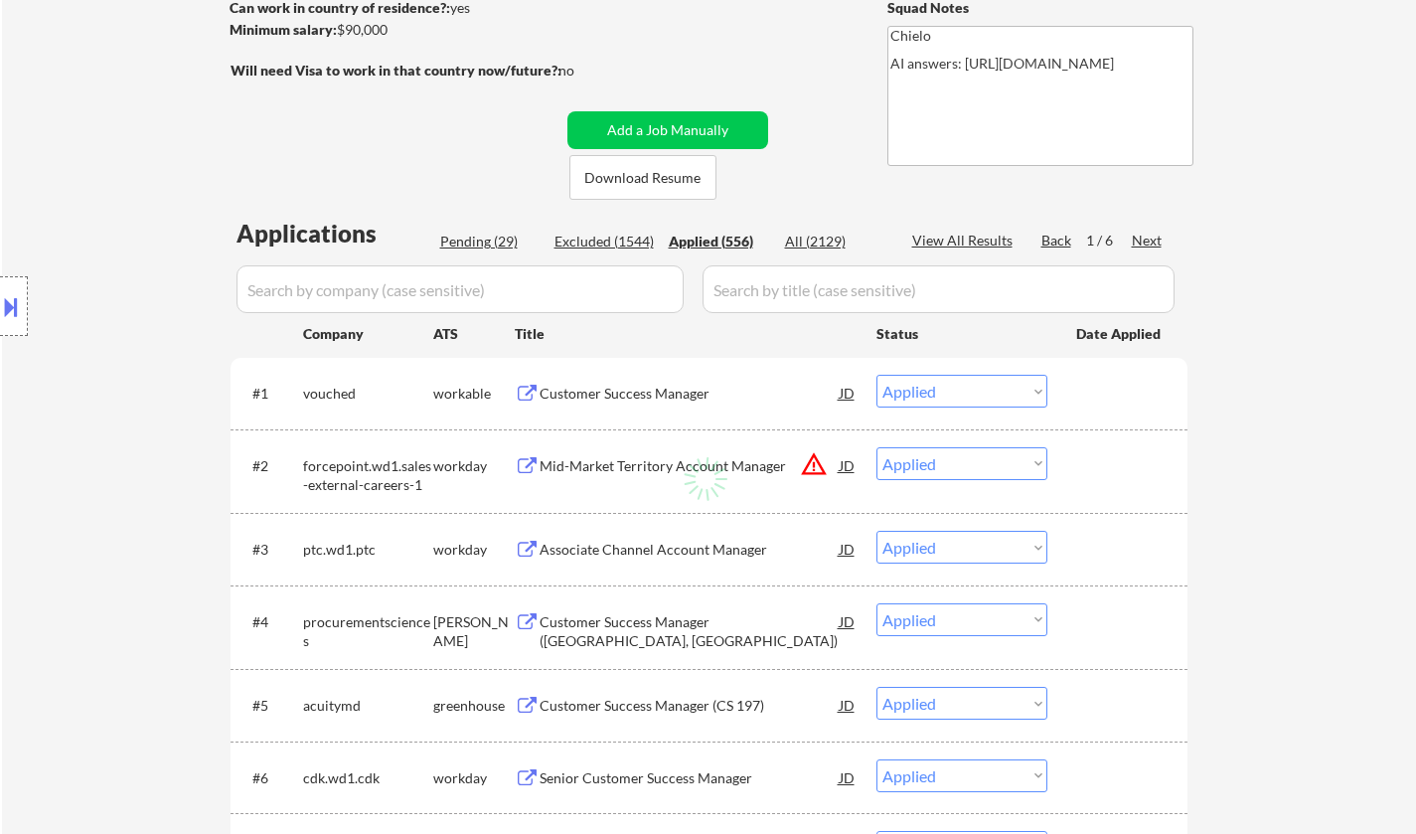
select select ""applied""
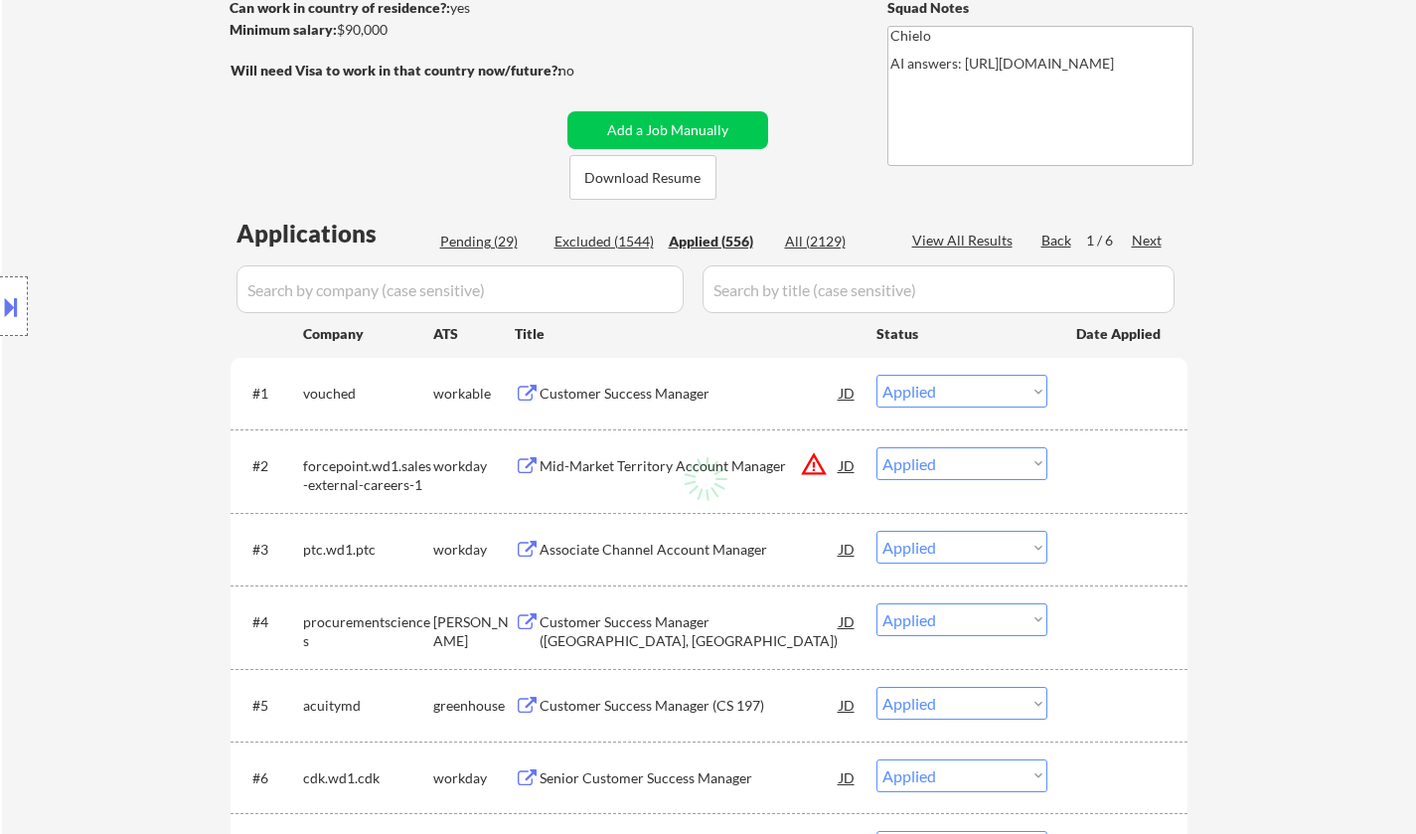
select select ""applied""
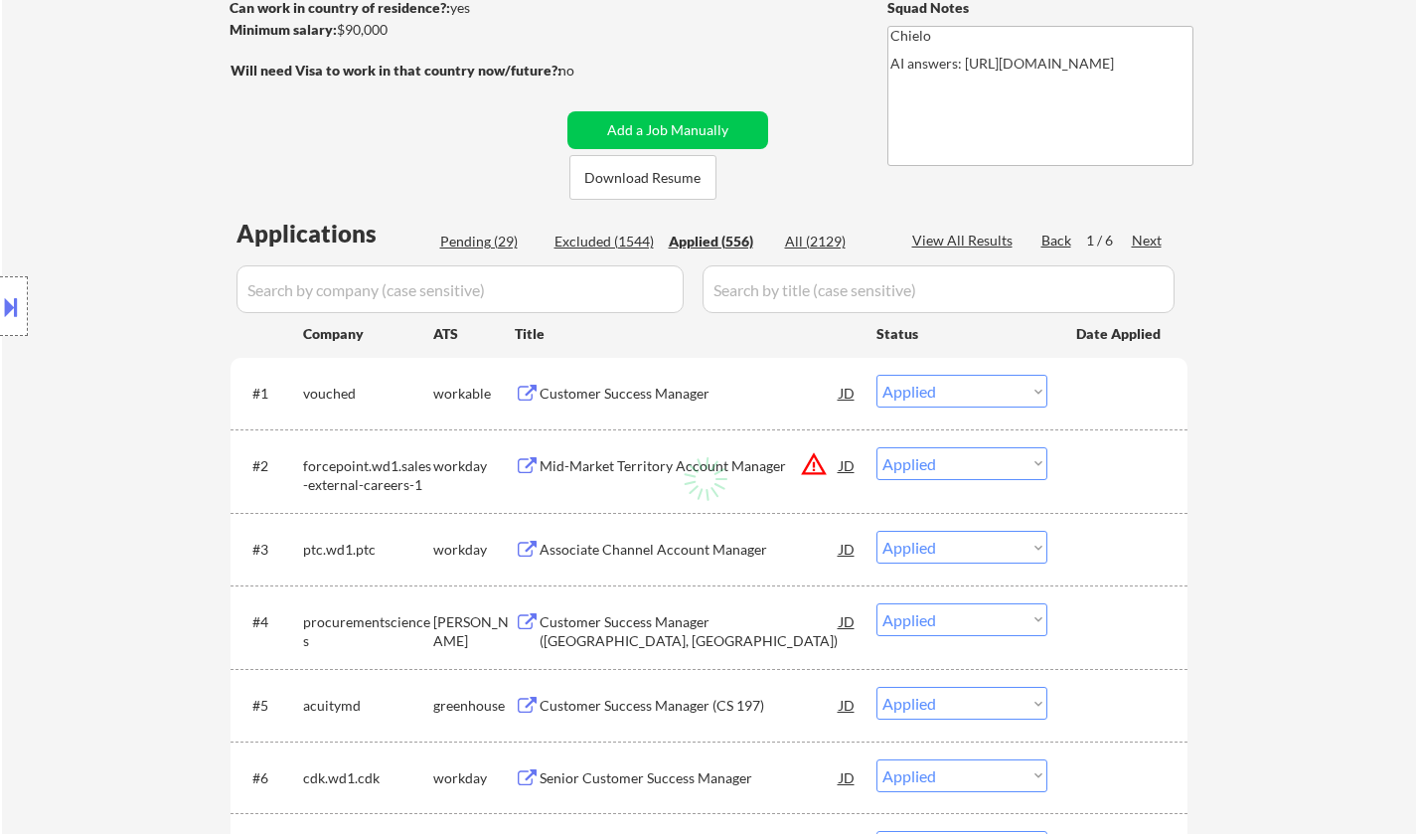
select select ""applied""
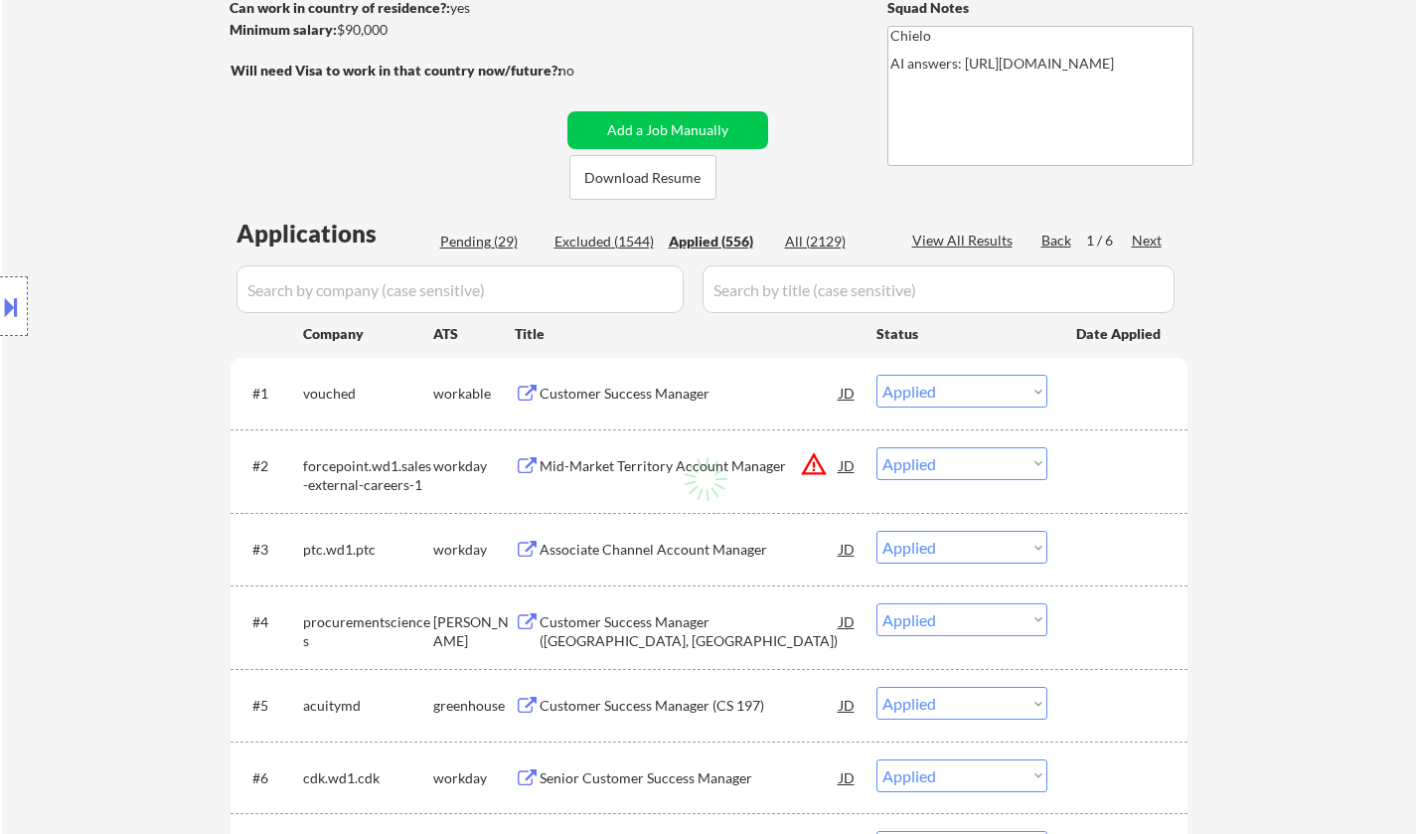
select select ""applied""
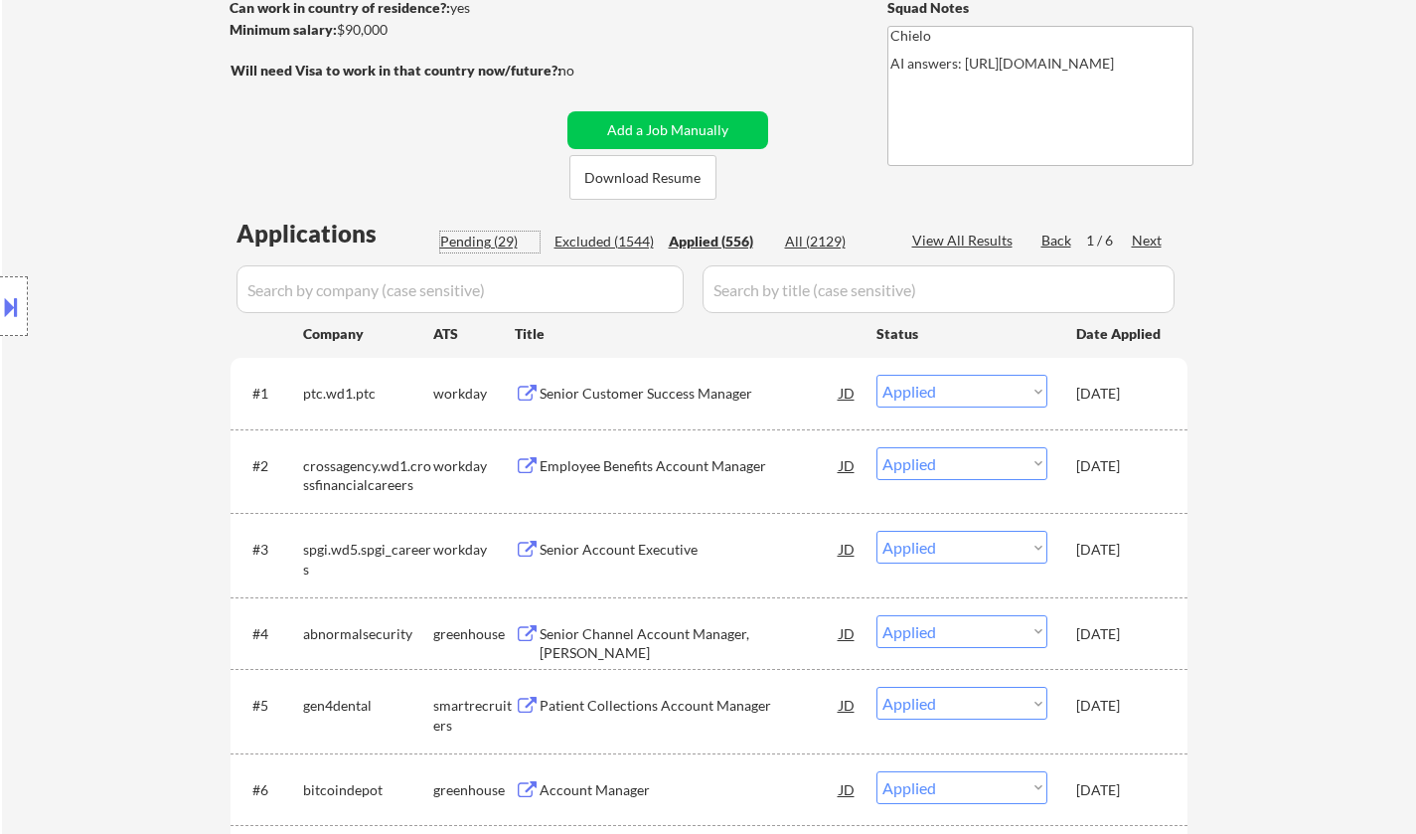
click at [485, 239] on div "Pending (29)" at bounding box center [489, 242] width 99 height 20
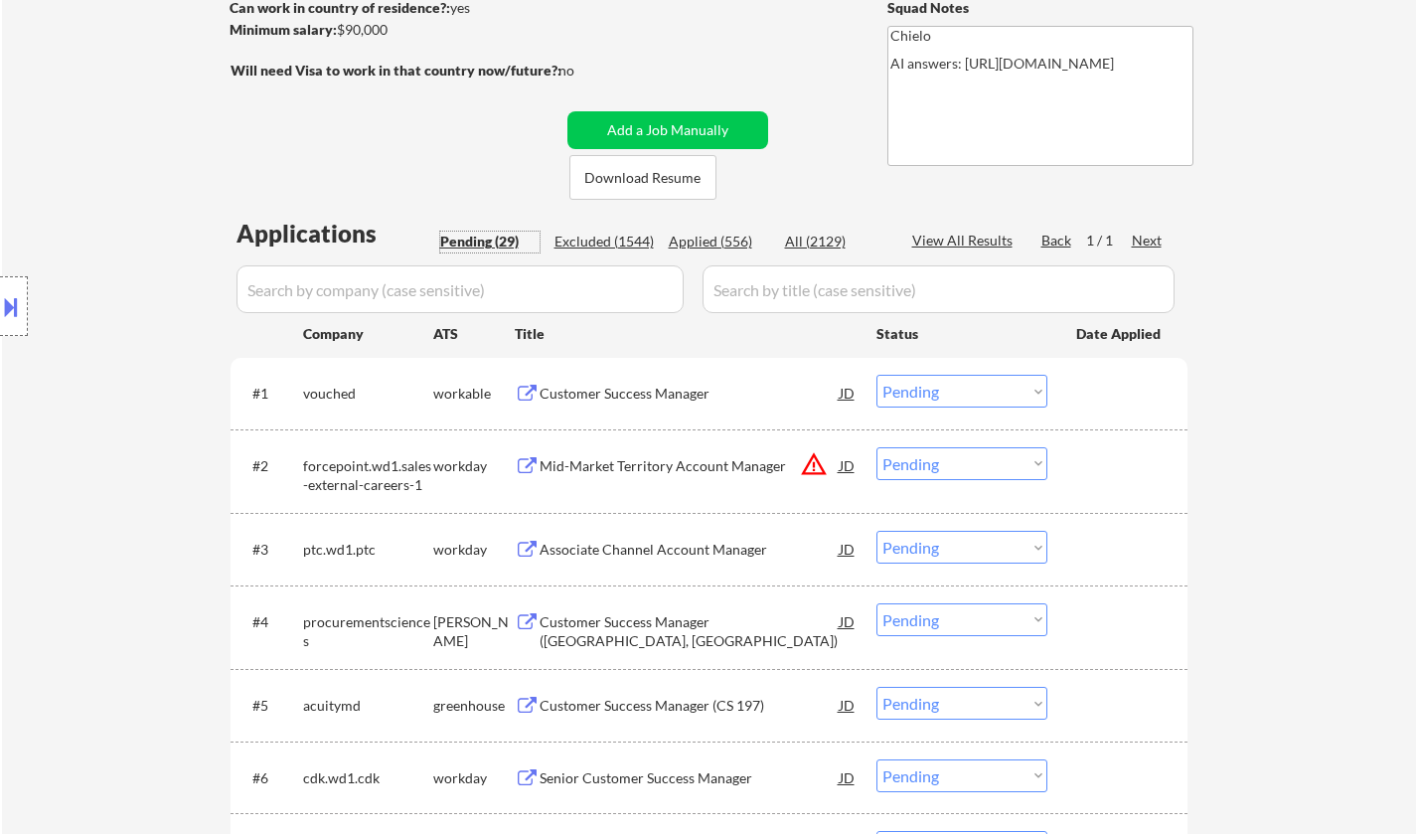
click at [951, 396] on select "Choose an option... Pending Applied Excluded (Questions) Excluded (Expired) Exc…" at bounding box center [962, 391] width 171 height 33
click at [877, 375] on select "Choose an option... Pending Applied Excluded (Questions) Excluded (Expired) Exc…" at bounding box center [962, 391] width 171 height 33
